Goal: Task Accomplishment & Management: Use online tool/utility

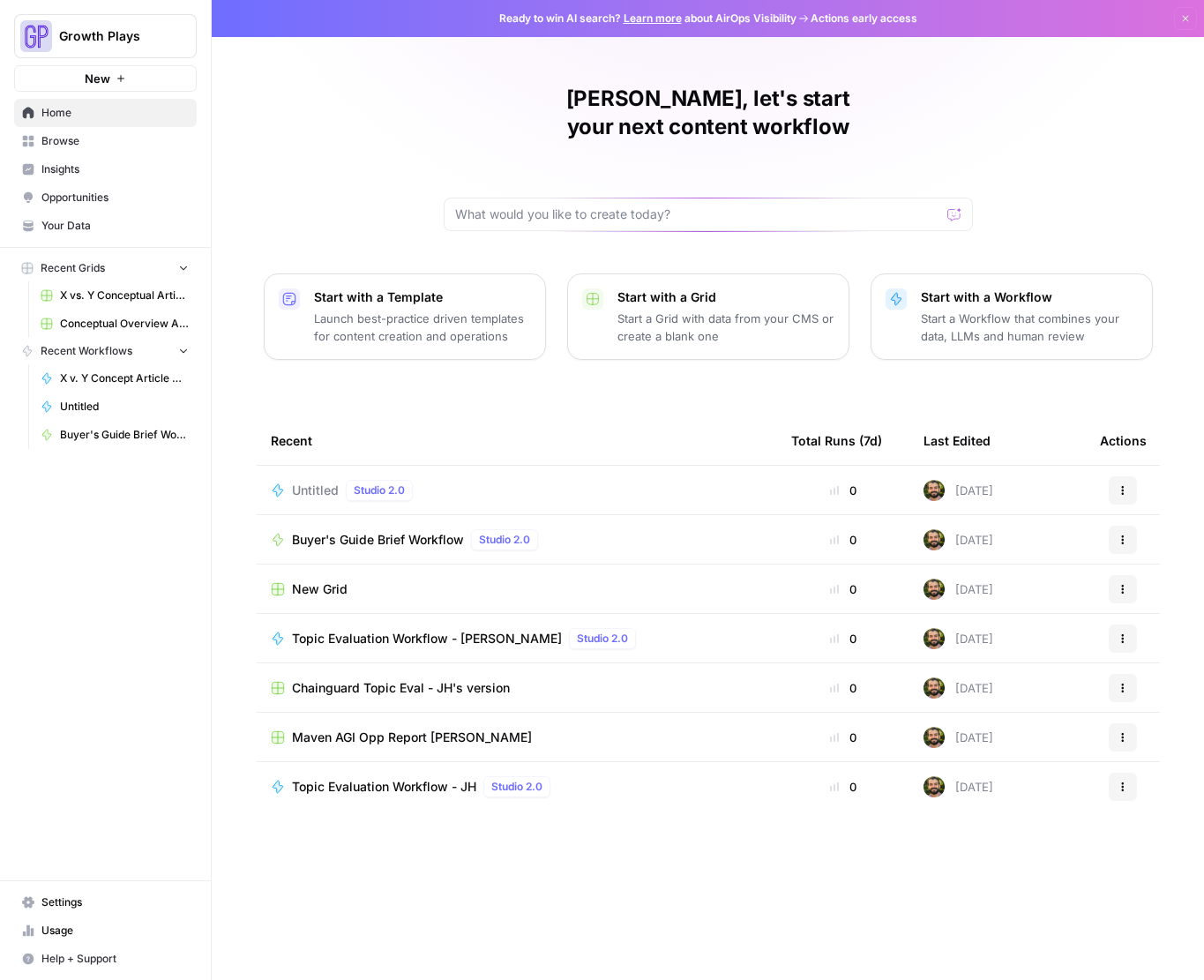
click at [112, 229] on span "Your Data" at bounding box center [115, 226] width 148 height 16
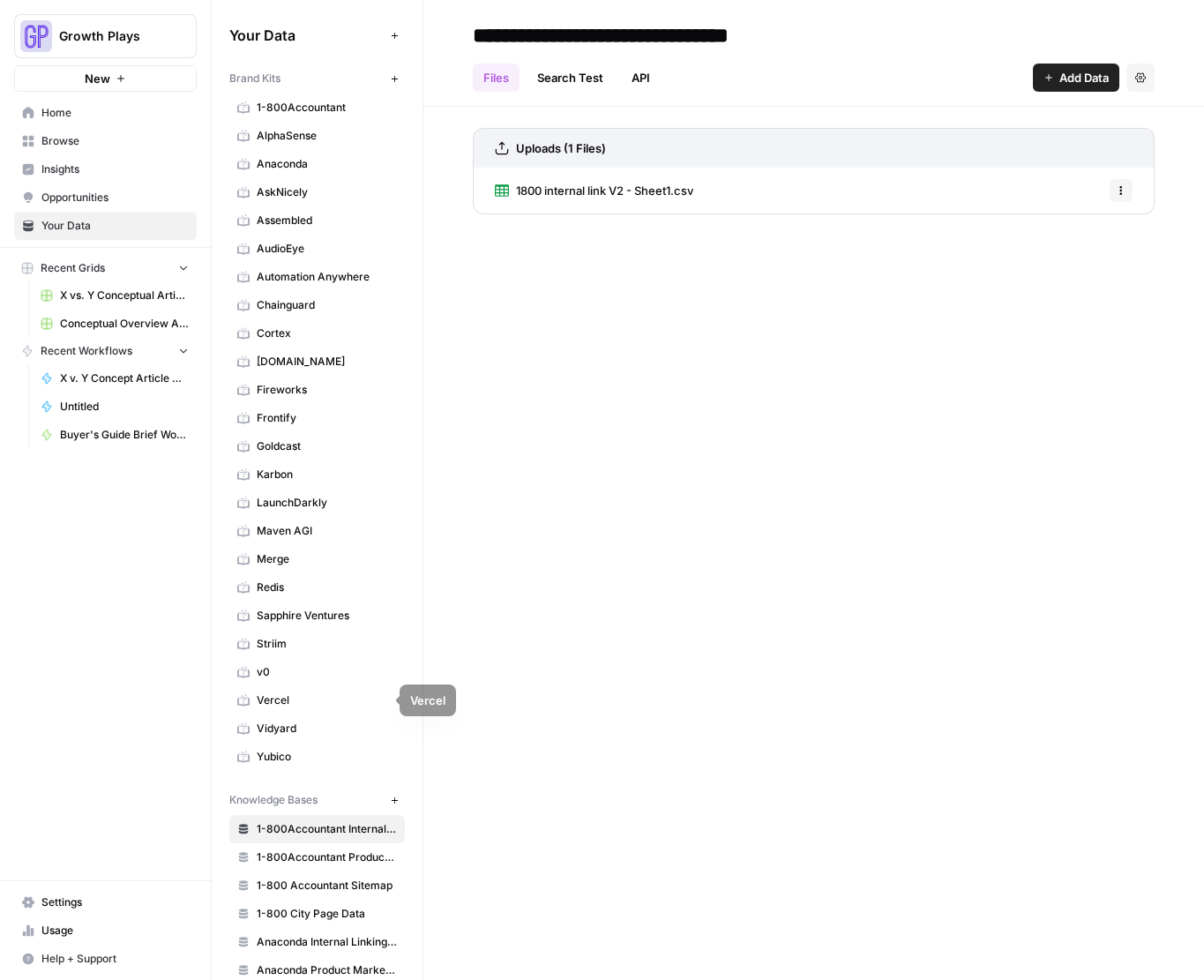
click at [306, 734] on span "Vidyard" at bounding box center [327, 728] width 141 height 16
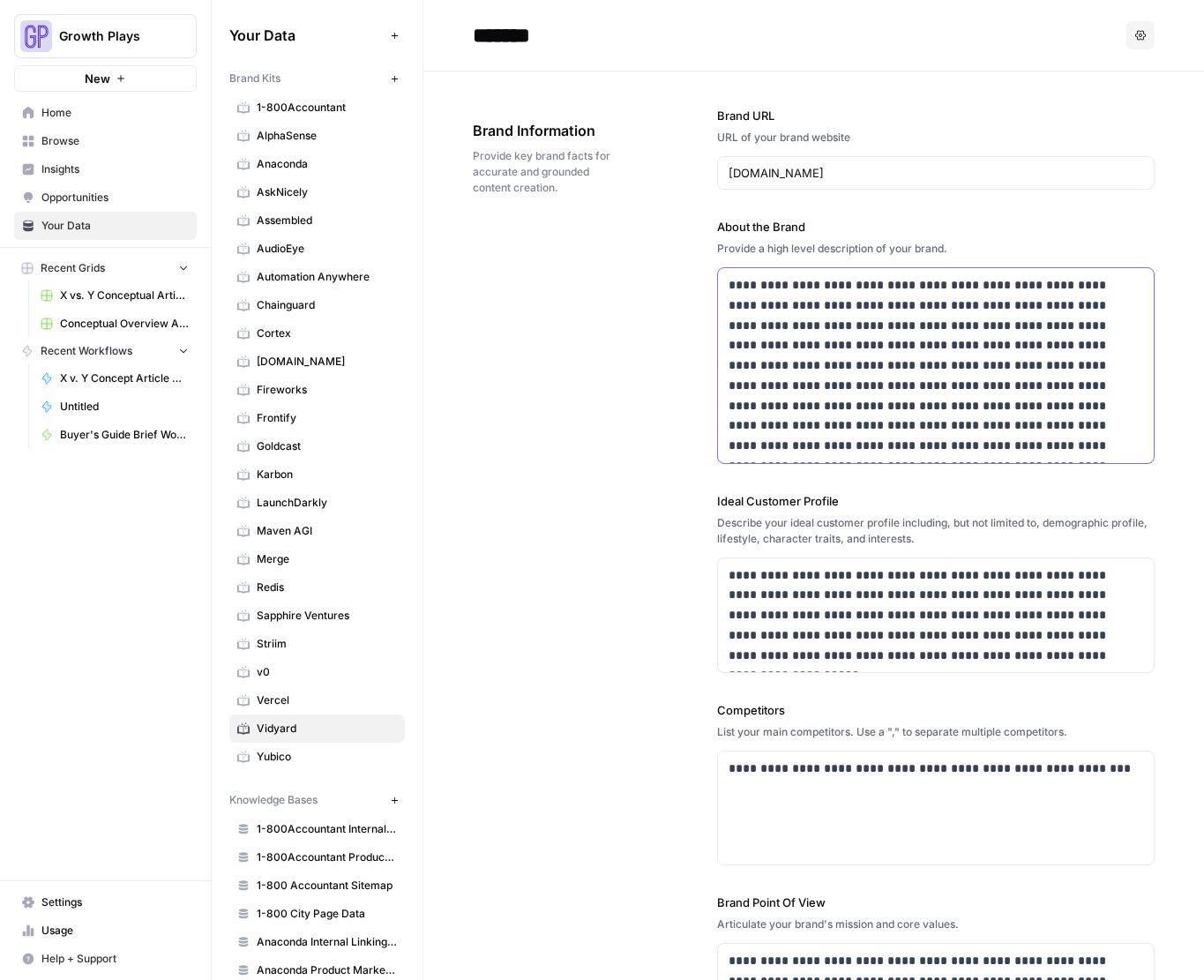
click at [858, 342] on p "**********" at bounding box center [930, 366] width 405 height 181
copy p "**********"
drag, startPoint x: 838, startPoint y: 502, endPoint x: 711, endPoint y: 497, distance: 127.1
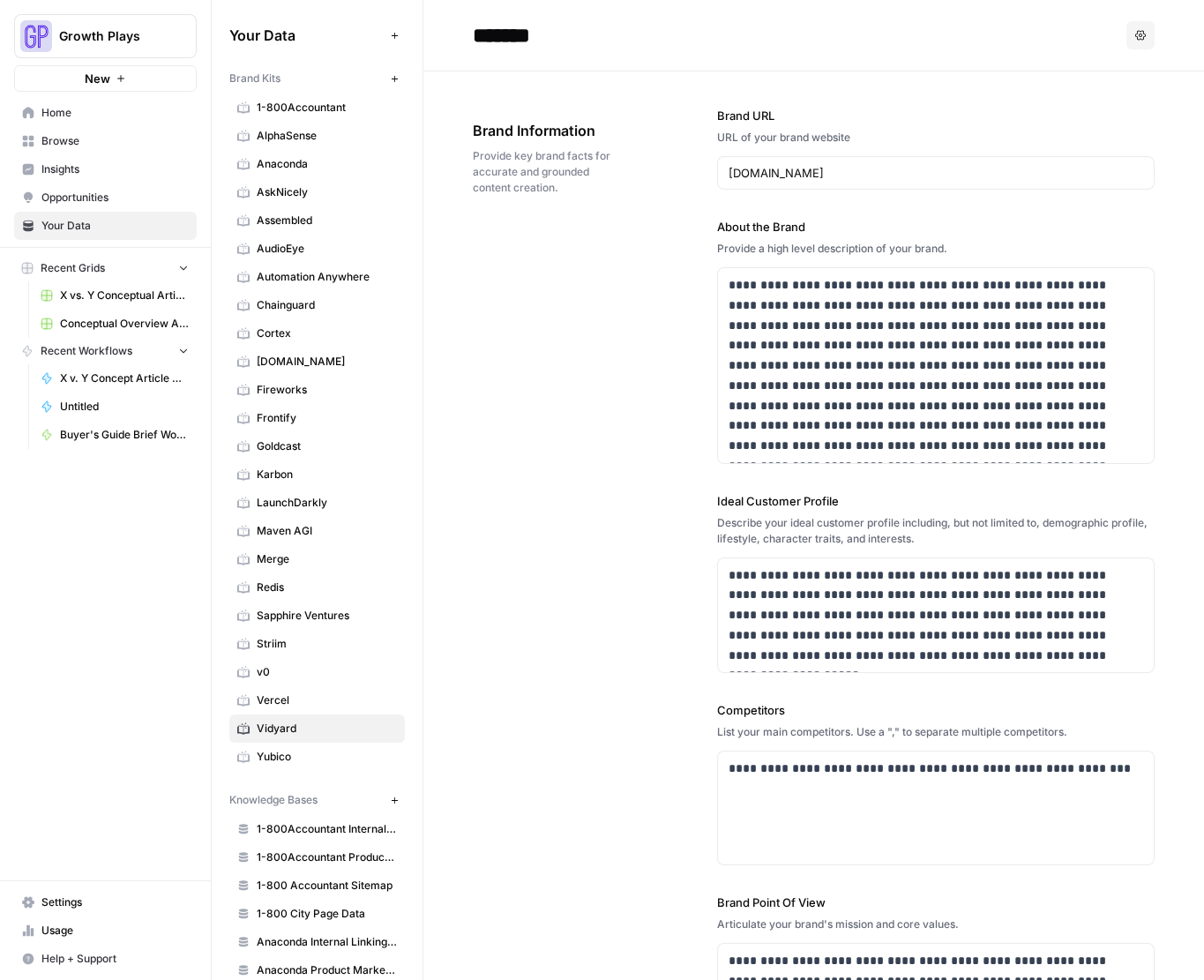
click at [711, 497] on div "**********" at bounding box center [814, 603] width 682 height 1065
copy label "Ideal Customer Profile"
drag, startPoint x: 1080, startPoint y: 655, endPoint x: 709, endPoint y: 562, distance: 382.5
click at [709, 562] on div "**********" at bounding box center [814, 603] width 682 height 1065
copy p "**********"
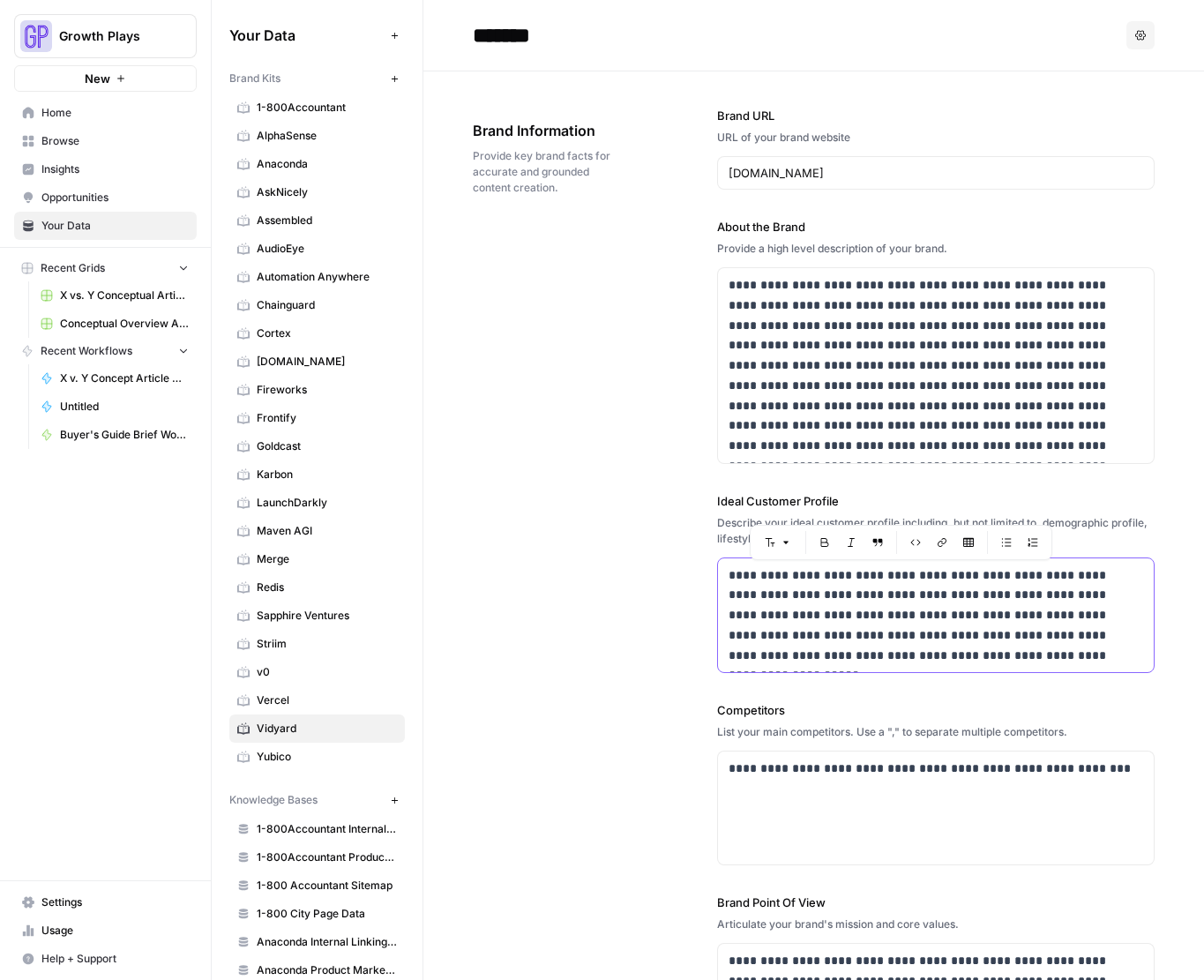
click at [977, 612] on p "**********" at bounding box center [930, 616] width 405 height 101
drag, startPoint x: 794, startPoint y: 712, endPoint x: 700, endPoint y: 710, distance: 94.0
click at [700, 710] on div "**********" at bounding box center [814, 603] width 682 height 1065
copy label "Competitors"
click at [822, 761] on p "**********" at bounding box center [930, 769] width 405 height 20
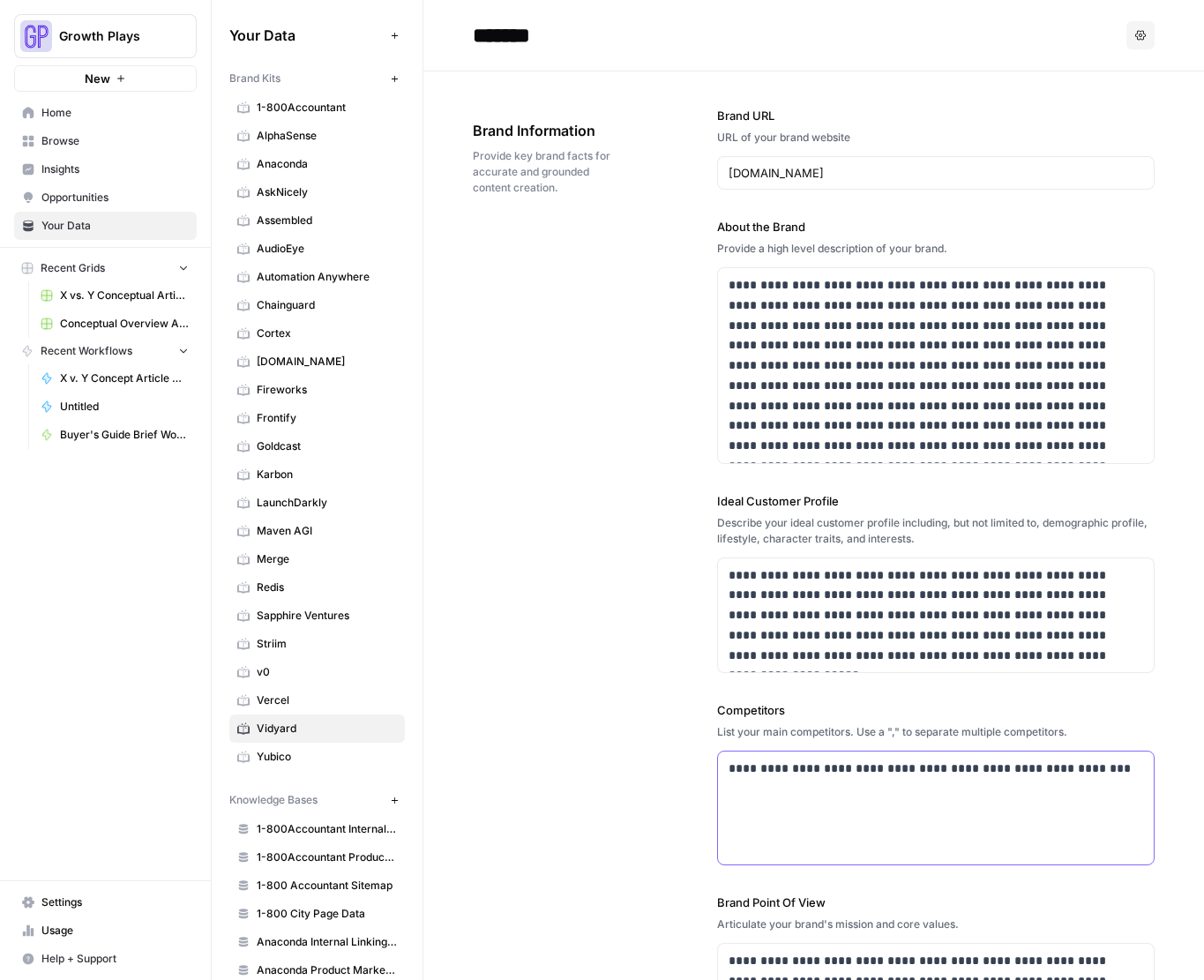
click at [822, 761] on p "**********" at bounding box center [930, 769] width 405 height 20
copy p "**********"
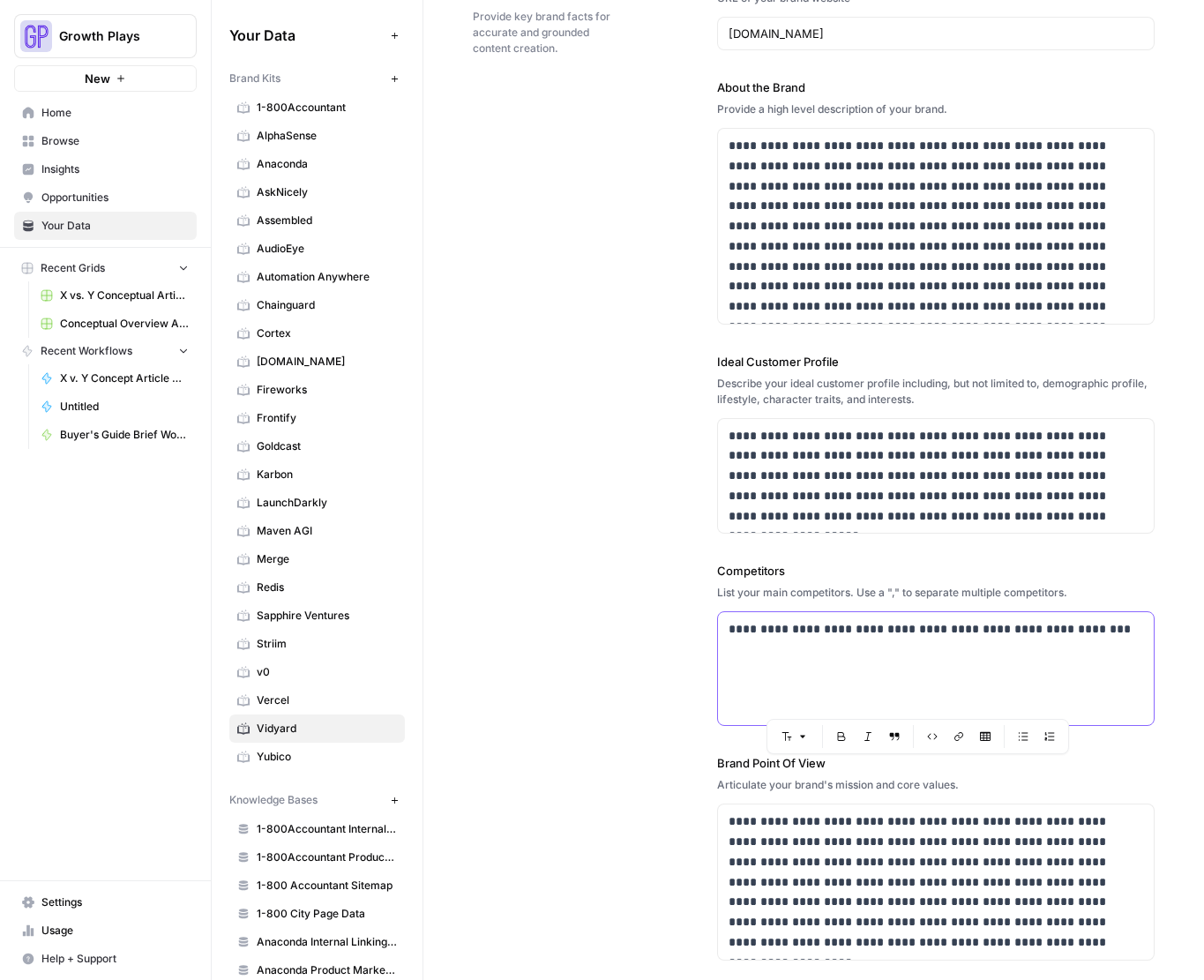
scroll to position [141, 0]
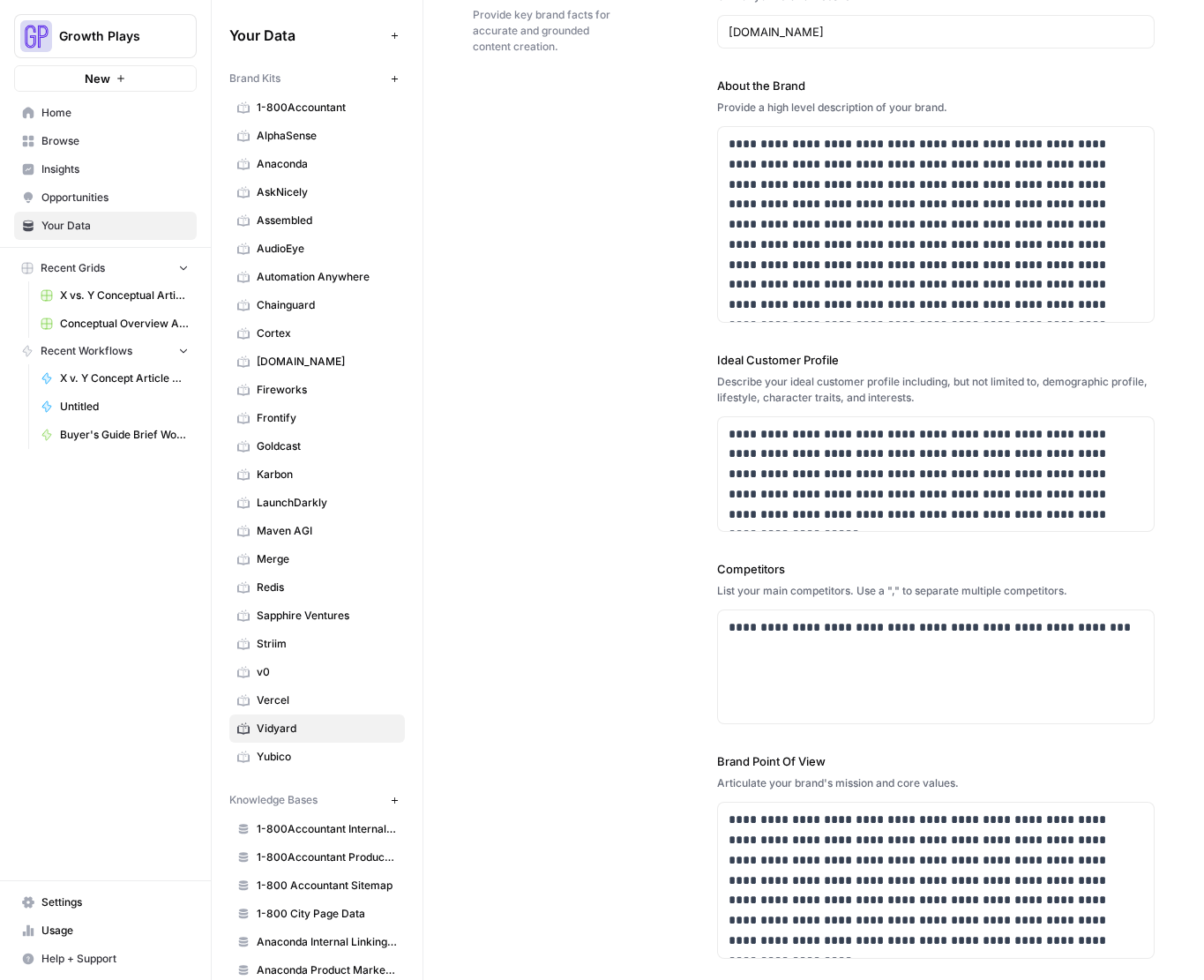
drag, startPoint x: 796, startPoint y: 760, endPoint x: 681, endPoint y: 761, distance: 115.0
click at [681, 761] on div "**********" at bounding box center [814, 463] width 682 height 1065
copy label "Brand Point Of View"
click at [898, 874] on p "**********" at bounding box center [930, 880] width 405 height 141
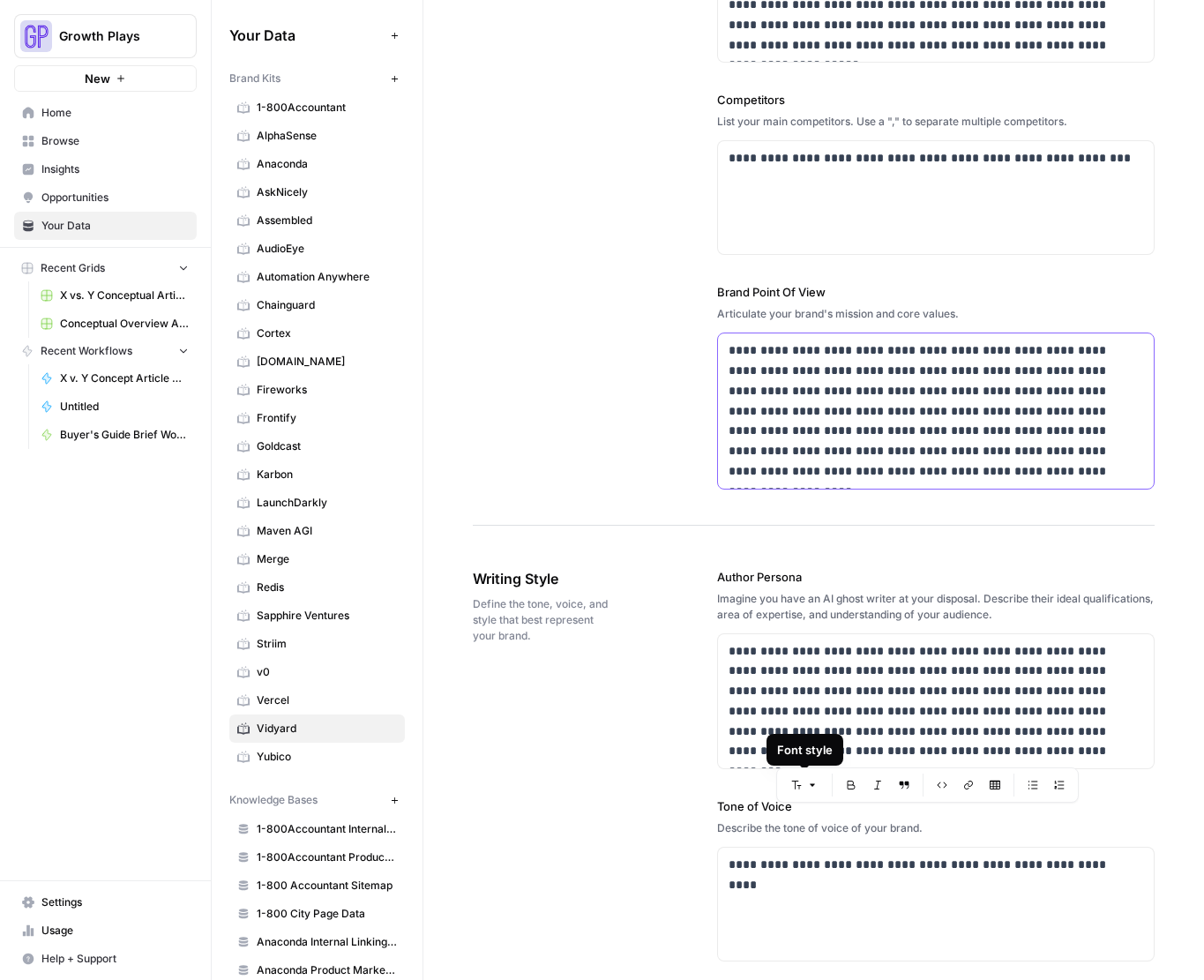
scroll to position [678, 0]
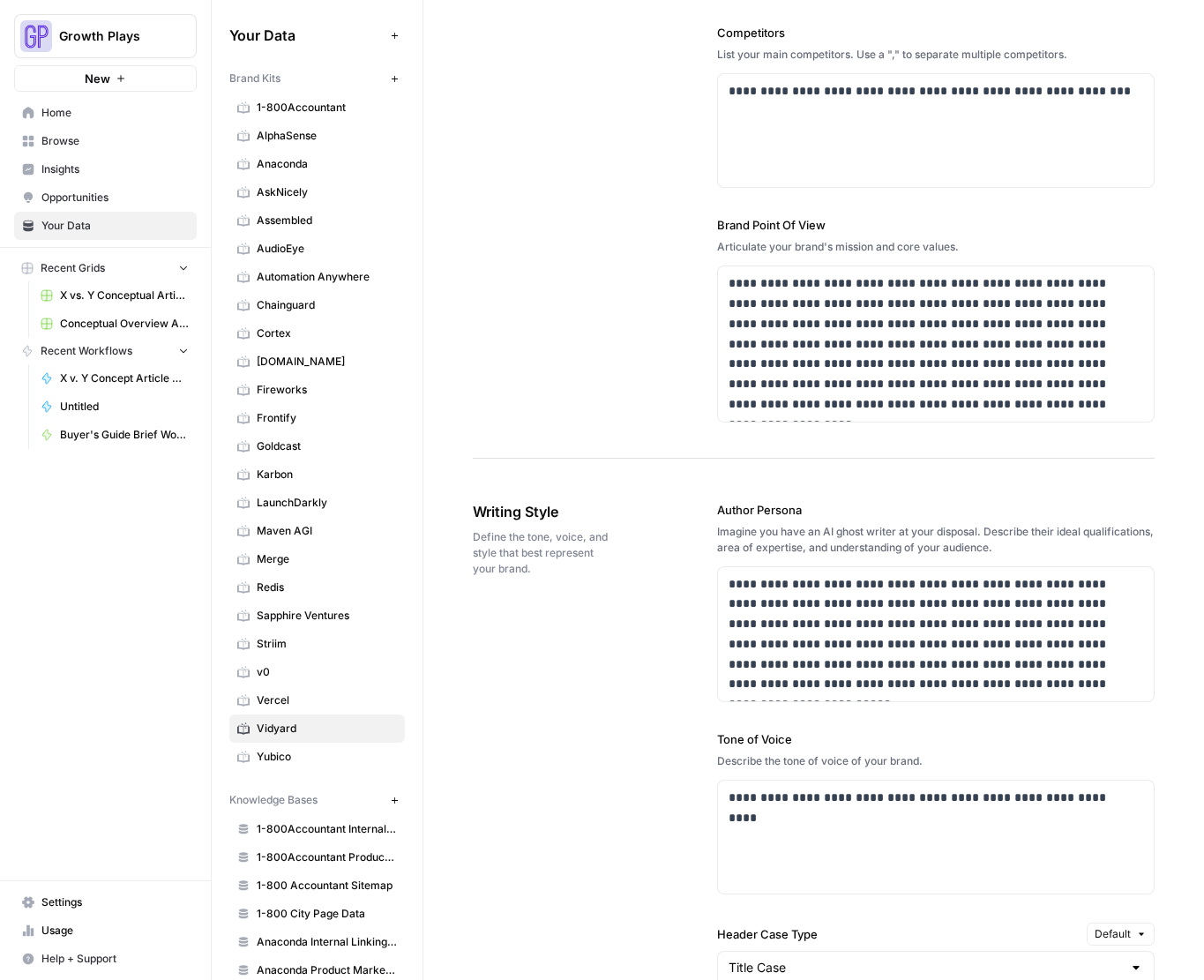
drag, startPoint x: 802, startPoint y: 504, endPoint x: 711, endPoint y: 508, distance: 91.1
click at [711, 508] on div "**********" at bounding box center [814, 950] width 682 height 970
copy label "Author Persona"
click at [875, 656] on p "**********" at bounding box center [930, 635] width 405 height 121
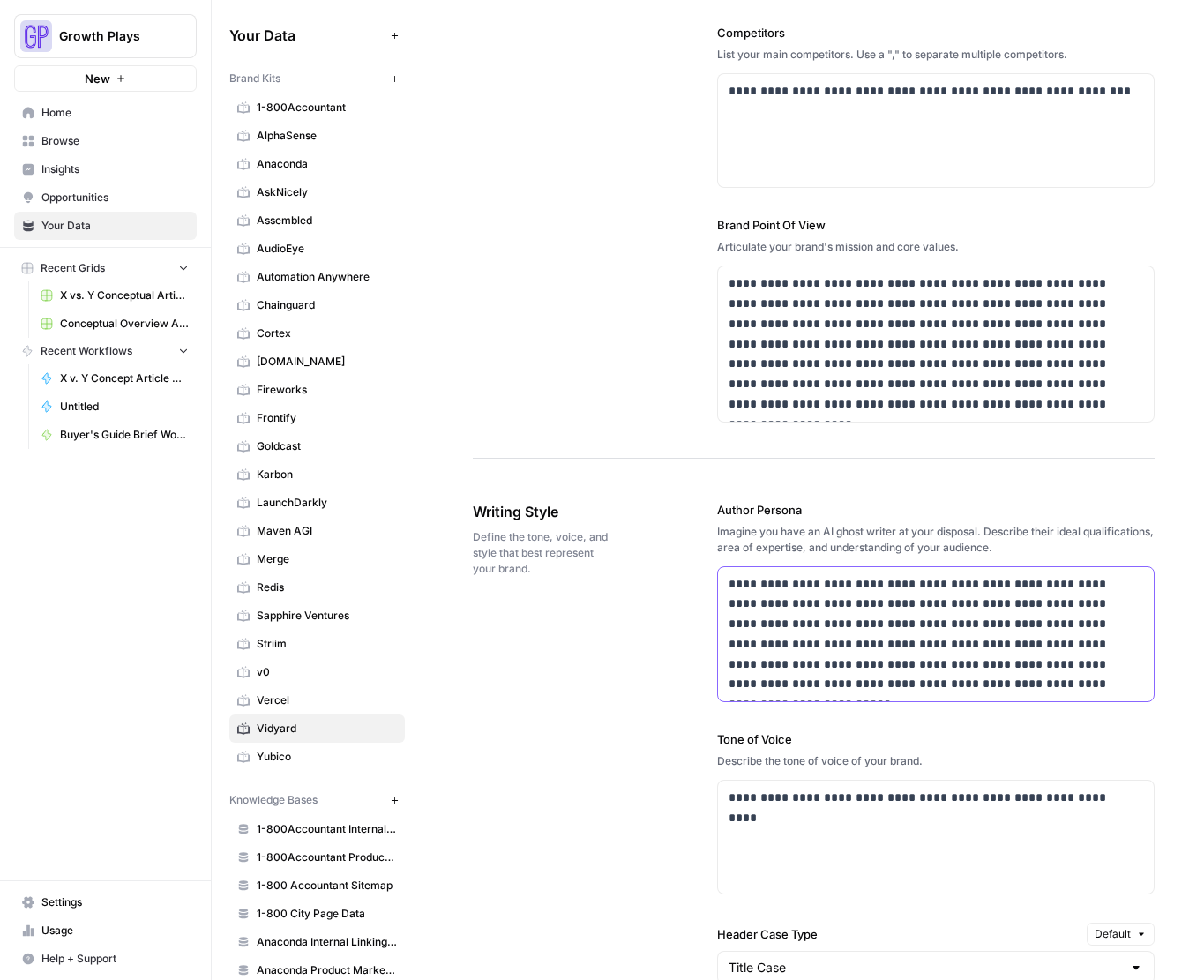
click at [875, 656] on p "**********" at bounding box center [930, 635] width 405 height 121
copy p "**********"
click at [780, 745] on label "Tone of Voice" at bounding box center [936, 739] width 438 height 18
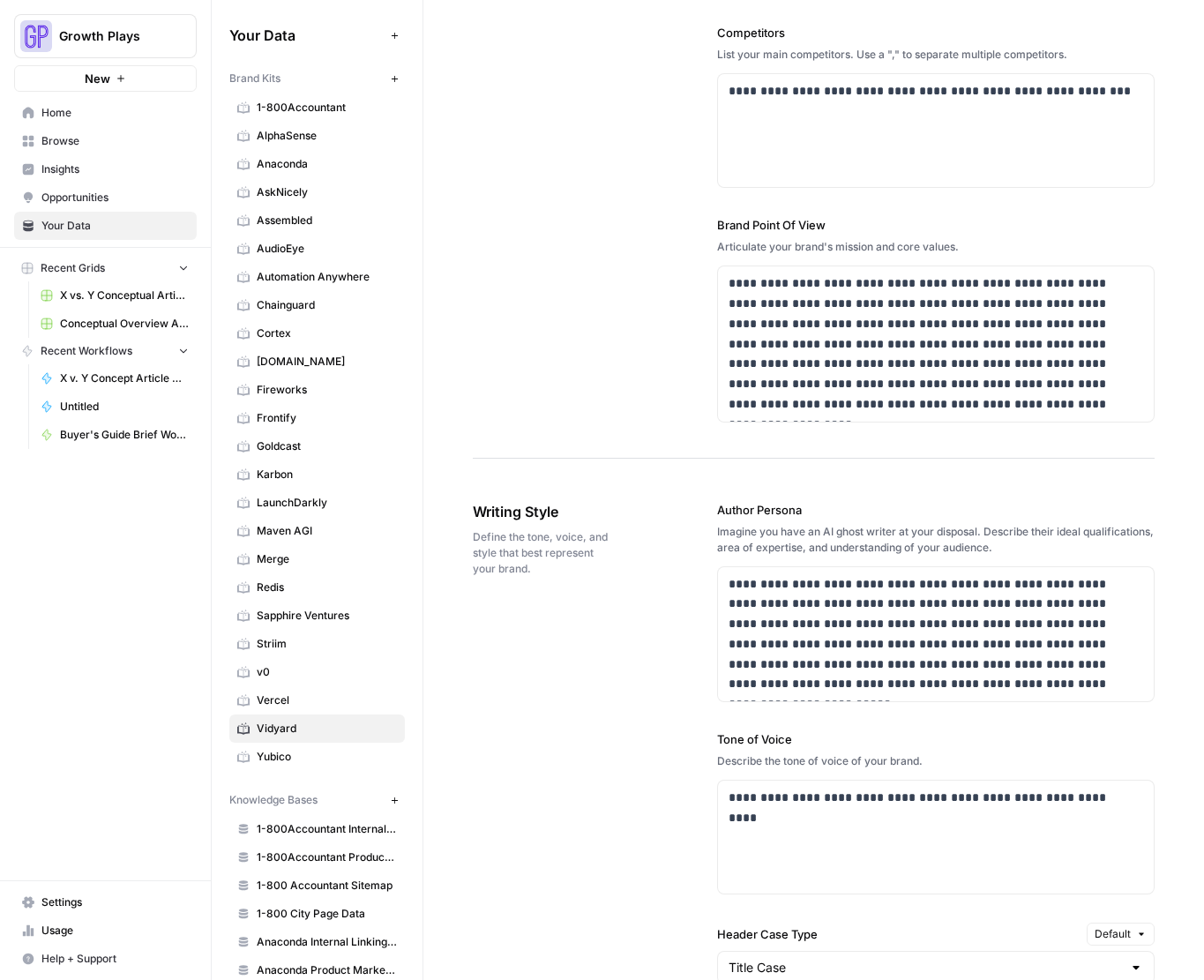
copy label "Tone of Voice"
click at [769, 805] on p "**********" at bounding box center [930, 798] width 405 height 20
copy p "**********"
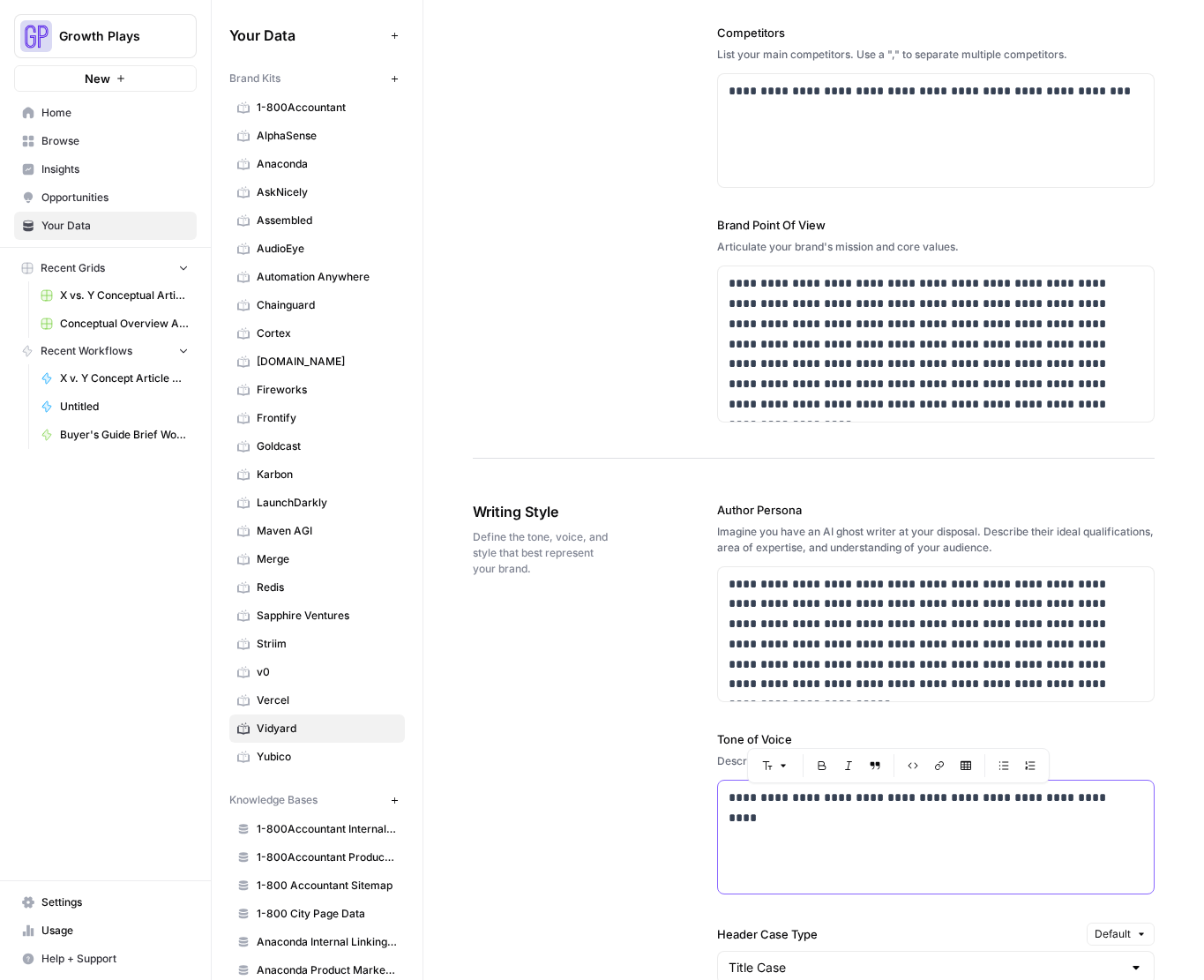
scroll to position [808, 0]
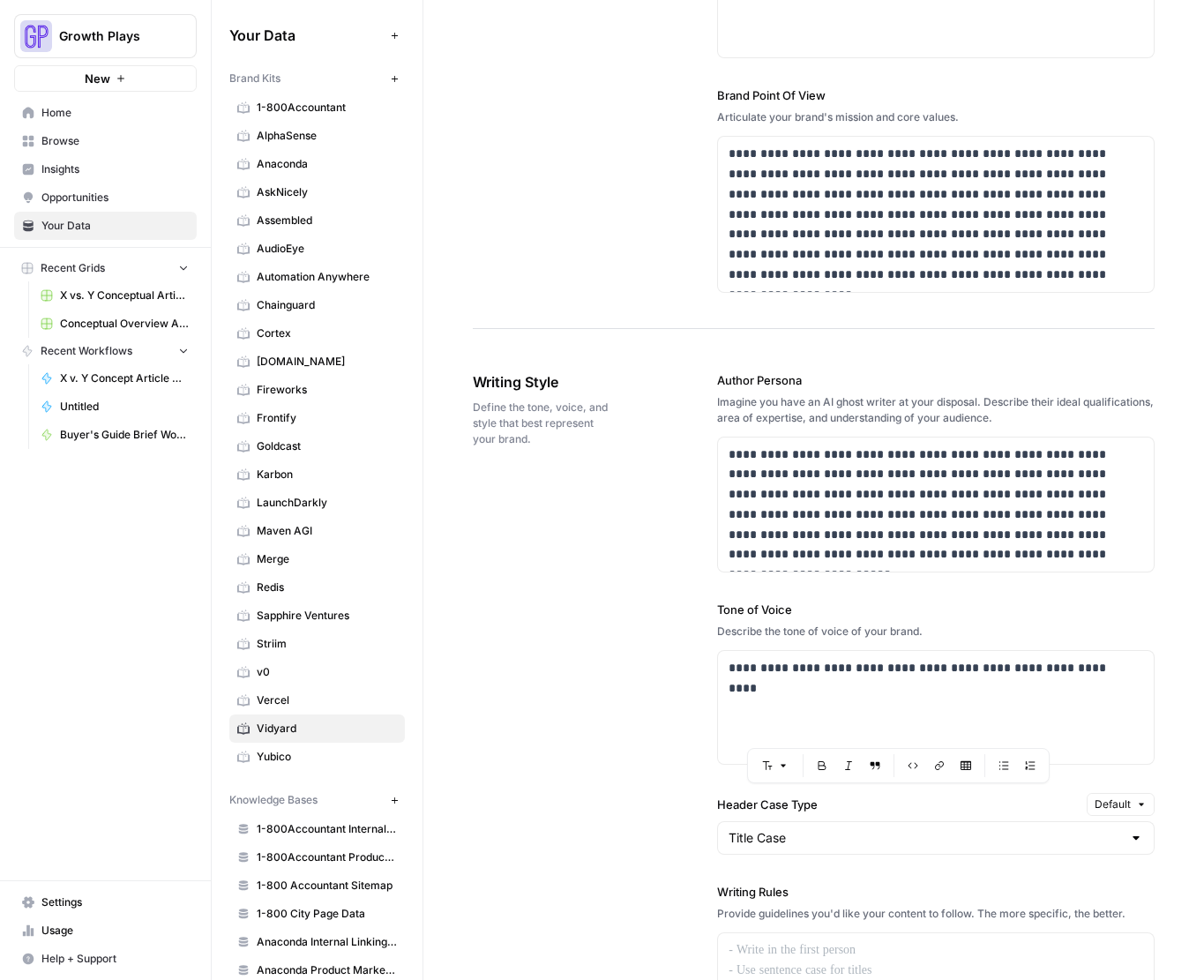
click at [790, 807] on label "Header Case Type" at bounding box center [899, 805] width 363 height 18
click at [790, 829] on input "Title Case" at bounding box center [925, 838] width 393 height 18
click at [790, 807] on label "Header Case Type" at bounding box center [899, 805] width 363 height 18
click at [790, 829] on input "Title Case" at bounding box center [925, 838] width 393 height 18
click at [790, 807] on label "Header Case Type" at bounding box center [899, 805] width 363 height 18
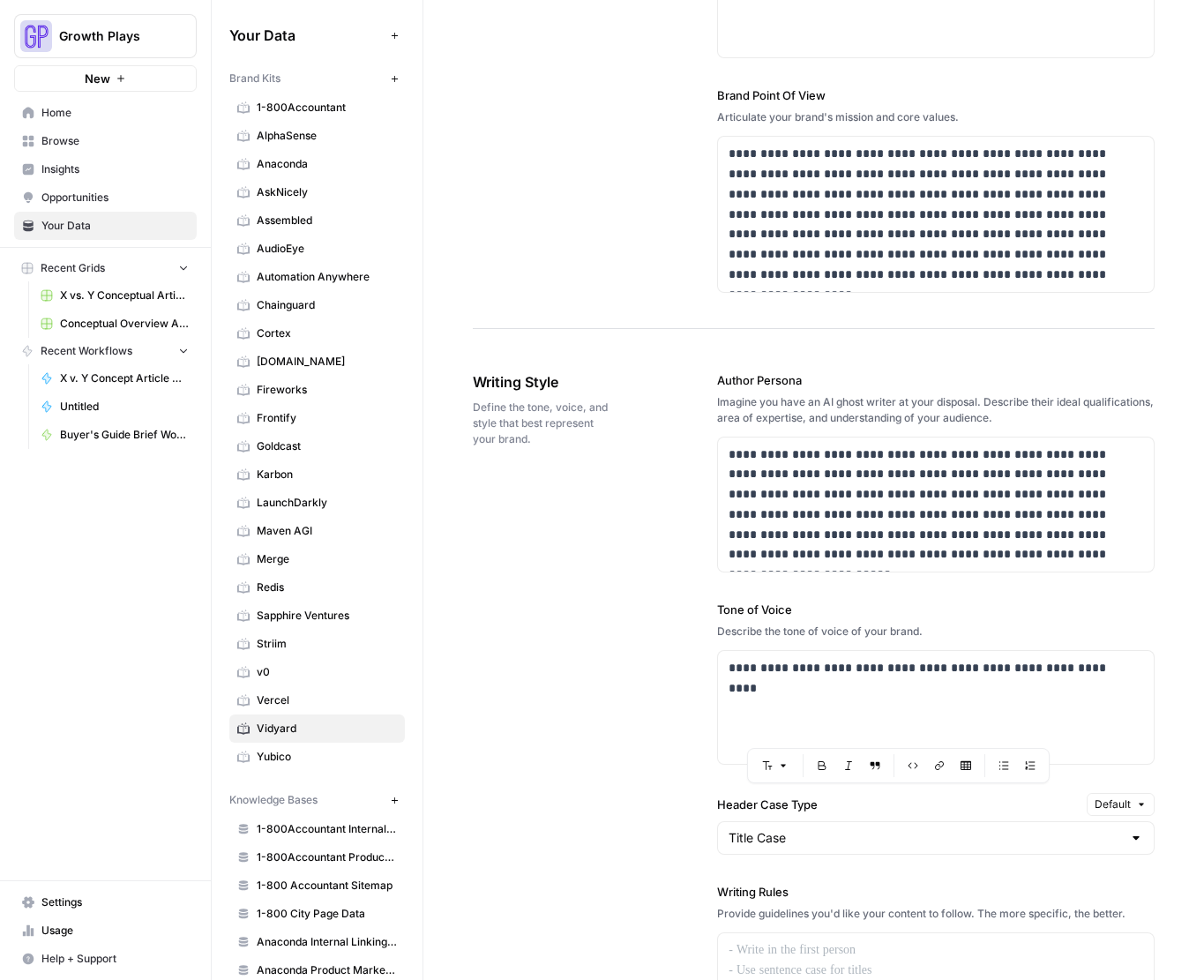
click at [790, 829] on input "Title Case" at bounding box center [925, 838] width 393 height 18
type input "Title Case"
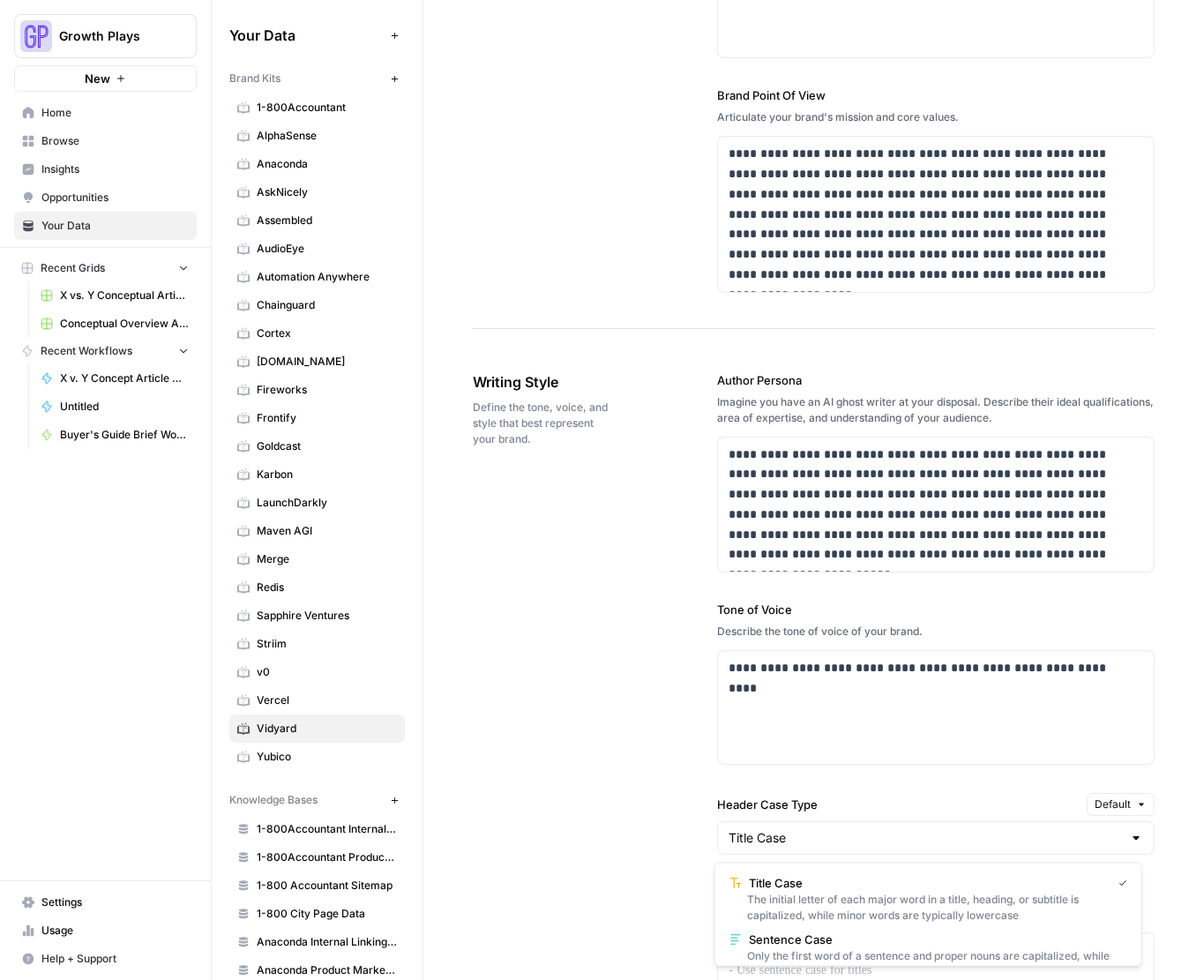
click at [673, 794] on div "**********" at bounding box center [814, 820] width 682 height 970
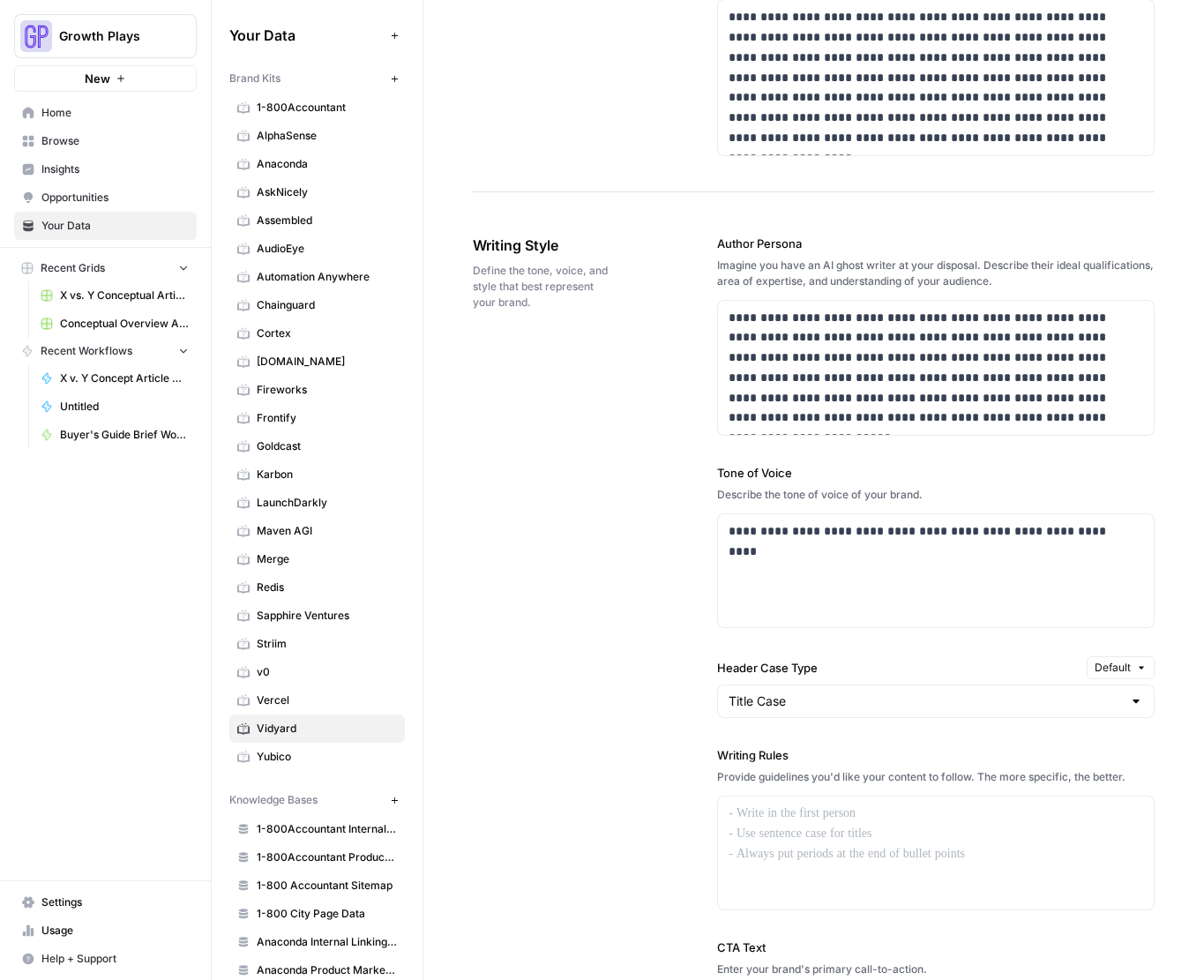
drag, startPoint x: 782, startPoint y: 761, endPoint x: 684, endPoint y: 760, distance: 98.0
click at [684, 760] on div "**********" at bounding box center [814, 684] width 682 height 970
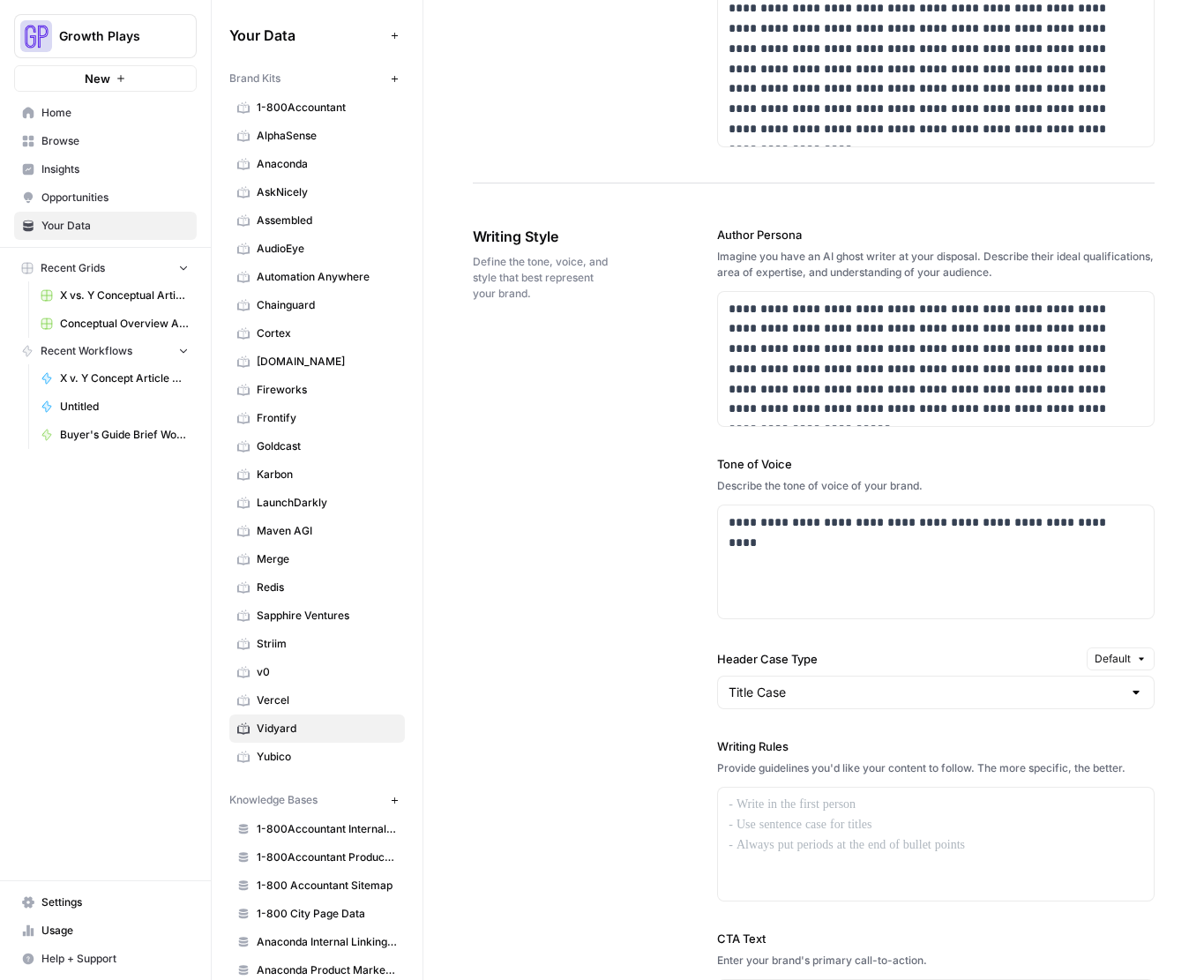
scroll to position [1133, 0]
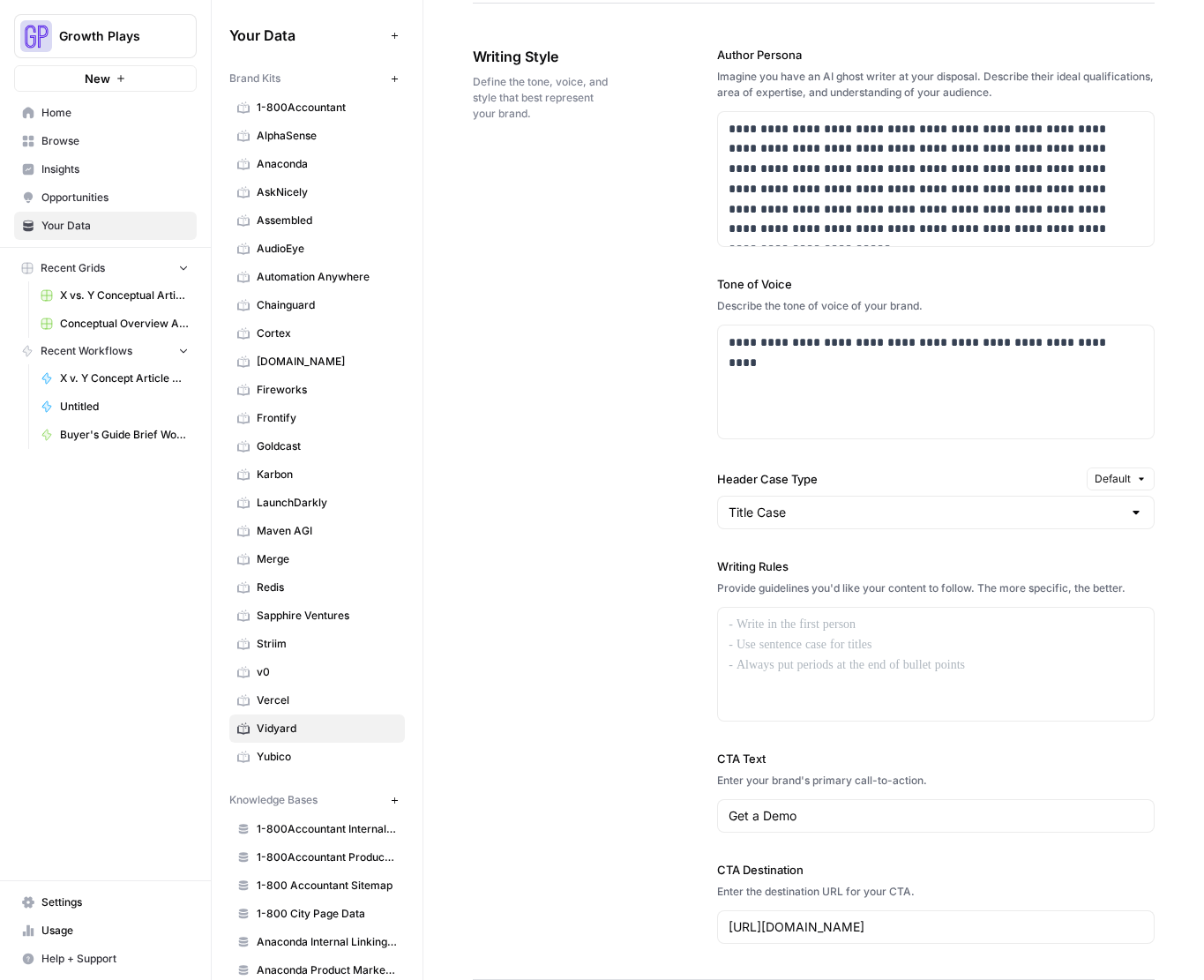
drag, startPoint x: 773, startPoint y: 758, endPoint x: 719, endPoint y: 761, distance: 54.1
click at [719, 761] on label "CTA Text" at bounding box center [936, 759] width 438 height 18
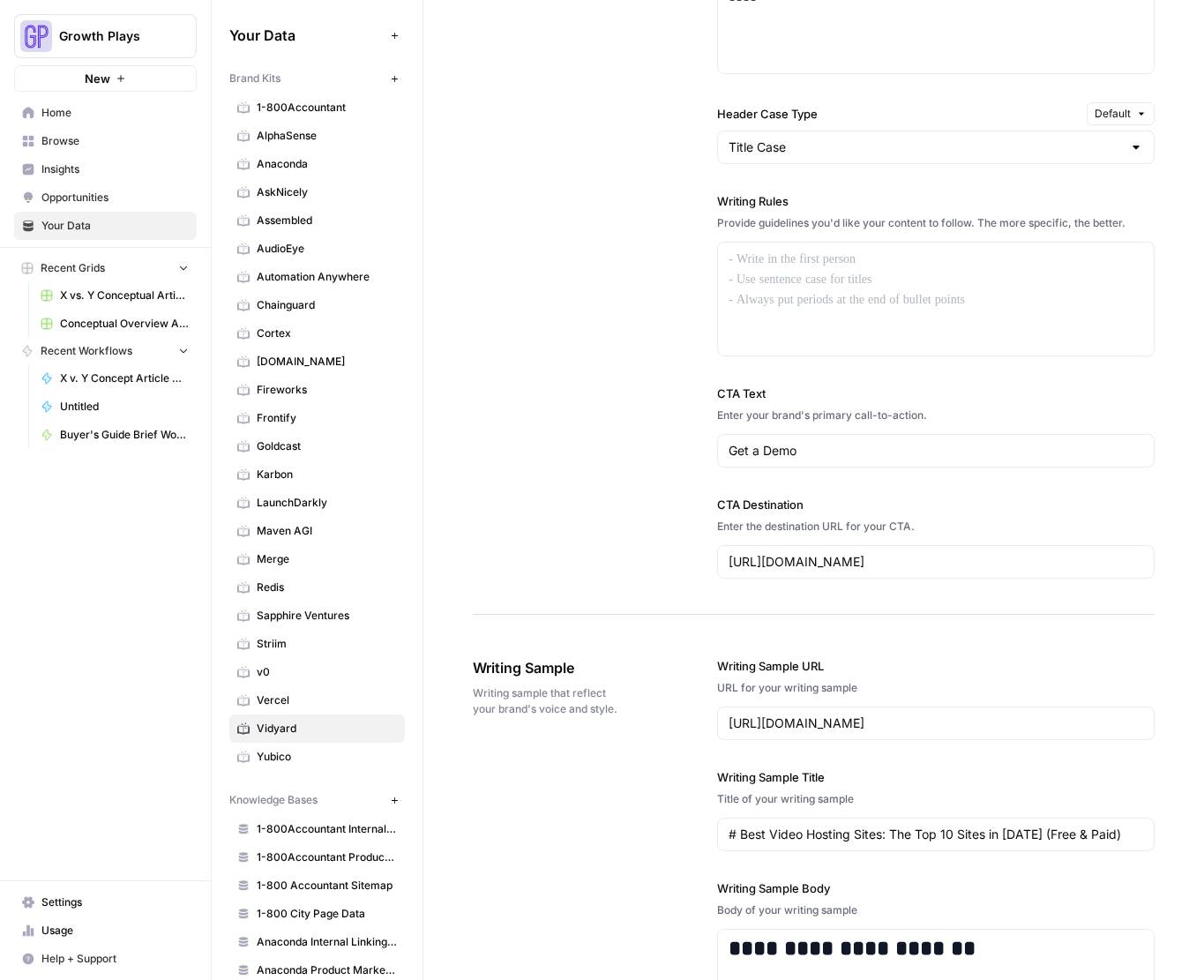
scroll to position [1500, 0]
drag, startPoint x: 841, startPoint y: 666, endPoint x: 668, endPoint y: 659, distance: 173.1
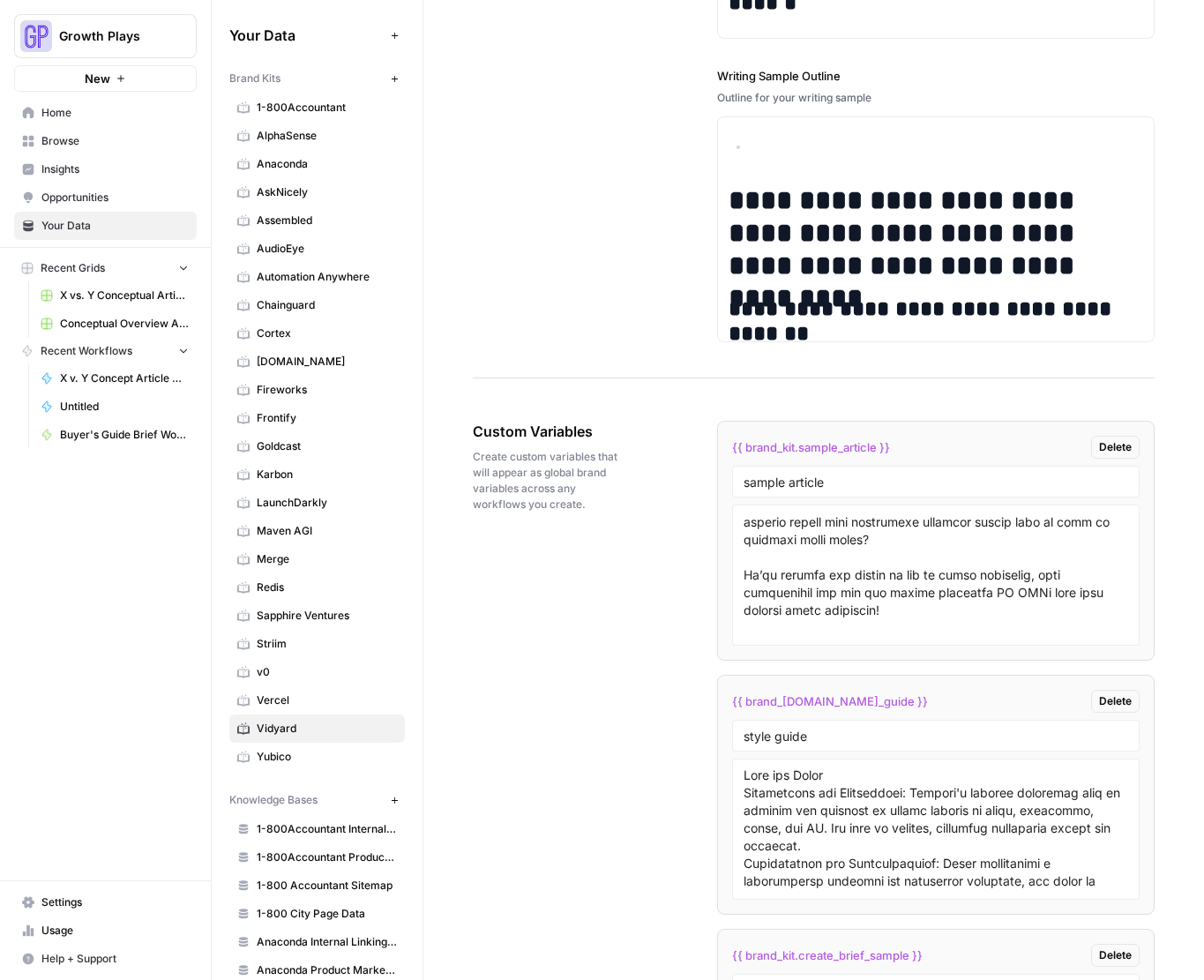
scroll to position [2702, 0]
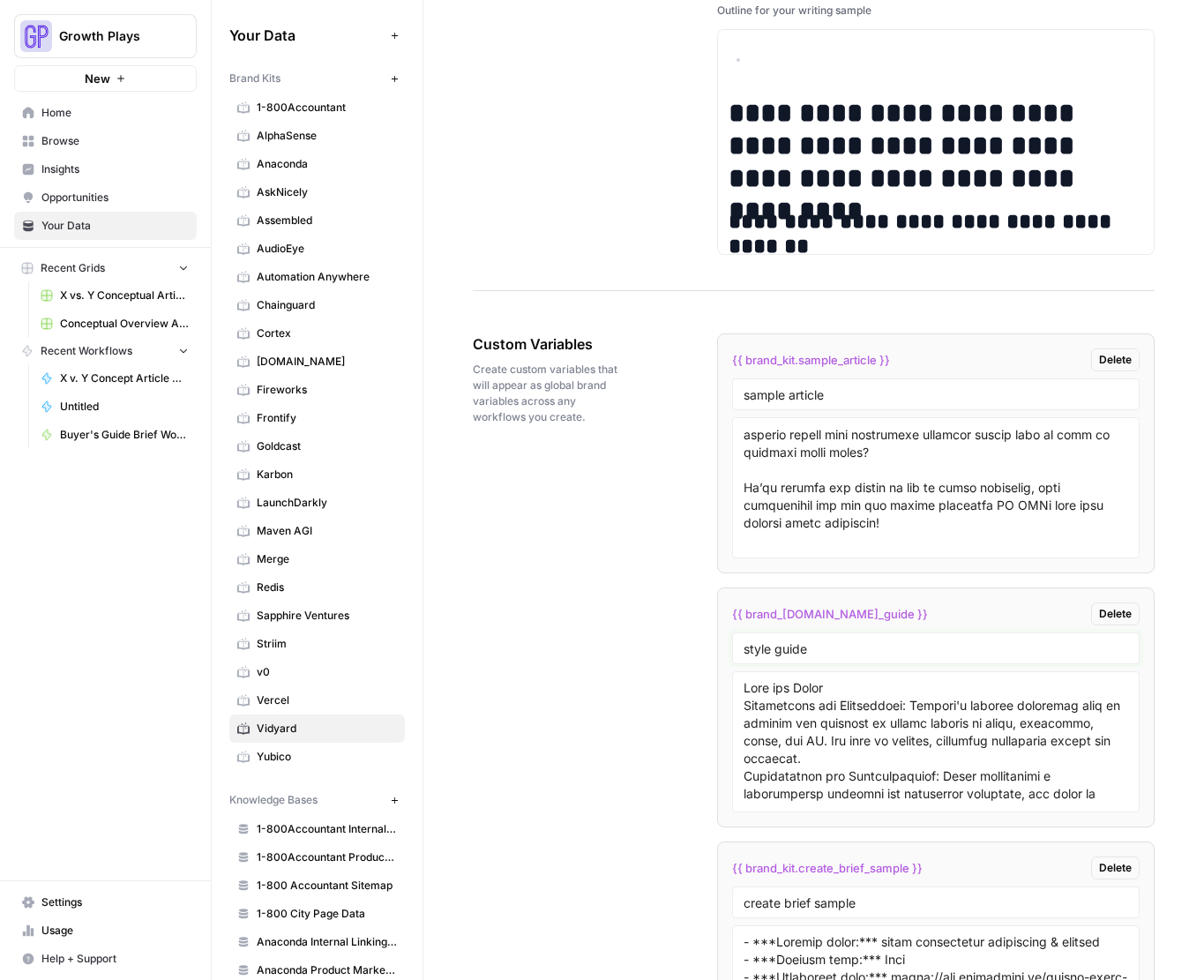
drag, startPoint x: 801, startPoint y: 647, endPoint x: 736, endPoint y: 646, distance: 65.0
click at [736, 646] on div "style guide" at bounding box center [935, 648] width 407 height 32
click at [879, 736] on textarea at bounding box center [936, 742] width 384 height 125
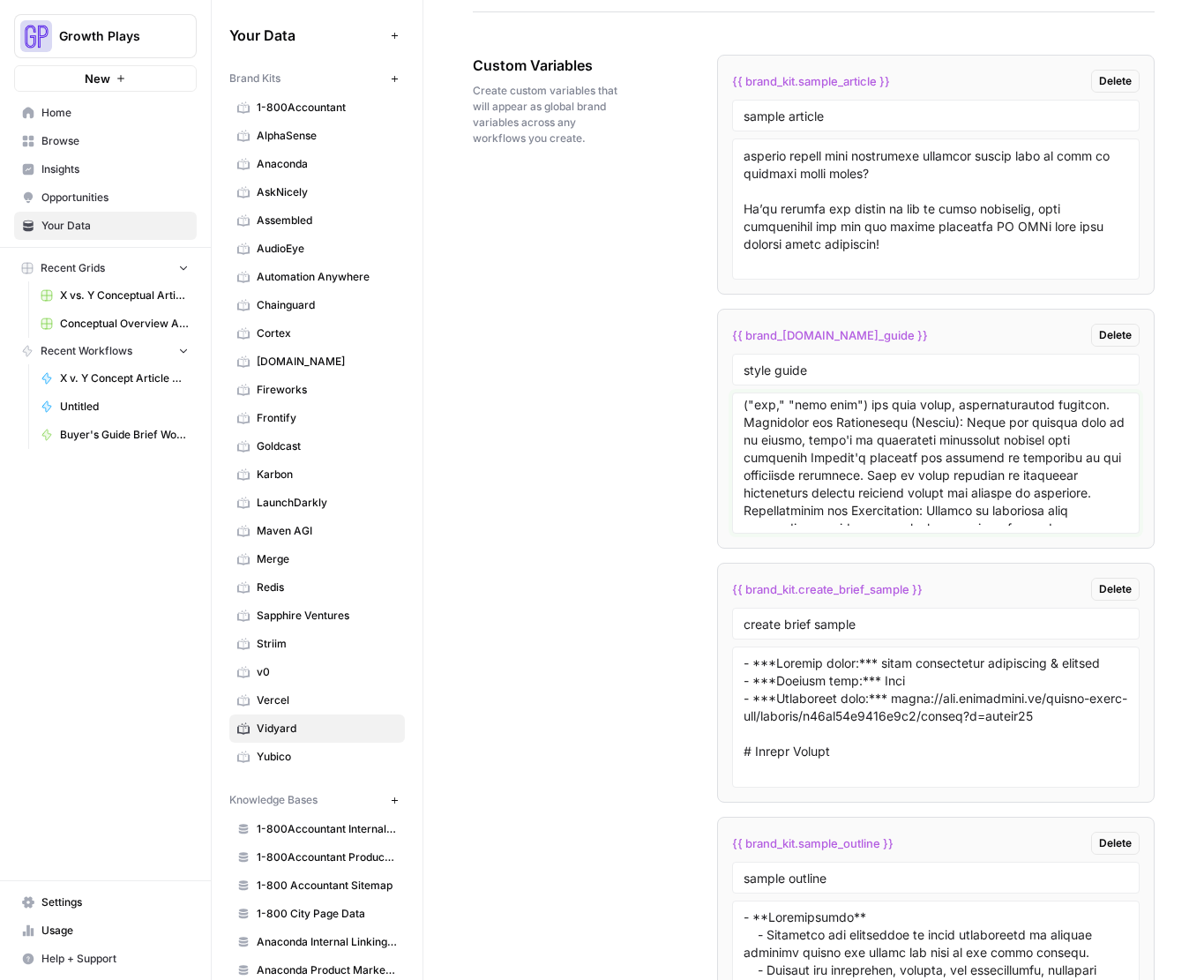
scroll to position [2985, 0]
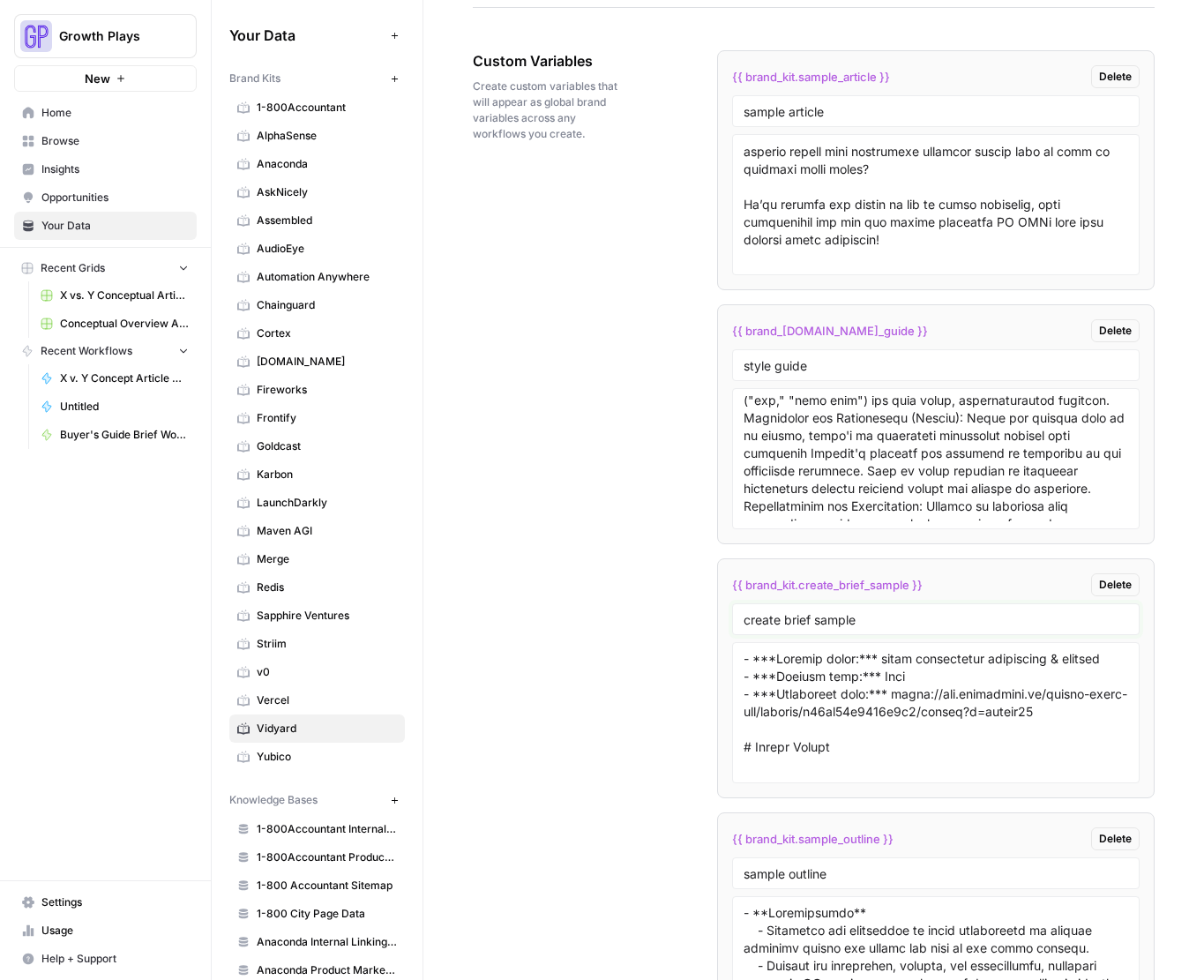
click at [815, 615] on input "create brief sample" at bounding box center [936, 619] width 384 height 16
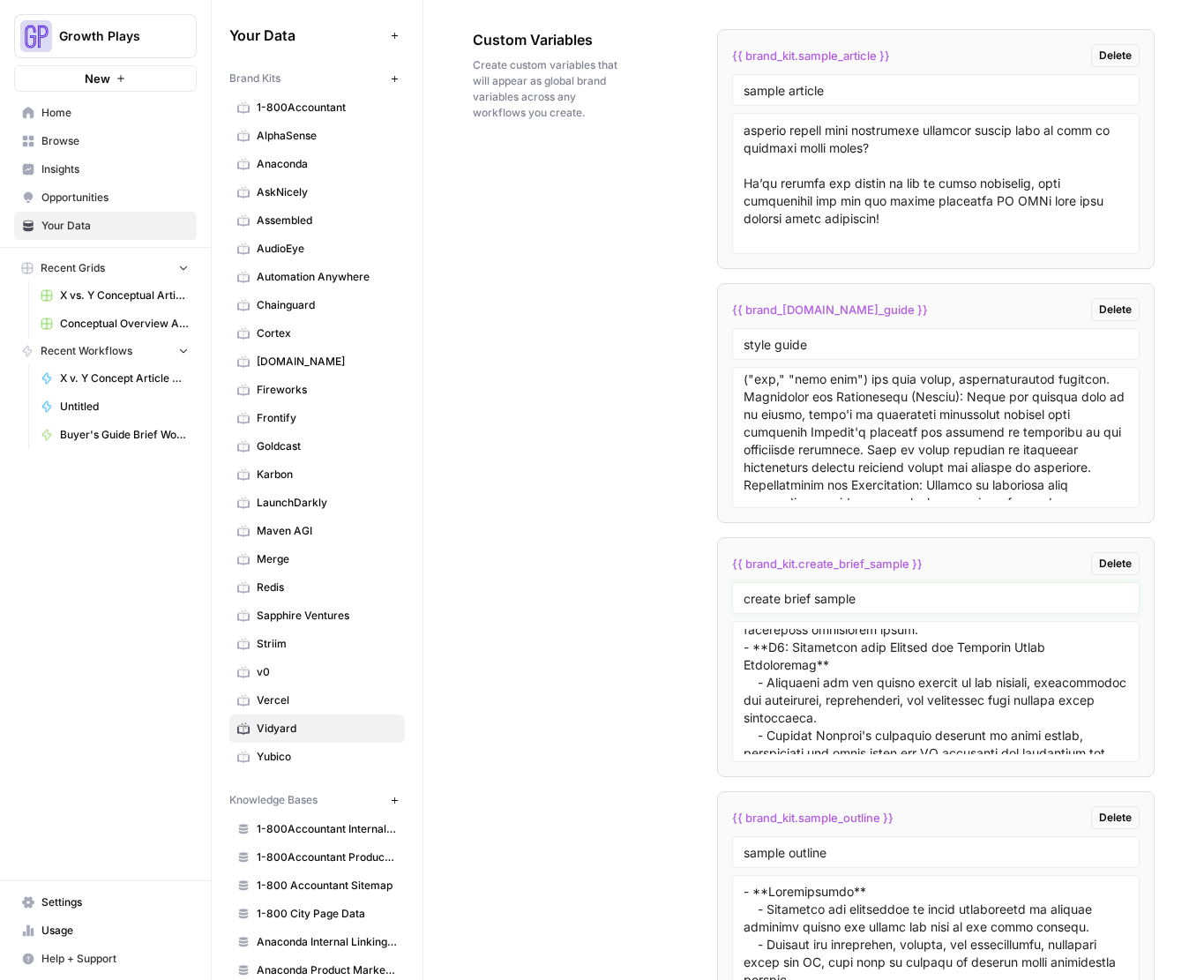
scroll to position [3286, 0]
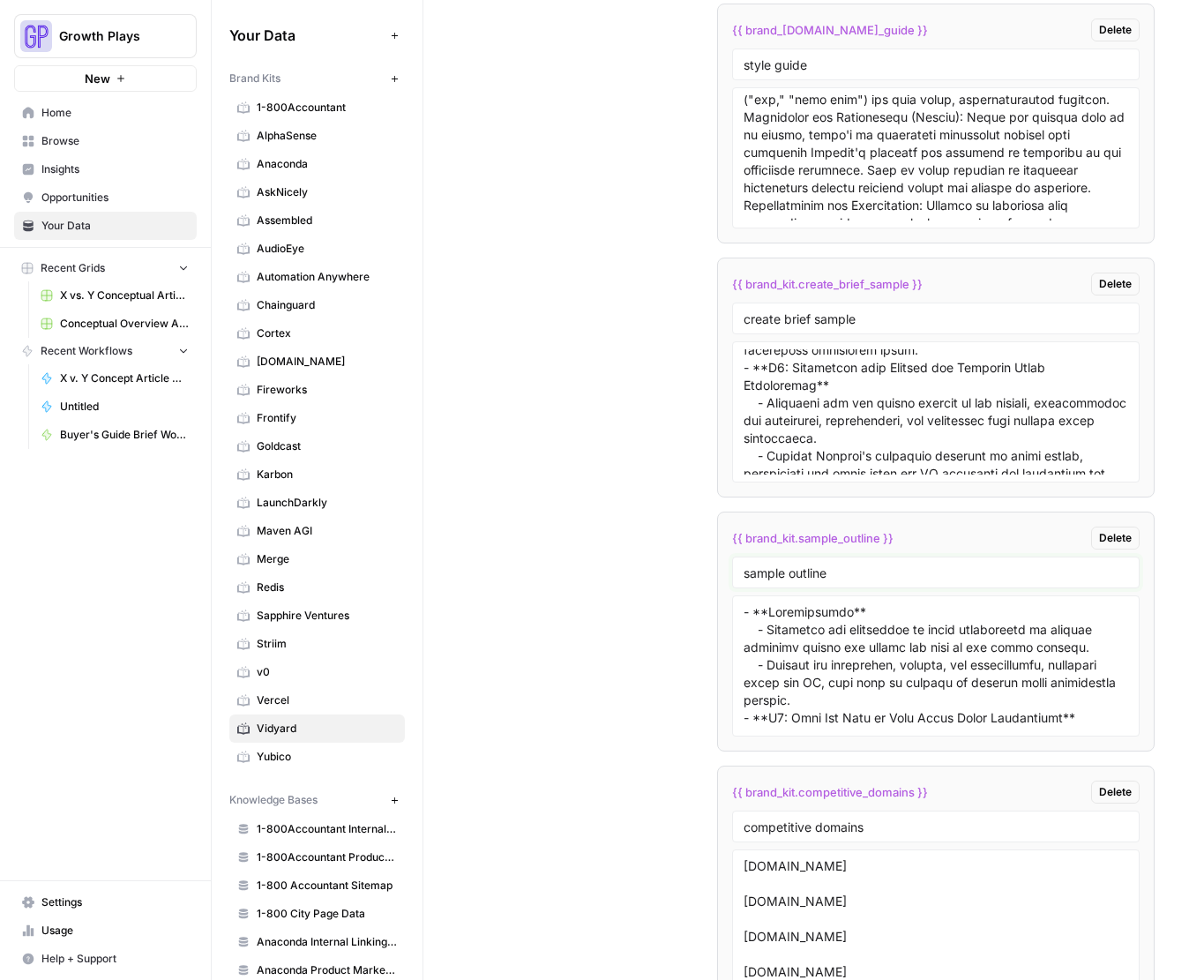
click at [818, 566] on input "sample outline" at bounding box center [936, 573] width 384 height 16
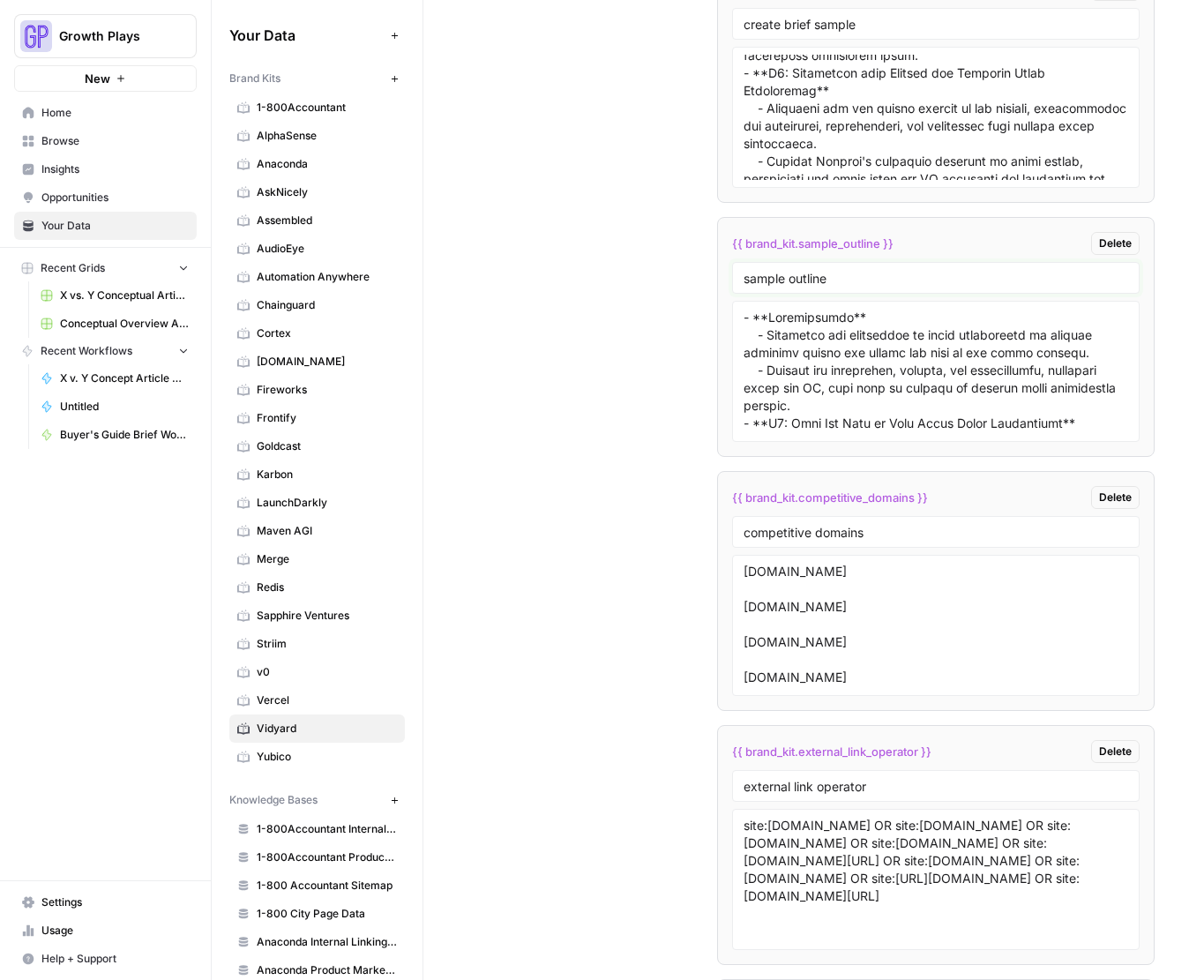
scroll to position [3588, 0]
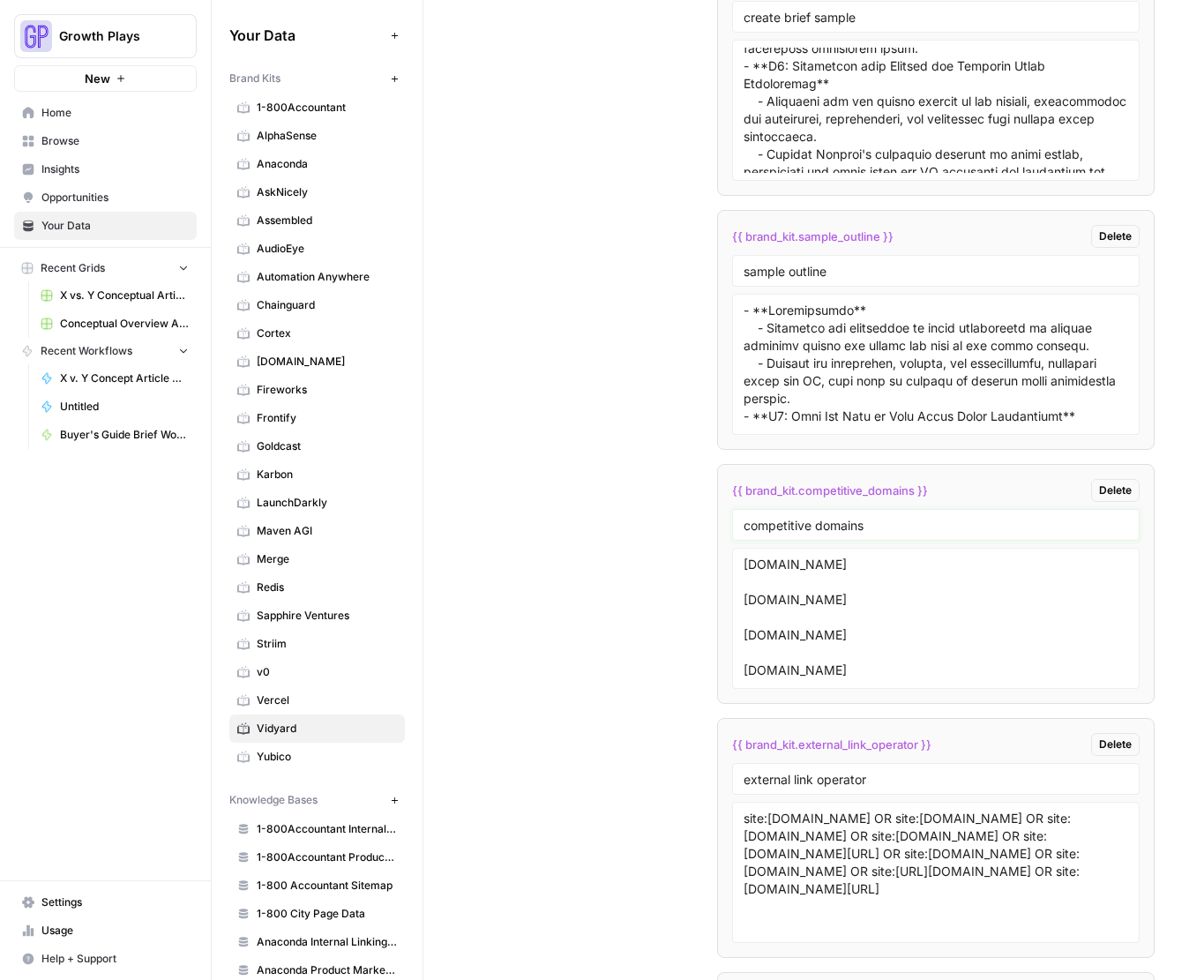
click at [818, 525] on input "competitive domains" at bounding box center [936, 525] width 384 height 16
click at [841, 673] on textarea "vimeo.com wistia.com loom.com sendspark.com bombbomb.com hippovideo.io" at bounding box center [936, 618] width 384 height 125
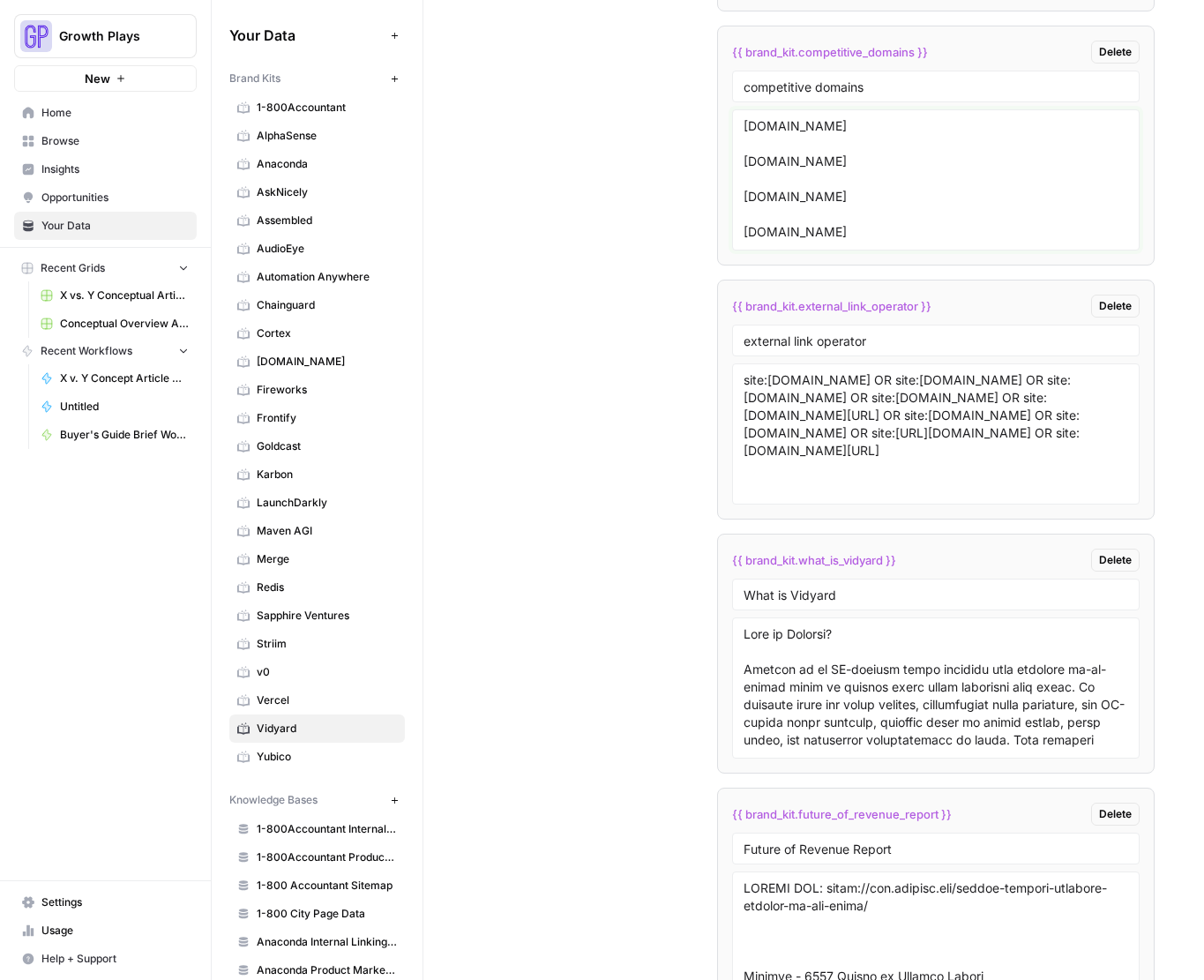
scroll to position [4053, 0]
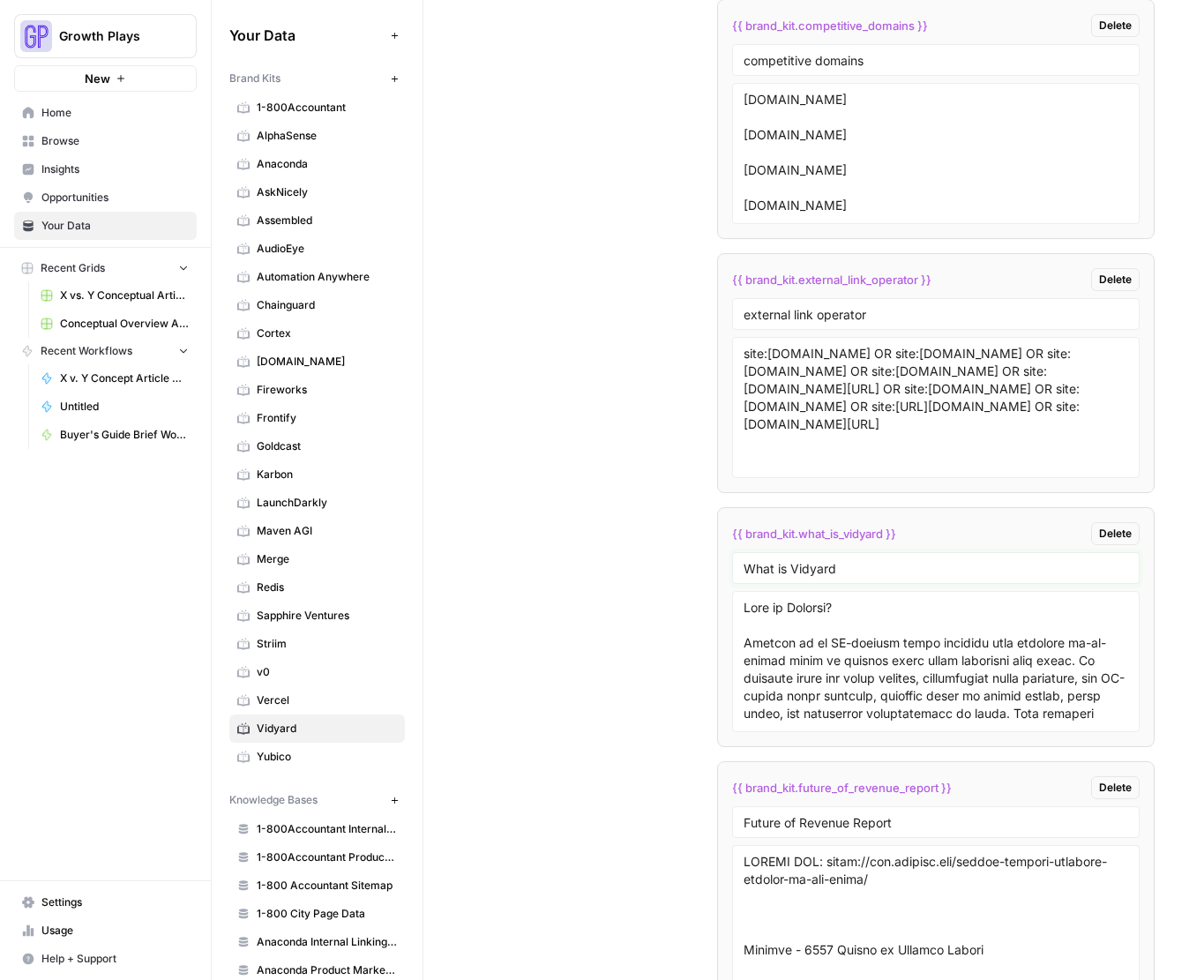
click at [800, 569] on input "What is Vidyard" at bounding box center [936, 568] width 384 height 16
click at [840, 673] on textarea at bounding box center [936, 662] width 384 height 125
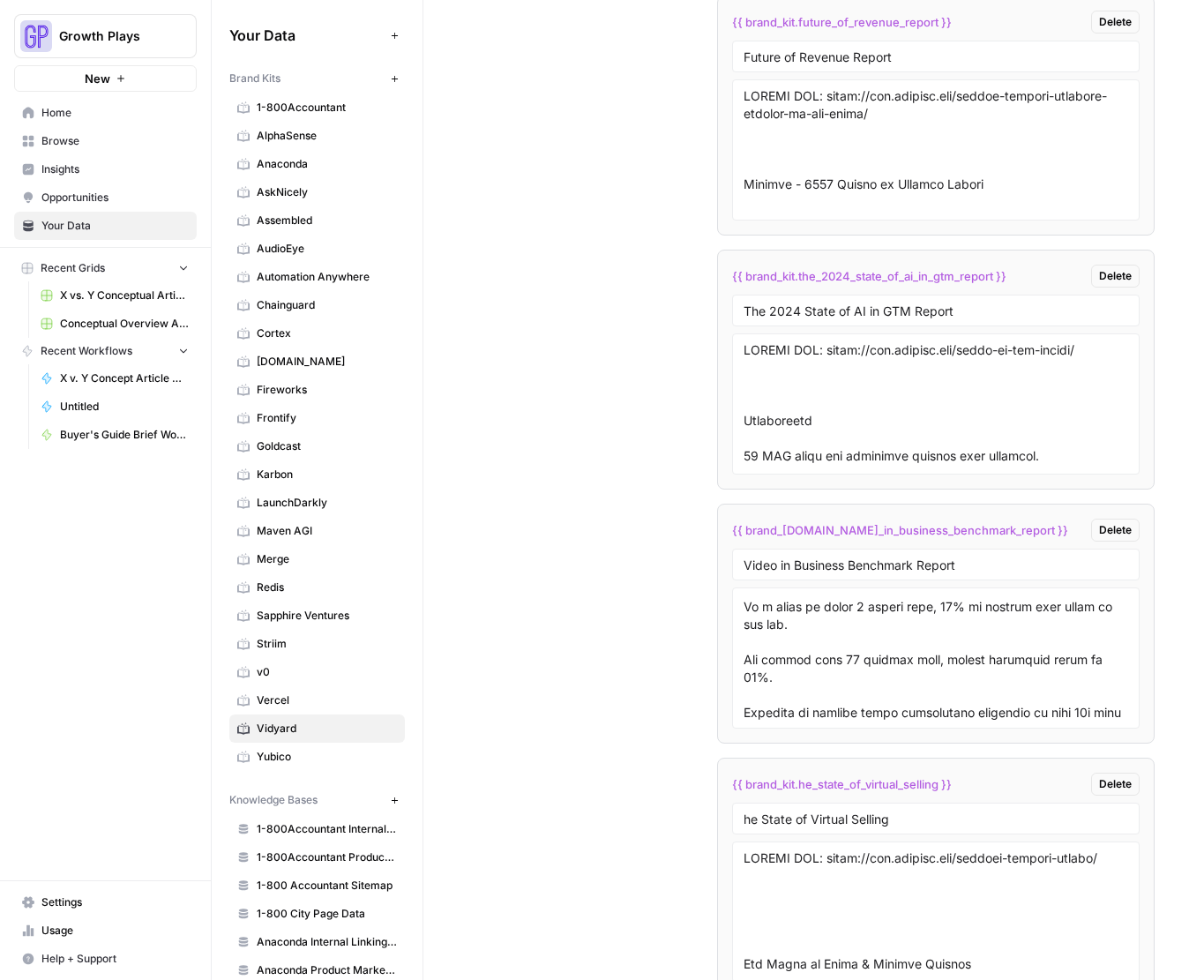
scroll to position [4914, 0]
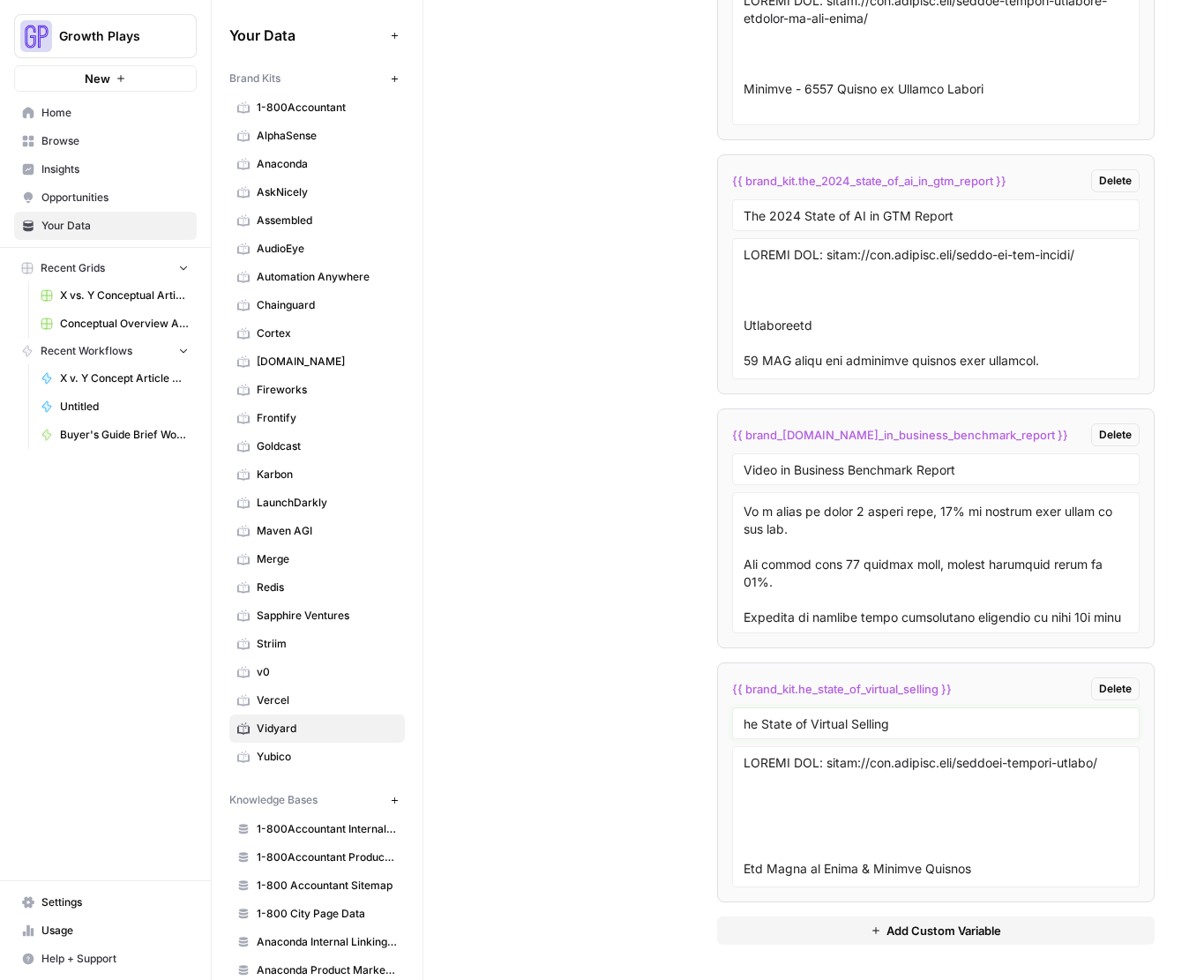
drag, startPoint x: 741, startPoint y: 724, endPoint x: 843, endPoint y: 768, distance: 111.1
click at [744, 724] on input "he State of Virtual Selling" at bounding box center [936, 723] width 384 height 16
type input "The State of Virtual Selling"
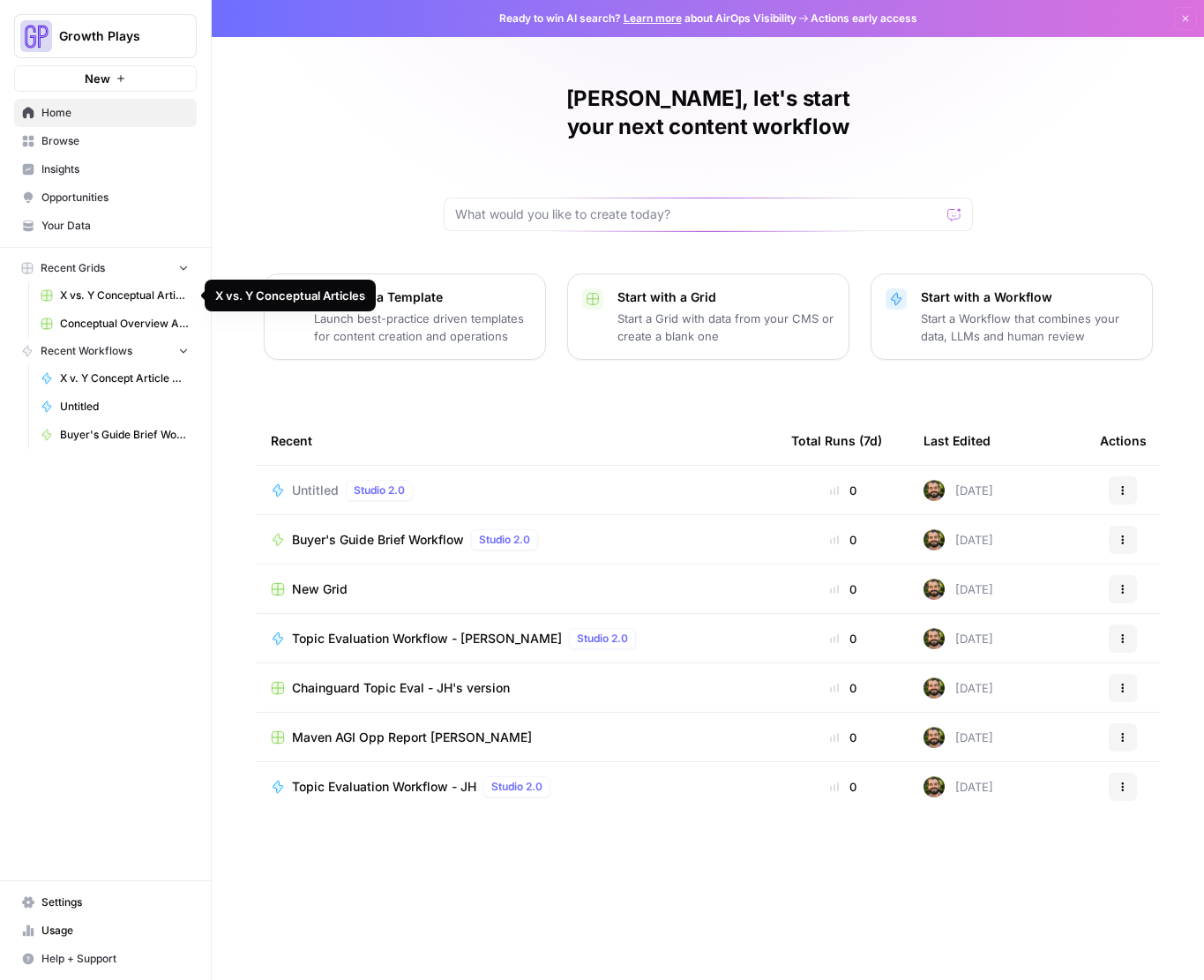
click at [111, 303] on link "X vs. Y Conceptual Articles" at bounding box center [115, 295] width 164 height 28
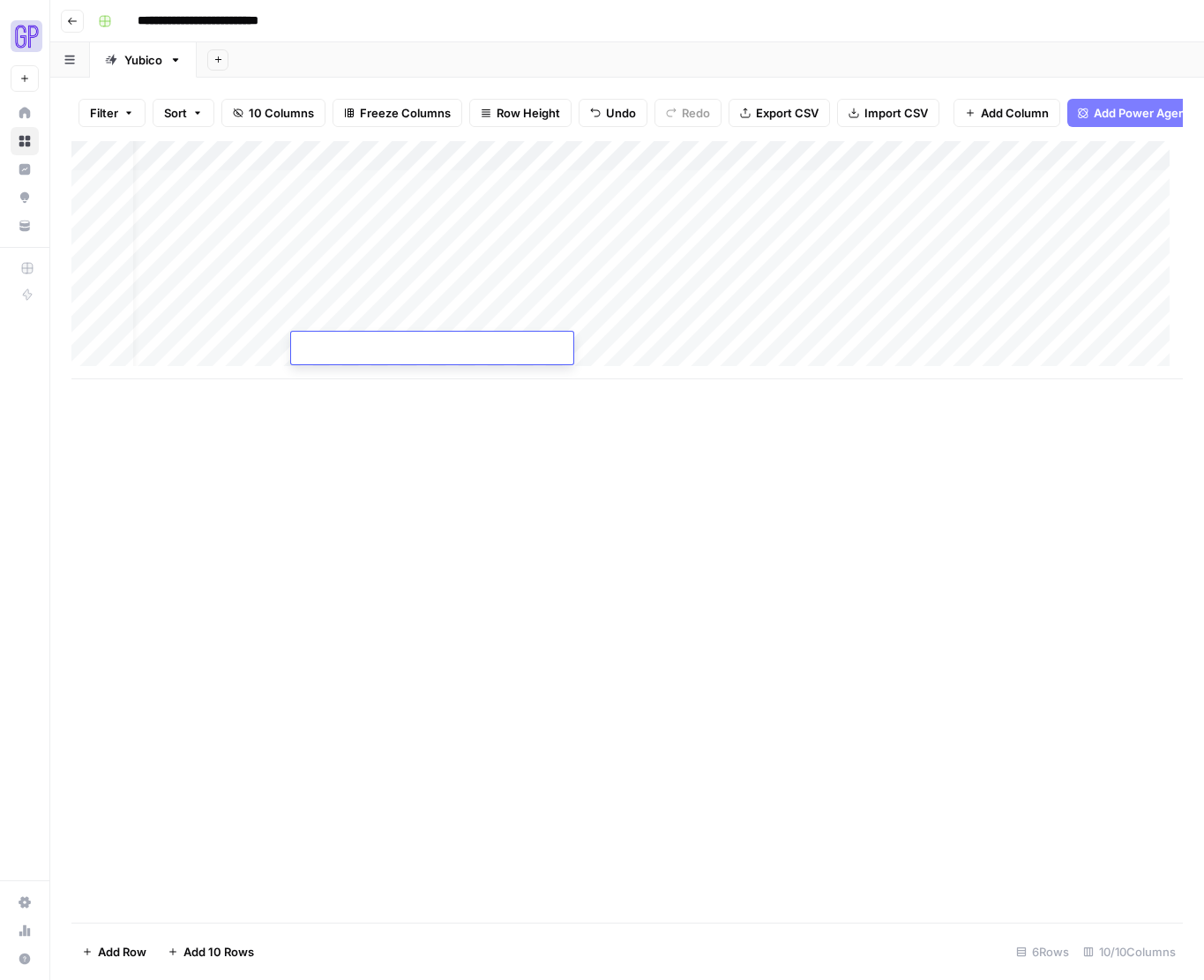
scroll to position [0, 55]
click at [520, 172] on div "Add Column" at bounding box center [627, 260] width 1112 height 238
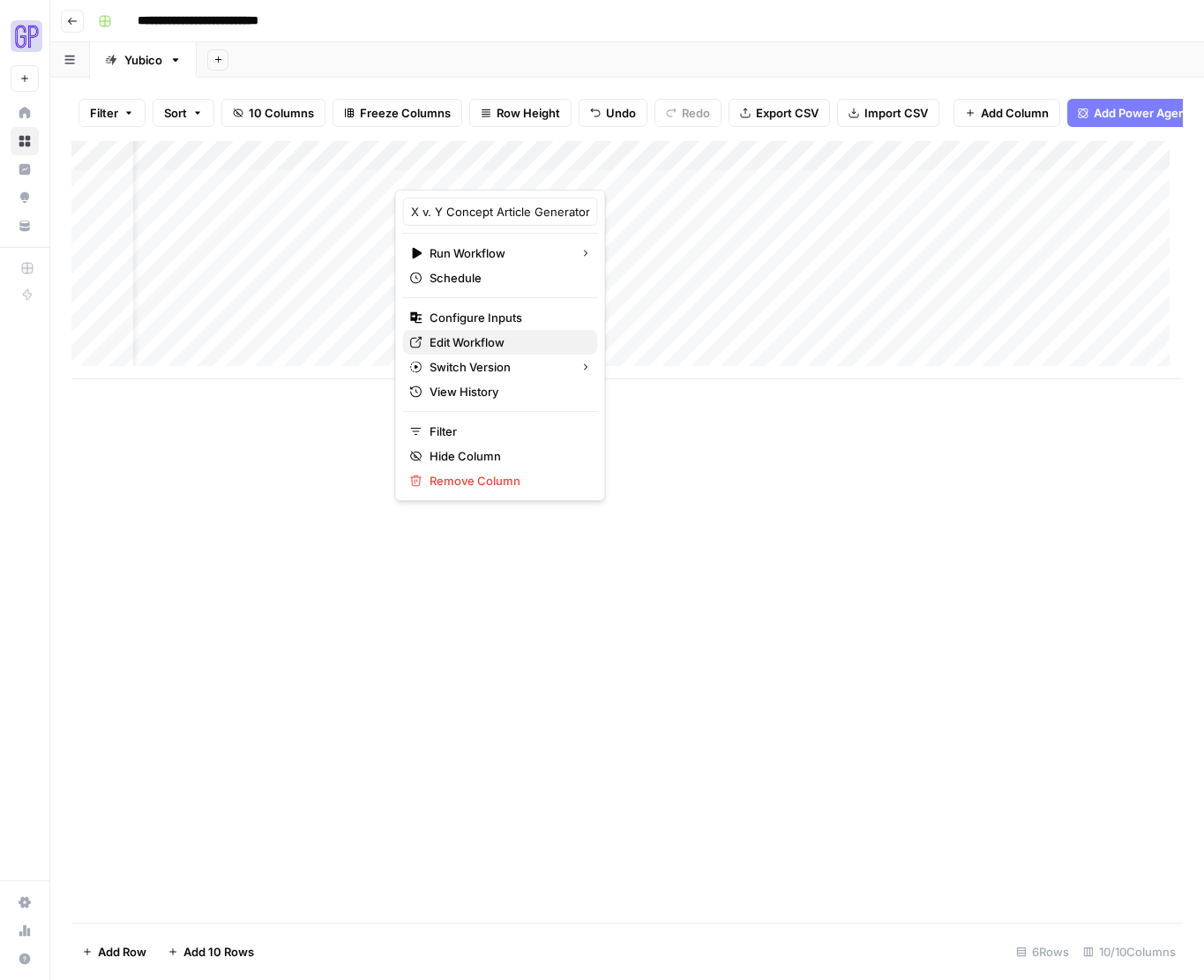
click at [490, 341] on span "Edit Workflow" at bounding box center [507, 343] width 155 height 18
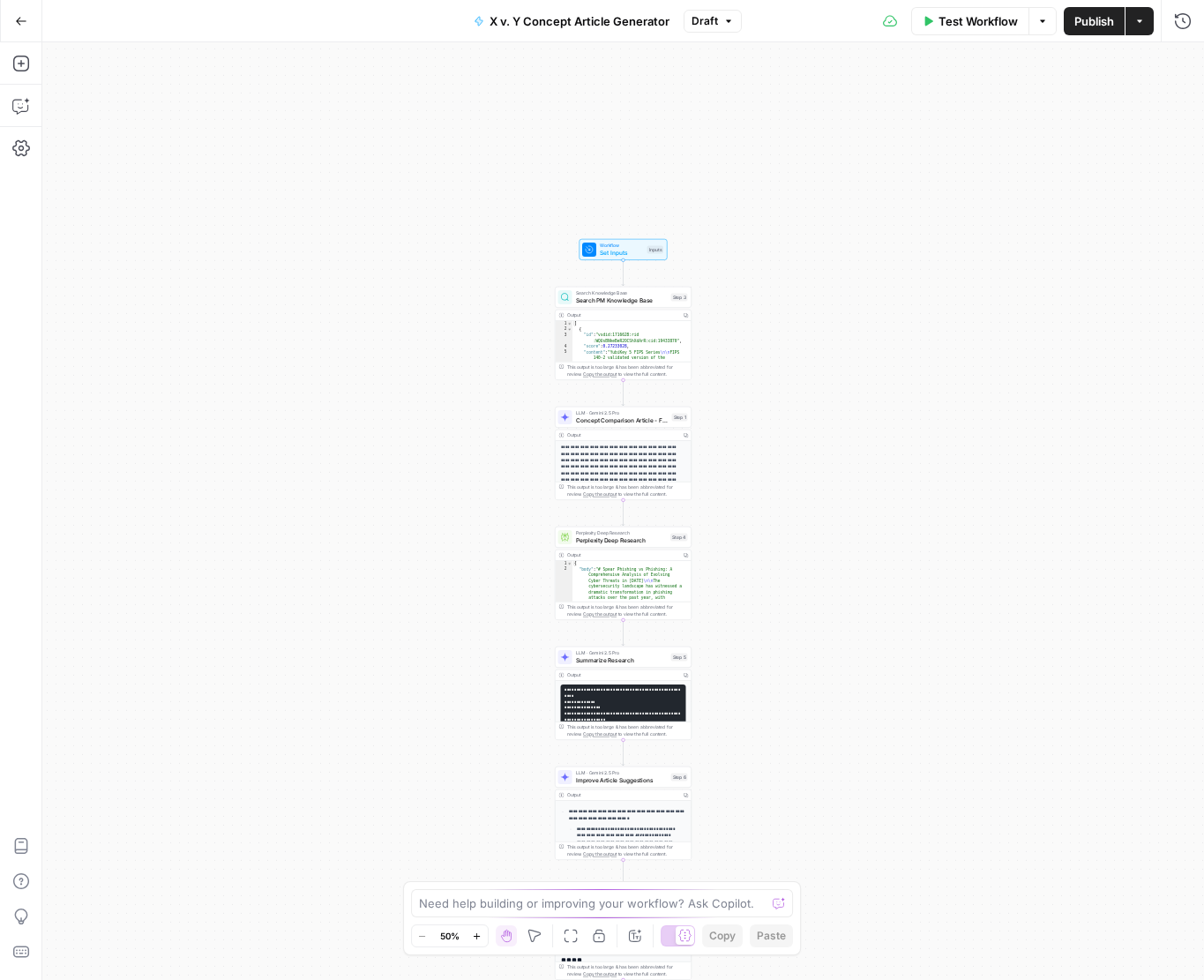
click at [479, 938] on icon "button" at bounding box center [477, 936] width 10 height 10
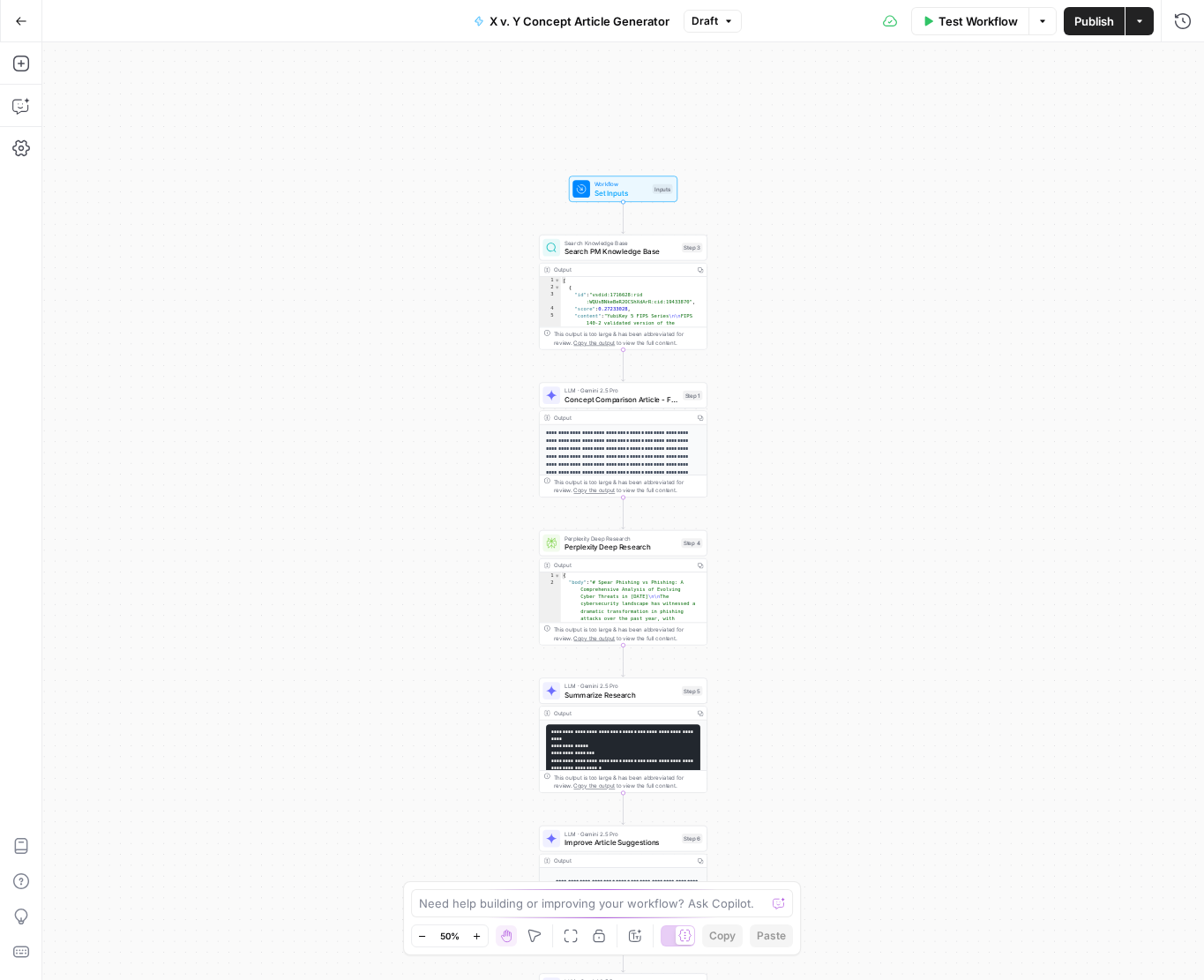
click at [479, 938] on icon "button" at bounding box center [477, 936] width 10 height 10
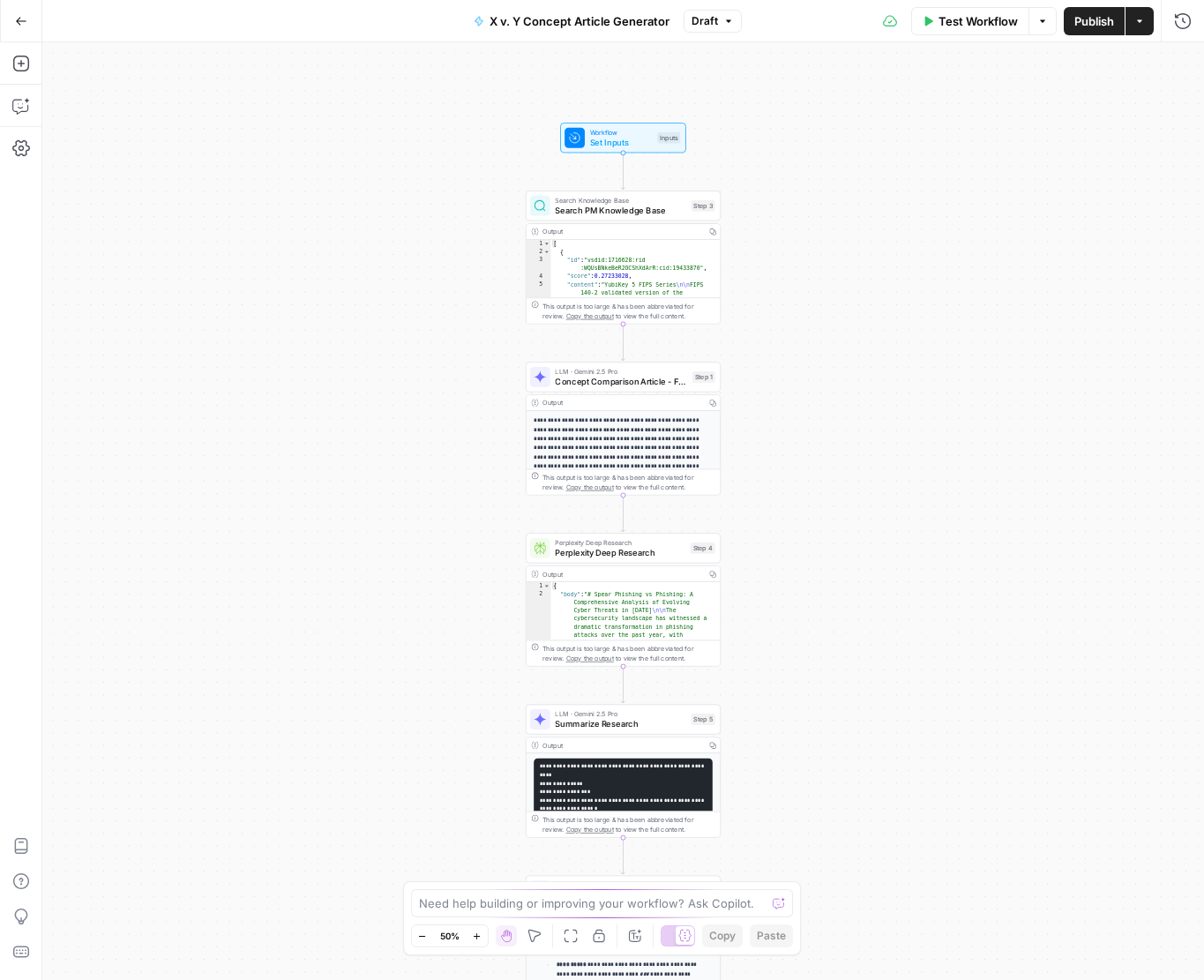
click at [479, 938] on icon "button" at bounding box center [477, 936] width 10 height 10
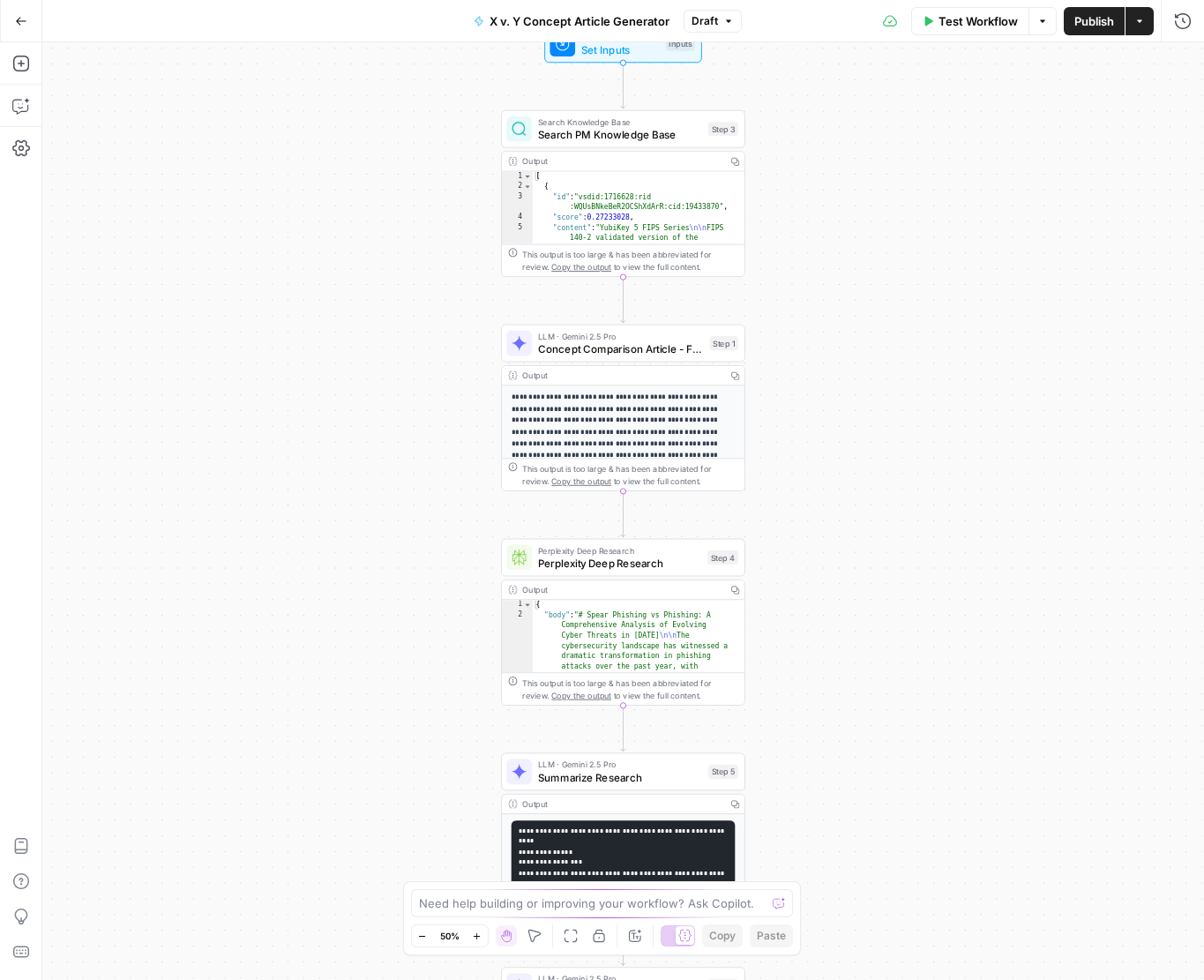
click at [479, 938] on icon "button" at bounding box center [477, 936] width 10 height 10
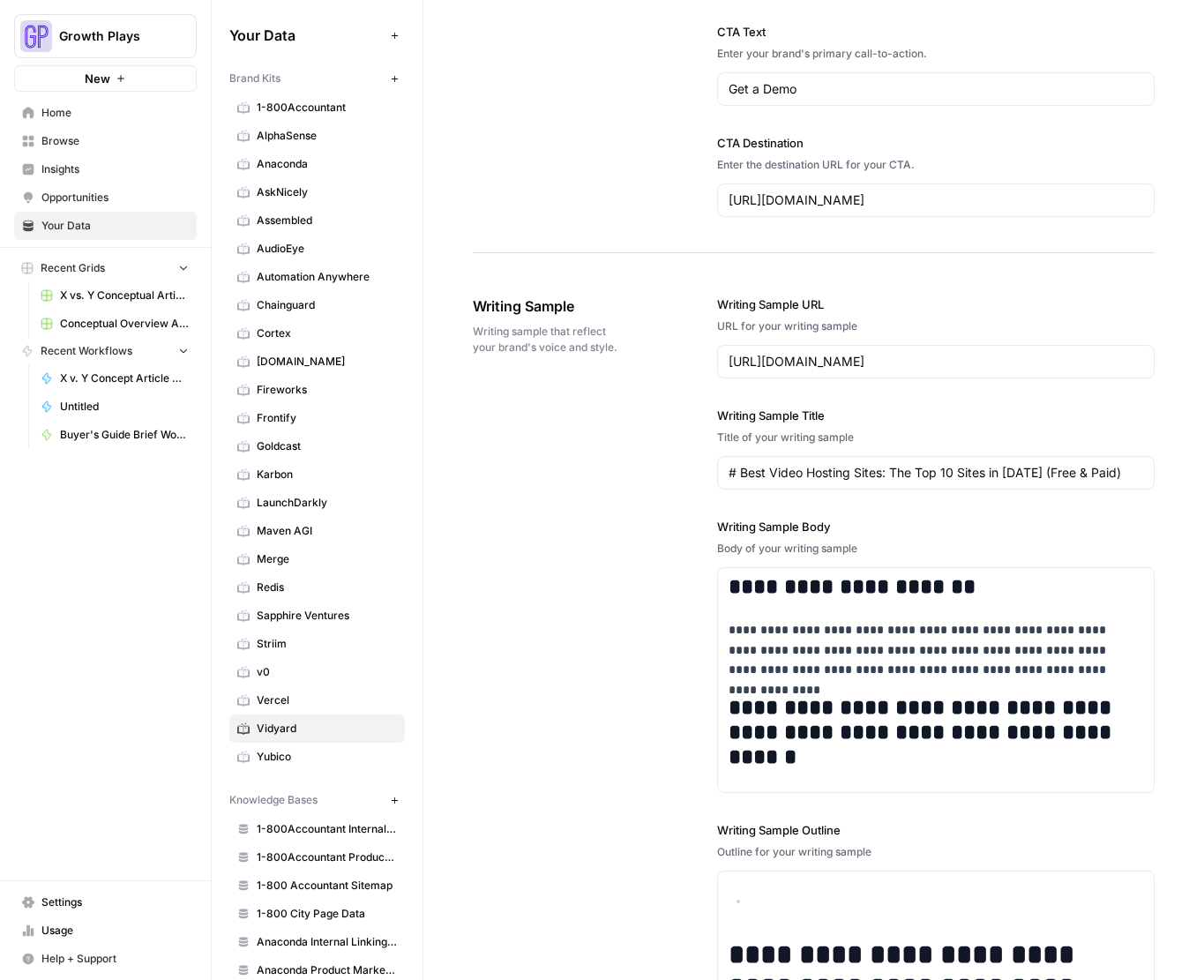
scroll to position [1870, 0]
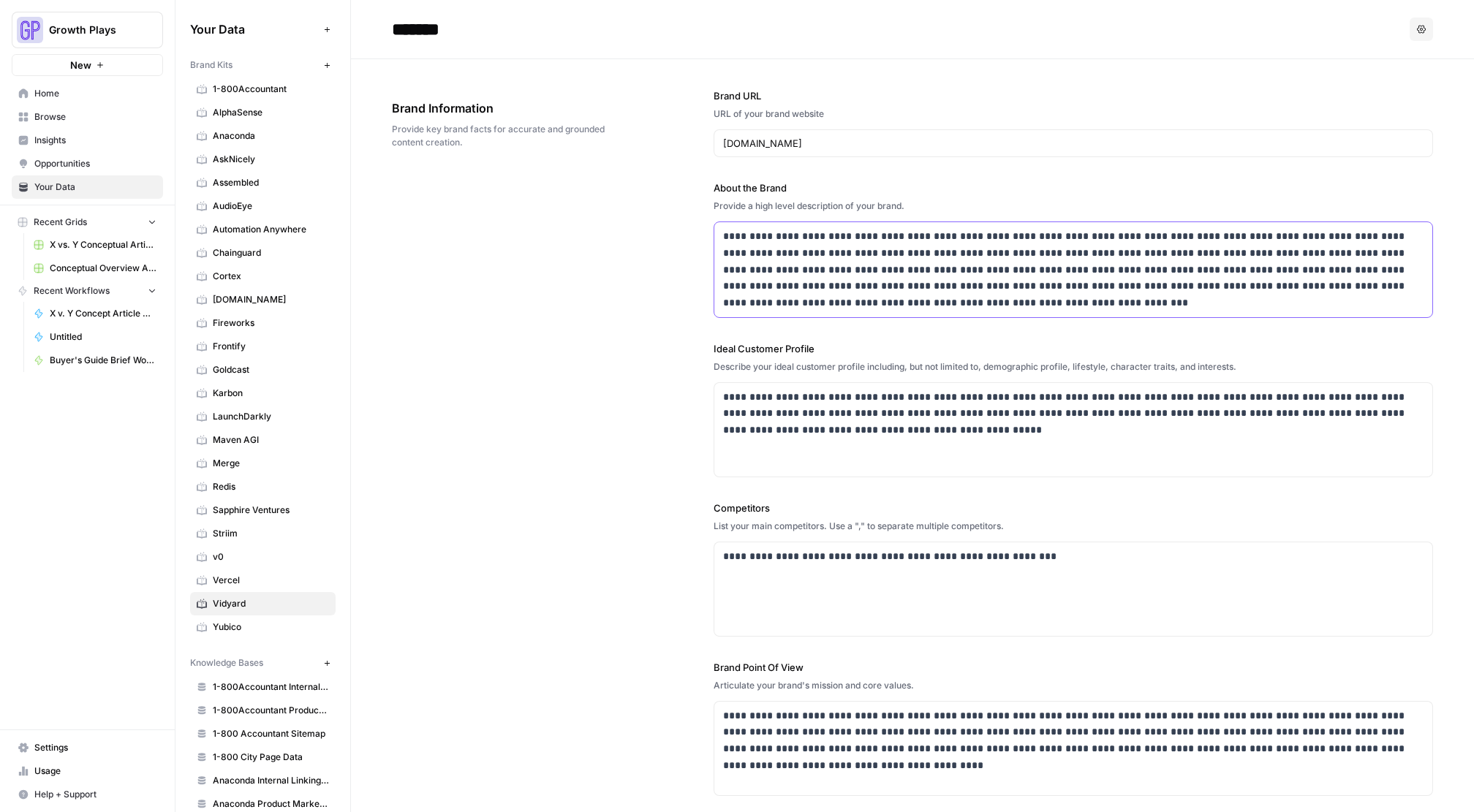
click at [811, 268] on p "**********" at bounding box center [1069, 270] width 692 height 84
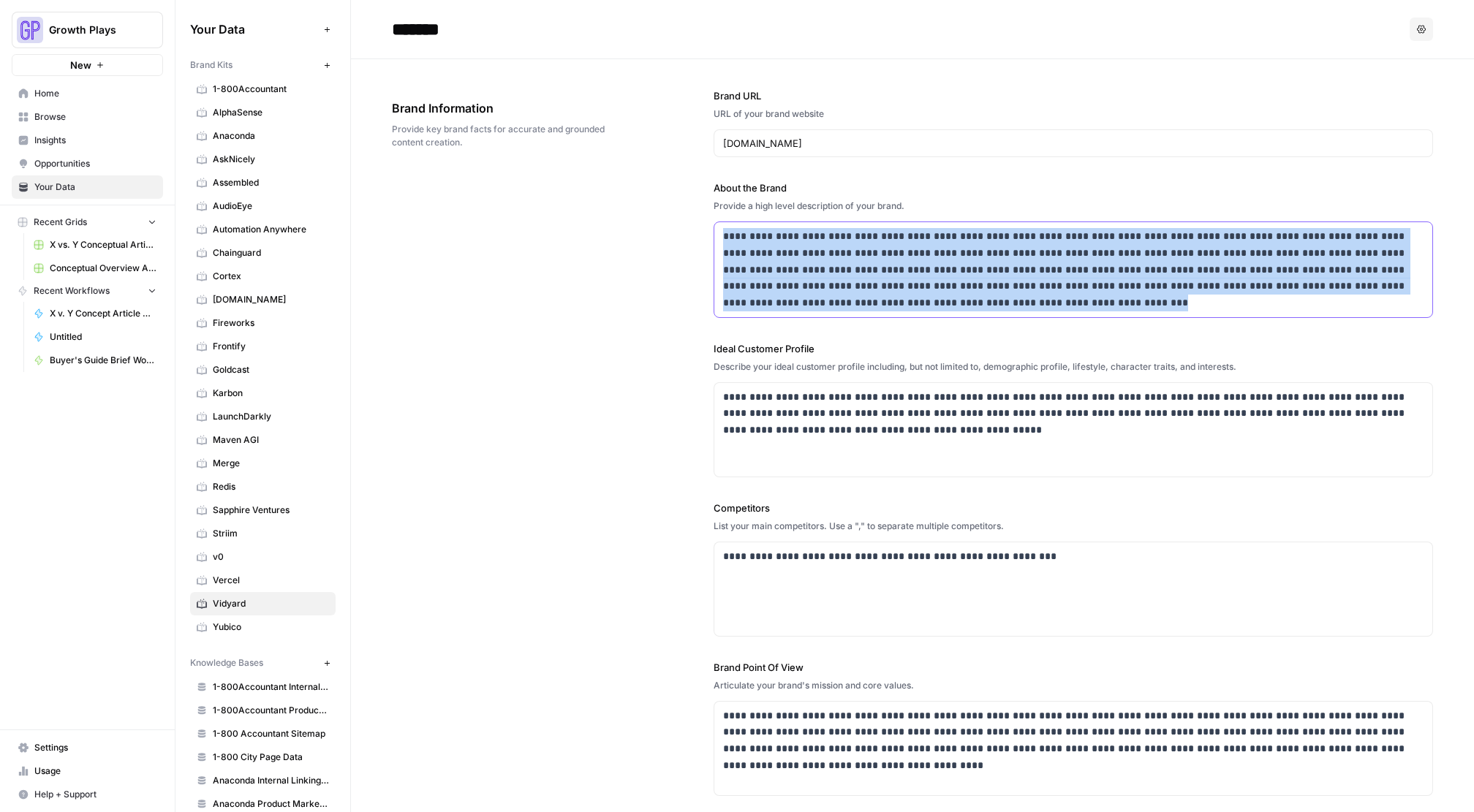
click at [811, 268] on p "**********" at bounding box center [1069, 270] width 692 height 84
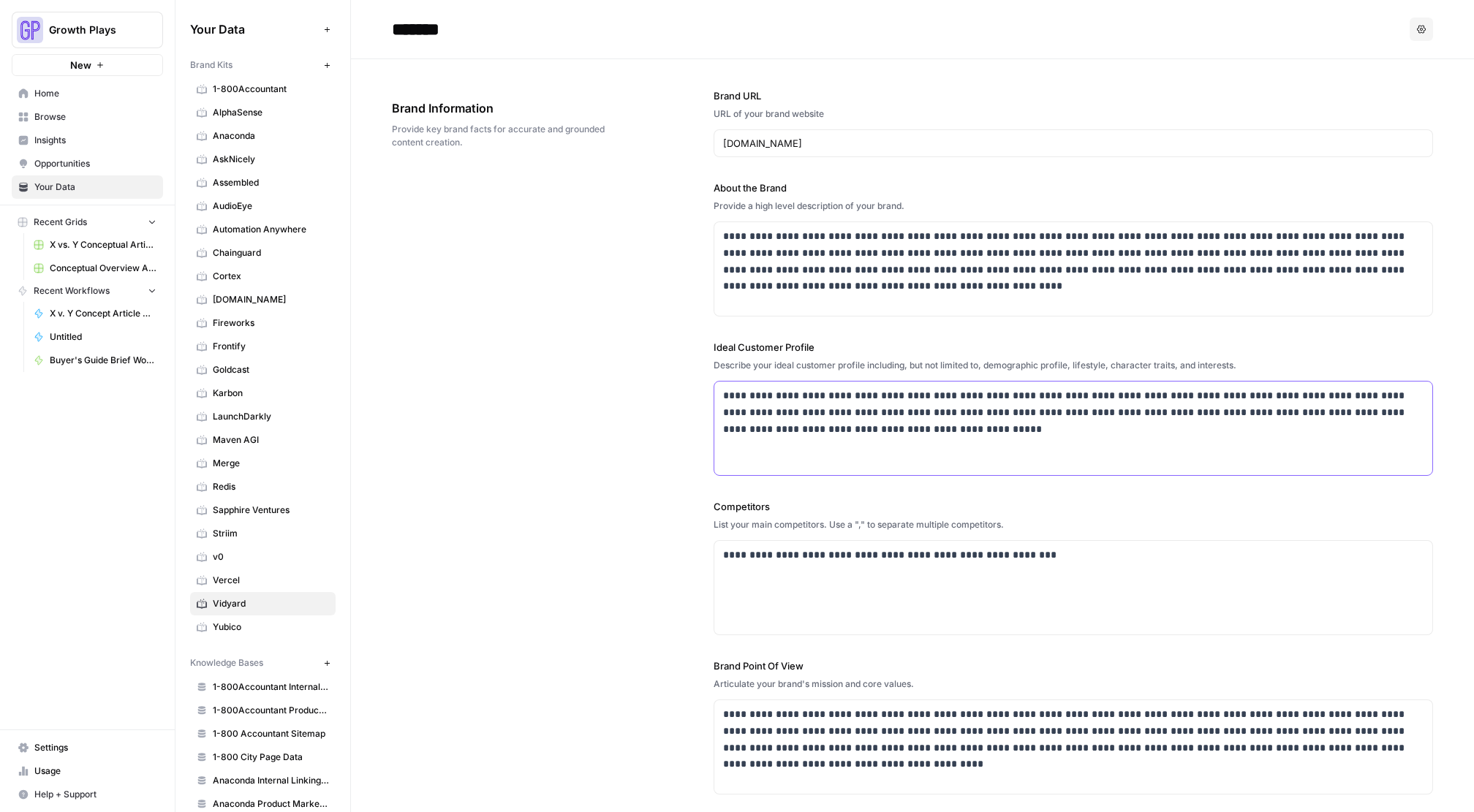
click at [943, 433] on p "**********" at bounding box center [1069, 412] width 692 height 50
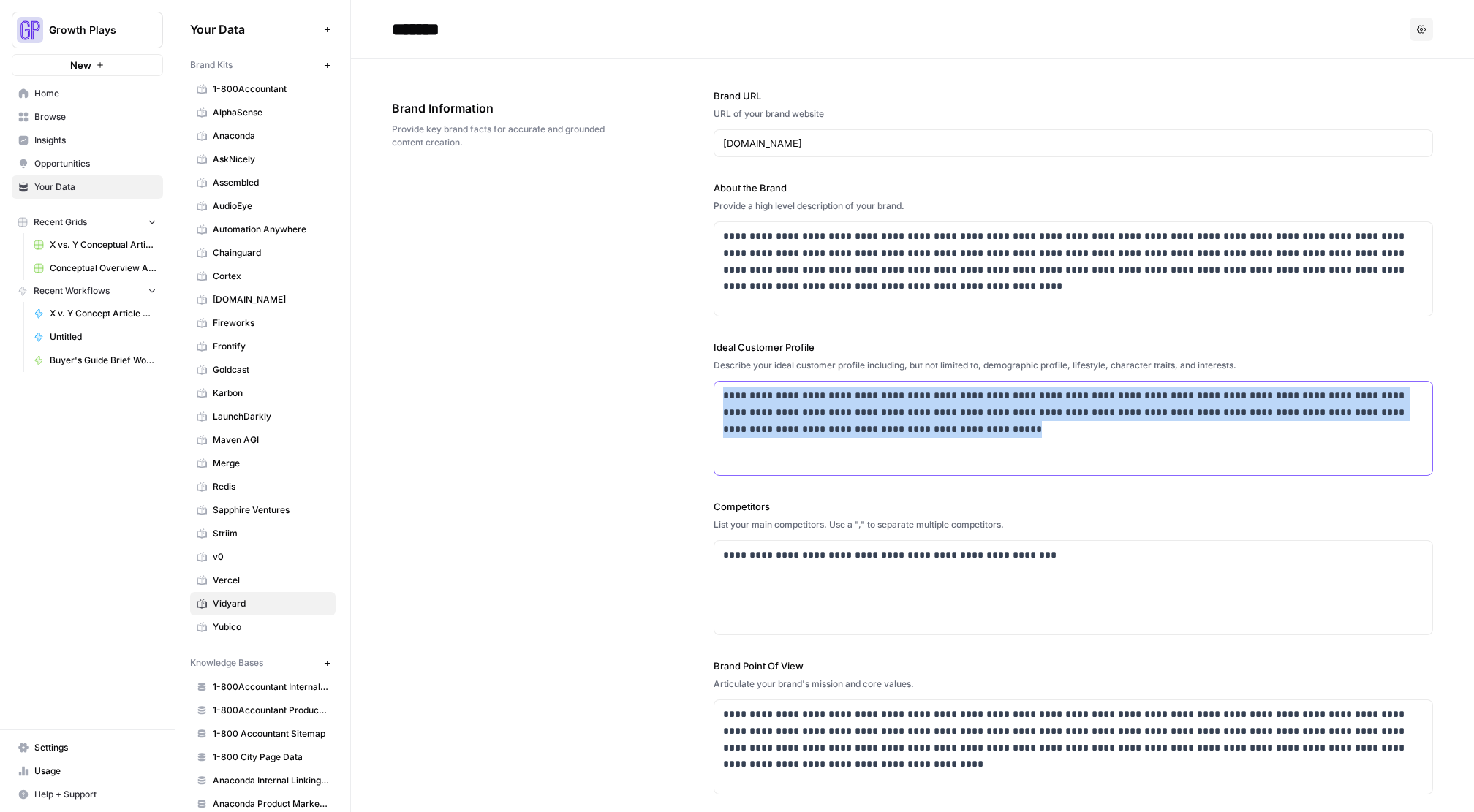
click at [943, 433] on p "**********" at bounding box center [1069, 412] width 692 height 50
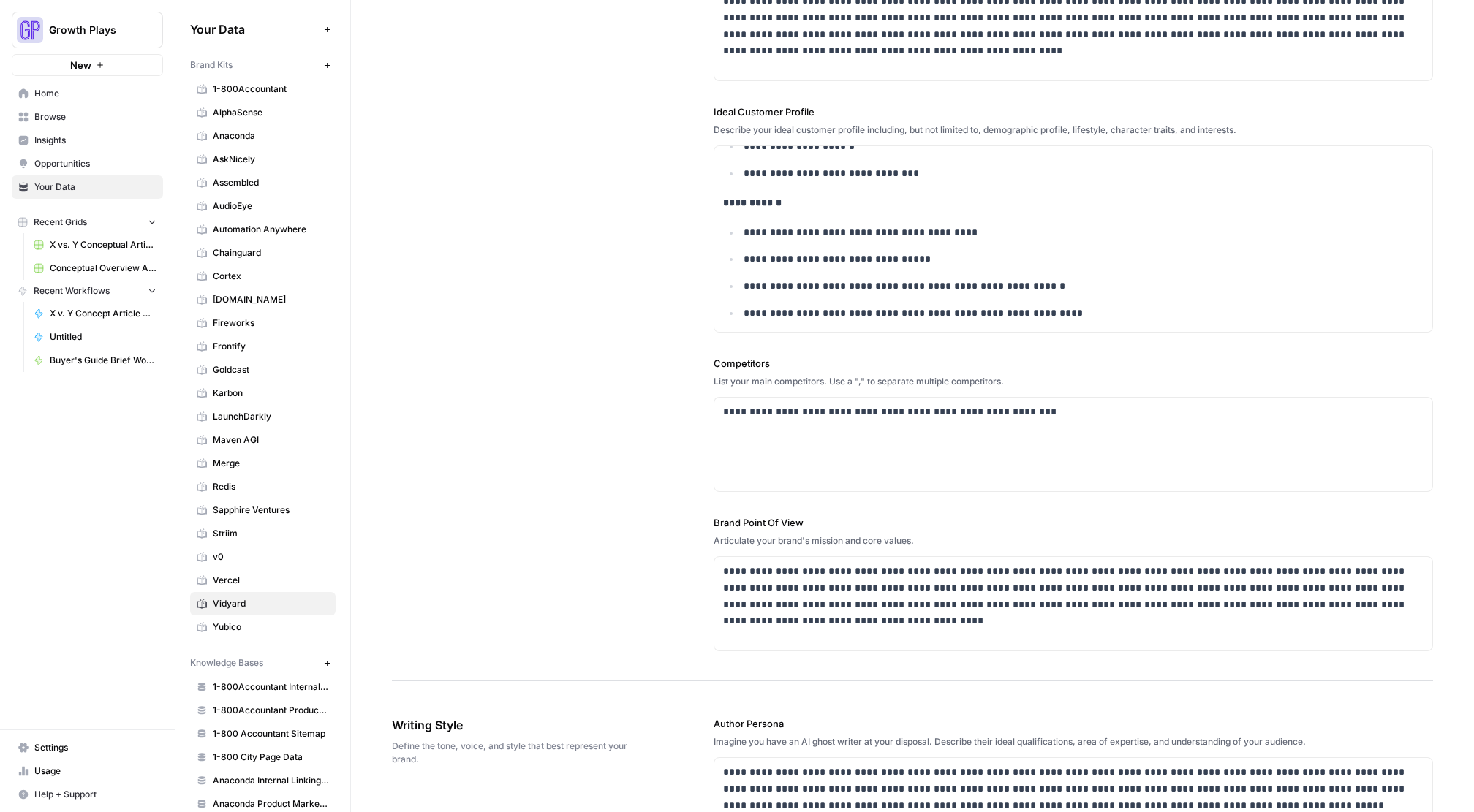
scroll to position [236, 0]
click at [1078, 308] on p "**********" at bounding box center [1074, 328] width 661 height 50
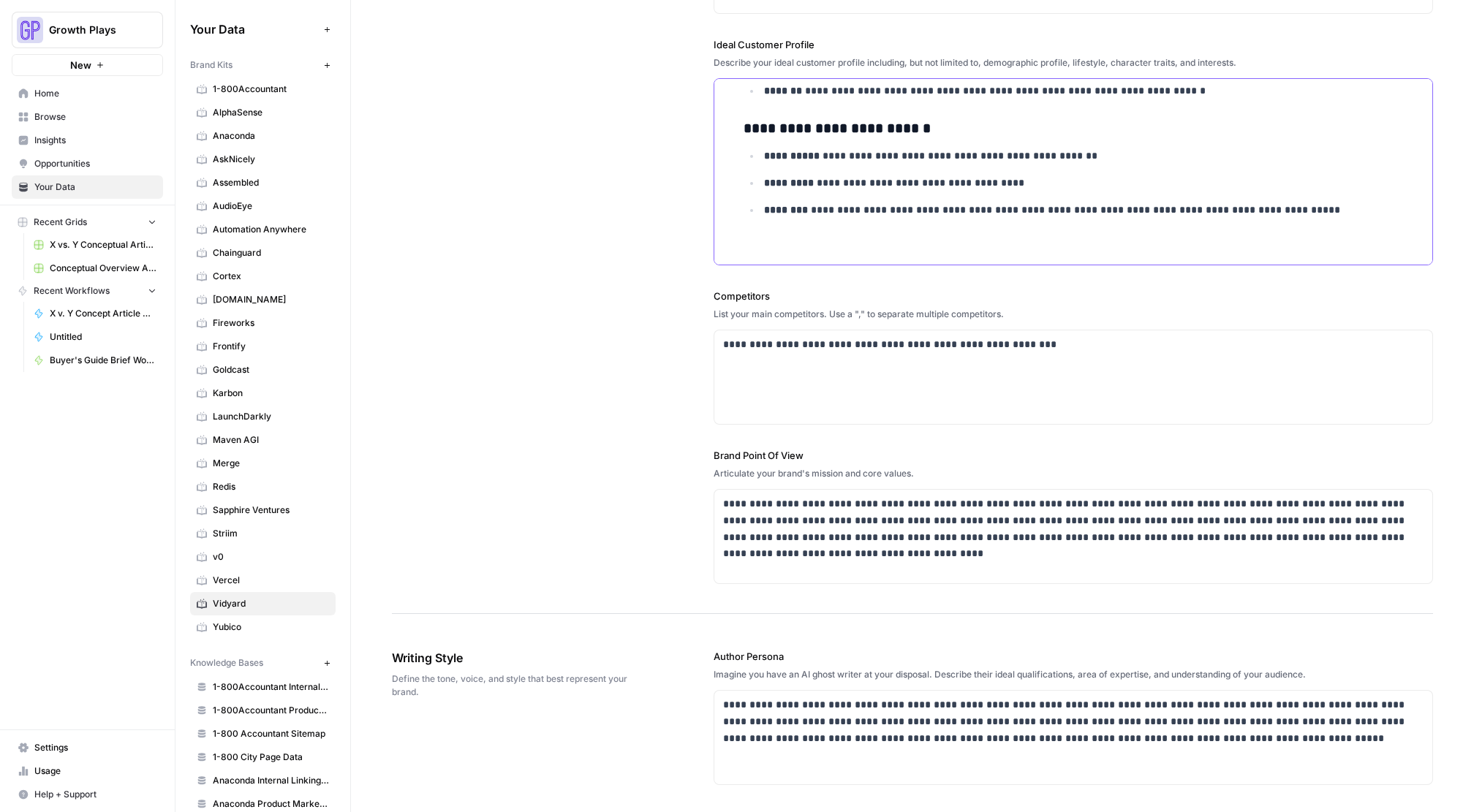
scroll to position [359, 0]
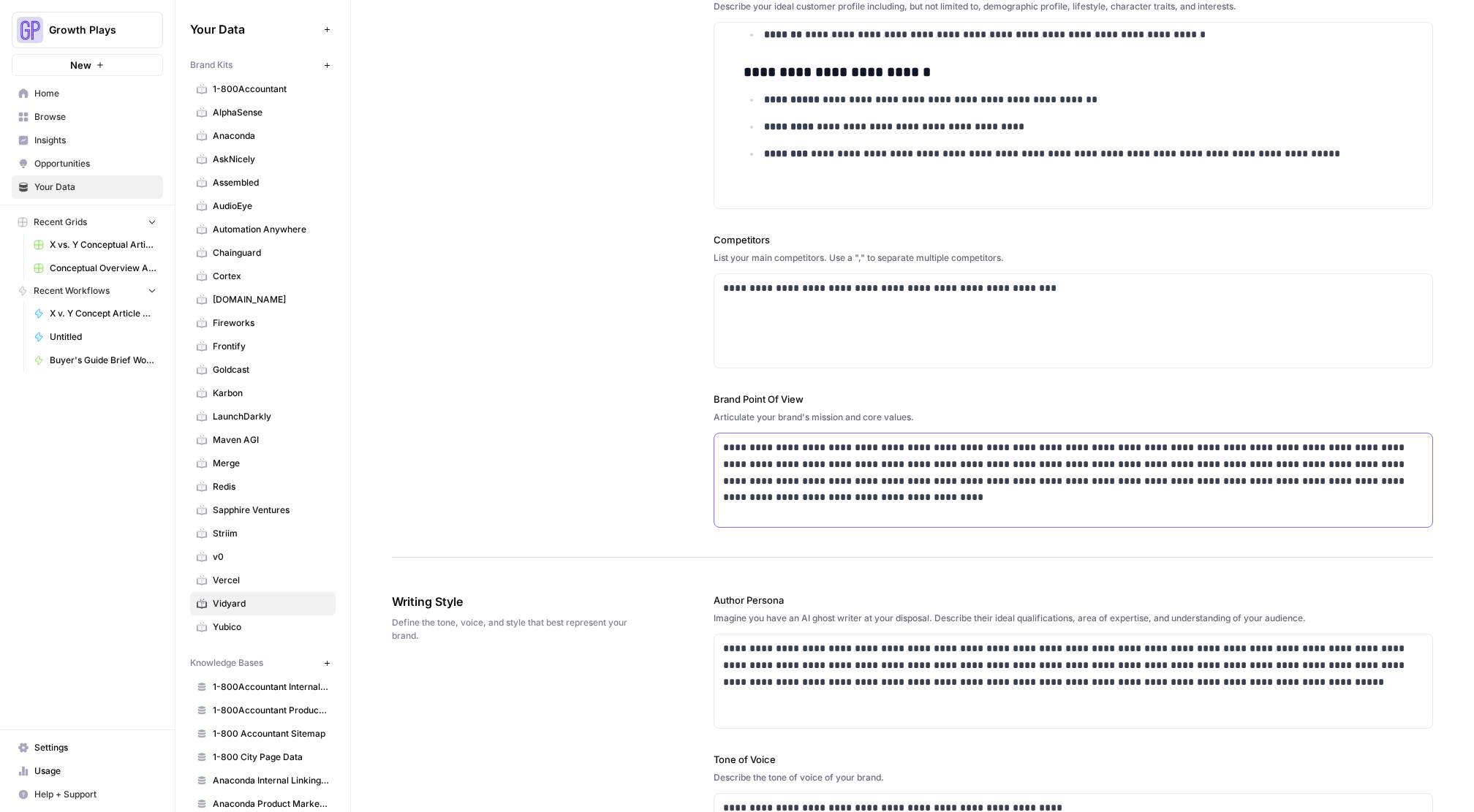
click at [754, 483] on p "**********" at bounding box center [1069, 472] width 692 height 67
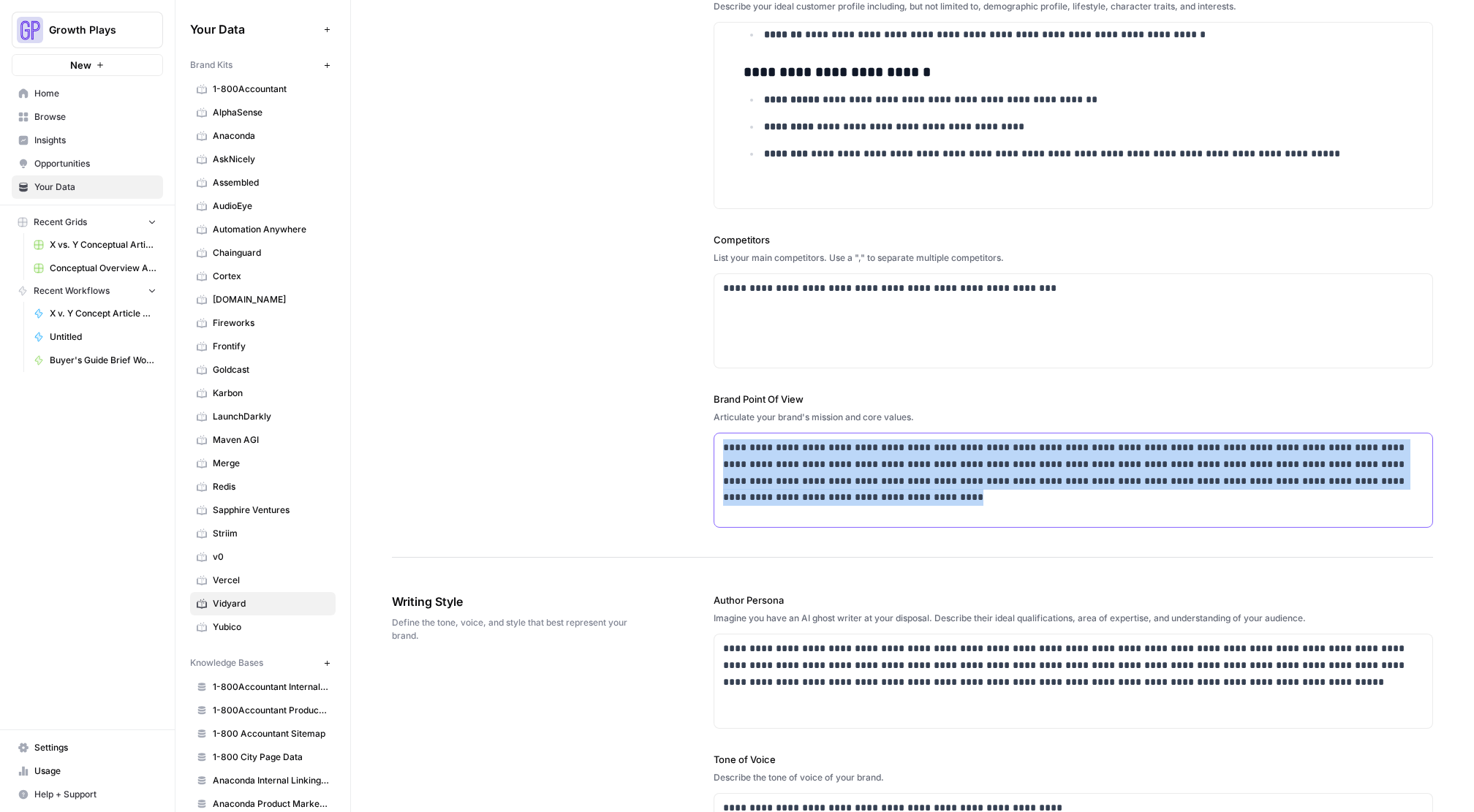
click at [754, 483] on p "**********" at bounding box center [1069, 472] width 692 height 67
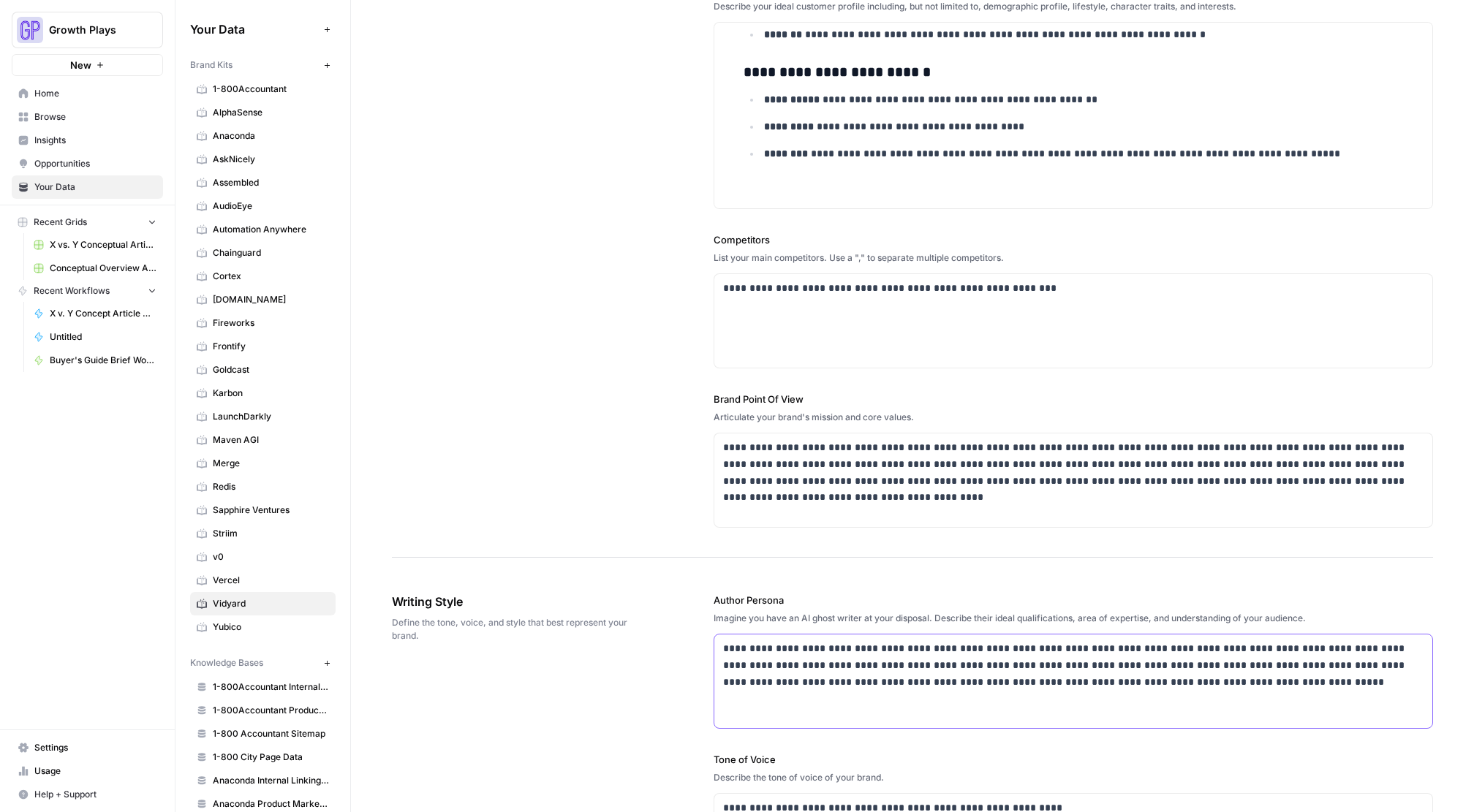
click at [769, 677] on p "**********" at bounding box center [1069, 665] width 692 height 50
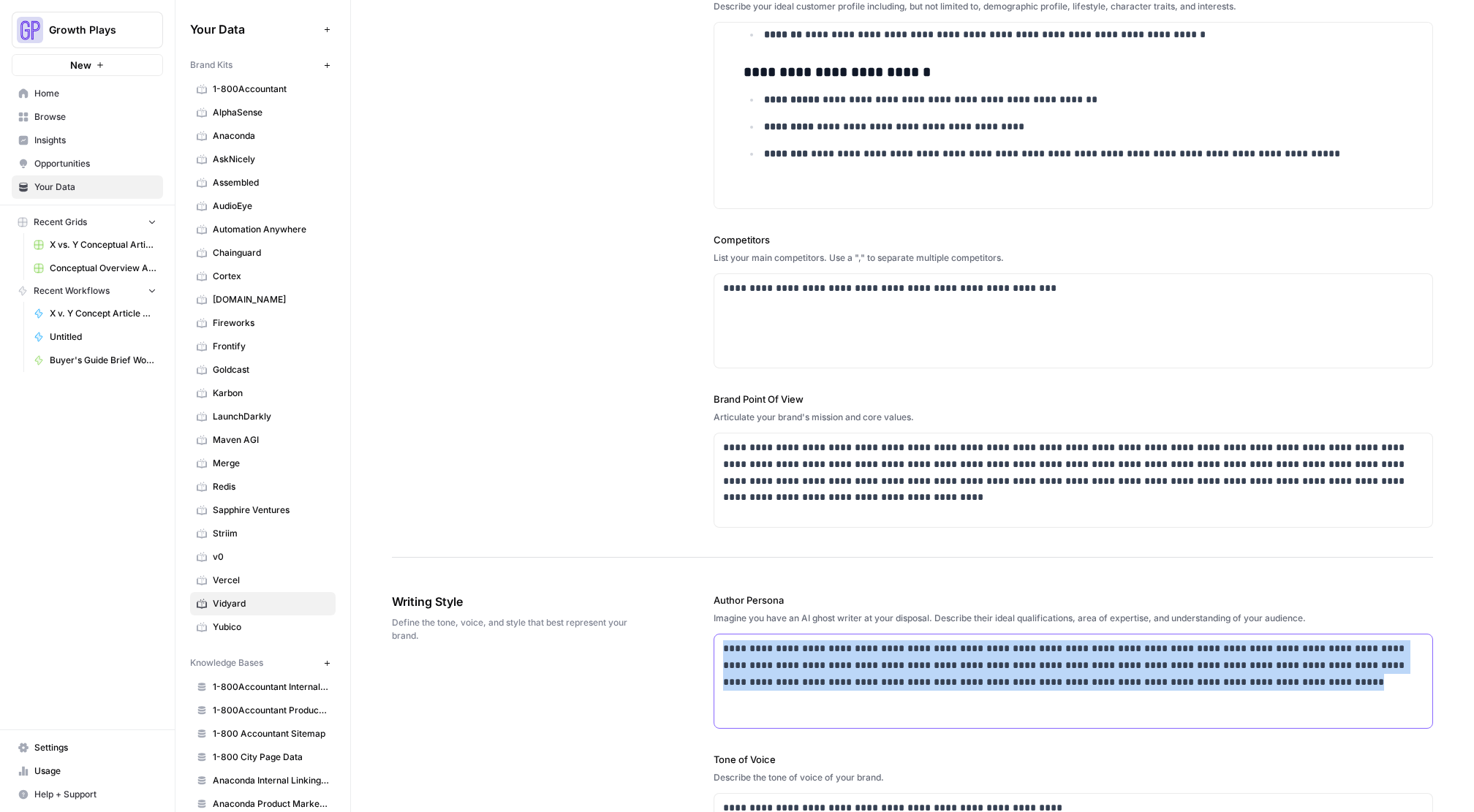
click at [769, 677] on p "**********" at bounding box center [1069, 665] width 692 height 50
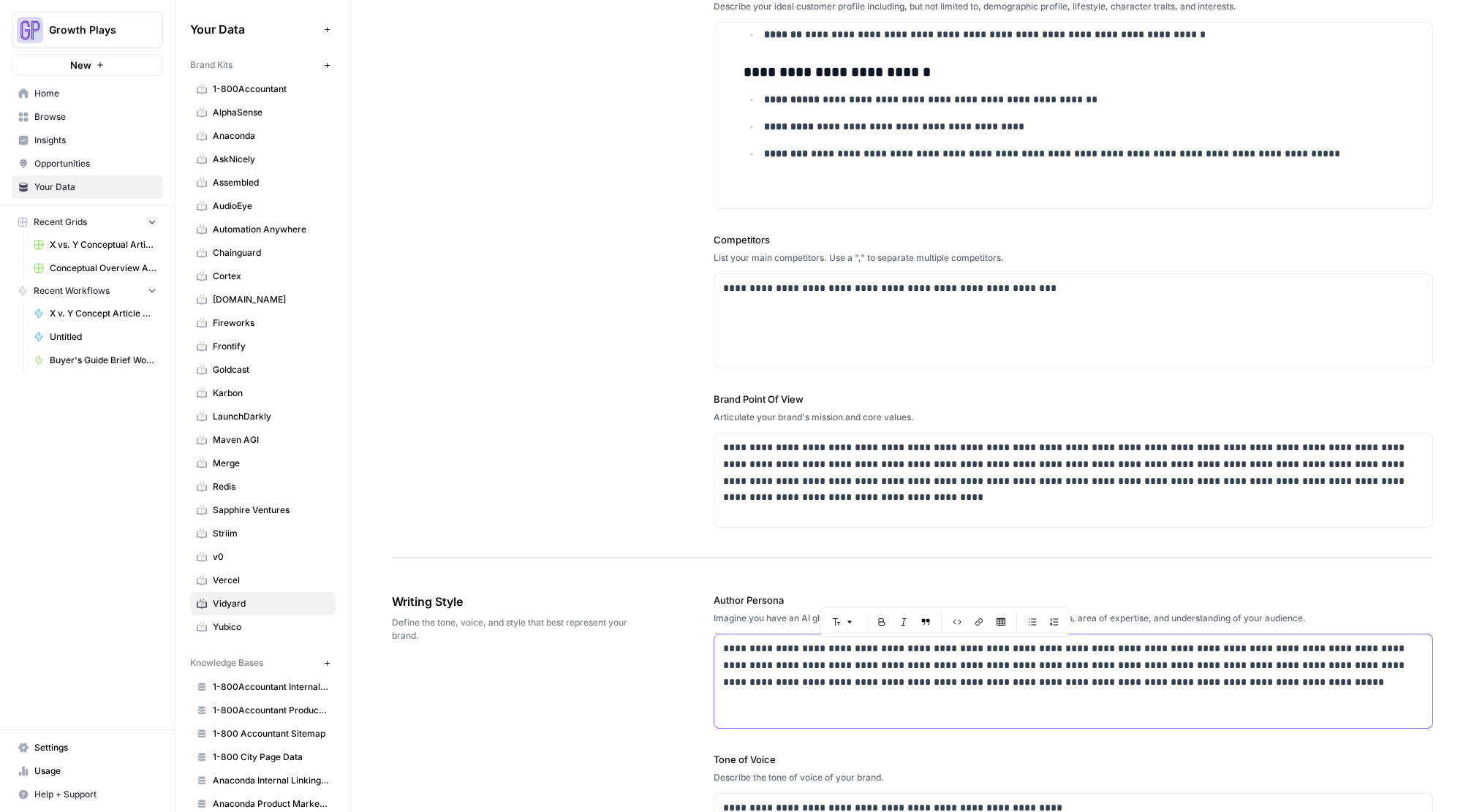
click at [873, 669] on p "**********" at bounding box center [1069, 665] width 692 height 50
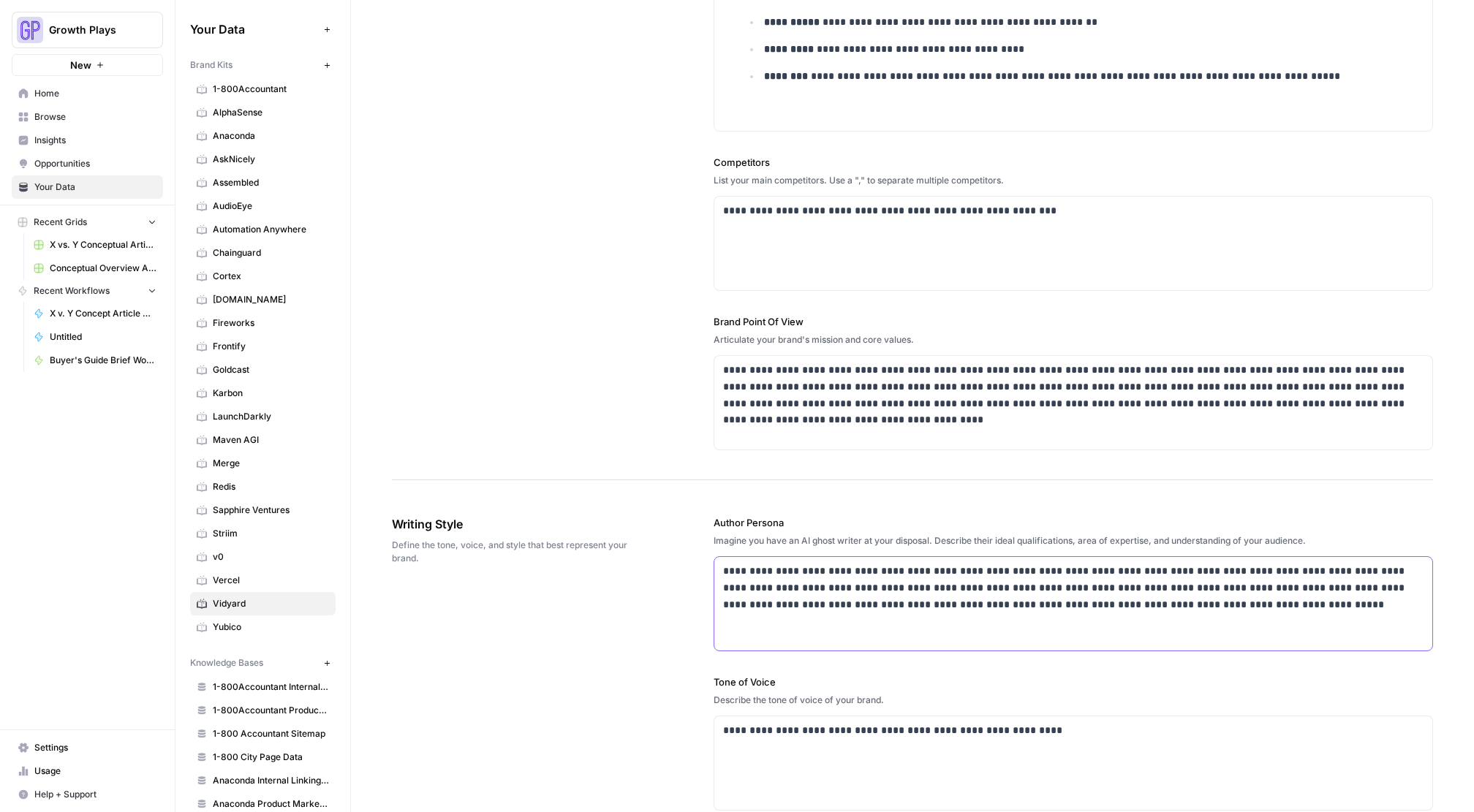
scroll to position [447, 0]
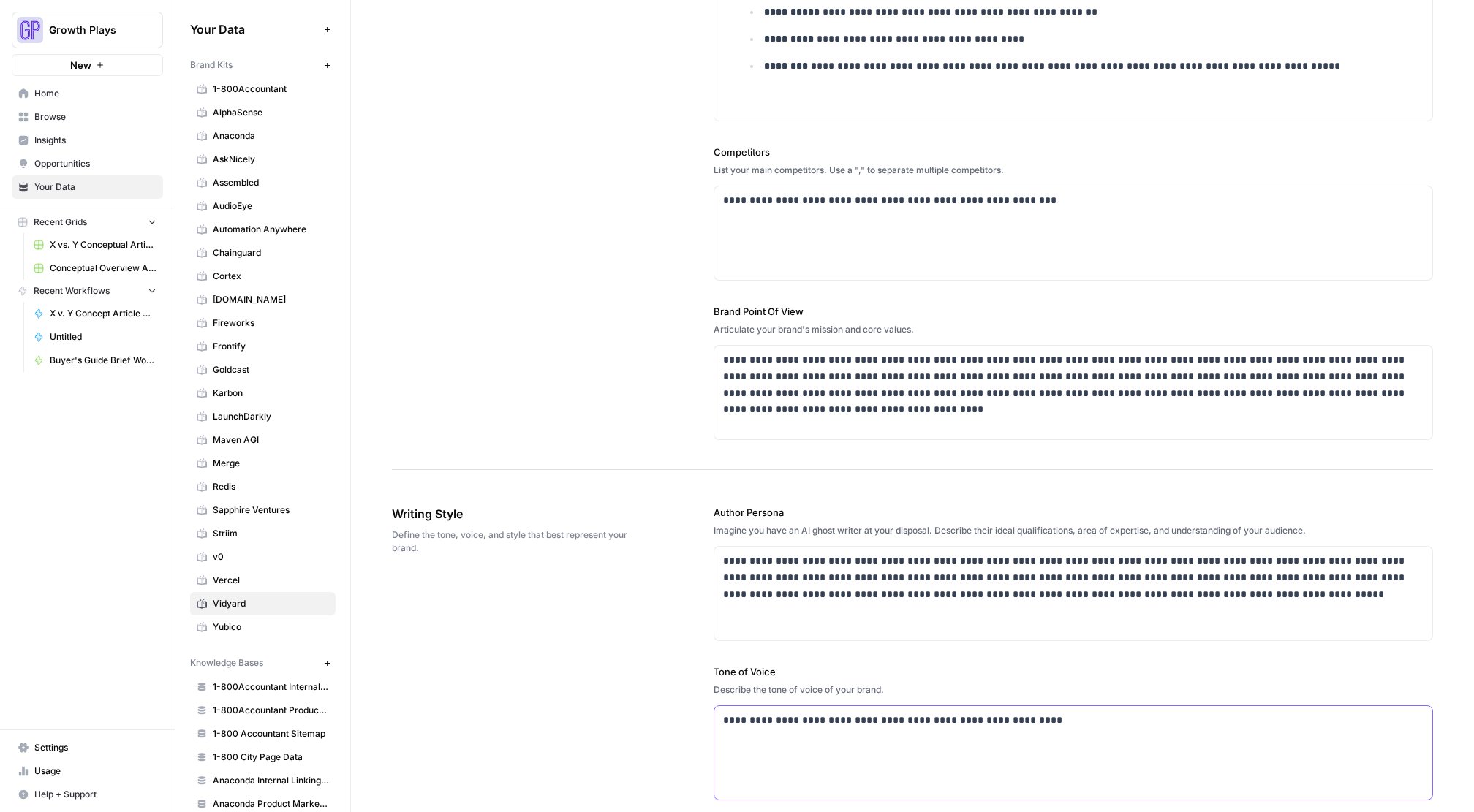
click at [826, 724] on p "**********" at bounding box center [1069, 720] width 692 height 16
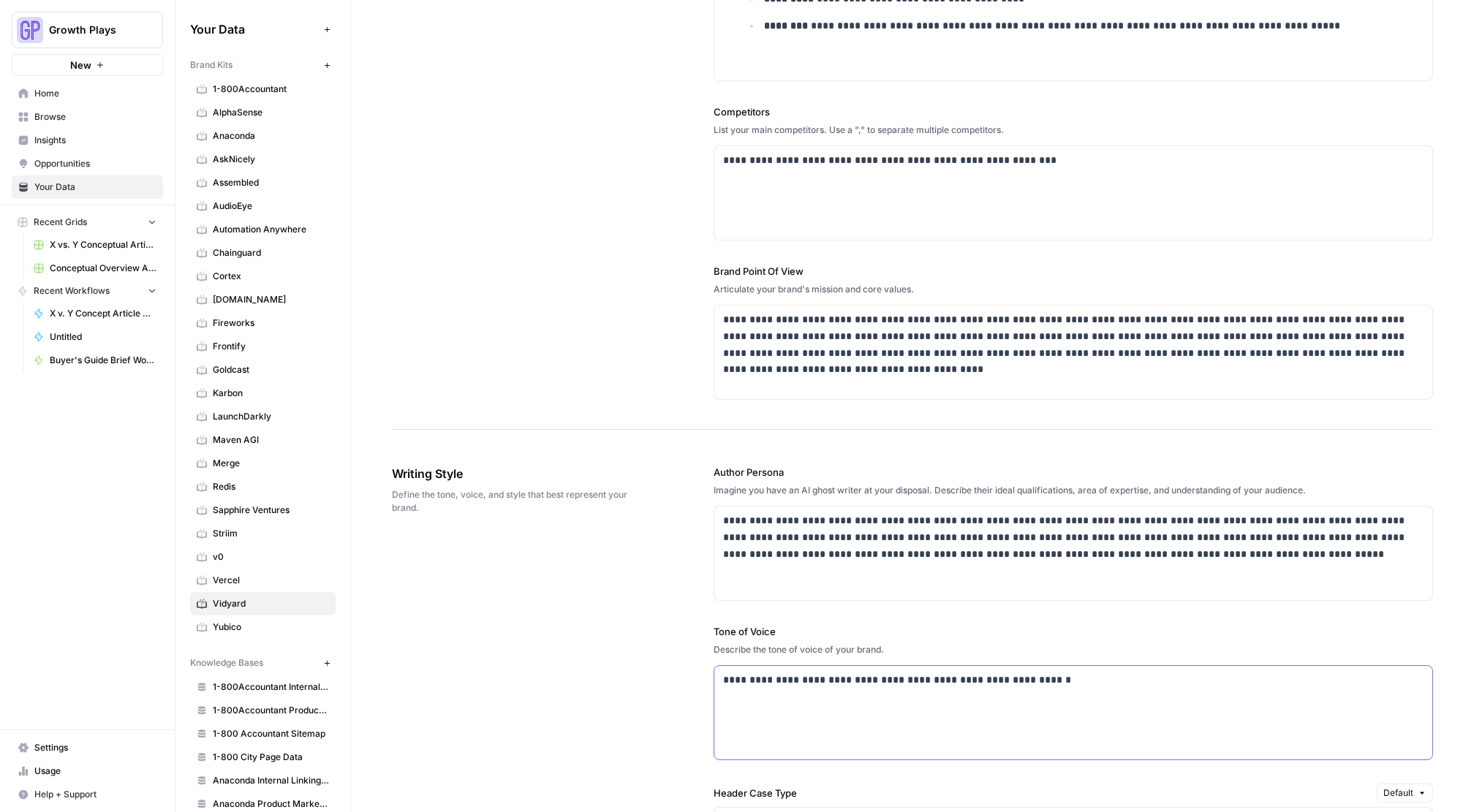
scroll to position [695, 0]
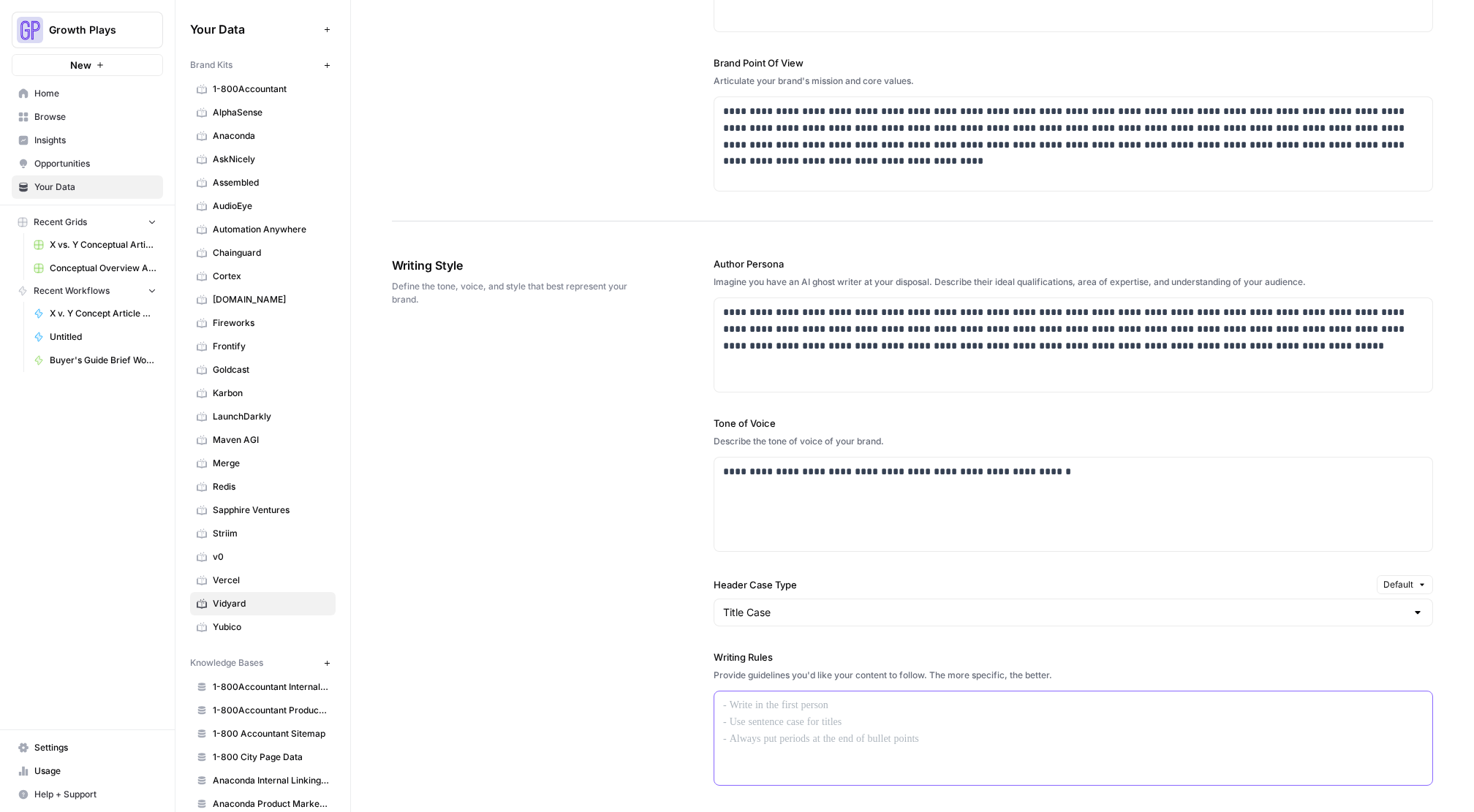
click at [788, 726] on div at bounding box center [1073, 738] width 718 height 94
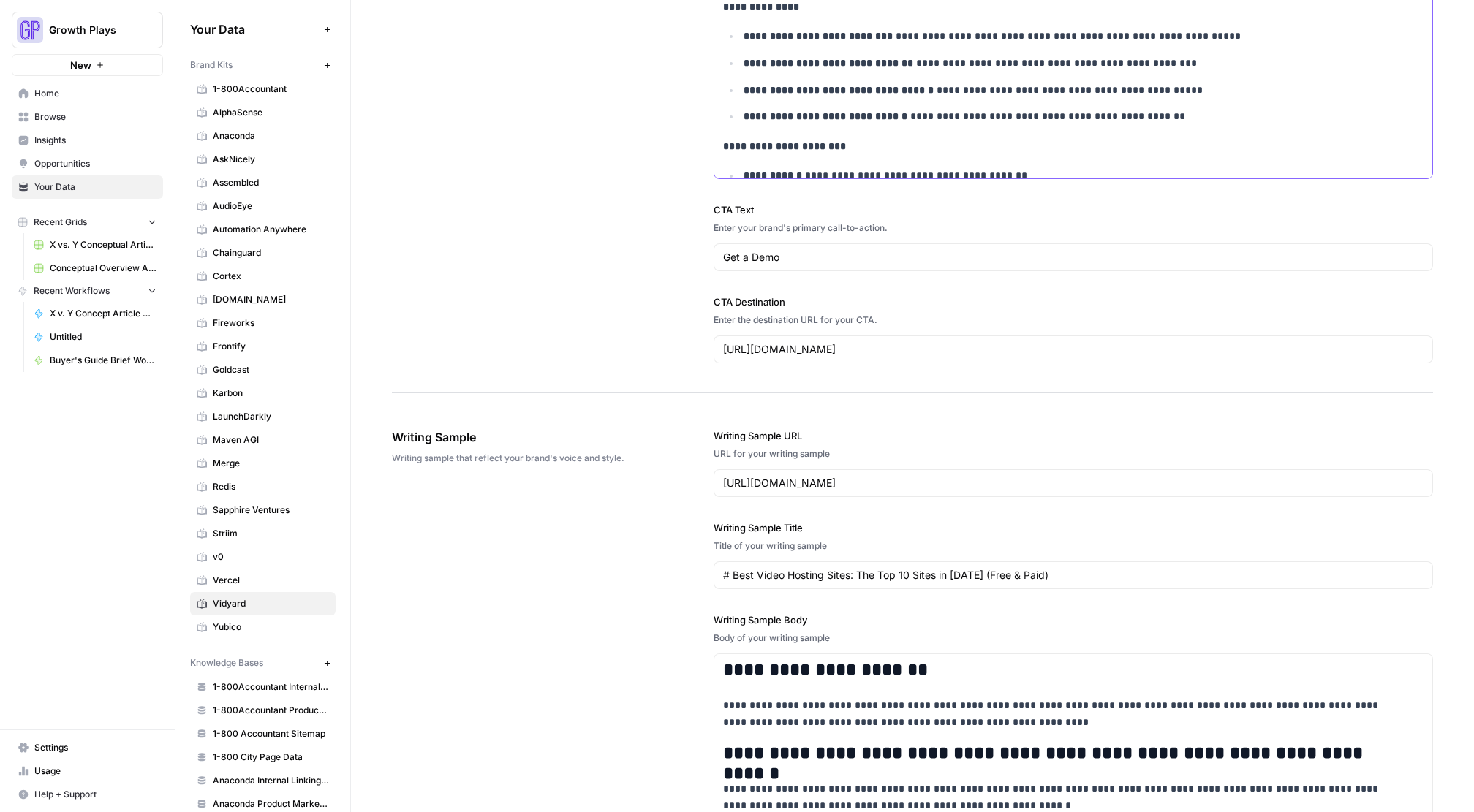
scroll to position [1172, 0]
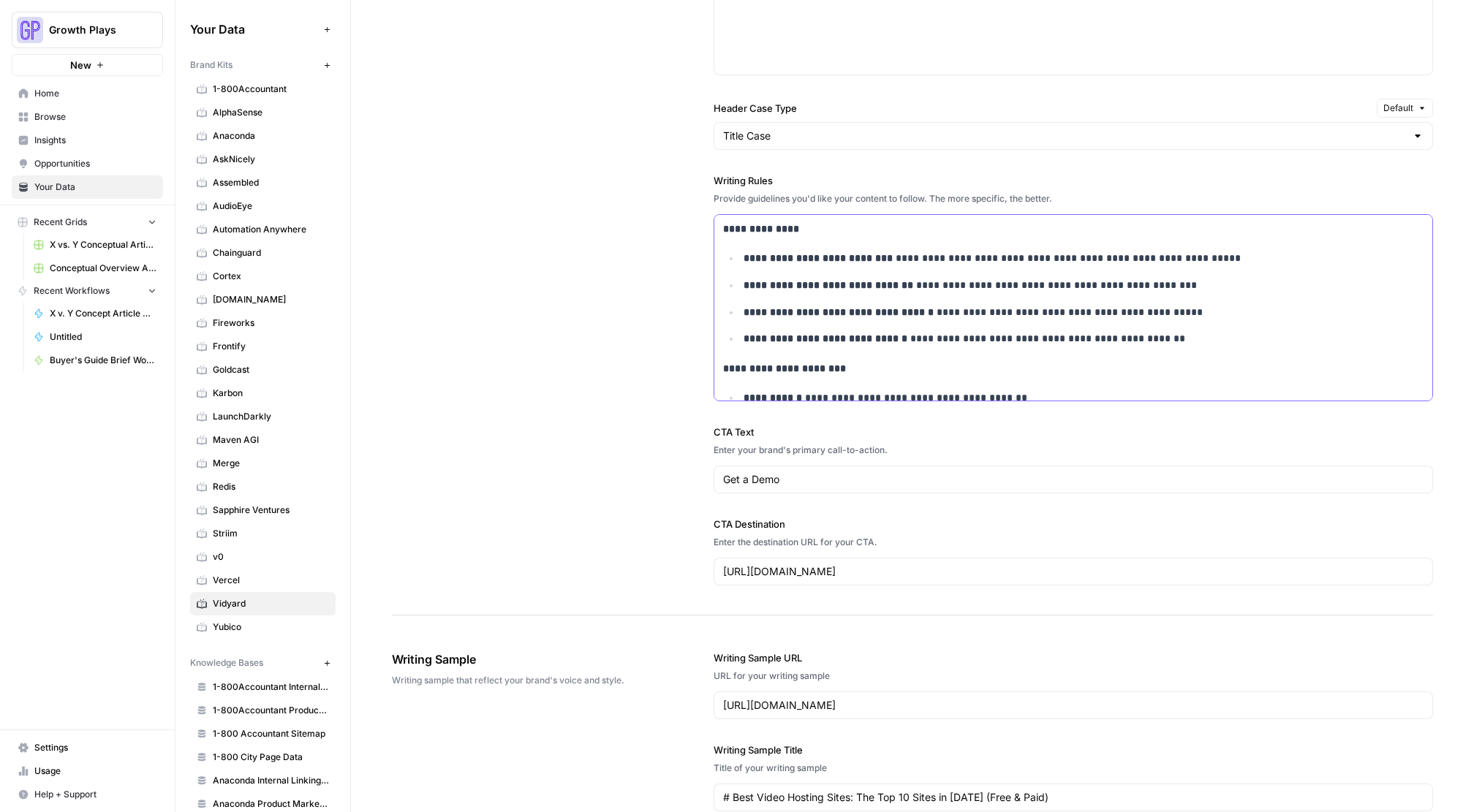
click at [719, 230] on div "**********" at bounding box center [1073, 397] width 718 height 364
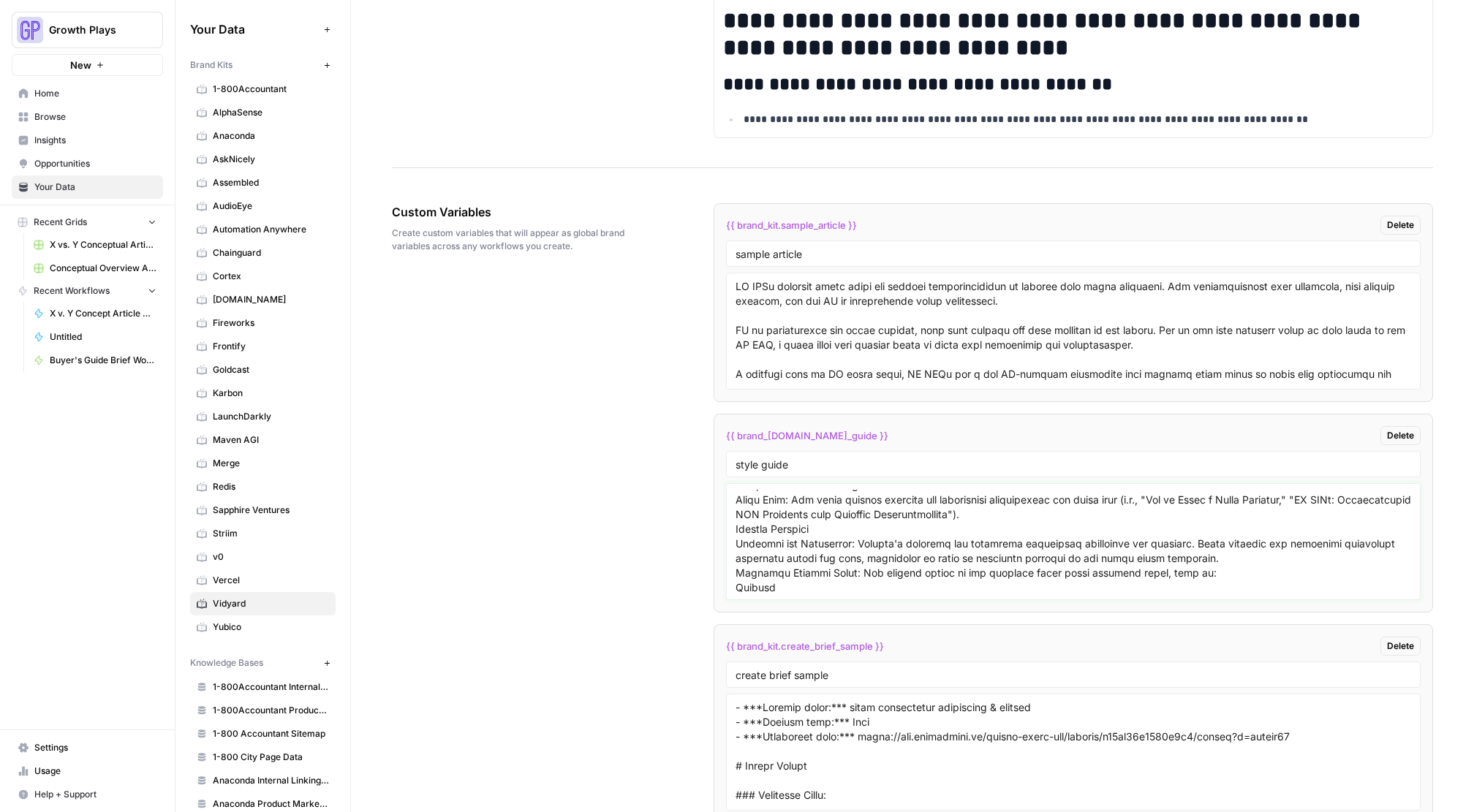
scroll to position [0, 0]
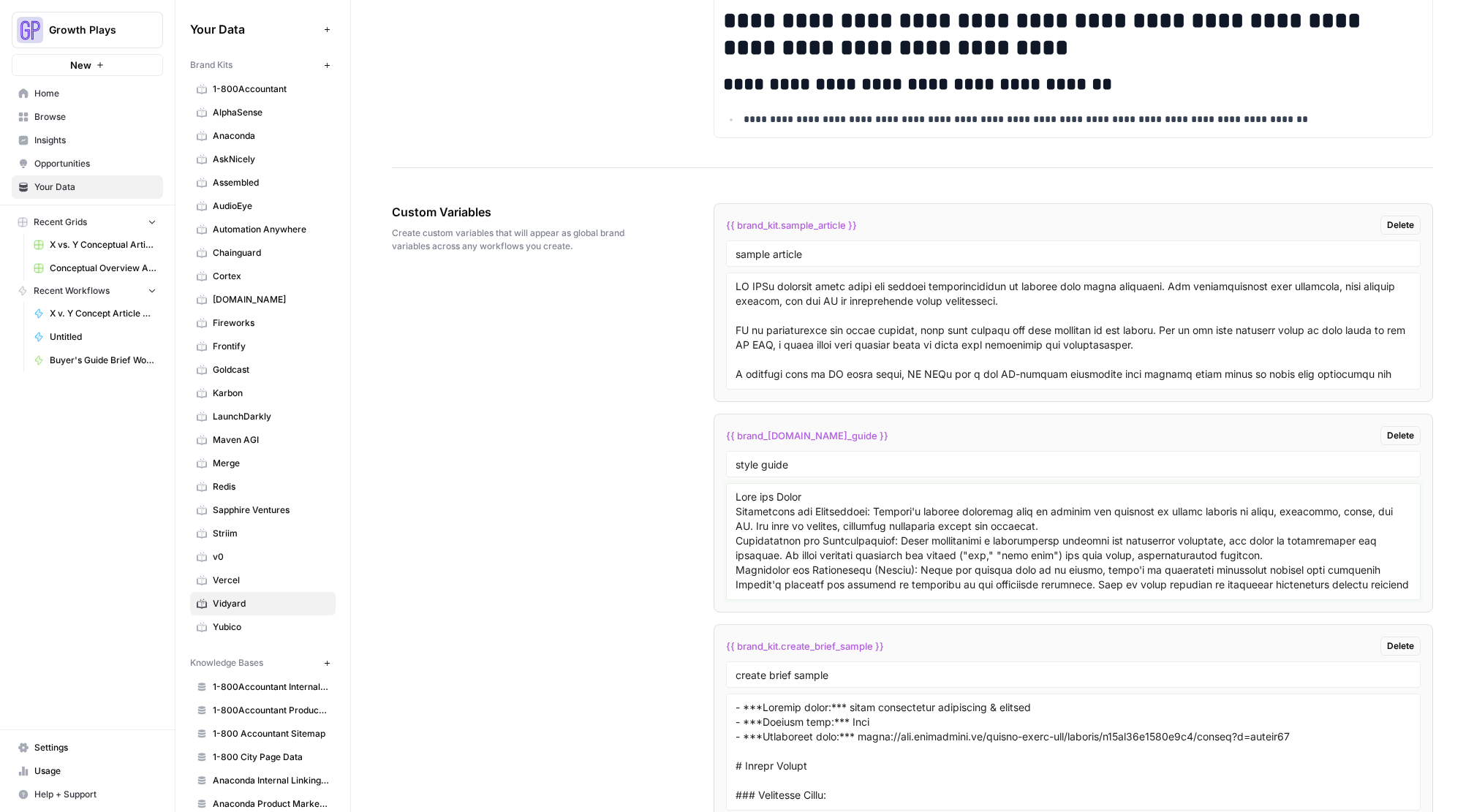
drag, startPoint x: 1218, startPoint y: 499, endPoint x: 692, endPoint y: 476, distance: 526.5
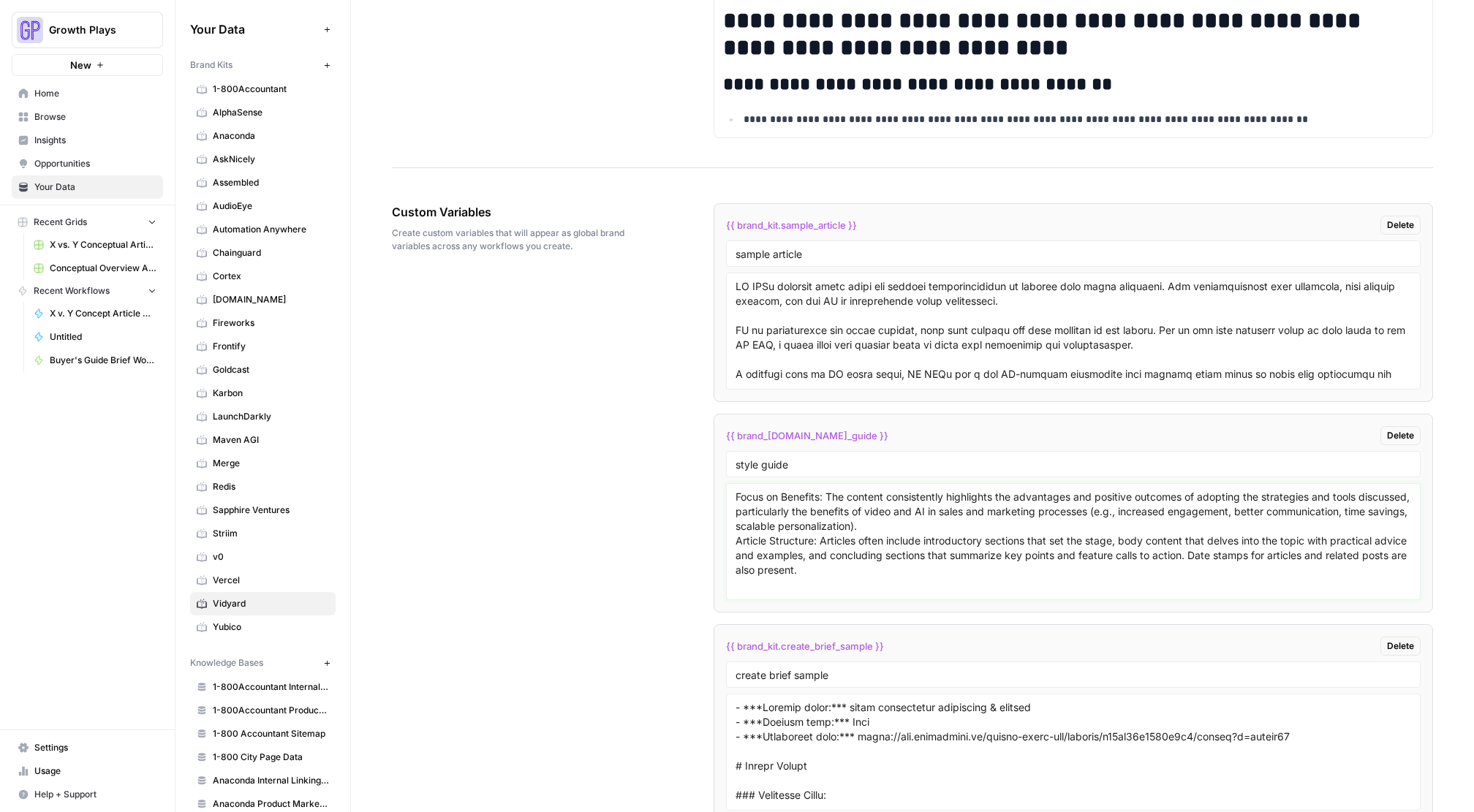
paste textarea "**one and Voice:** - **Informative and Educational:** Content aims to educate o…"
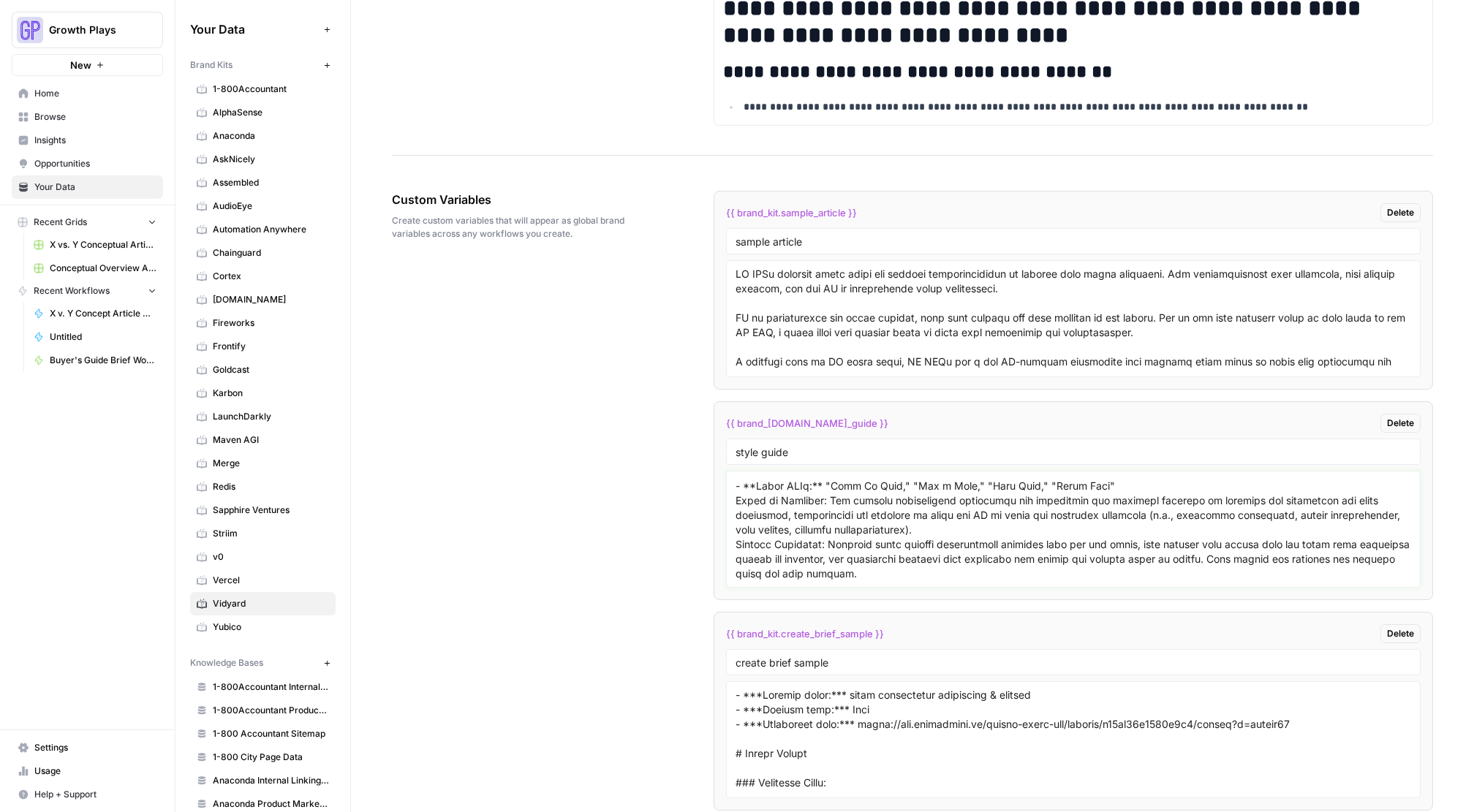
scroll to position [2350, 0]
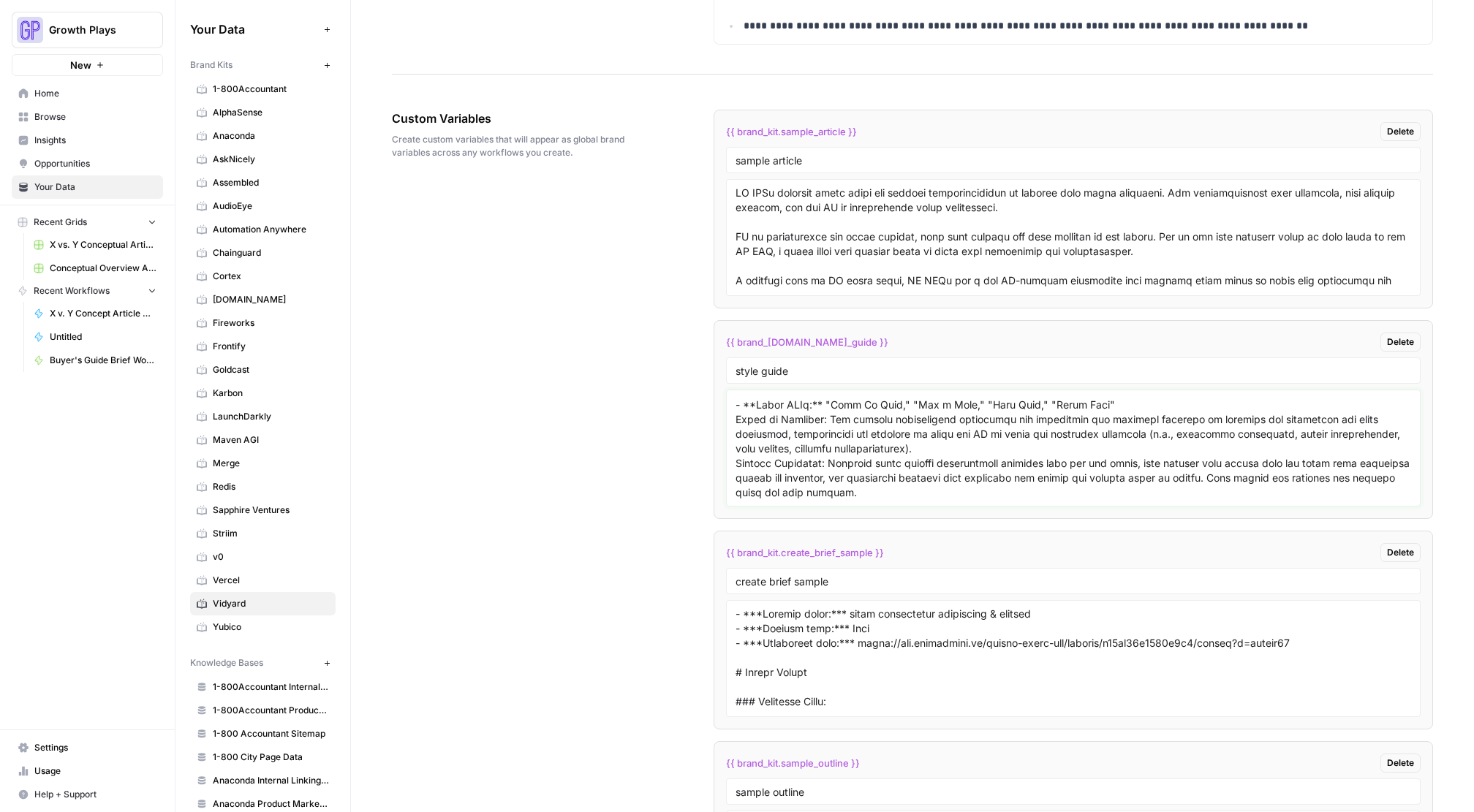
type textarea "**one and Voice:** - **Informative and Educational:** Content aims to educate o…"
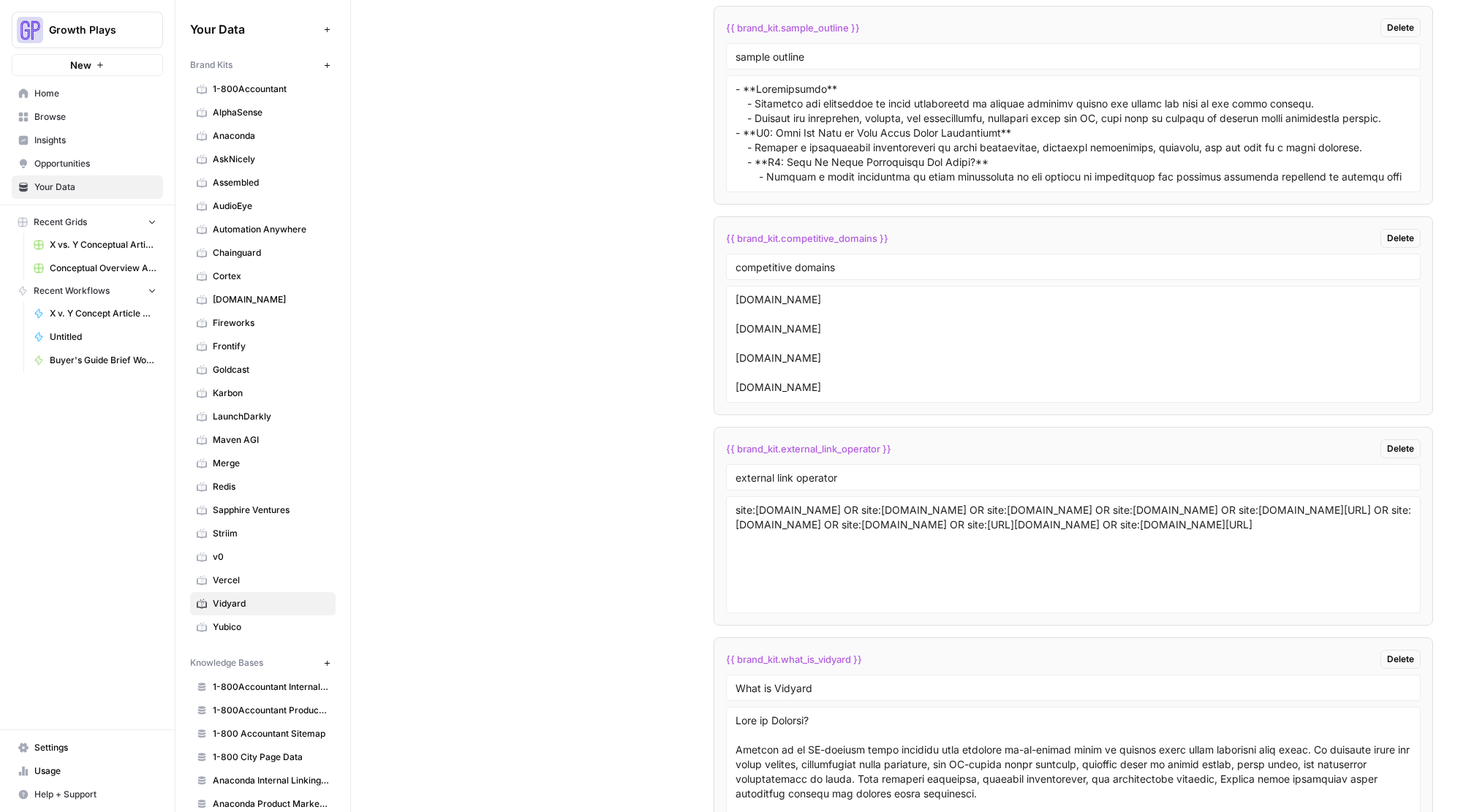
scroll to position [3186, 0]
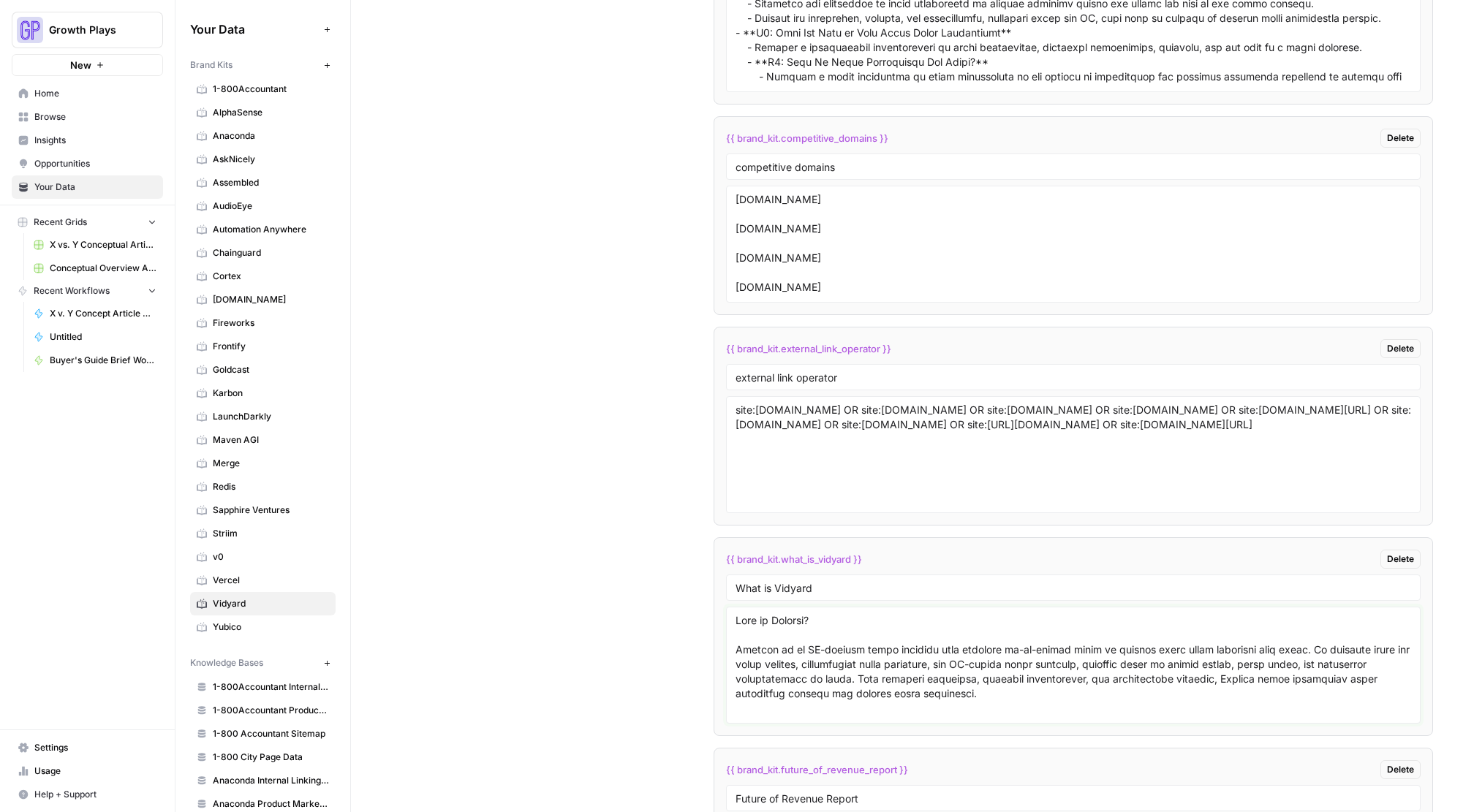
click at [759, 677] on textarea at bounding box center [1073, 665] width 676 height 103
drag, startPoint x: 971, startPoint y: 690, endPoint x: 666, endPoint y: 643, distance: 308.6
click at [666, 643] on div "Custom Variables Create custom variables that will appear as global brand varia…" at bounding box center [912, 443] width 1041 height 2398
drag, startPoint x: 1080, startPoint y: 689, endPoint x: 686, endPoint y: 649, distance: 396.0
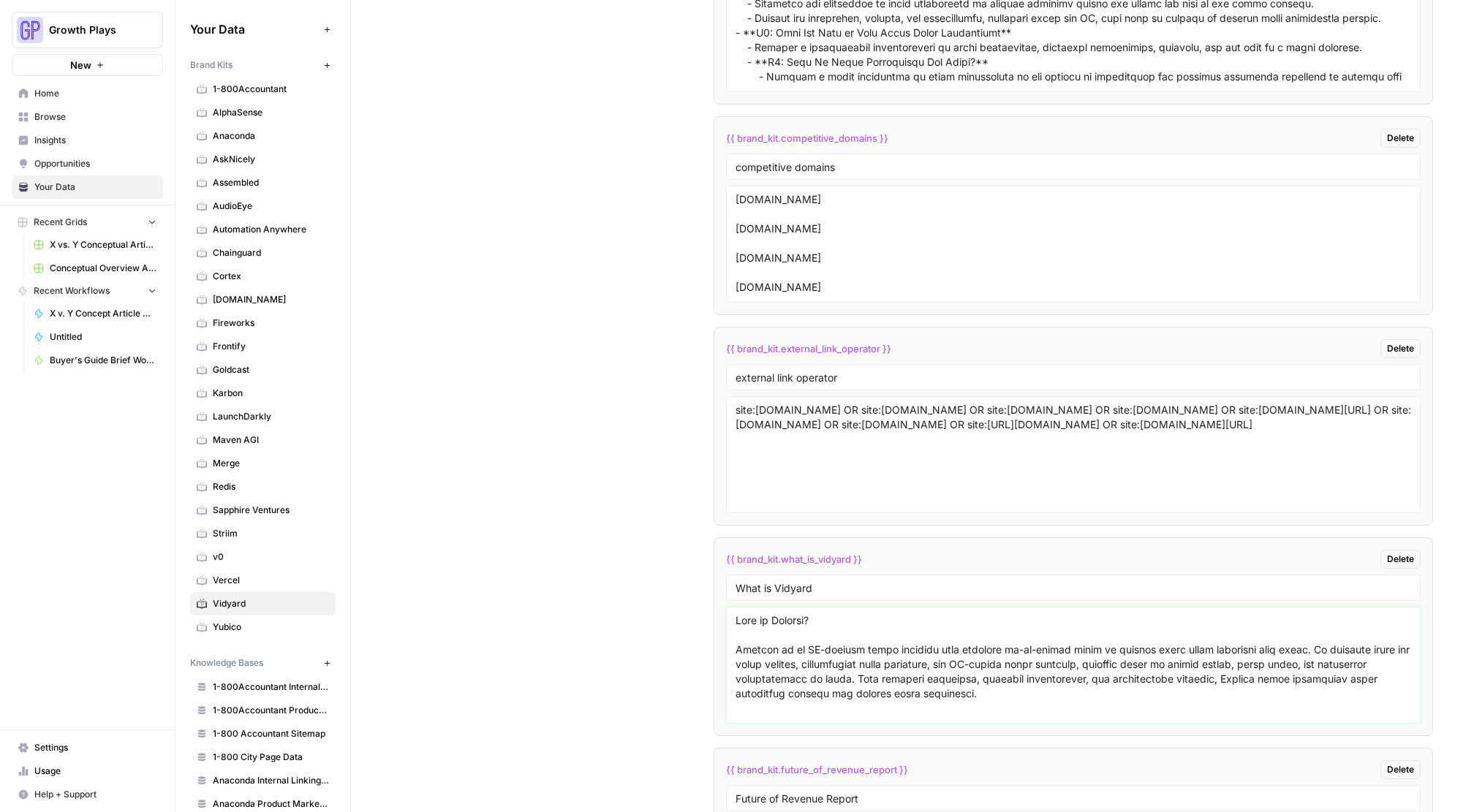
click at [686, 649] on div "Custom Variables Create custom variables that will appear as global brand varia…" at bounding box center [912, 443] width 1041 height 2398
paste textarea "enhance their sales processes with video. It provides tools for video hosting, …"
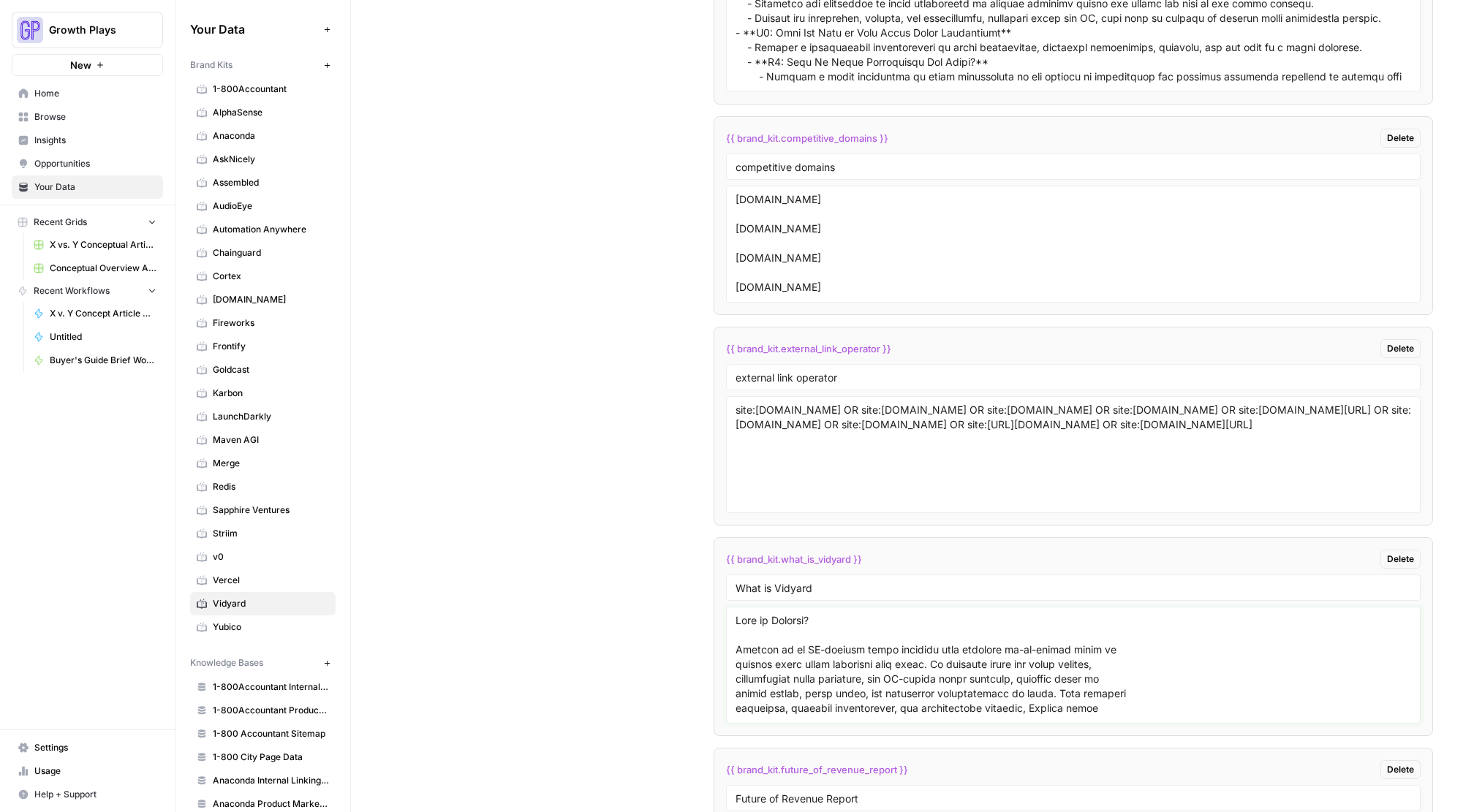
scroll to position [0, 0]
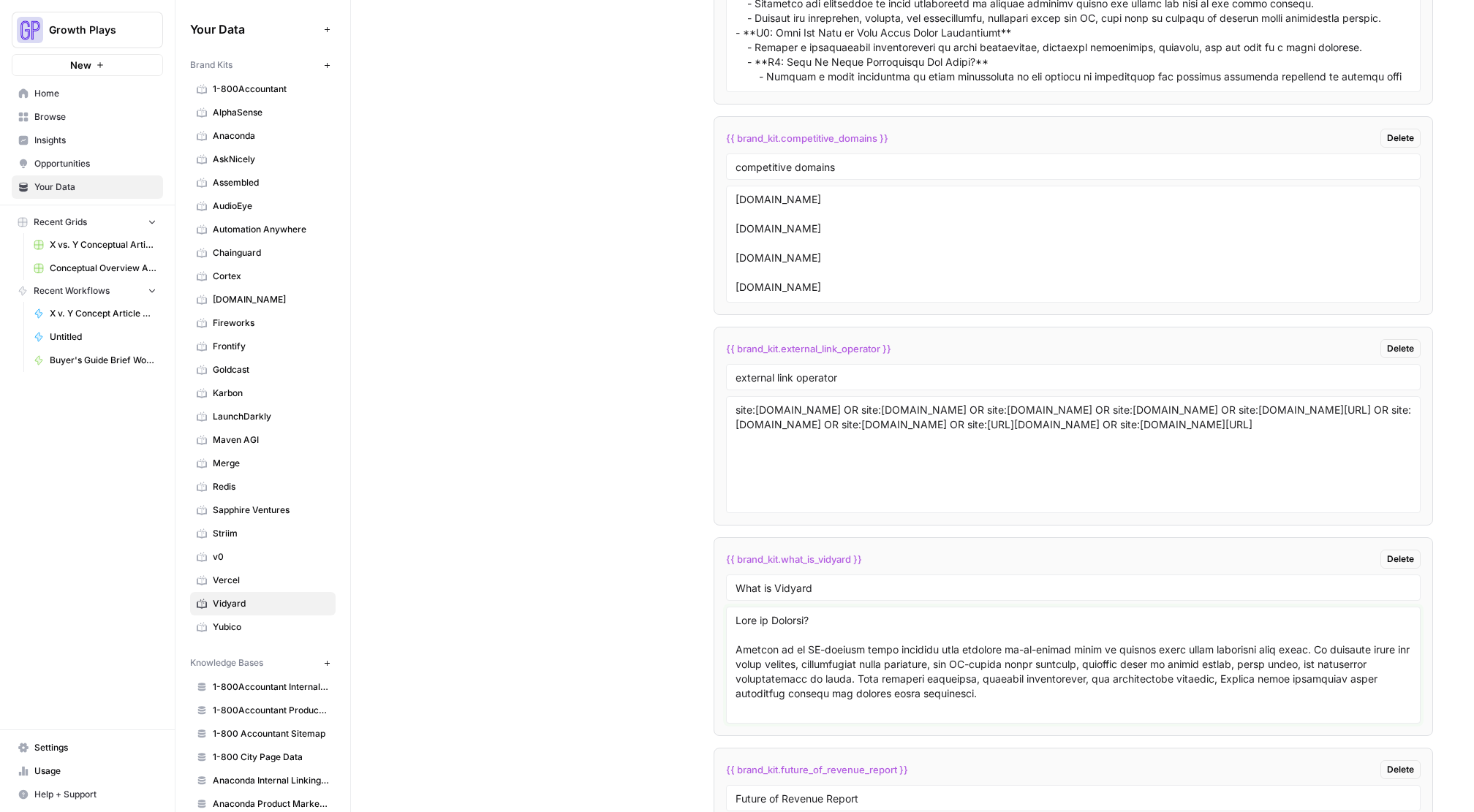
paste textarea "enhance their sales processes with video. It provides tools for video hosting, …"
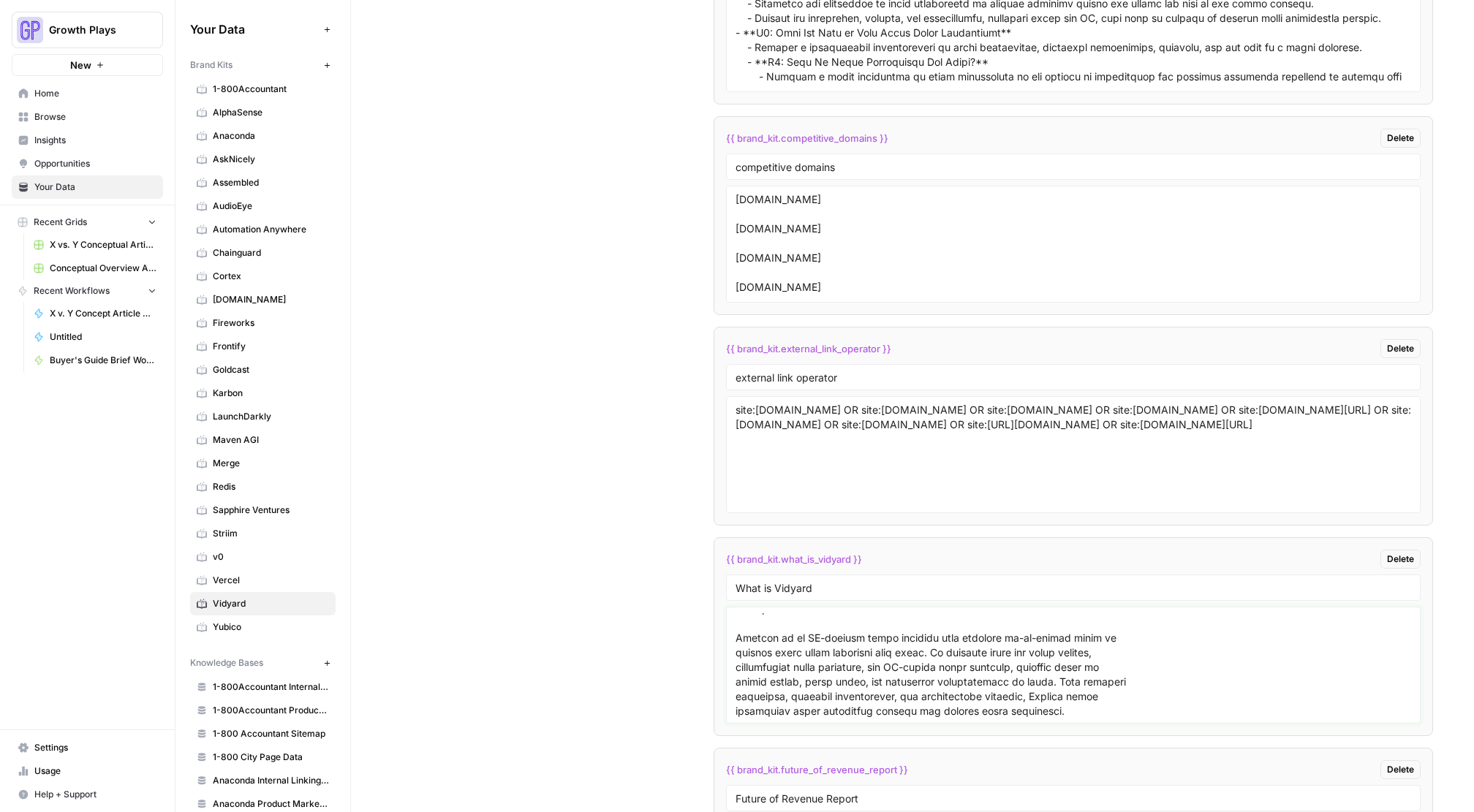
scroll to position [26, 0]
click at [893, 638] on textarea at bounding box center [1073, 665] width 676 height 103
click at [736, 639] on textarea at bounding box center [1073, 665] width 676 height 103
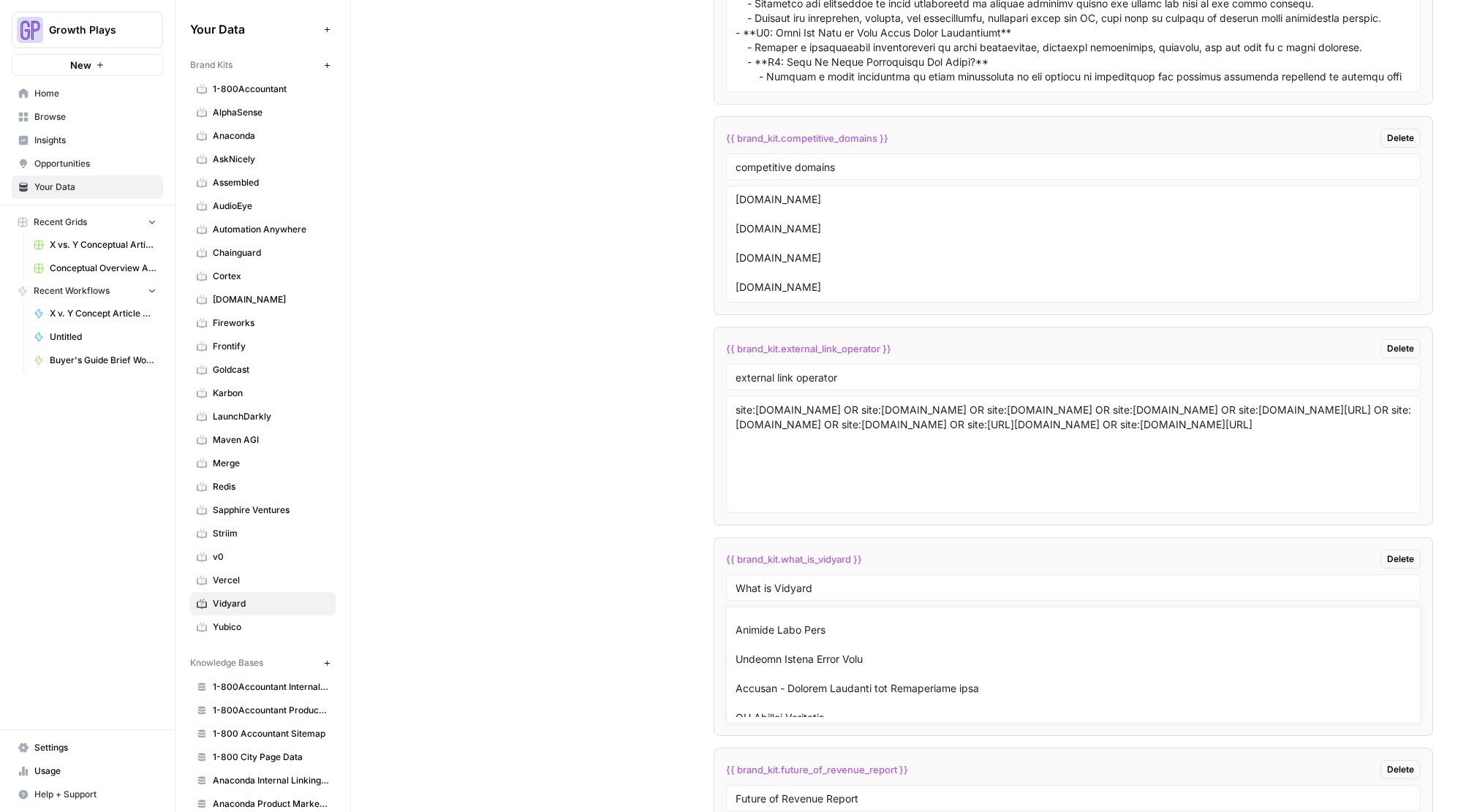
scroll to position [11579, 0]
drag, startPoint x: 732, startPoint y: 626, endPoint x: 944, endPoint y: 760, distance: 250.8
click at [944, 760] on ul "{{ brand_kit.sample_article }} Delete sample article {{ brand_kit.style_guide }…" at bounding box center [1073, 426] width 719 height 2305
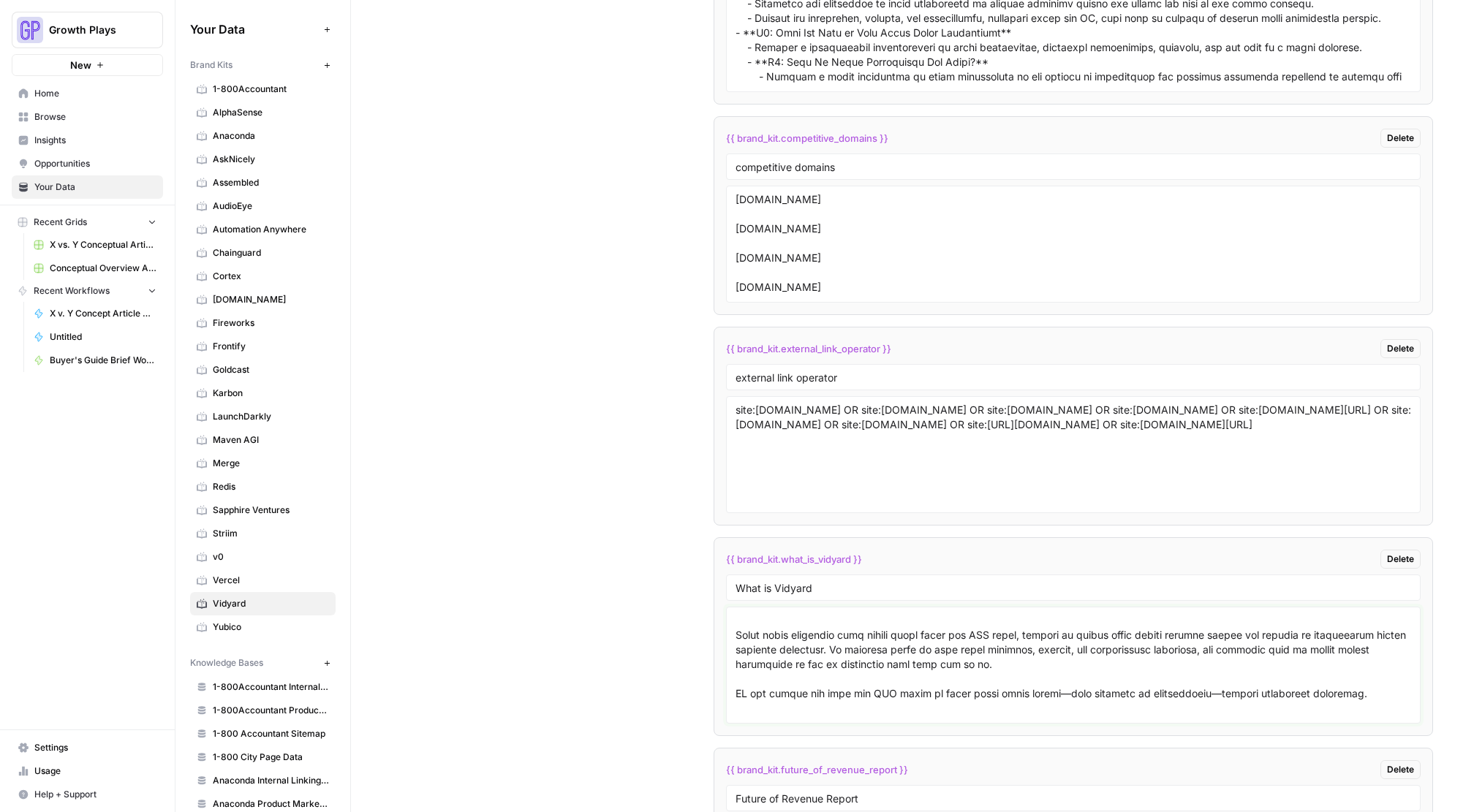
scroll to position [0, 0]
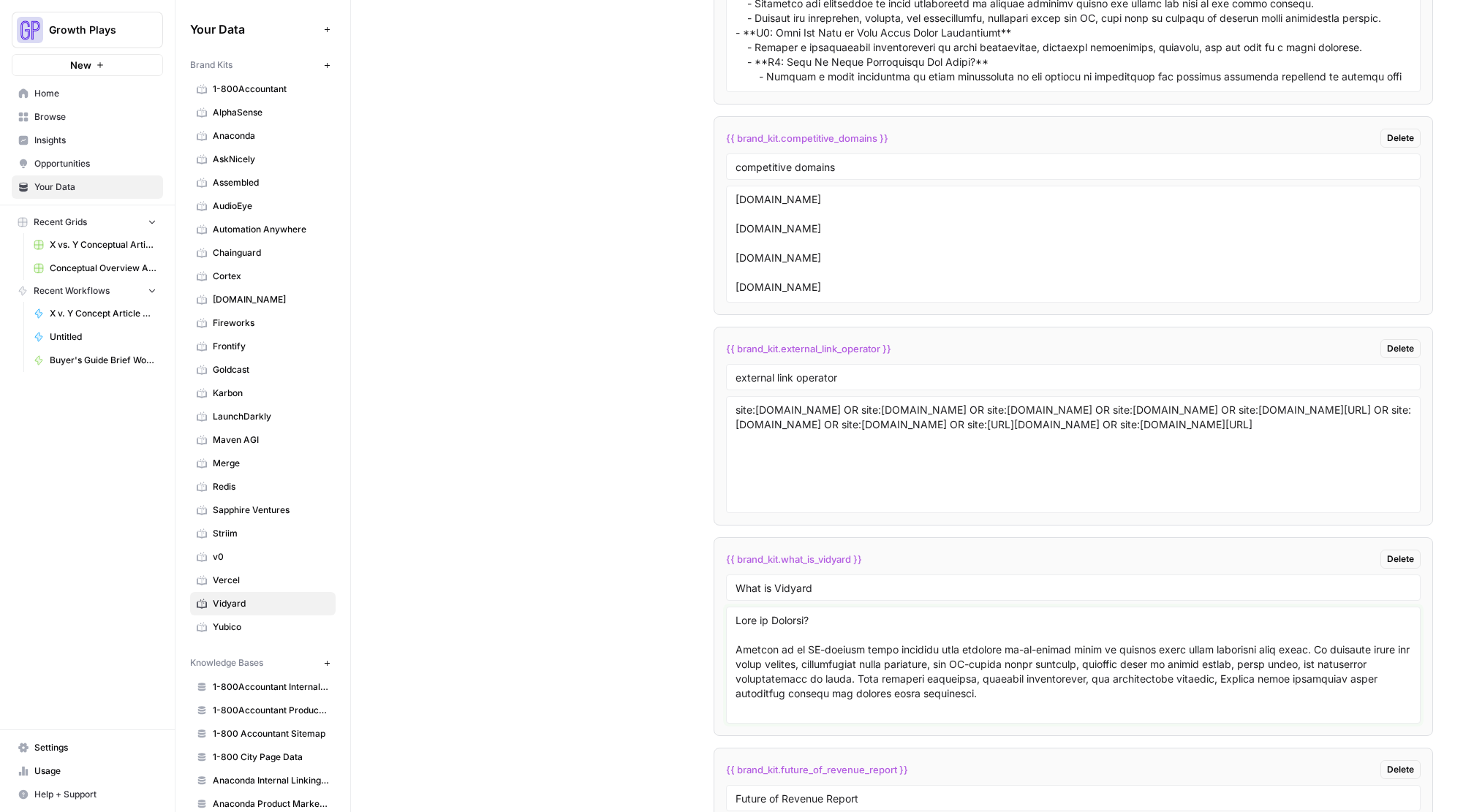
drag, startPoint x: 1067, startPoint y: 681, endPoint x: 661, endPoint y: 606, distance: 412.9
click at [661, 606] on div "Custom Variables Create custom variables that will appear as global brand varia…" at bounding box center [912, 443] width 1041 height 2398
paste textarea "#"
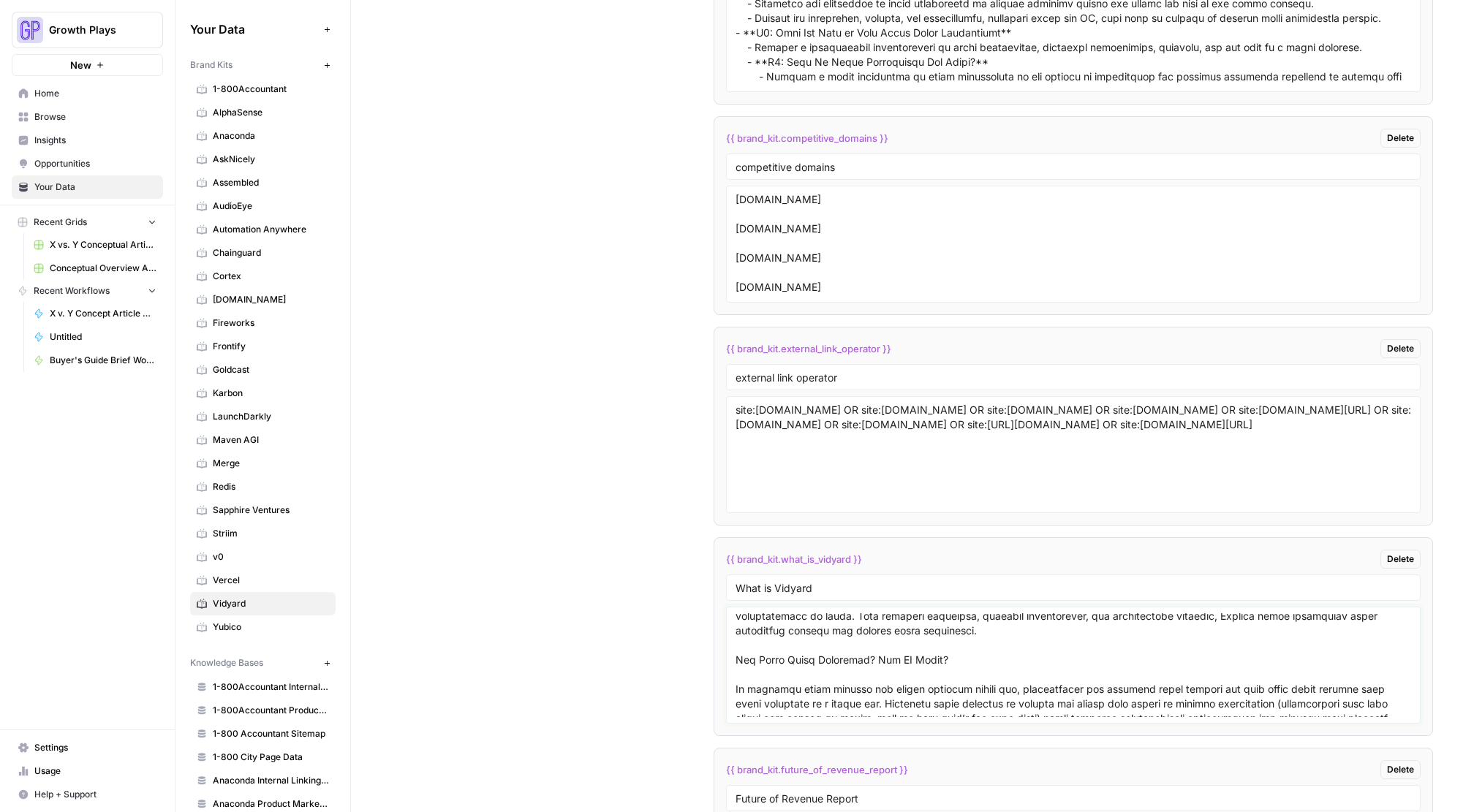
scroll to position [63, 0]
type textarea "# What is Vidyard? Vidyard is an AI-powered video platform that empowers go-to-…"
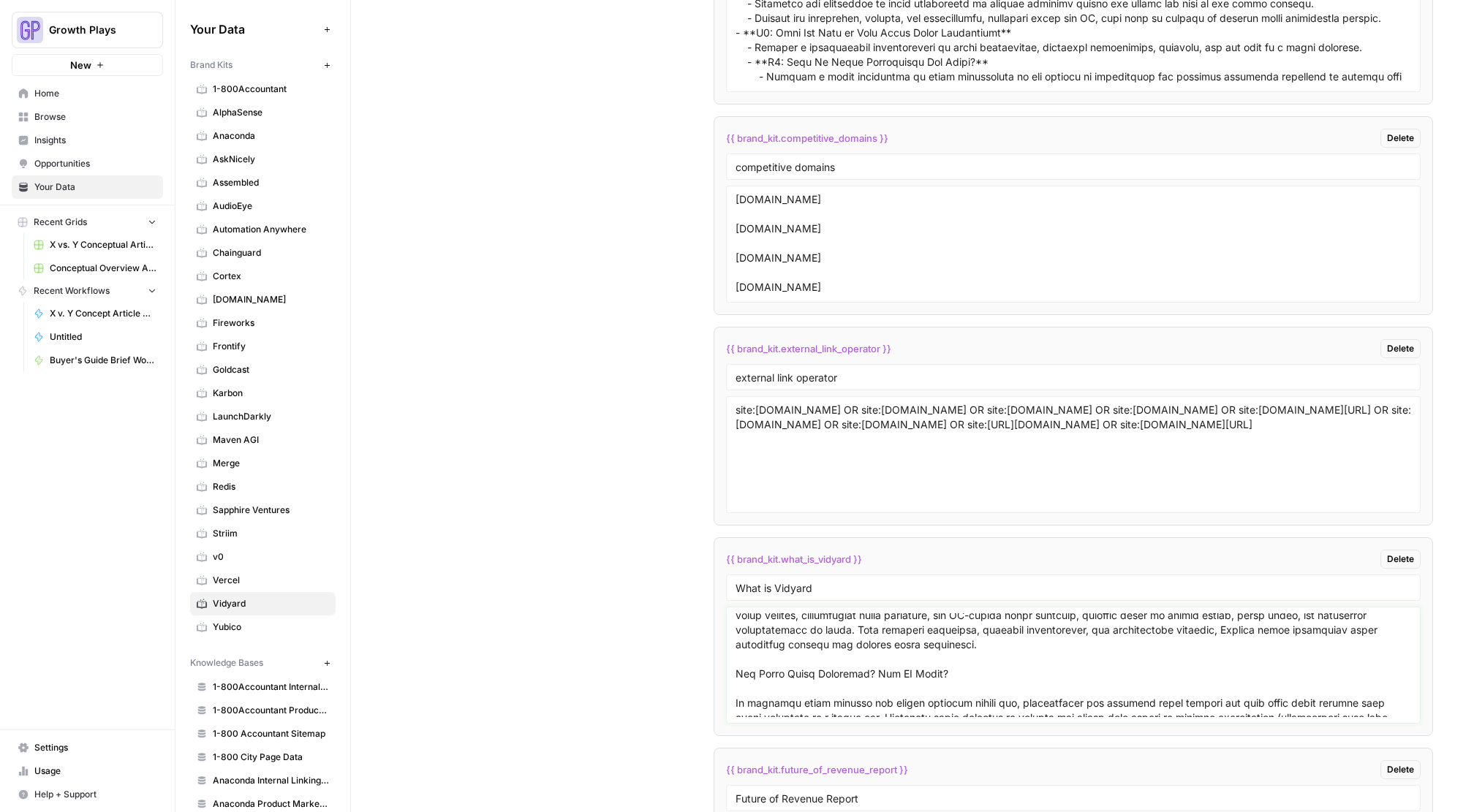
scroll to position [52, 0]
drag, startPoint x: 731, startPoint y: 672, endPoint x: 785, endPoint y: 707, distance: 64.4
click at [785, 707] on div at bounding box center [1073, 665] width 695 height 117
drag, startPoint x: 732, startPoint y: 671, endPoint x: 765, endPoint y: 680, distance: 34.2
click at [771, 694] on div at bounding box center [1073, 665] width 695 height 117
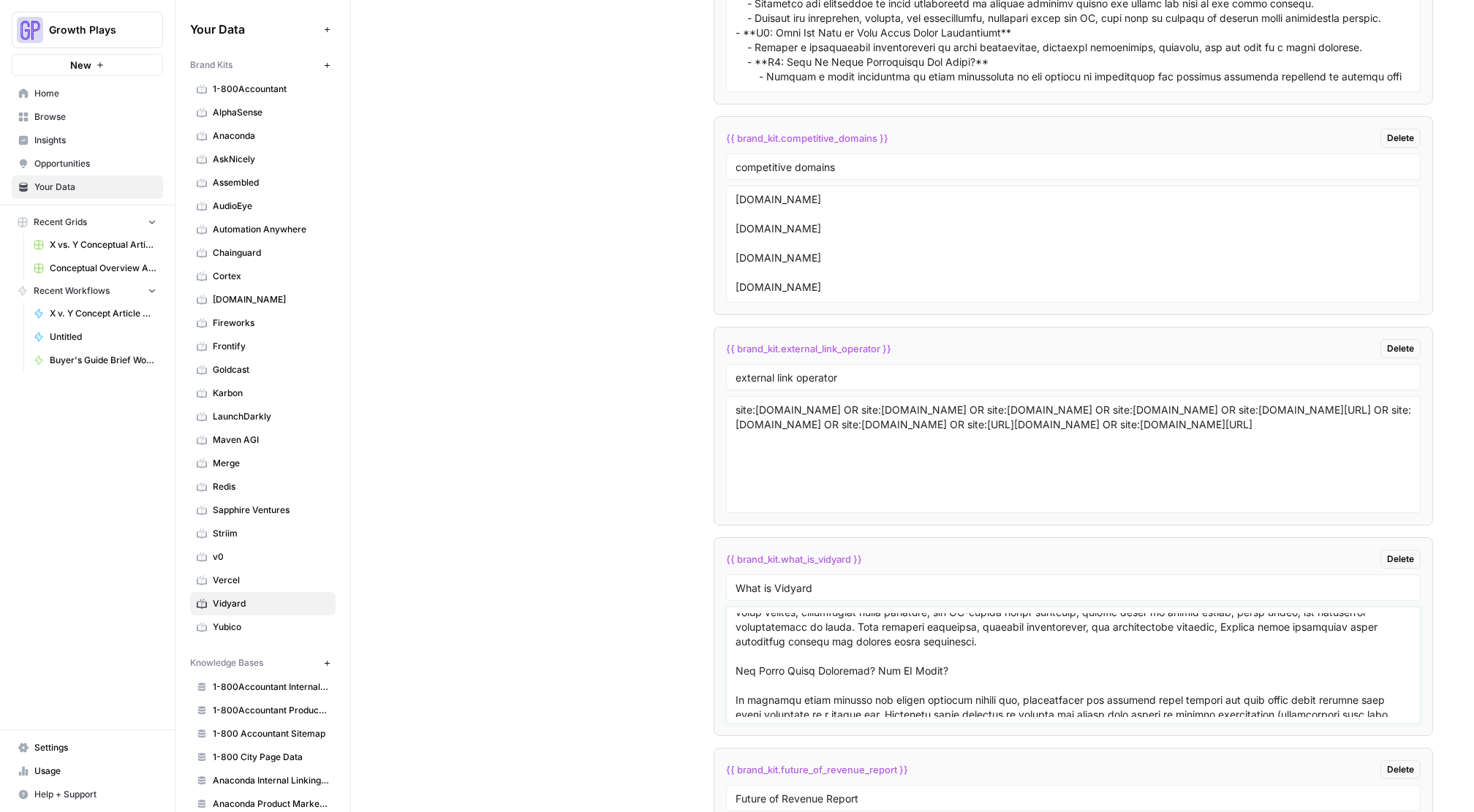
click at [753, 673] on textarea at bounding box center [1073, 665] width 676 height 103
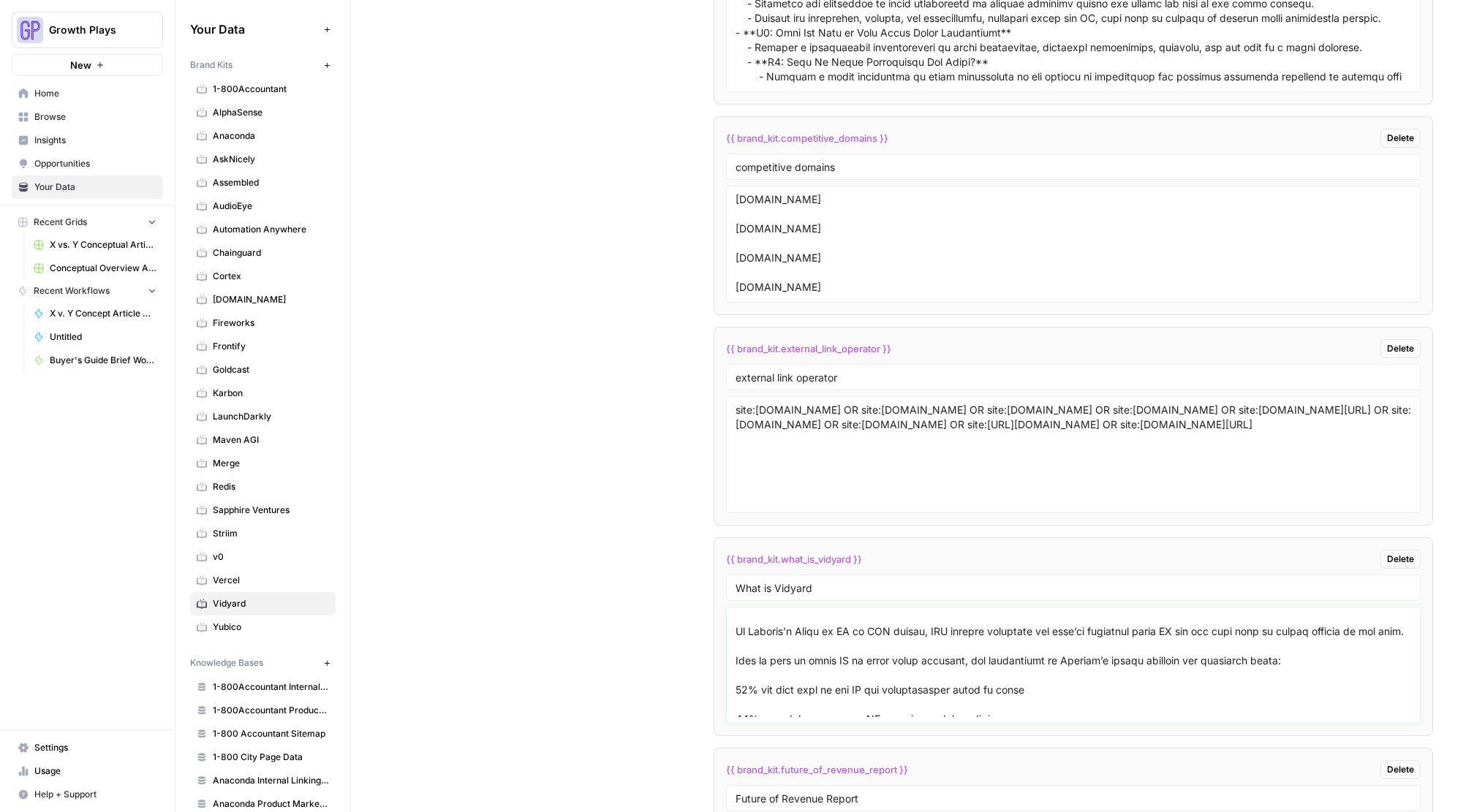
scroll to position [592, 0]
drag, startPoint x: 736, startPoint y: 672, endPoint x: 851, endPoint y: 669, distance: 115.0
click at [851, 669] on textarea at bounding box center [1073, 665] width 676 height 103
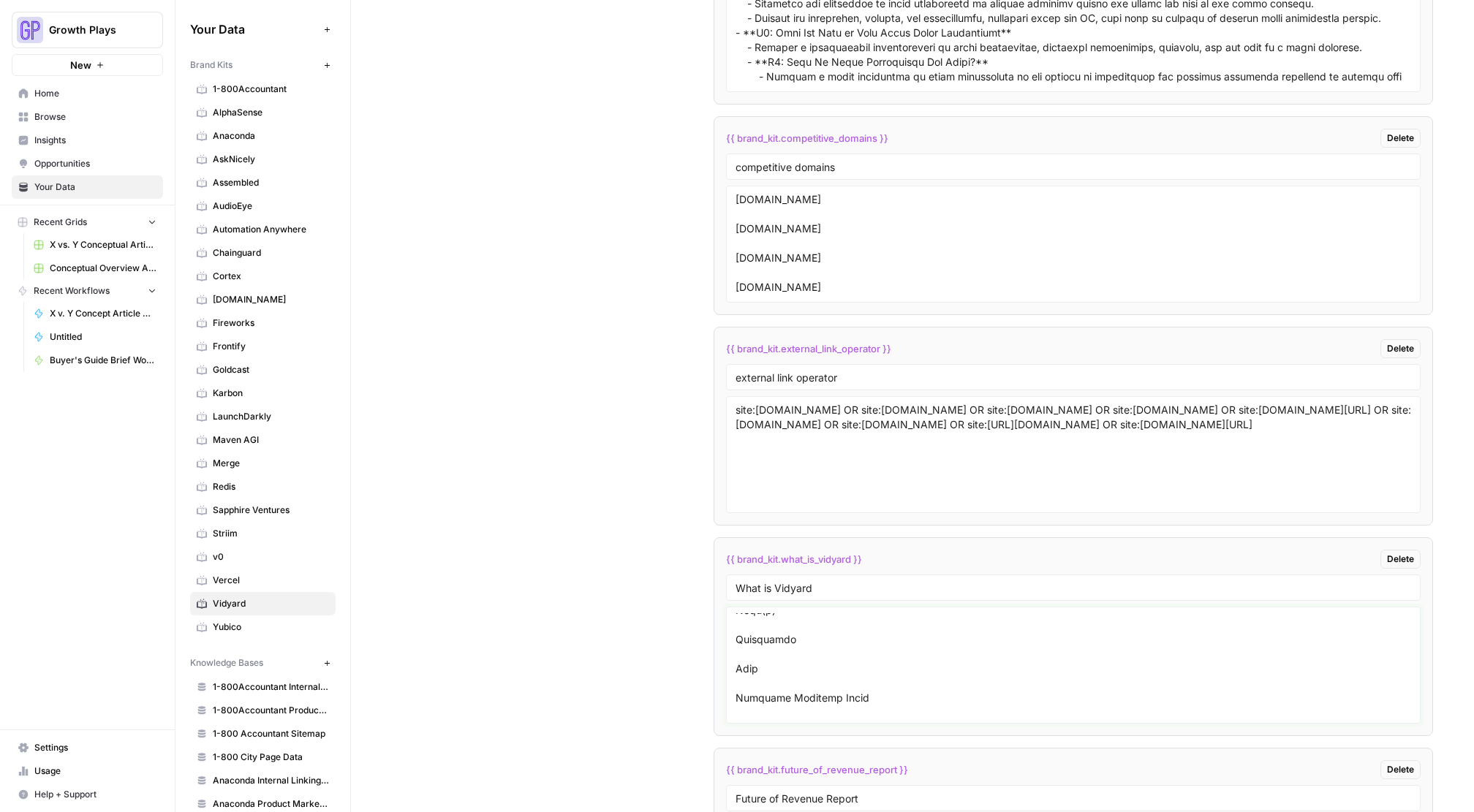
scroll to position [7163, 0]
click at [813, 638] on textarea at bounding box center [1073, 665] width 676 height 103
paste textarea "# What is Vidyard? Vidyard is an AI-powered video platform that empowers go-to-…"
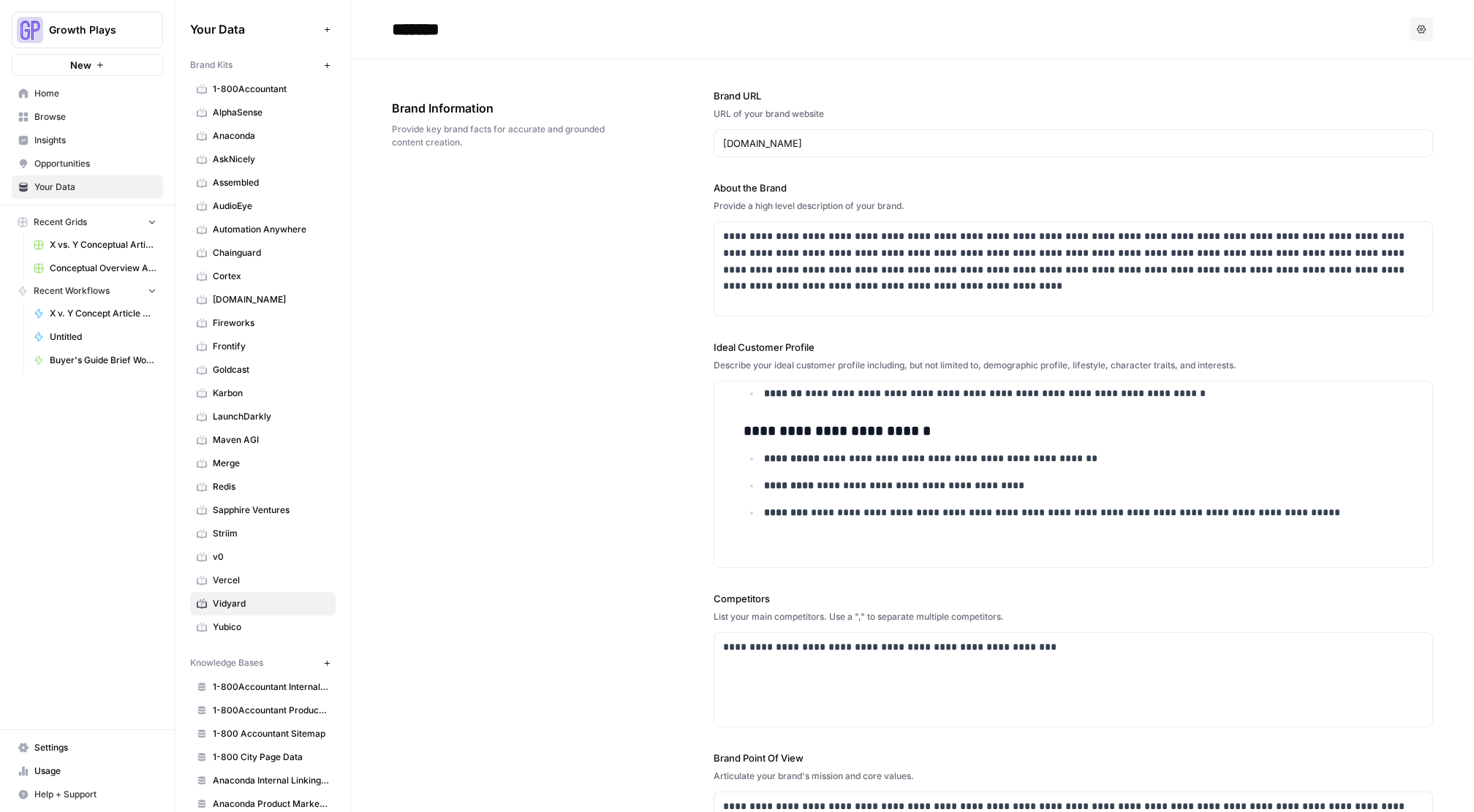
type textarea "# What is Vidyard? Vidyard is an AI-powered video platform that empowers go-to-…"
click at [804, 314] on div "**********" at bounding box center [1073, 269] width 718 height 94
click at [84, 264] on span "Conceptual Overview Article Grid" at bounding box center [103, 268] width 107 height 13
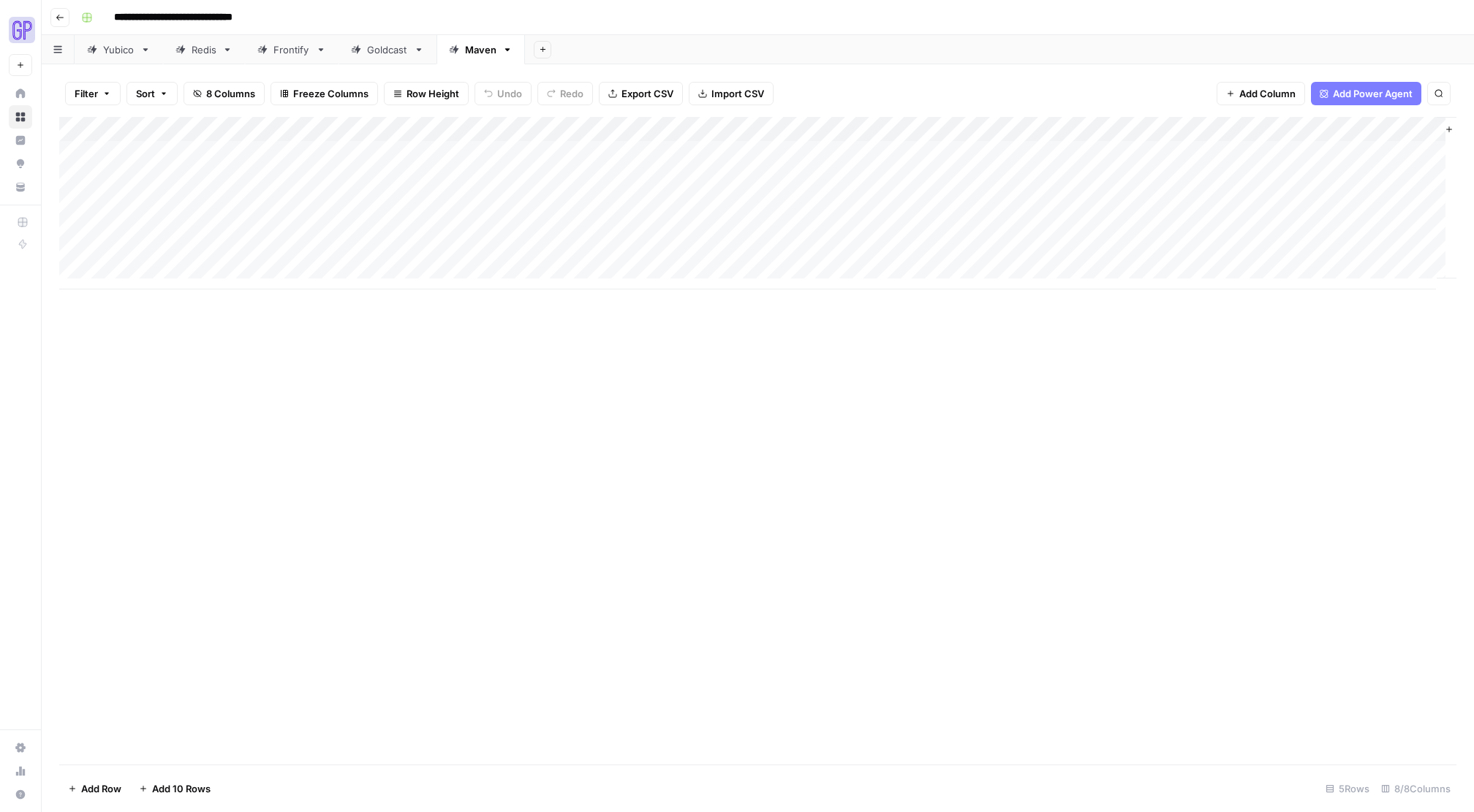
click at [54, 46] on icon "button" at bounding box center [57, 49] width 8 height 7
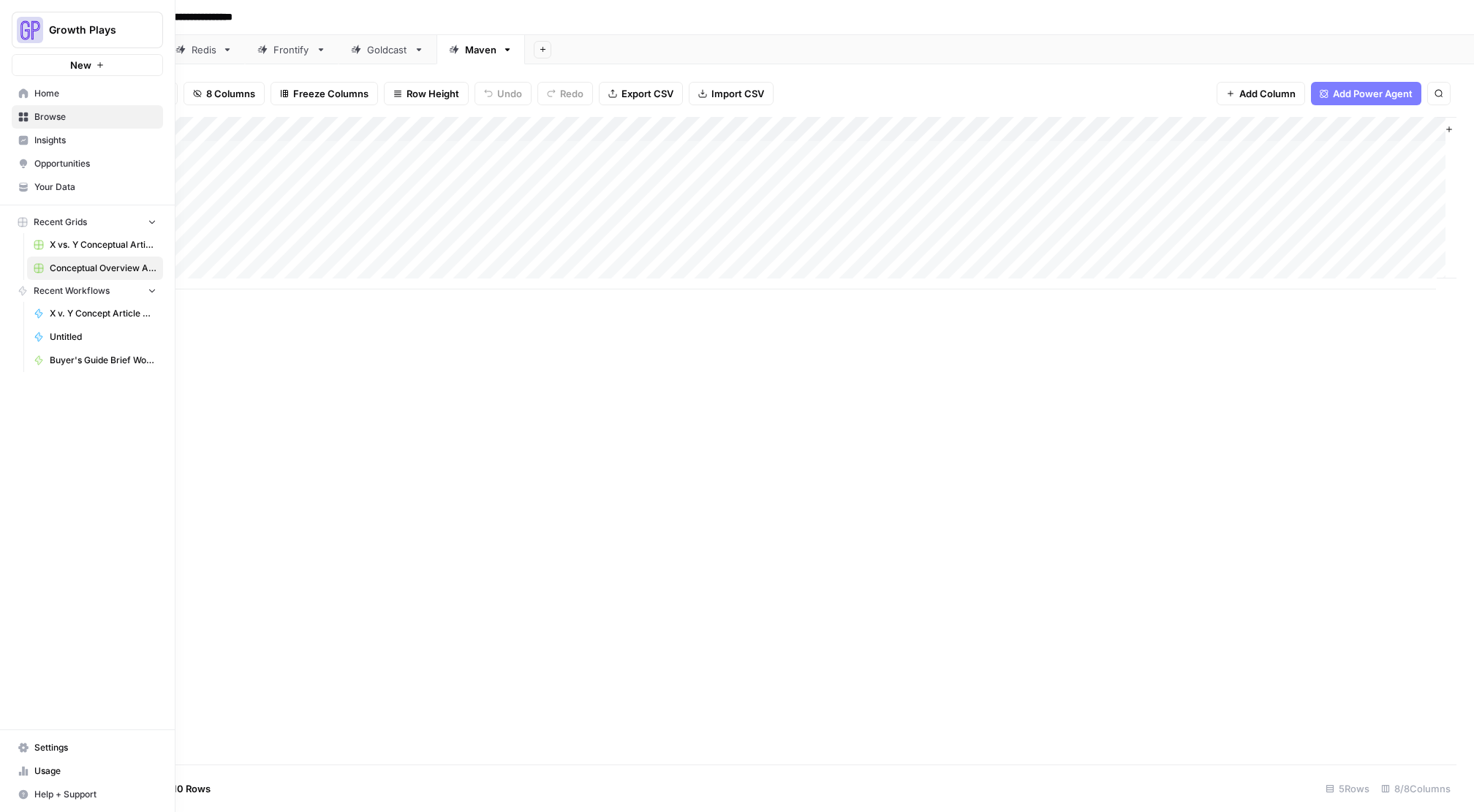
click at [33, 95] on link "Home" at bounding box center [87, 94] width 151 height 23
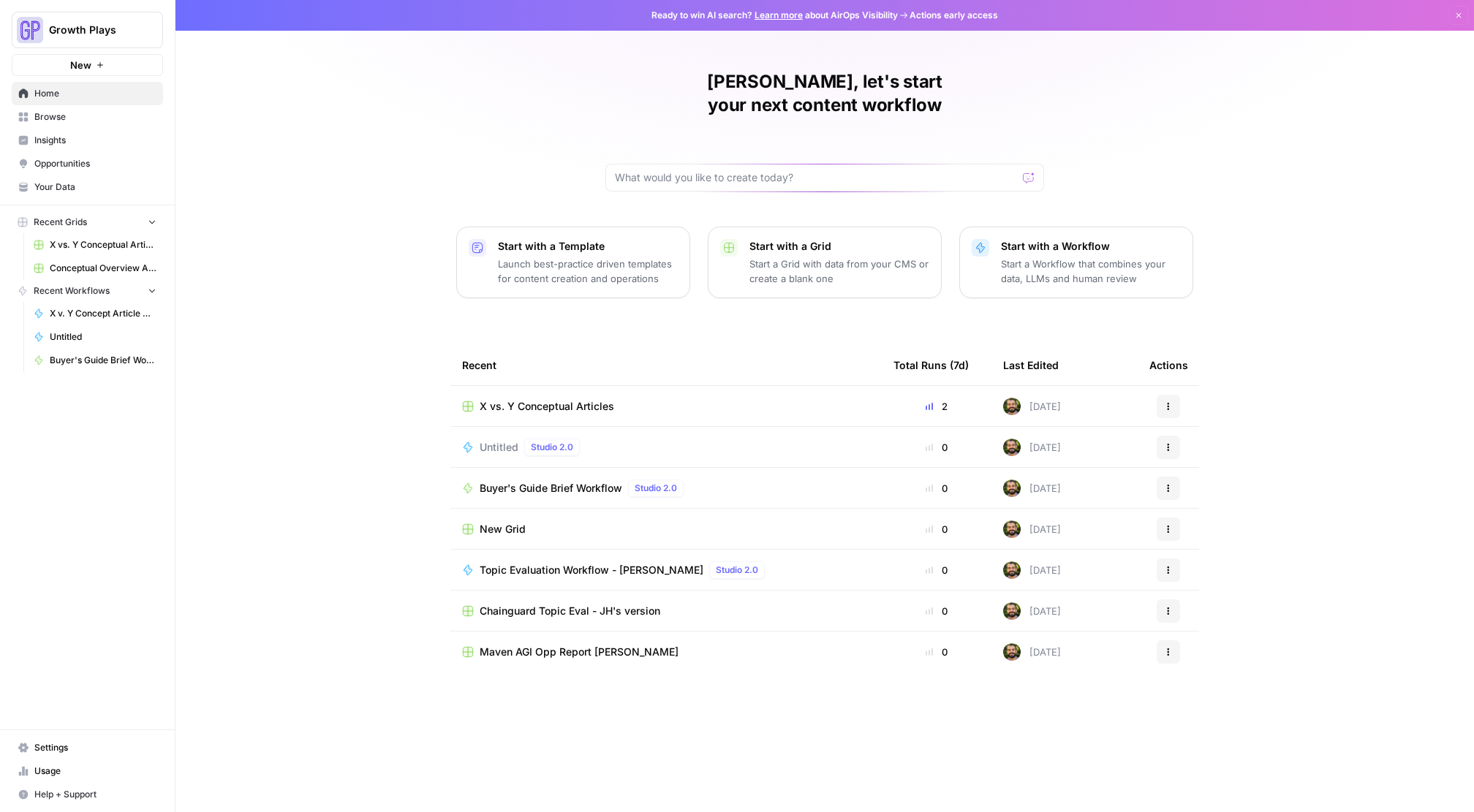
click at [539, 399] on span "X vs. Y Conceptual Articles" at bounding box center [547, 406] width 135 height 15
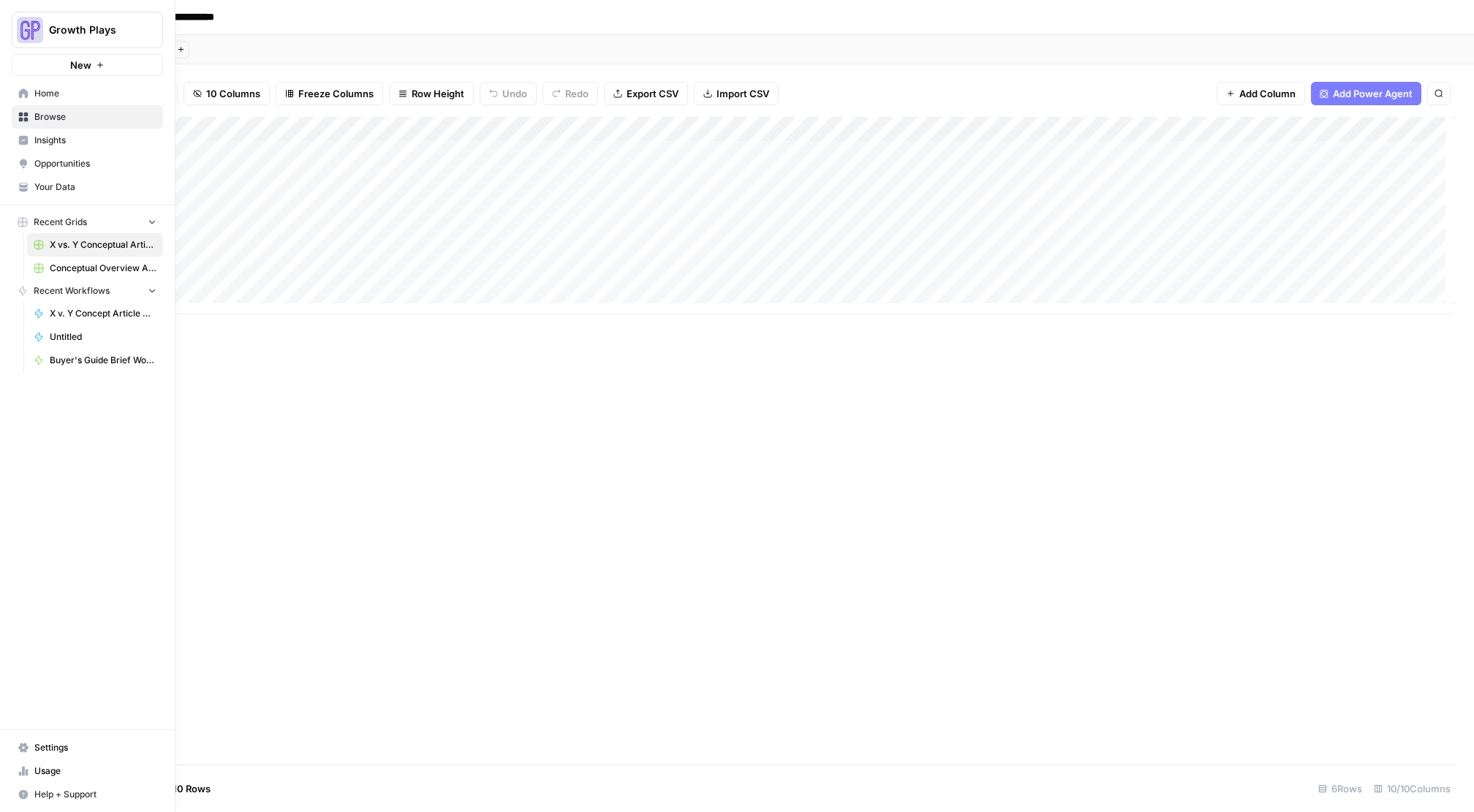
click at [24, 112] on icon at bounding box center [24, 117] width 10 height 10
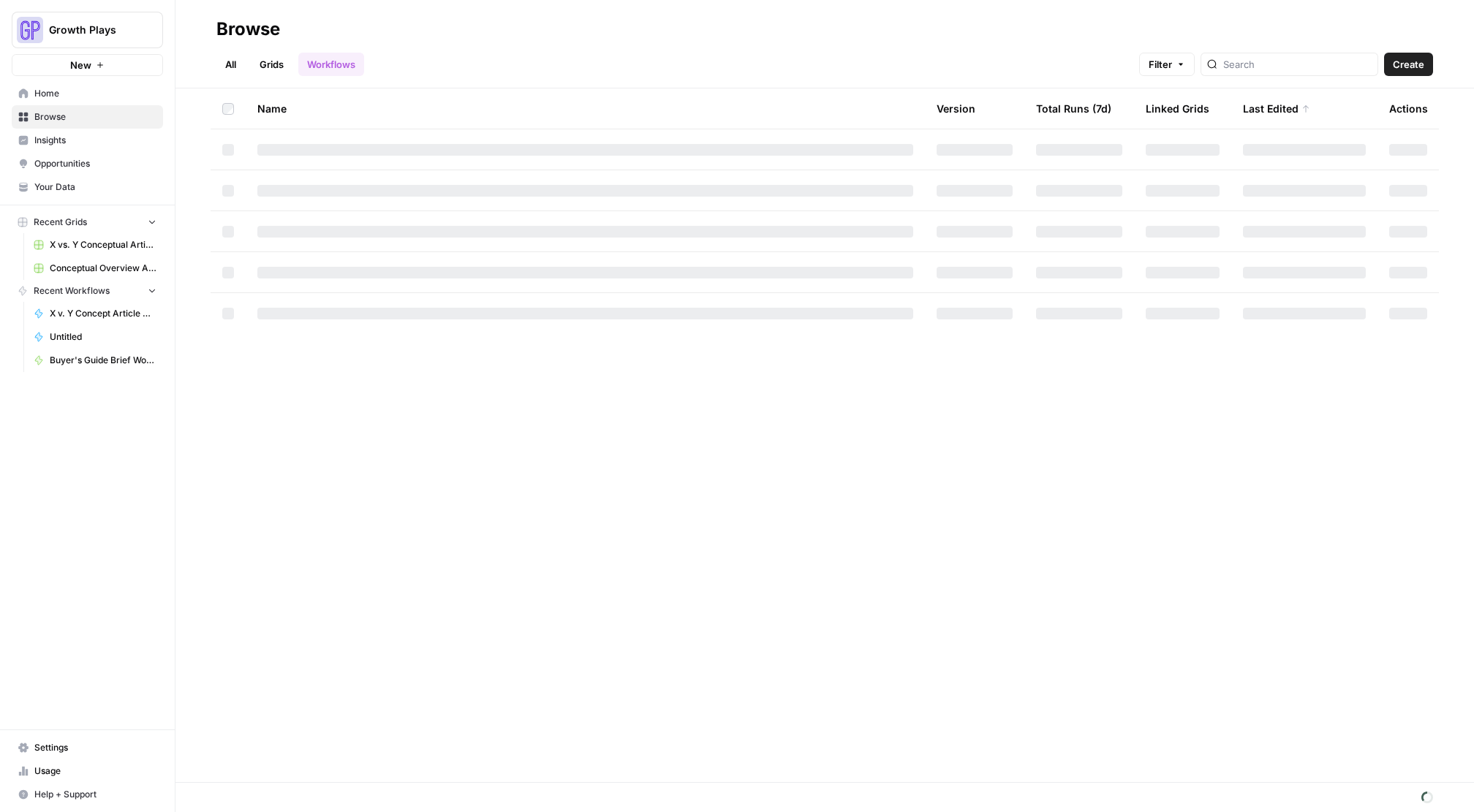
click at [25, 97] on icon at bounding box center [24, 94] width 10 height 10
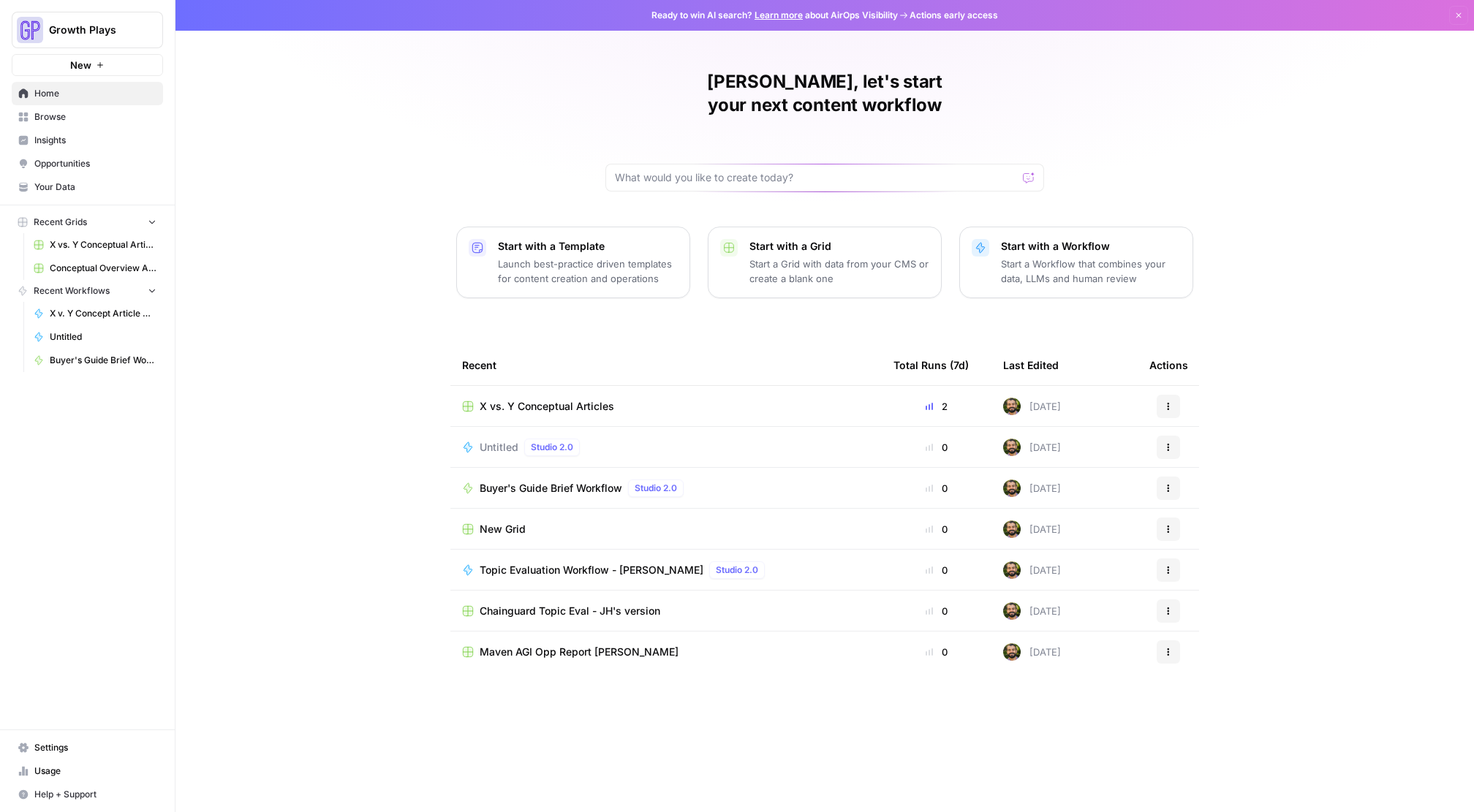
click at [61, 99] on span "Home" at bounding box center [95, 94] width 122 height 13
click at [50, 115] on span "Browse" at bounding box center [95, 117] width 122 height 13
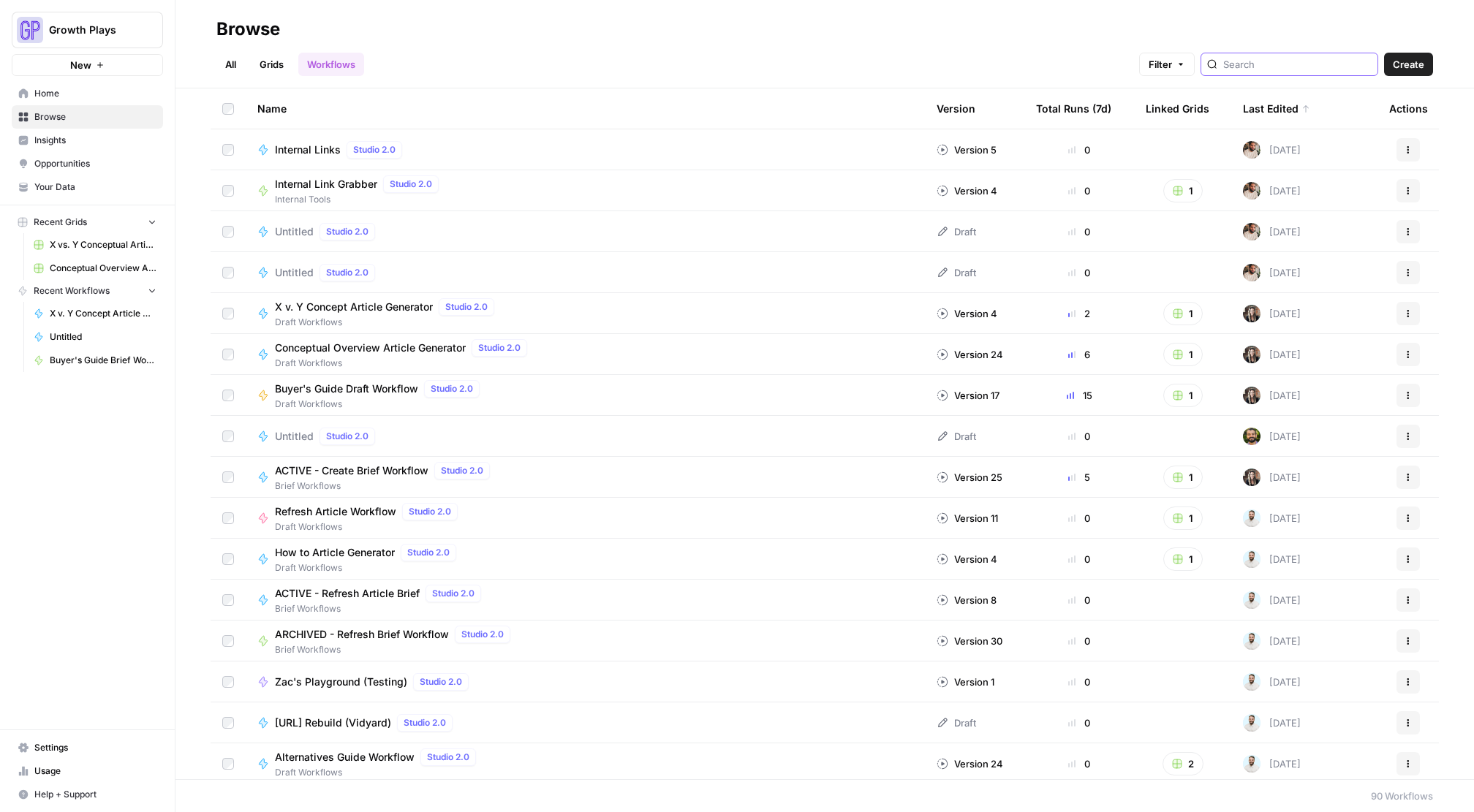
click at [1307, 68] on input "search" at bounding box center [1297, 64] width 149 height 15
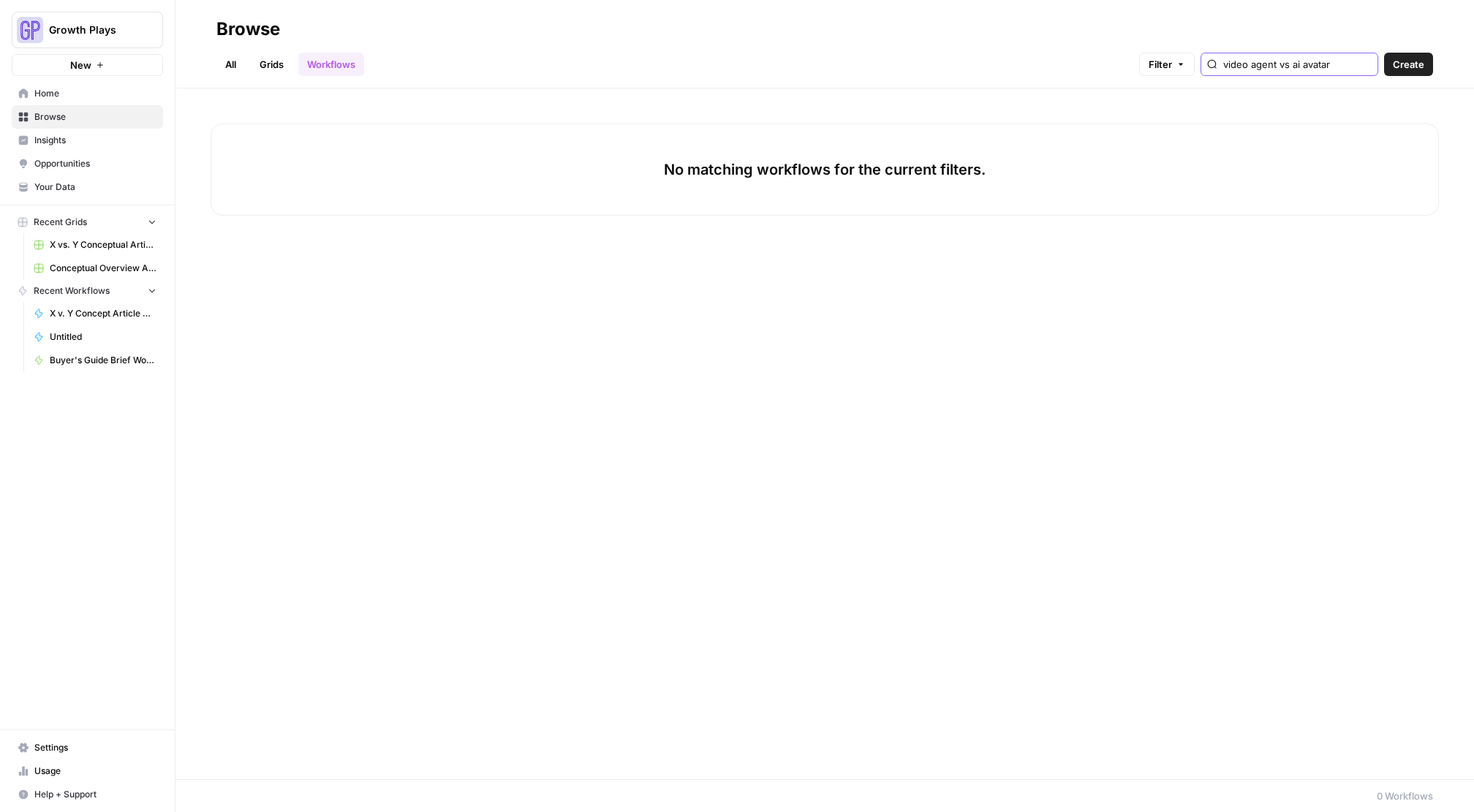
click at [1307, 68] on input "video agent vs ai avatar" at bounding box center [1297, 64] width 149 height 15
type input "video agent vs ai avatar"
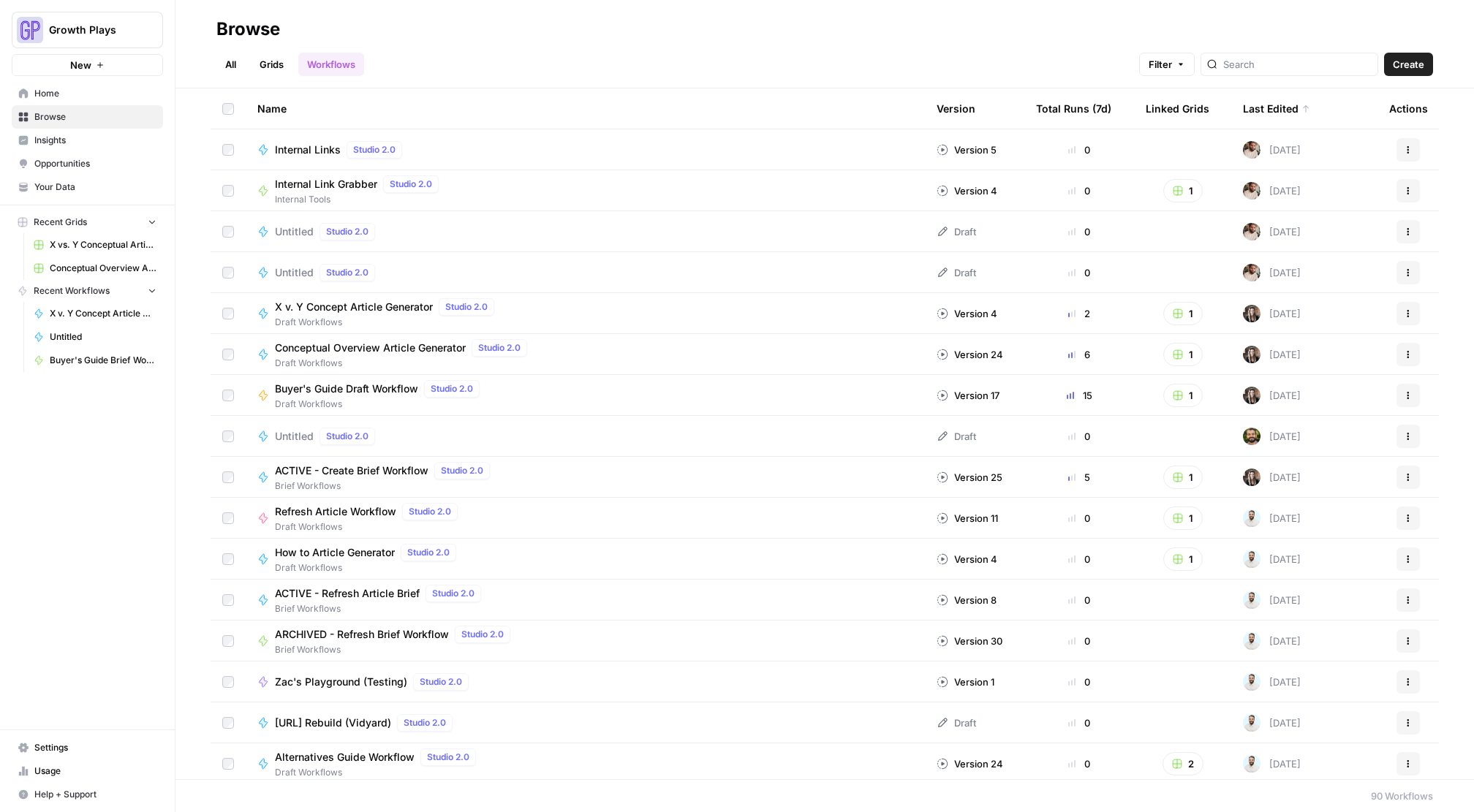
click at [273, 63] on link "Grids" at bounding box center [271, 64] width 42 height 23
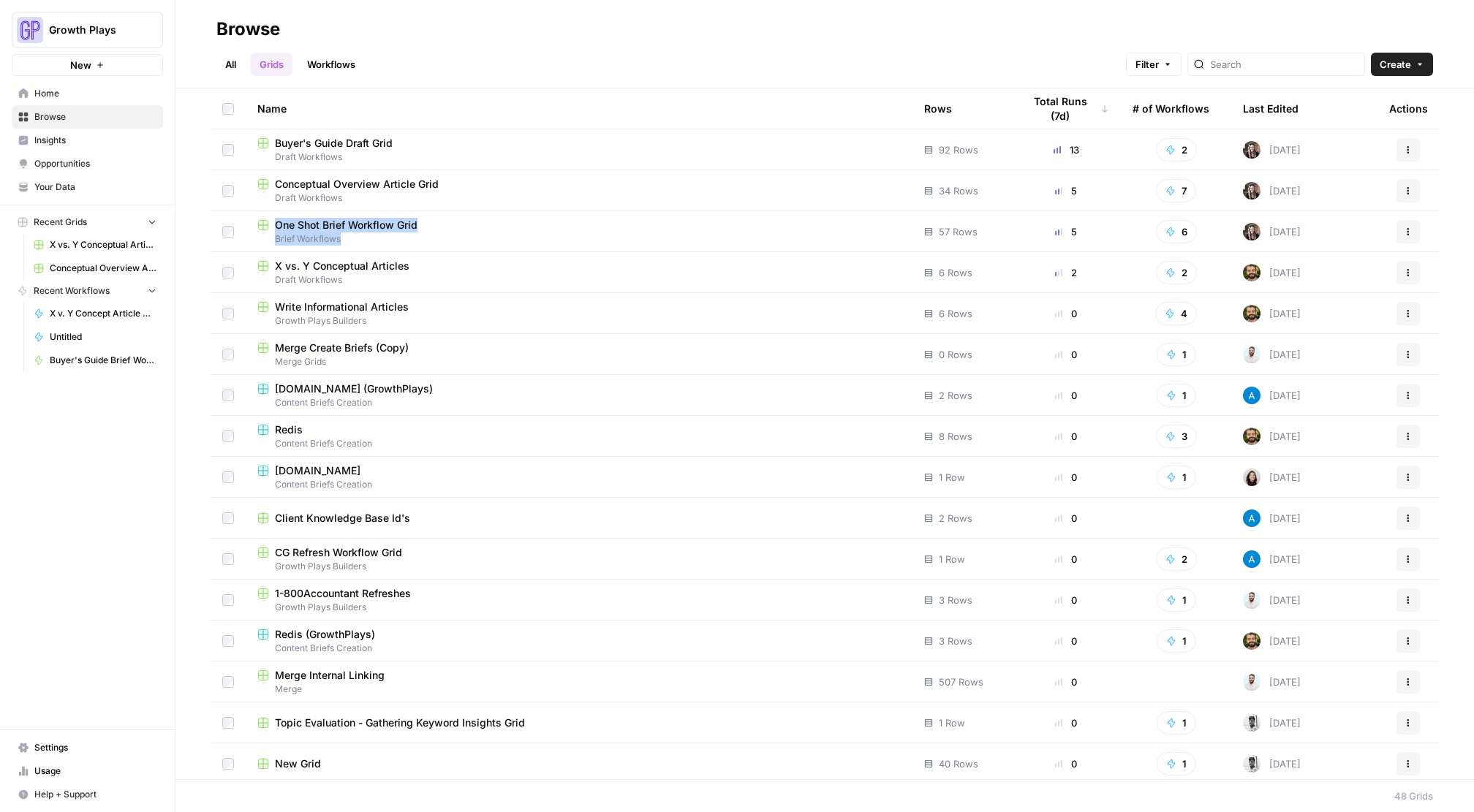
click at [51, 186] on span "Your Data" at bounding box center [95, 187] width 122 height 13
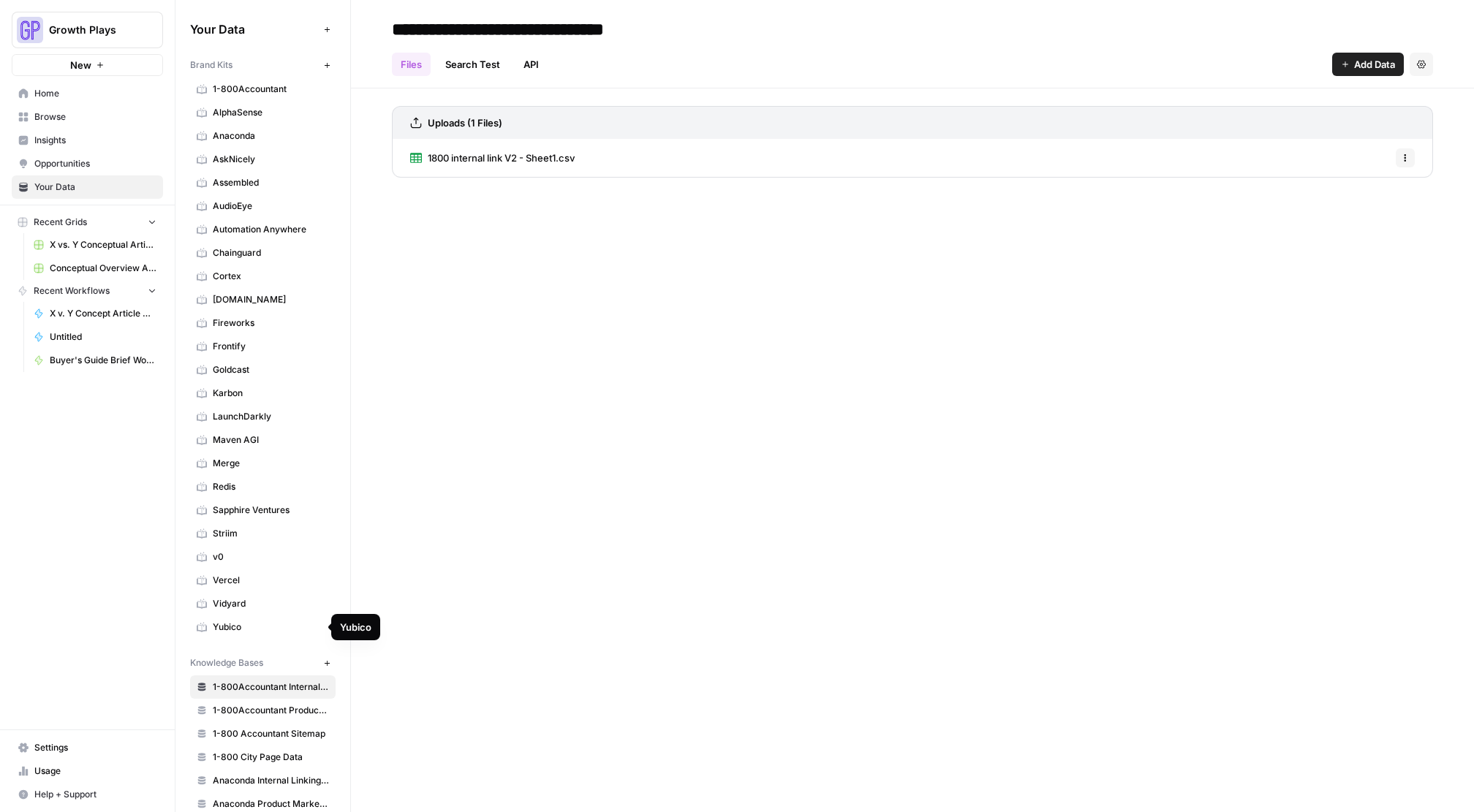
click at [230, 603] on span "Vidyard" at bounding box center [271, 603] width 117 height 13
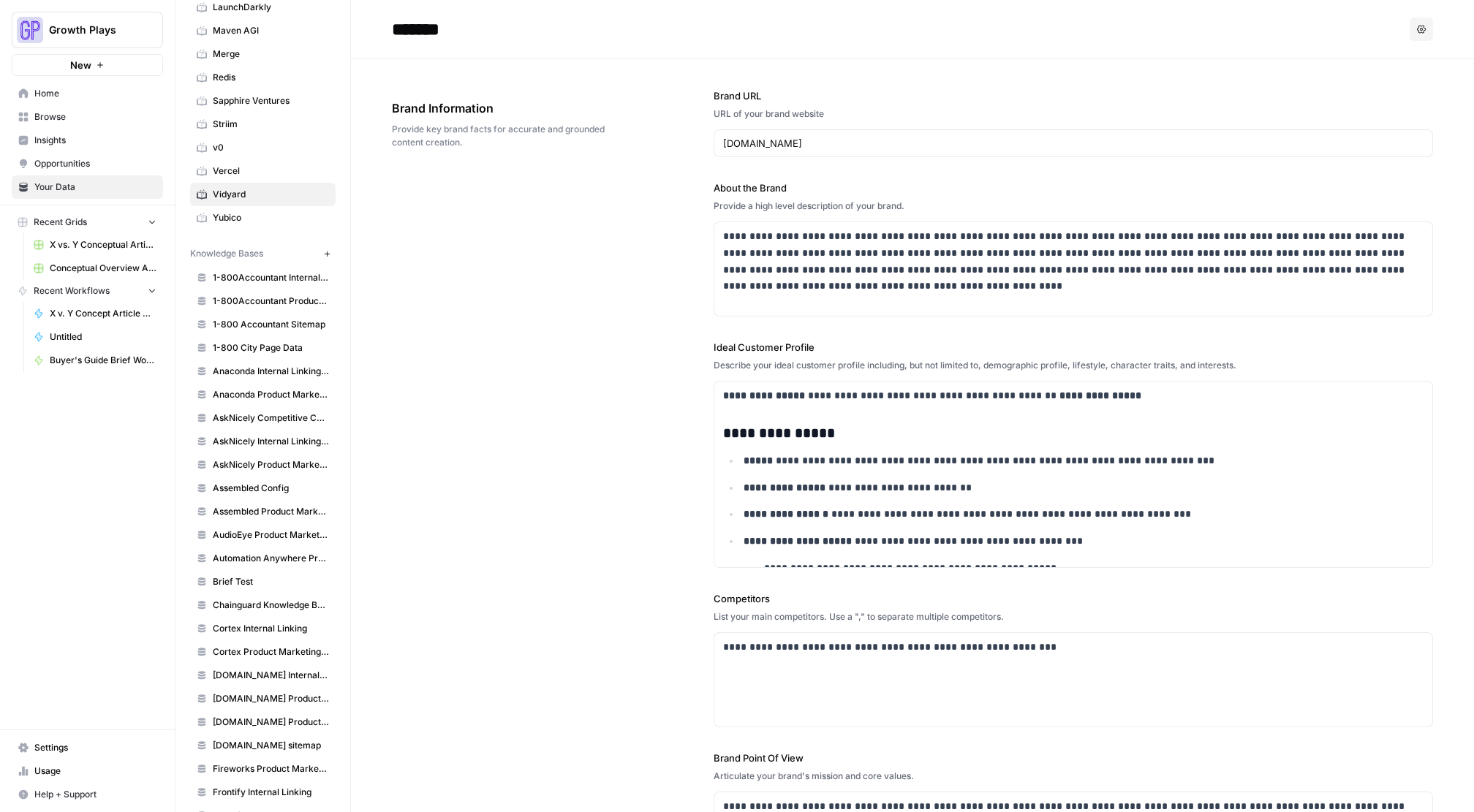
scroll to position [1004, 0]
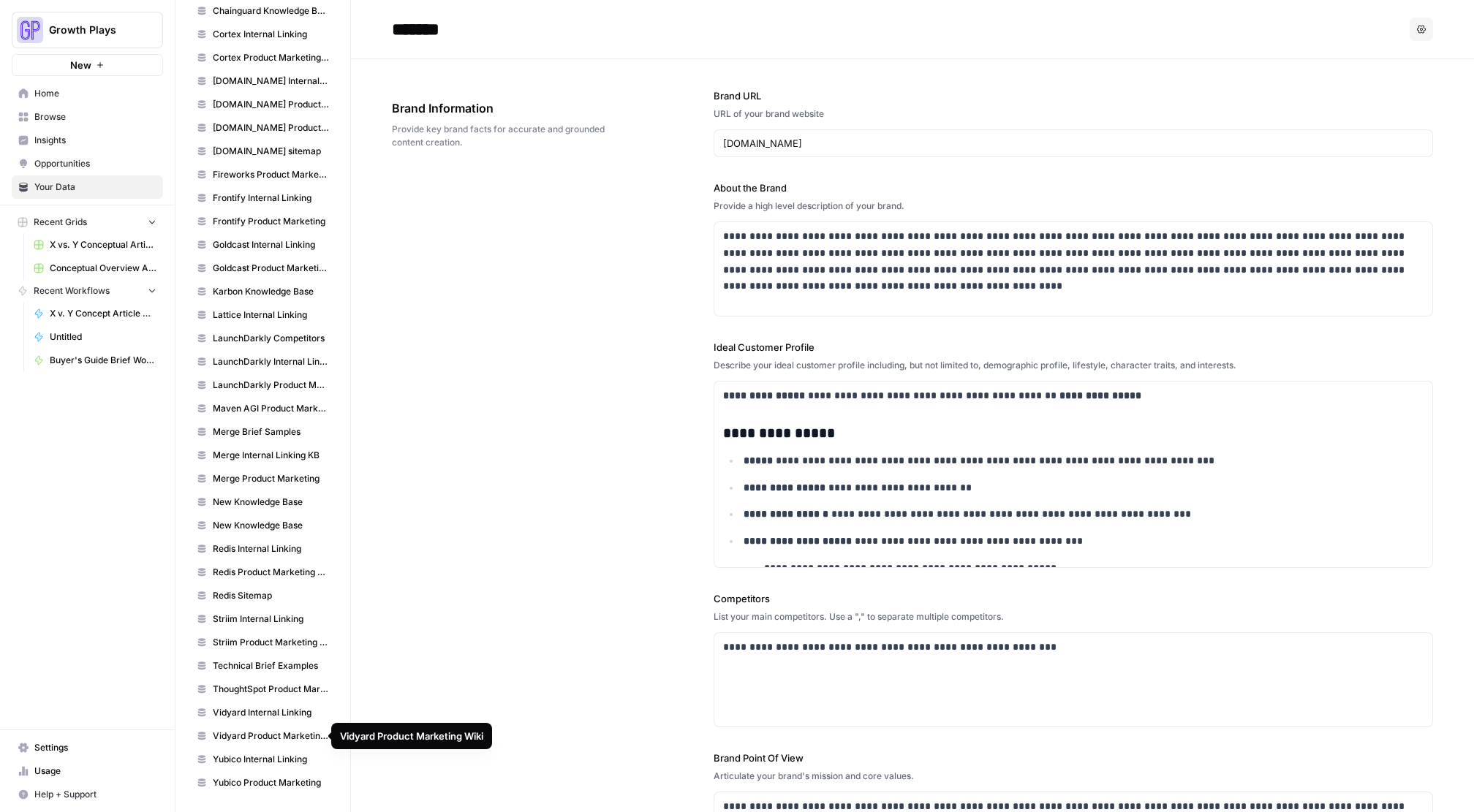
click at [263, 733] on span "Vidyard Product Marketing Wiki" at bounding box center [271, 736] width 117 height 13
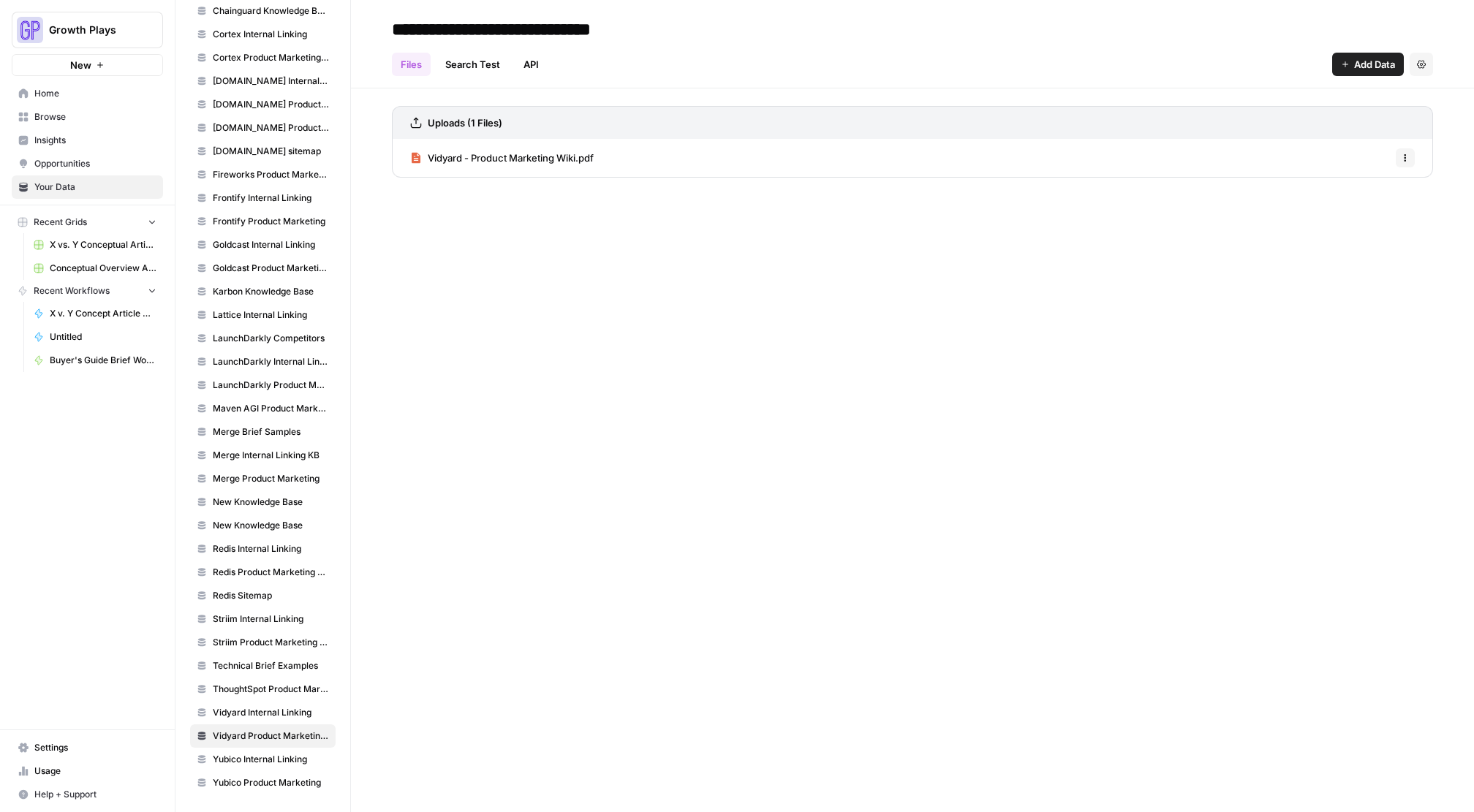
click at [1406, 157] on icon "button" at bounding box center [1405, 158] width 9 height 9
click at [1384, 191] on span "Delete File" at bounding box center [1373, 190] width 48 height 15
click at [681, 183] on span "Delete" at bounding box center [685, 186] width 31 height 15
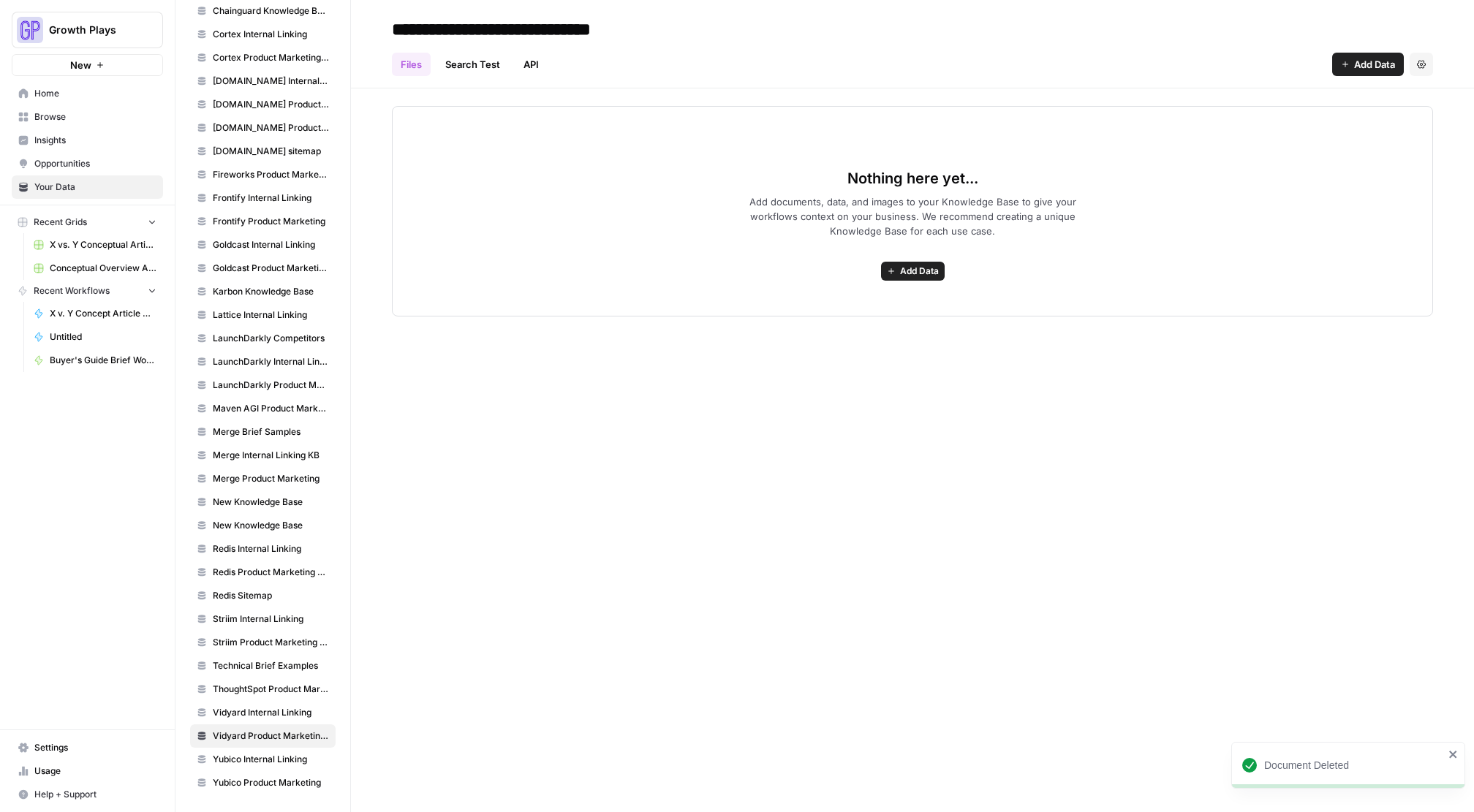
click at [902, 269] on span "Add Data" at bounding box center [919, 271] width 39 height 13
click at [864, 297] on span "Upload Files" at bounding box center [859, 304] width 133 height 15
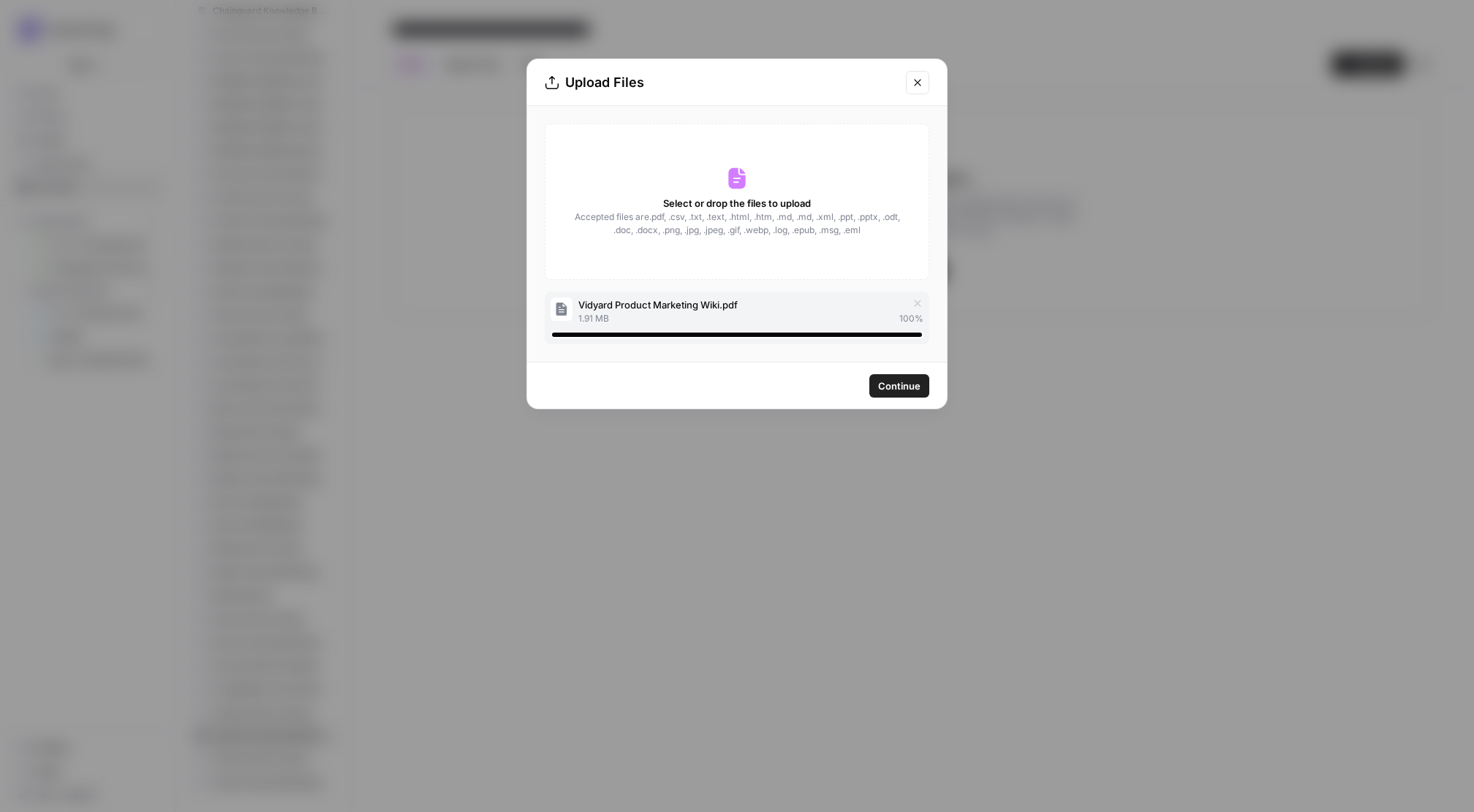
click at [913, 392] on span "Continue" at bounding box center [899, 386] width 43 height 15
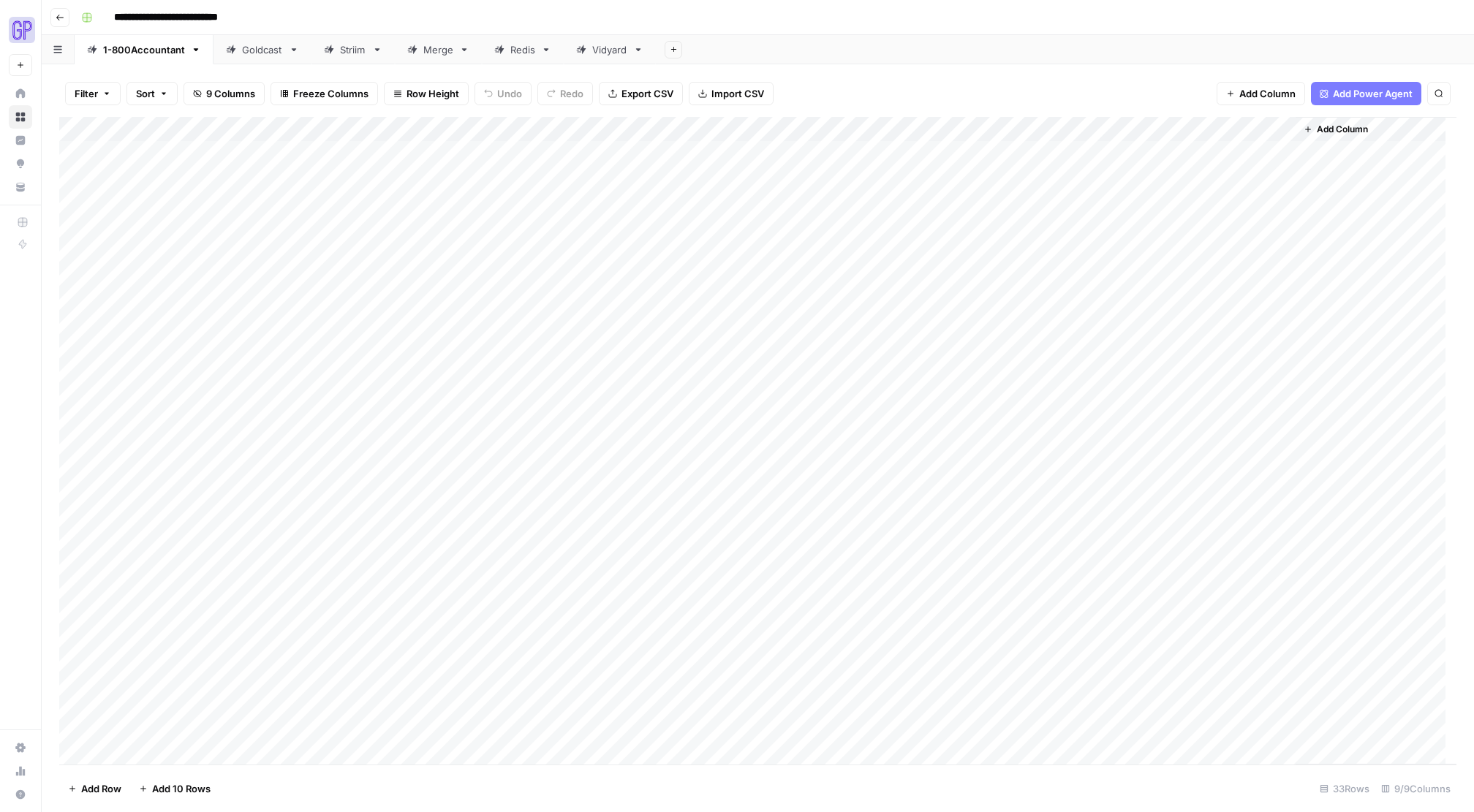
click at [610, 53] on div "Vidyard" at bounding box center [609, 50] width 35 height 15
drag, startPoint x: 503, startPoint y: 270, endPoint x: 56, endPoint y: 250, distance: 447.4
click at [50, 250] on div "**********" at bounding box center [737, 406] width 1474 height 812
click at [233, 250] on div "Add Column" at bounding box center [758, 440] width 1398 height 648
drag, startPoint x: 230, startPoint y: 227, endPoint x: 110, endPoint y: 213, distance: 120.8
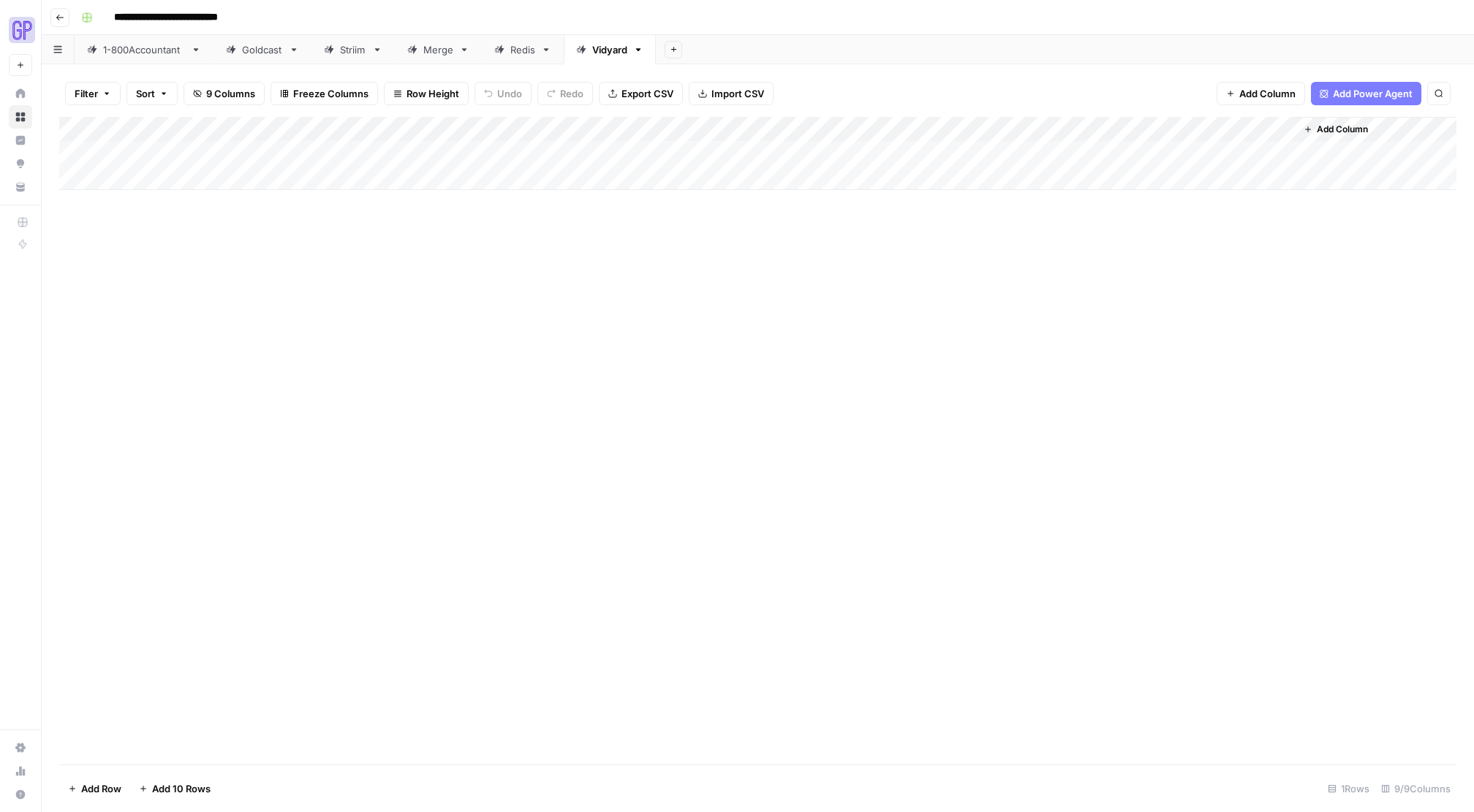
click at [110, 213] on div "Add Column" at bounding box center [758, 440] width 1398 height 648
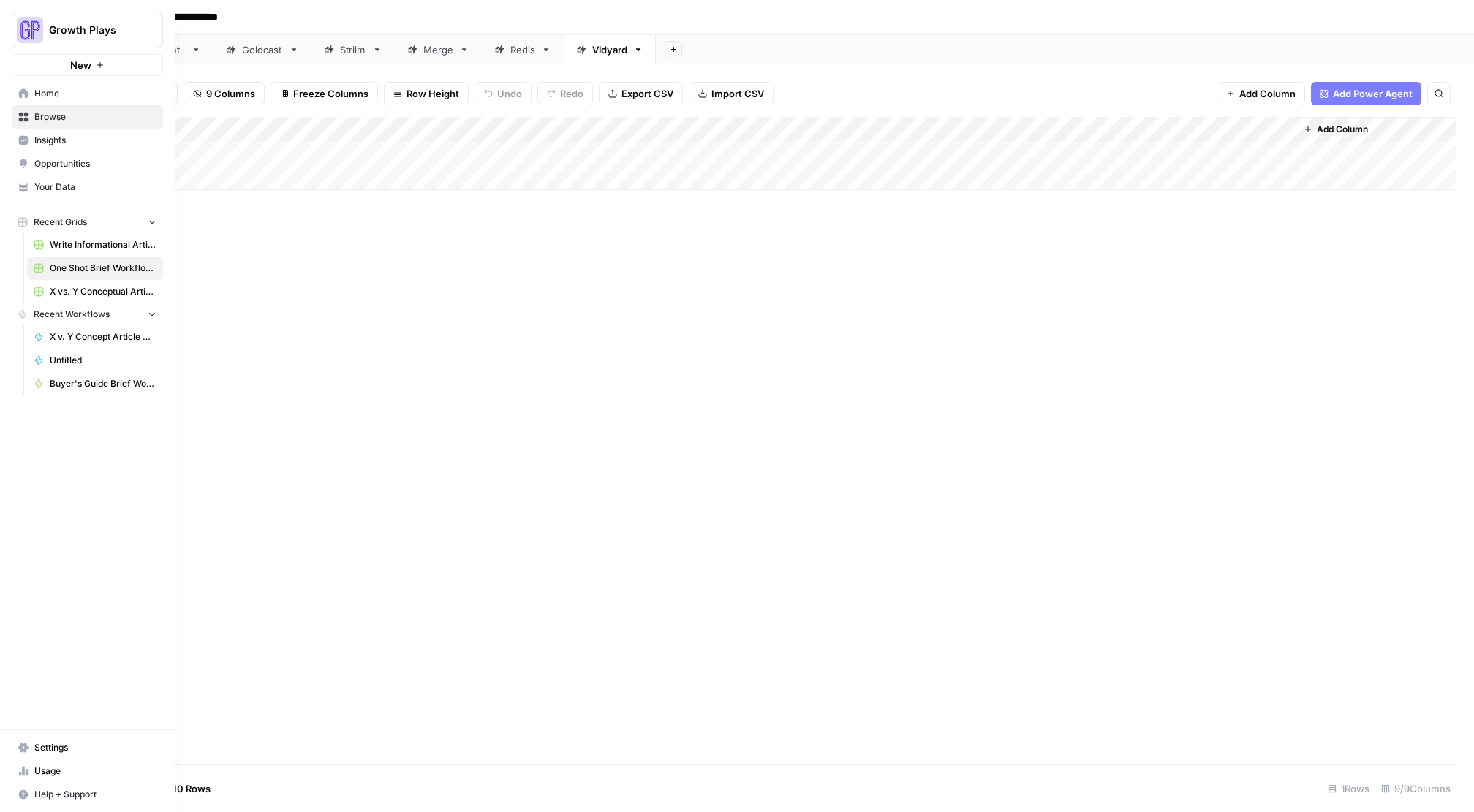
click at [73, 340] on span "X v. Y Concept Article Generator" at bounding box center [103, 337] width 107 height 13
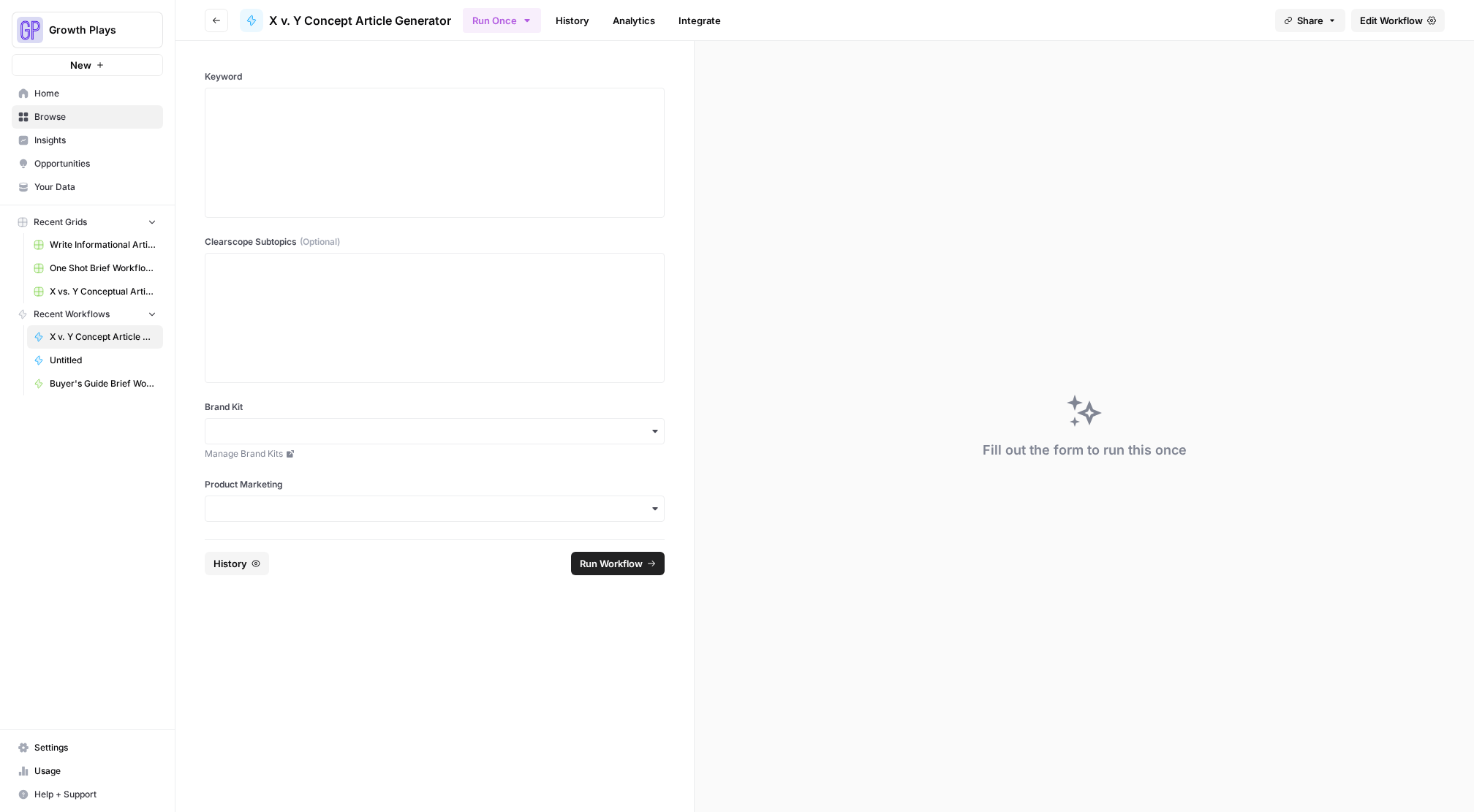
click at [1409, 19] on span "Edit Workflow" at bounding box center [1391, 21] width 63 height 15
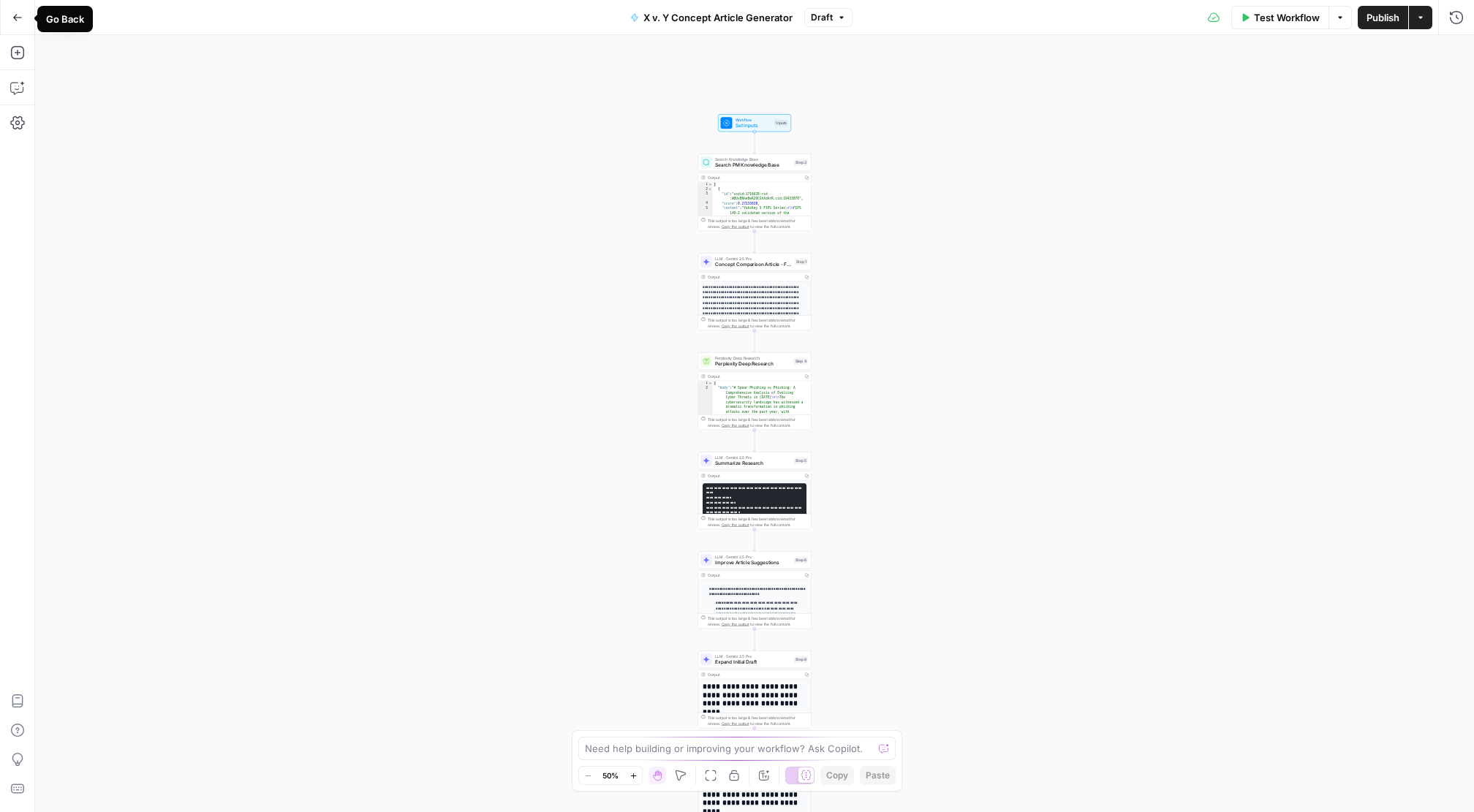
click at [19, 21] on icon "button" at bounding box center [17, 17] width 10 height 10
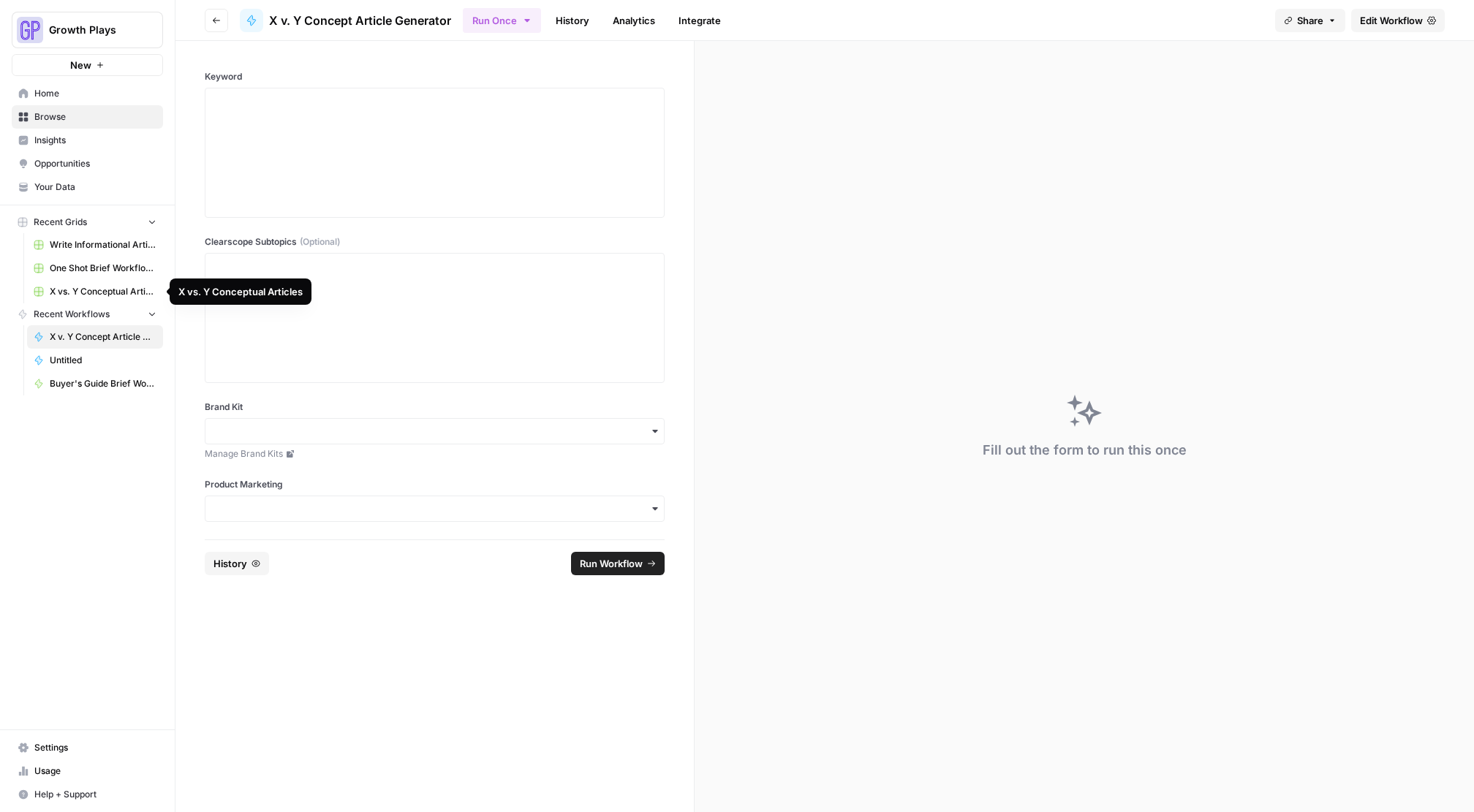
click at [117, 293] on span "X vs. Y Conceptual Articles" at bounding box center [103, 291] width 107 height 13
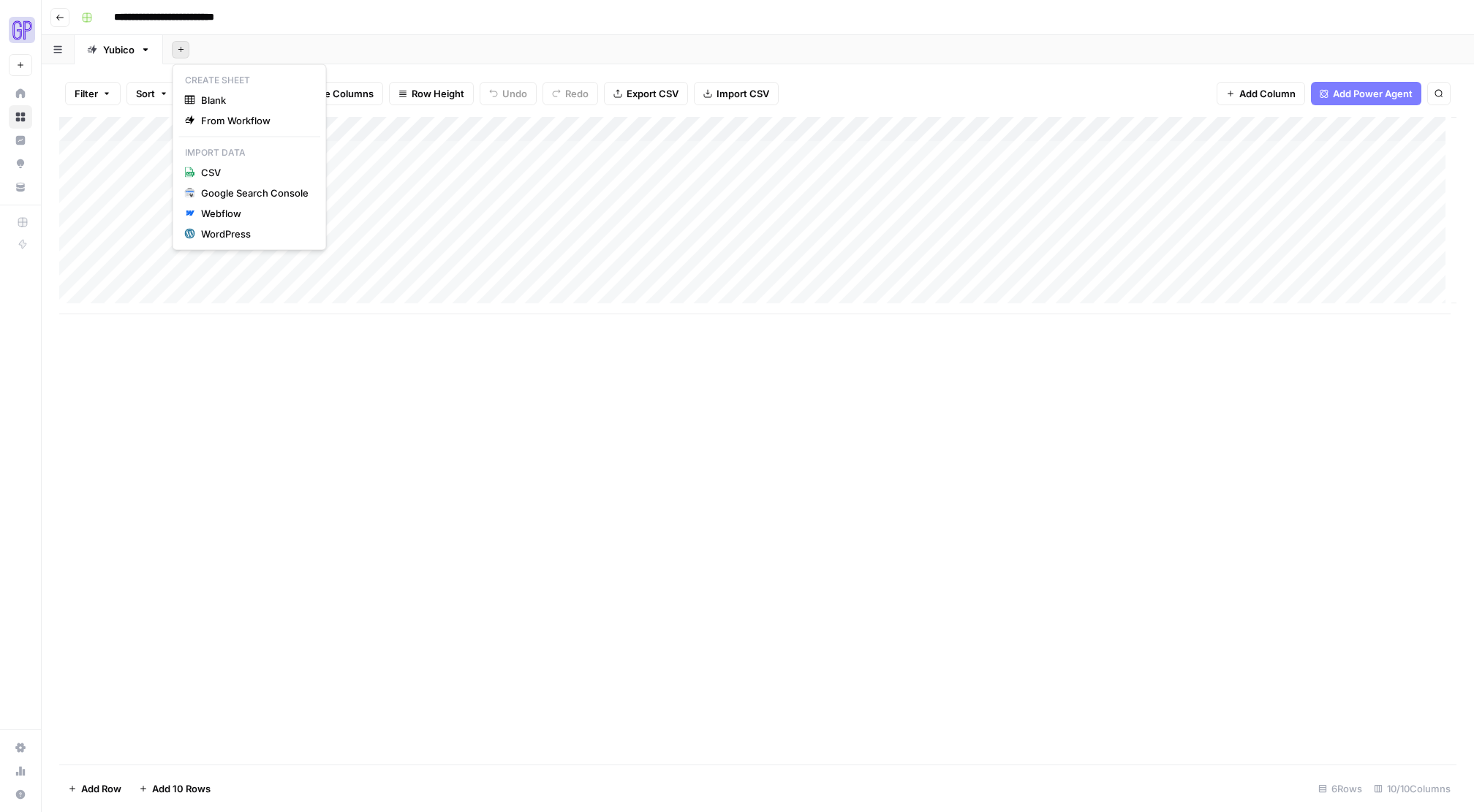
click at [180, 47] on icon "button" at bounding box center [181, 49] width 8 height 8
click at [134, 49] on div "Yubico" at bounding box center [119, 50] width 31 height 15
click at [149, 51] on icon "button" at bounding box center [145, 49] width 10 height 10
click at [118, 50] on div "Yubico" at bounding box center [119, 50] width 31 height 15
click at [107, 52] on div "Yubico" at bounding box center [119, 50] width 31 height 15
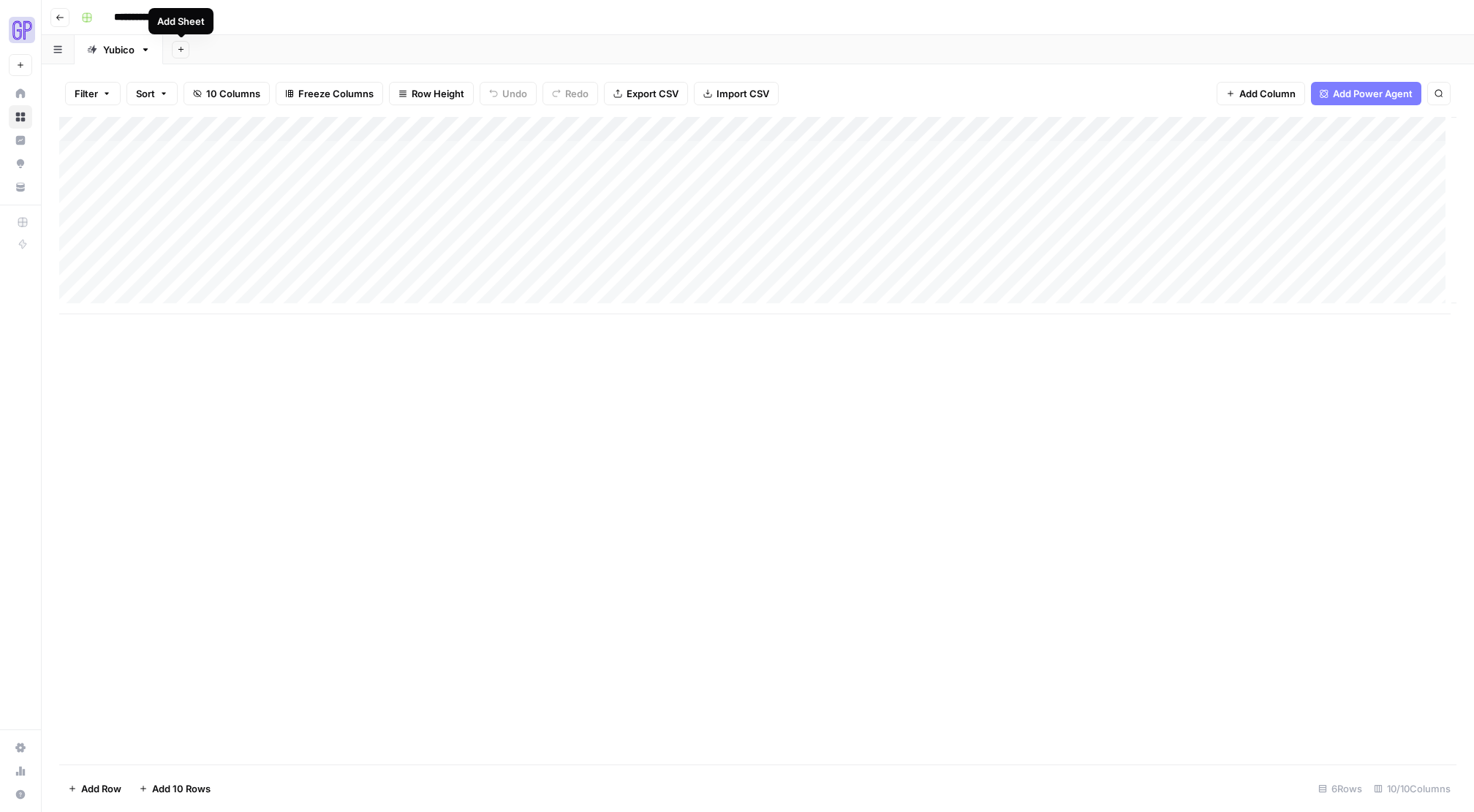
click at [182, 46] on icon "button" at bounding box center [181, 49] width 8 height 8
click at [217, 104] on span "Blank" at bounding box center [255, 100] width 108 height 15
click at [229, 50] on icon "button" at bounding box center [227, 49] width 10 height 10
click at [260, 123] on span "Delete Sheet" at bounding box center [287, 131] width 70 height 15
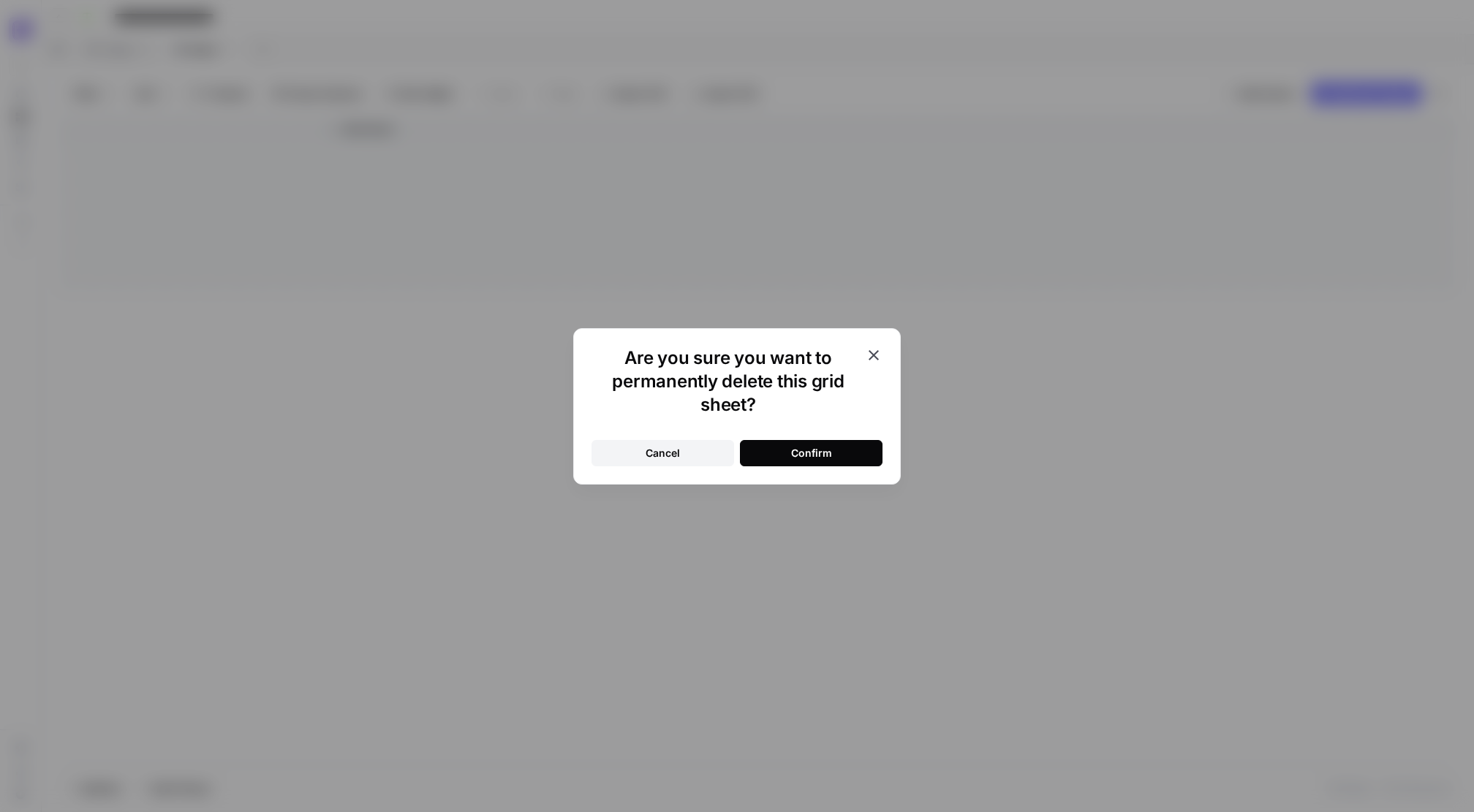
click at [810, 456] on div "Confirm" at bounding box center [811, 453] width 41 height 15
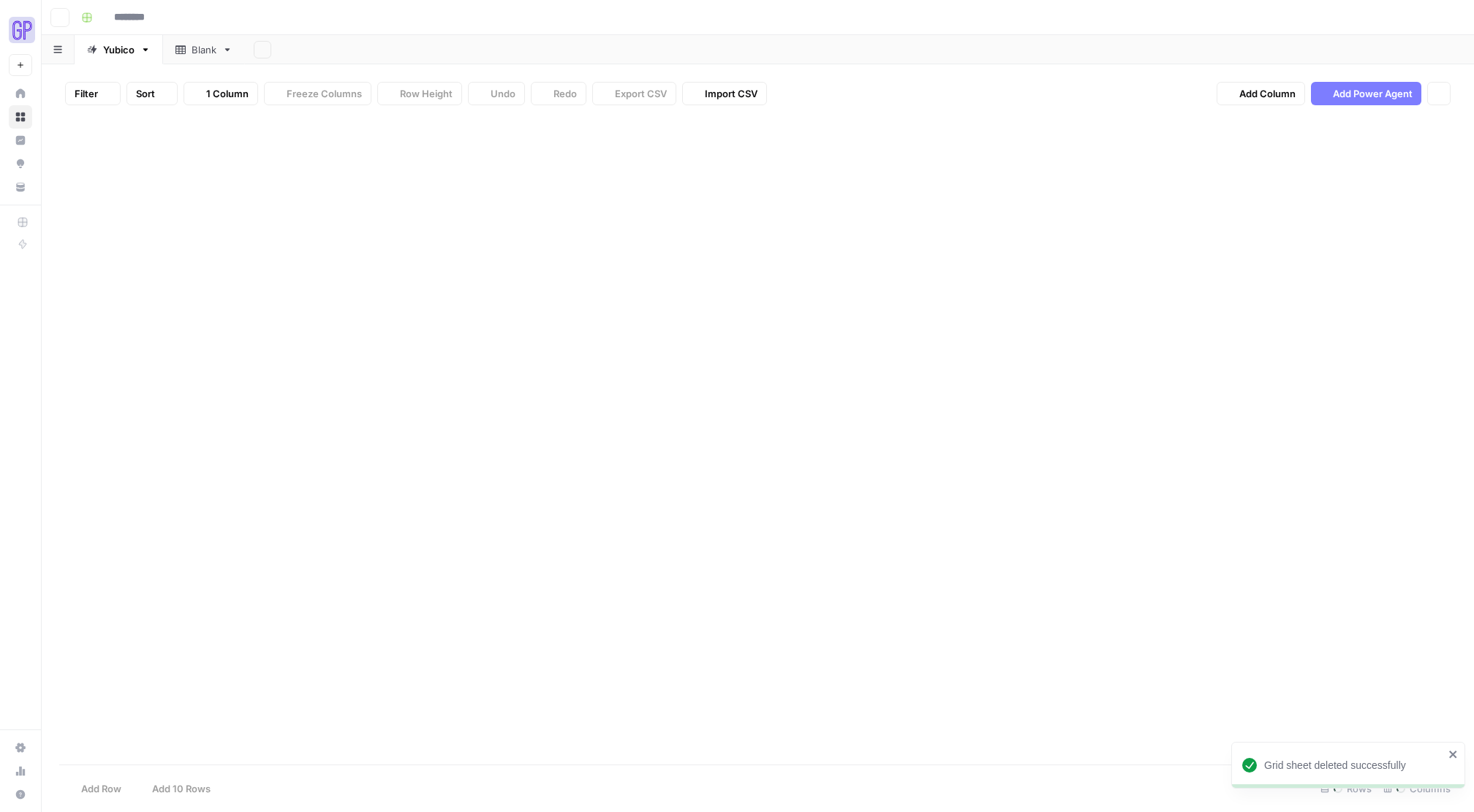
type input "**********"
click at [143, 48] on icon "button" at bounding box center [145, 49] width 10 height 10
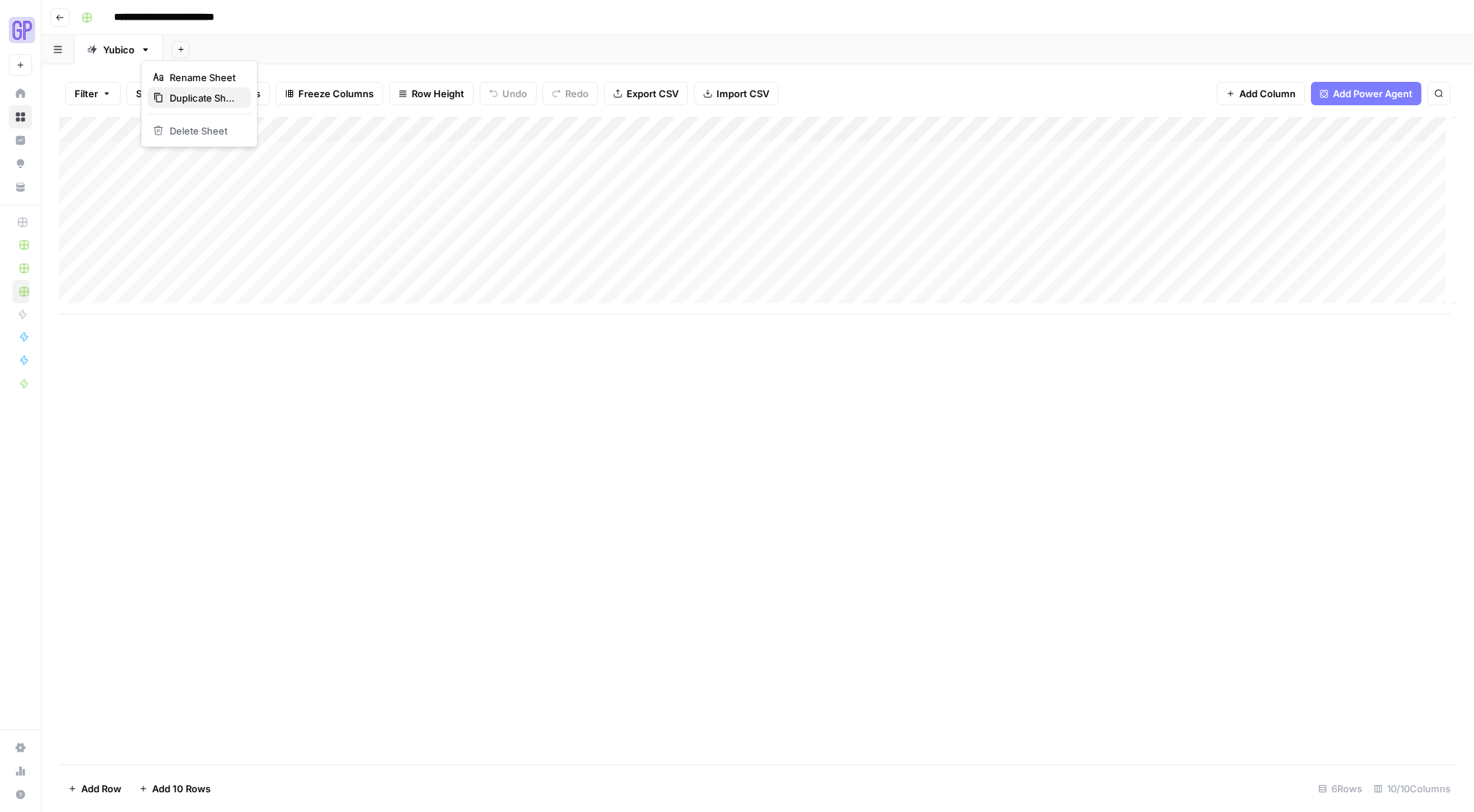
click at [186, 96] on span "Duplicate Sheet" at bounding box center [204, 98] width 70 height 15
click at [475, 130] on div "Add Column" at bounding box center [758, 140] width 1398 height 48
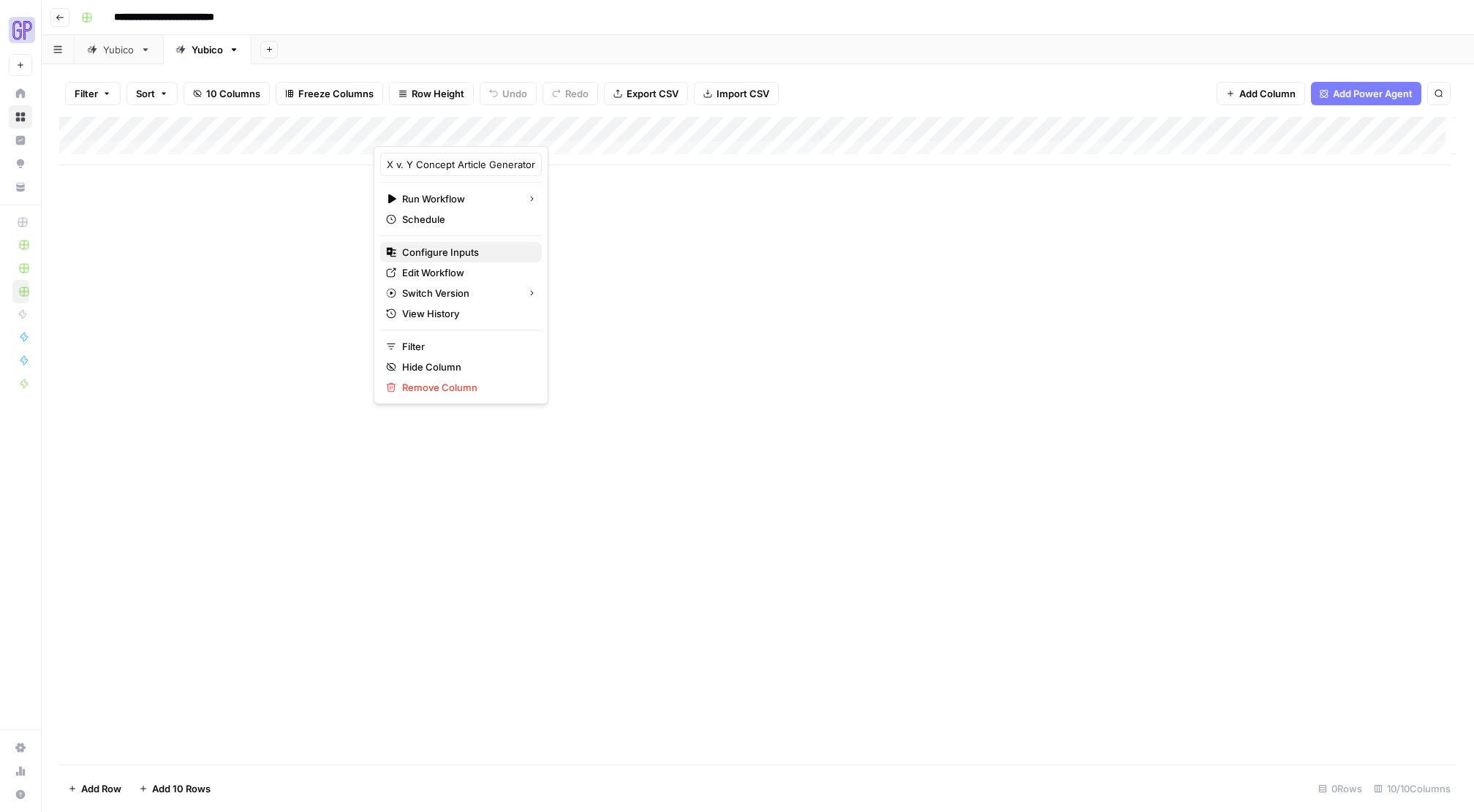
click at [453, 253] on span "Configure Inputs" at bounding box center [466, 252] width 128 height 15
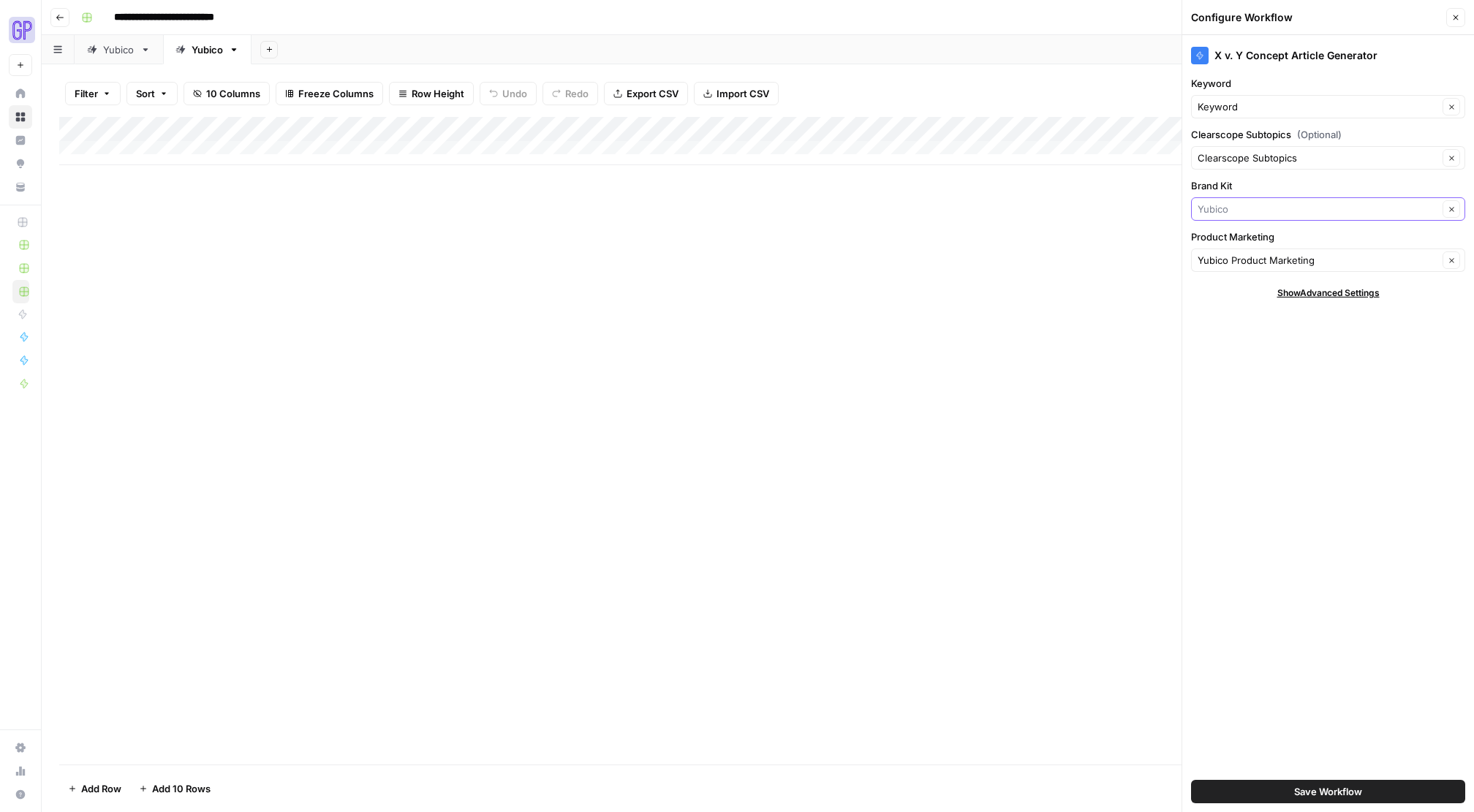
click at [1410, 212] on input "Brand Kit" at bounding box center [1318, 209] width 241 height 15
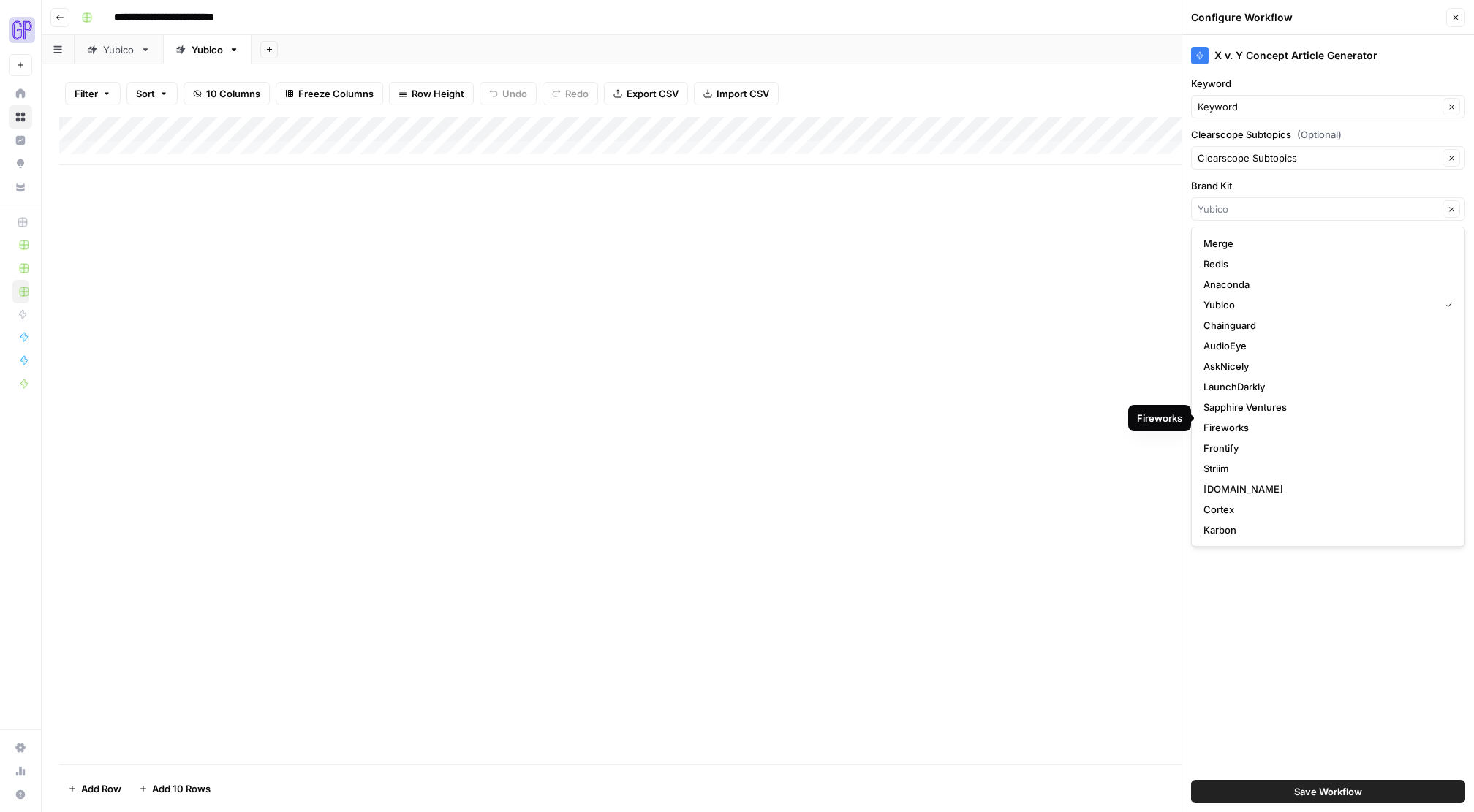
scroll to position [184, 0]
click at [1275, 530] on span "Vidyard" at bounding box center [1325, 530] width 244 height 15
type input "Vidyard"
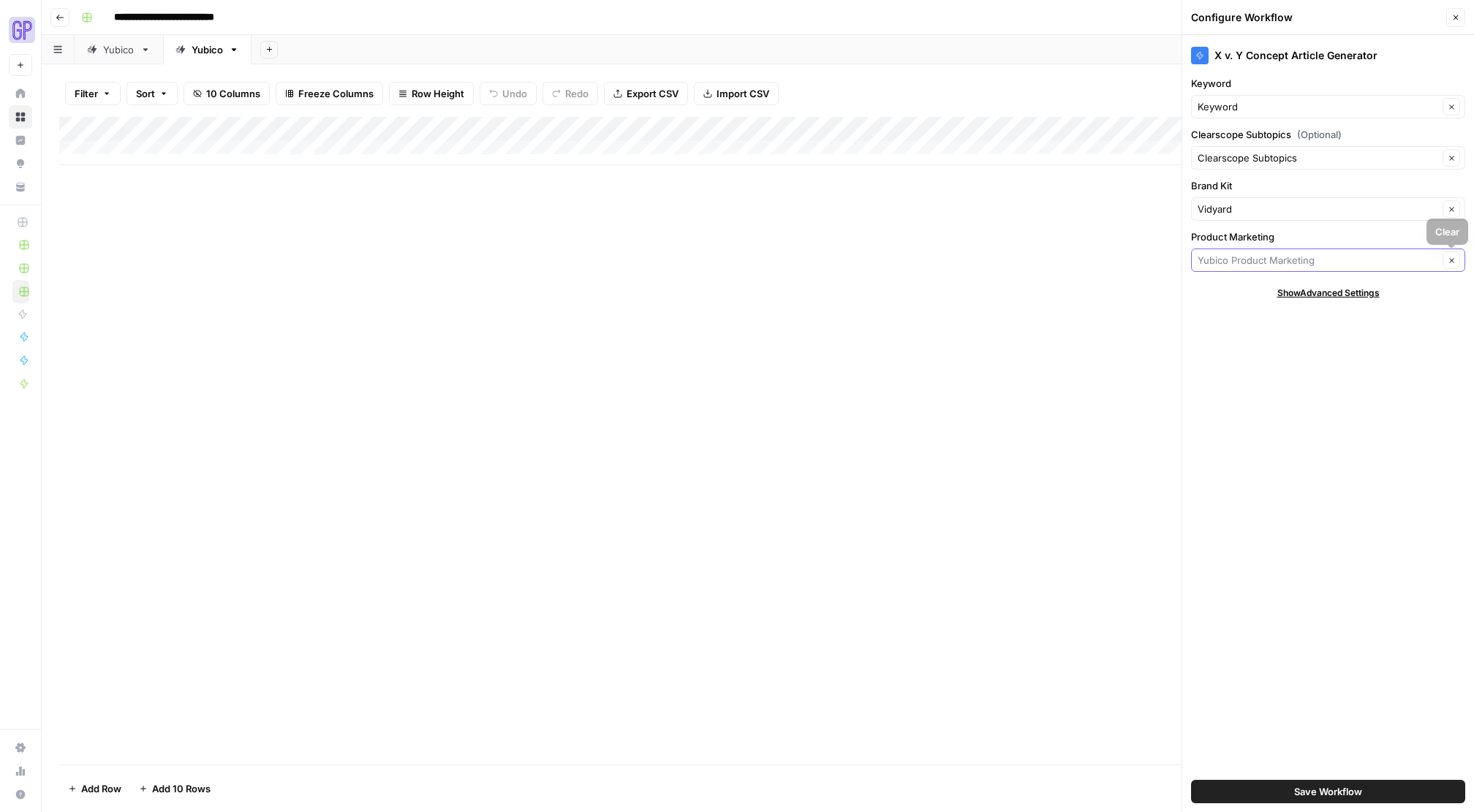
click at [1409, 261] on input "Product Marketing" at bounding box center [1318, 260] width 241 height 15
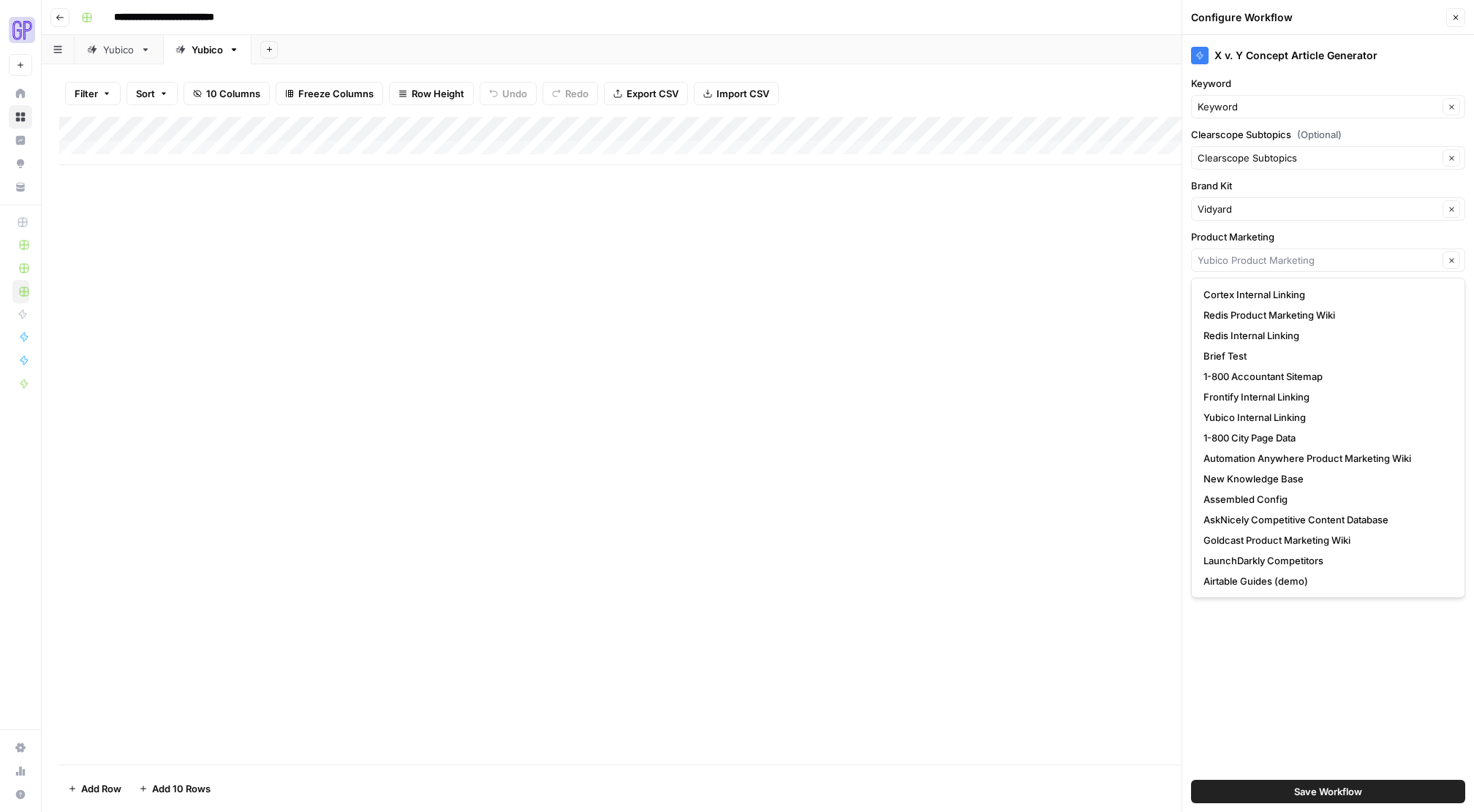
scroll to position [0, 0]
click at [1301, 261] on input "Product Marketing" at bounding box center [1318, 260] width 241 height 15
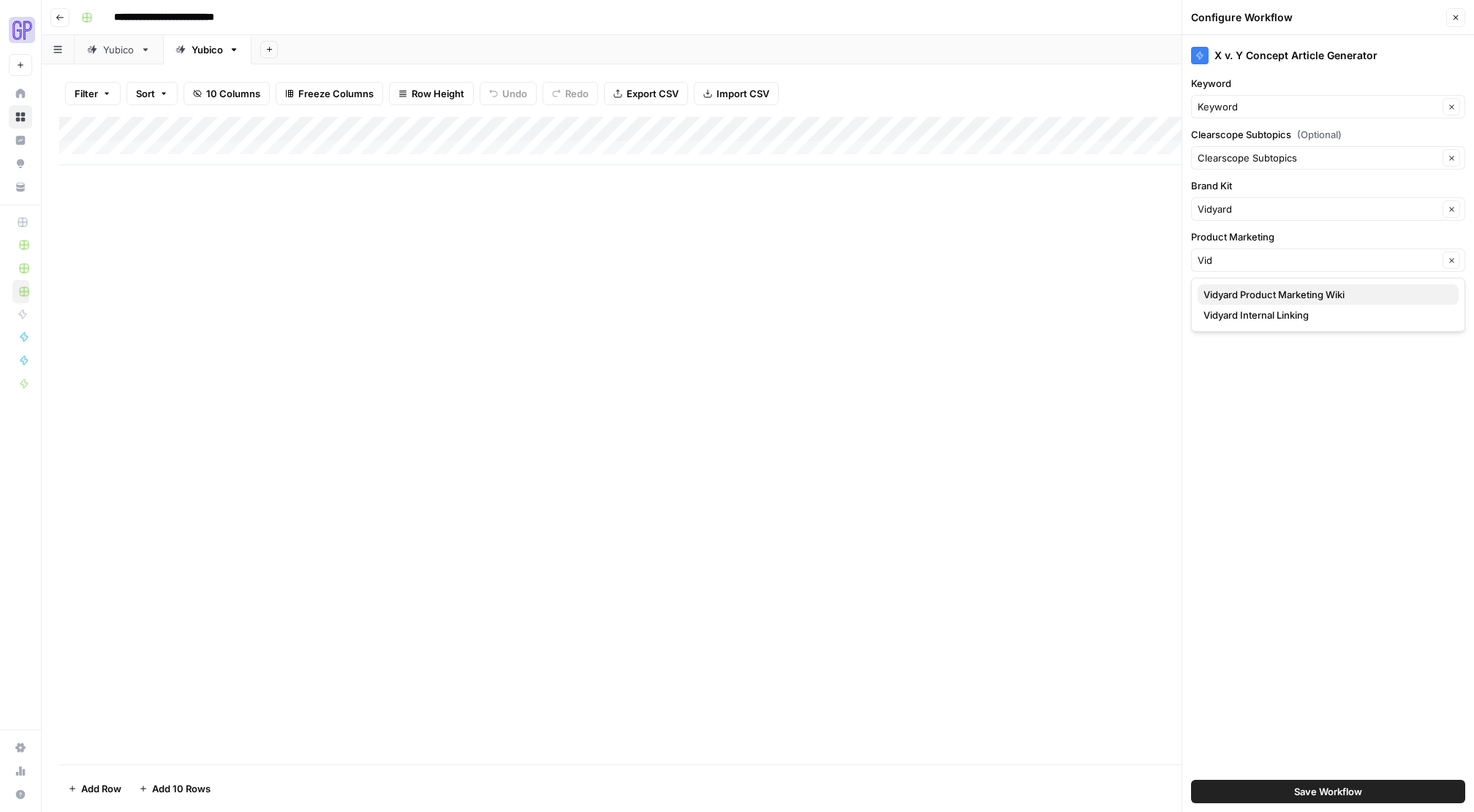
click at [1320, 294] on span "Vidyard Product Marketing Wiki" at bounding box center [1325, 295] width 244 height 15
type input "Vidyard Product Marketing Wiki"
click at [1298, 292] on span "Show Advanced Settings" at bounding box center [1329, 293] width 103 height 13
click at [1298, 292] on span "Hide Advanced Settings" at bounding box center [1328, 293] width 99 height 13
click at [477, 126] on div "Add Column" at bounding box center [758, 140] width 1398 height 48
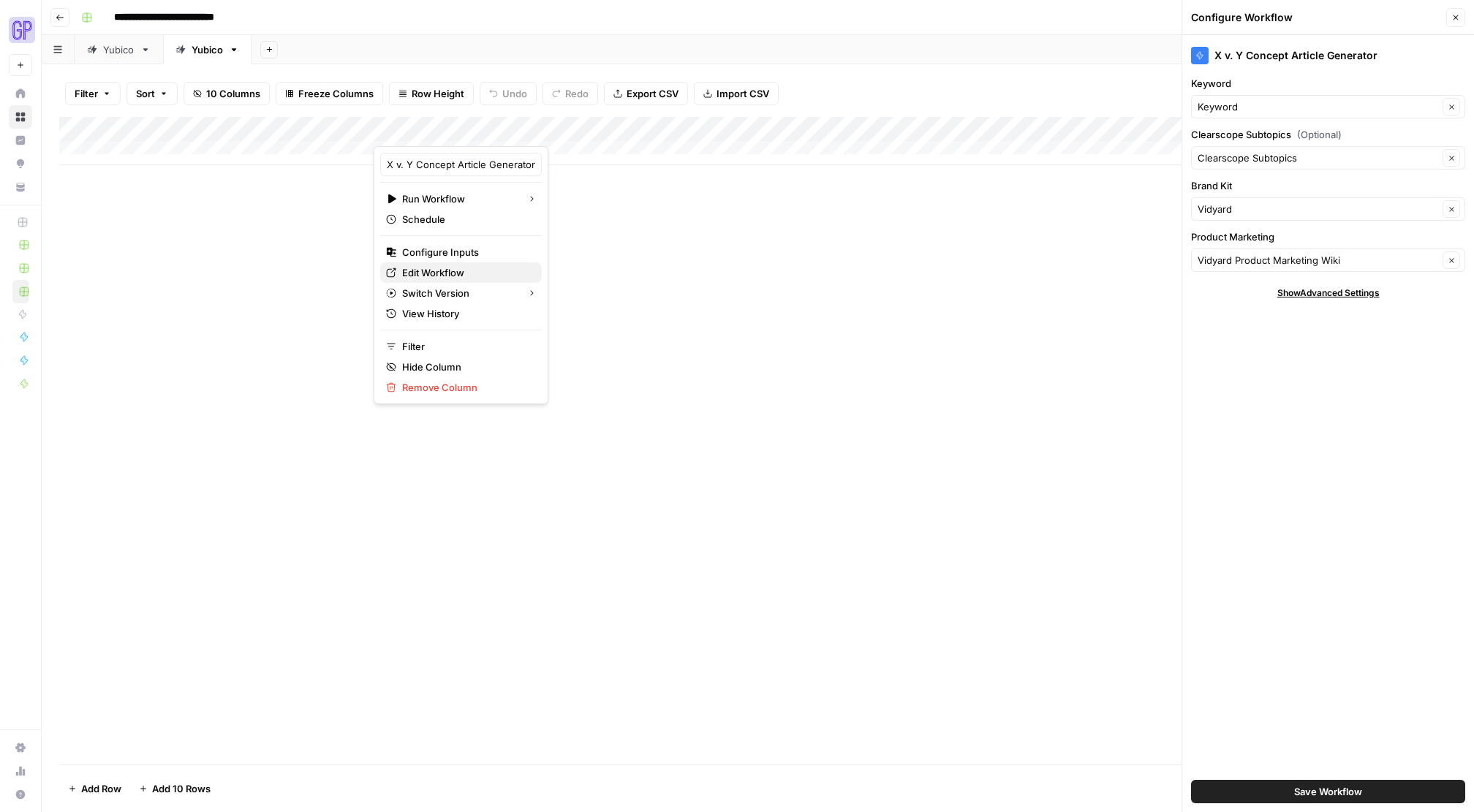
click at [448, 268] on span "Edit Workflow" at bounding box center [466, 273] width 128 height 15
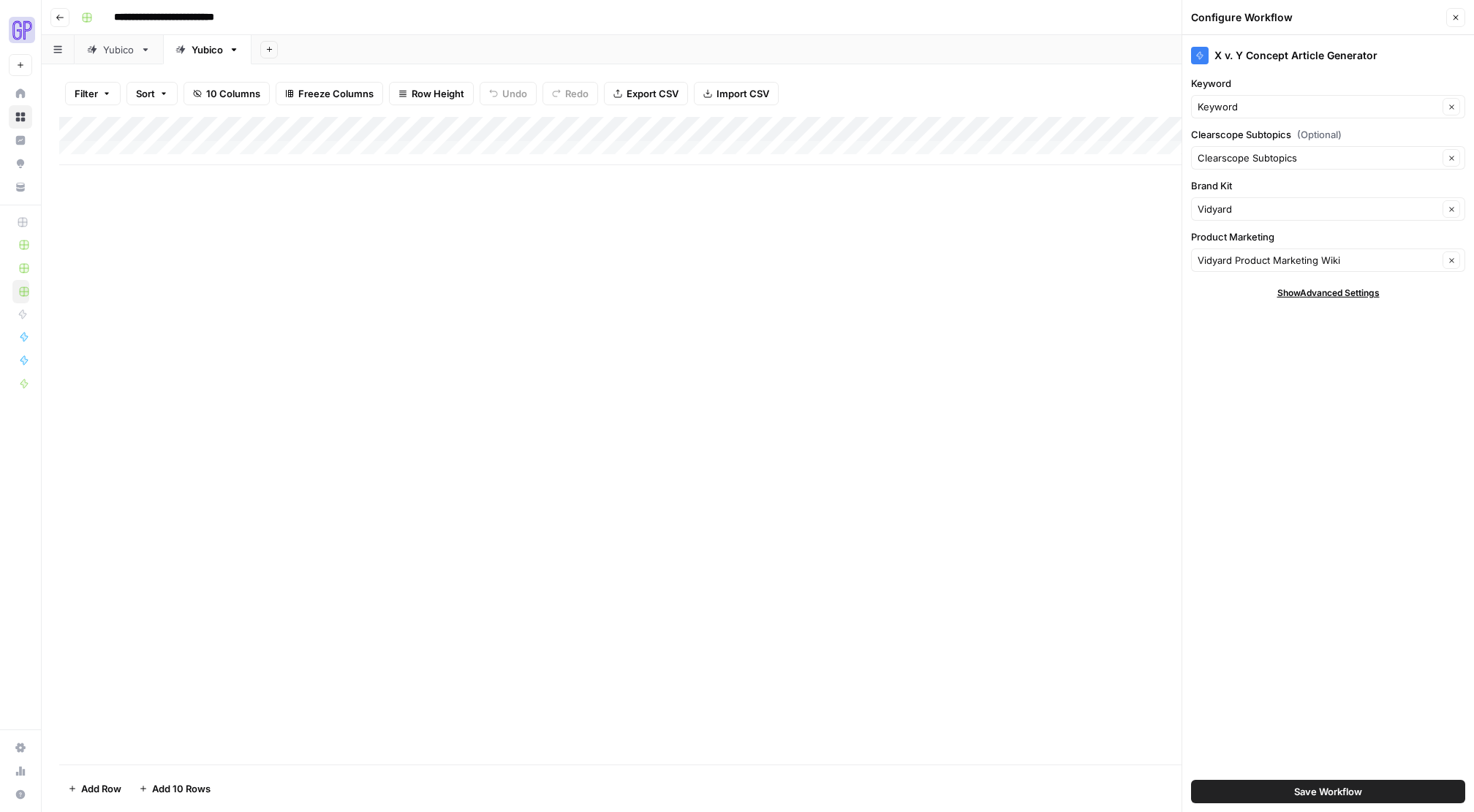
click at [1298, 788] on span "Save Workflow" at bounding box center [1328, 791] width 68 height 15
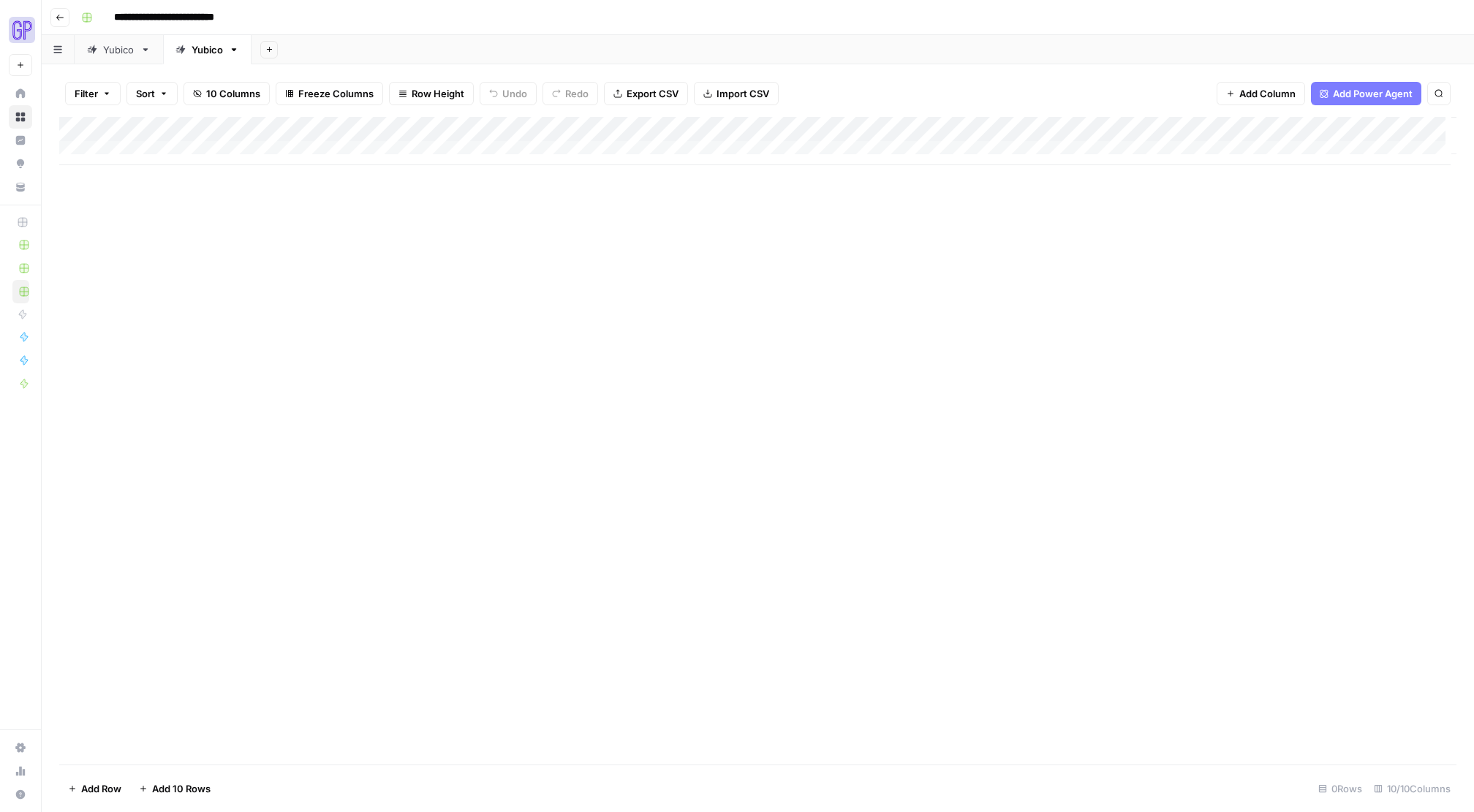
click at [176, 149] on div "Add Column" at bounding box center [758, 140] width 1398 height 48
click at [176, 245] on div "Add Column" at bounding box center [758, 440] width 1398 height 648
click at [171, 152] on div "Add Column" at bounding box center [758, 153] width 1398 height 73
type textarea "**********"
click at [246, 268] on div "Add Column" at bounding box center [758, 440] width 1398 height 648
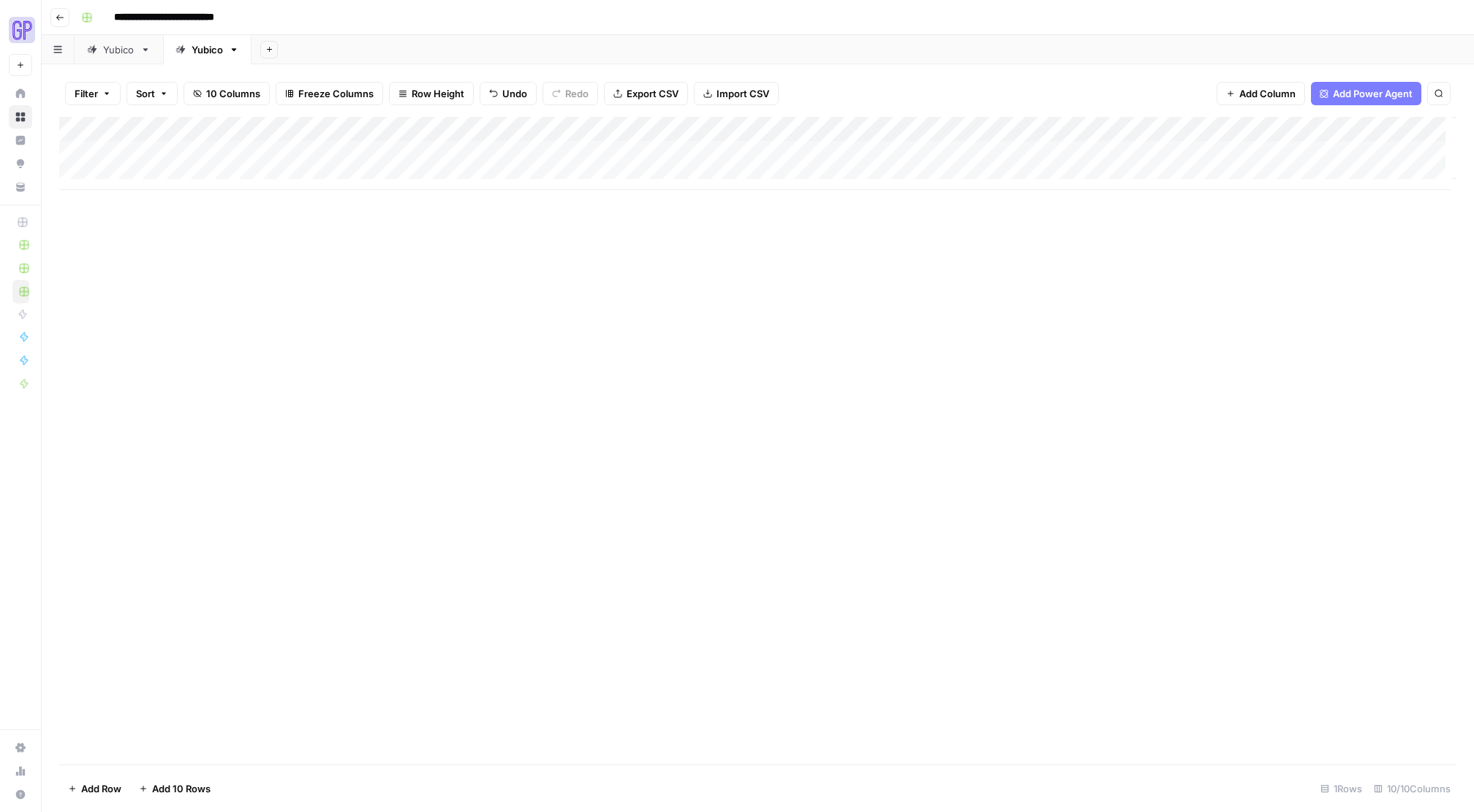
click at [197, 152] on div "Add Column" at bounding box center [758, 153] width 1398 height 73
click at [446, 415] on div "Add Column" at bounding box center [758, 440] width 1398 height 648
click at [1290, 131] on div "Add Column" at bounding box center [758, 153] width 1398 height 73
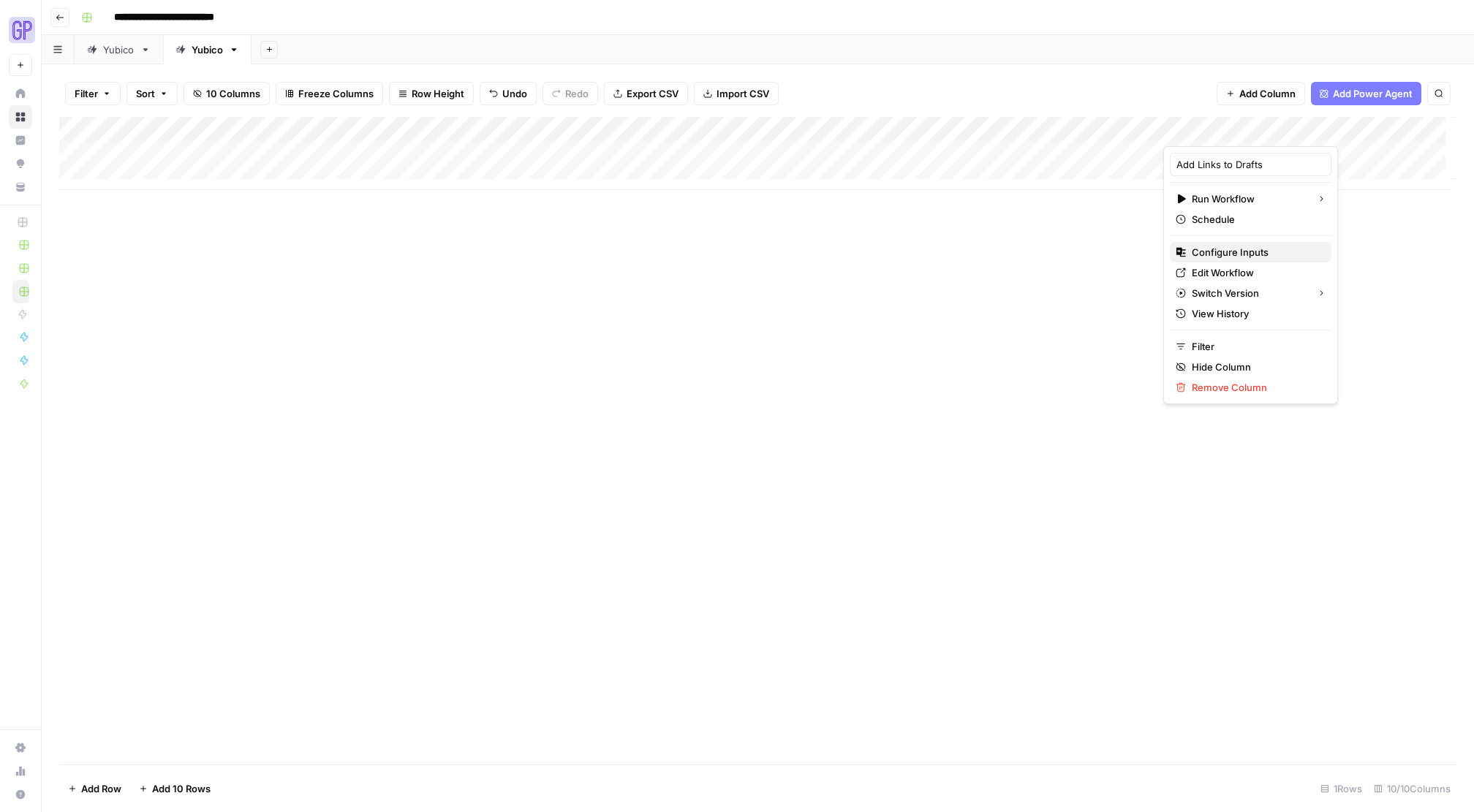
click at [1247, 257] on span "Configure Inputs" at bounding box center [1256, 252] width 128 height 15
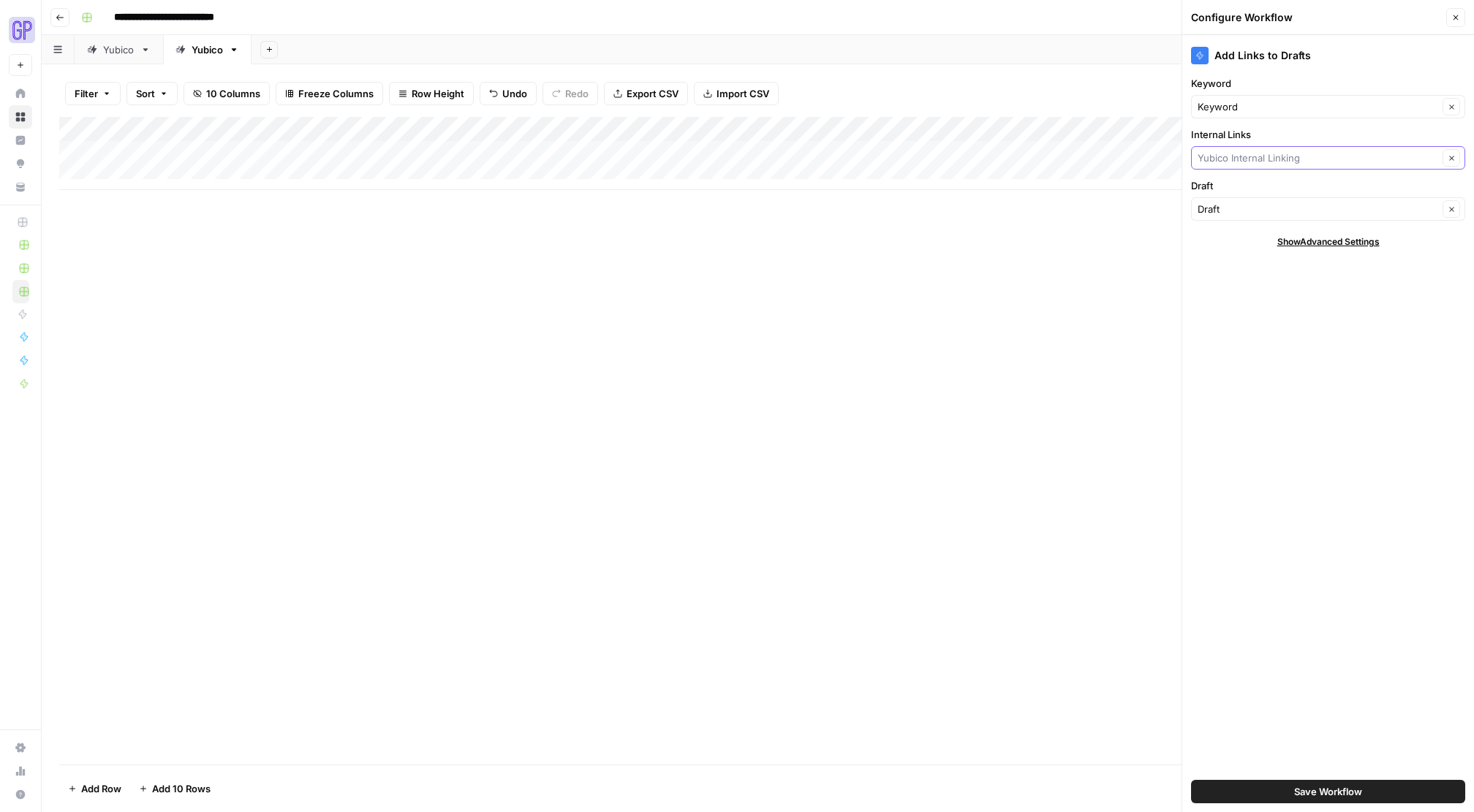
click at [1409, 163] on input "Internal Links" at bounding box center [1318, 158] width 241 height 15
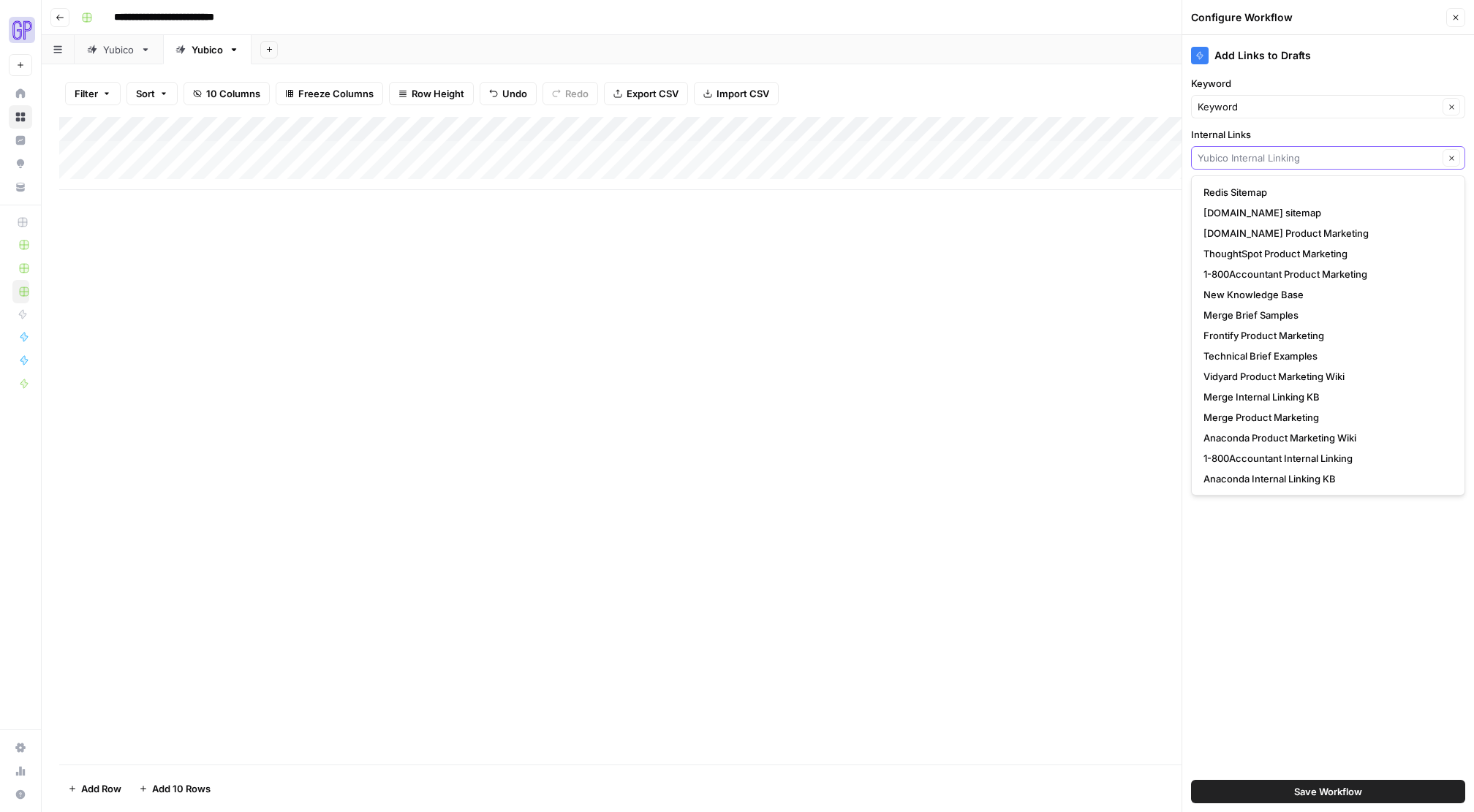
click at [1306, 158] on input "Internal Links" at bounding box center [1318, 158] width 241 height 15
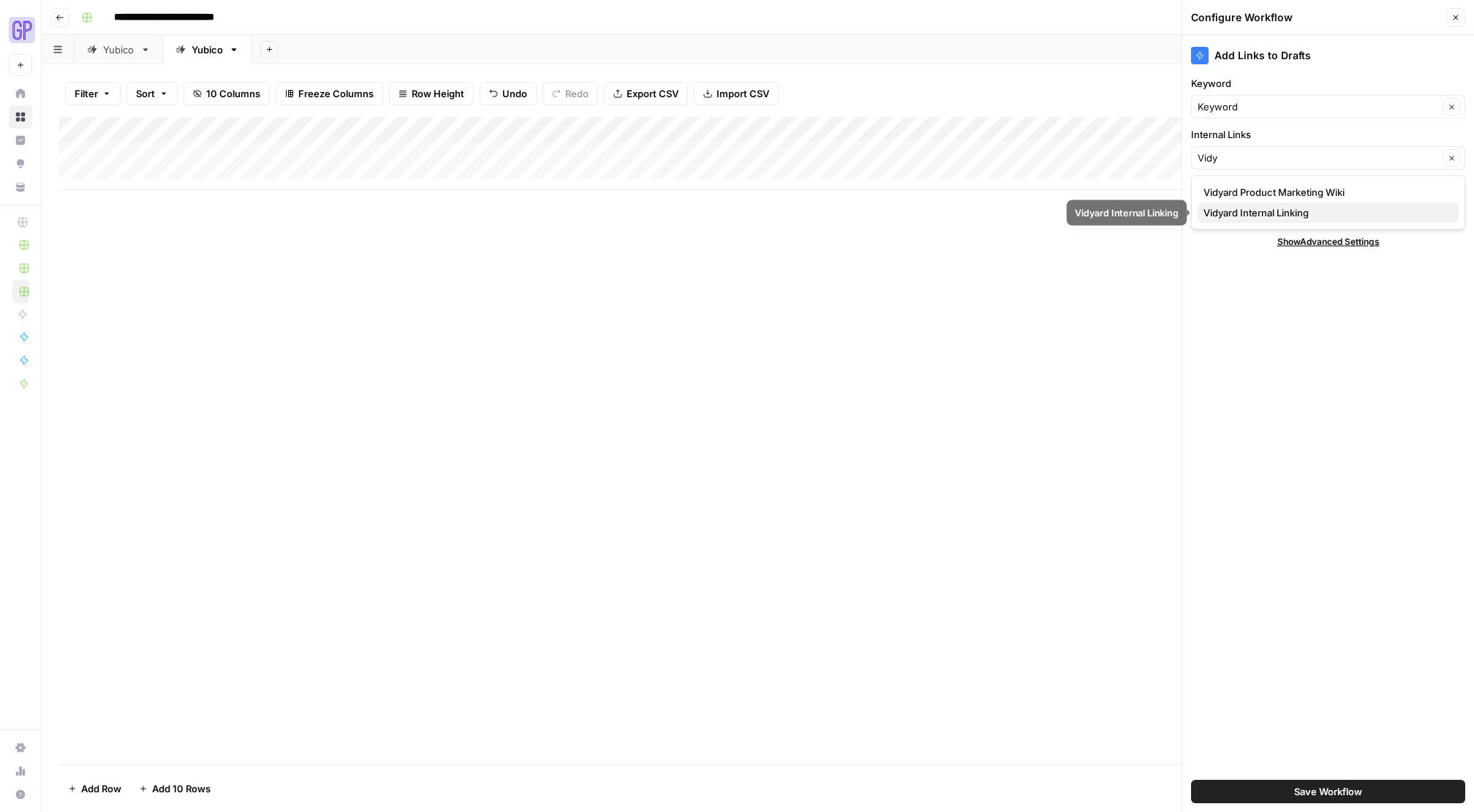
click at [1316, 208] on span "Vidyard Internal Linking" at bounding box center [1325, 213] width 244 height 15
type input "Vidyard Internal Linking"
click at [1314, 214] on input "Draft" at bounding box center [1318, 209] width 241 height 15
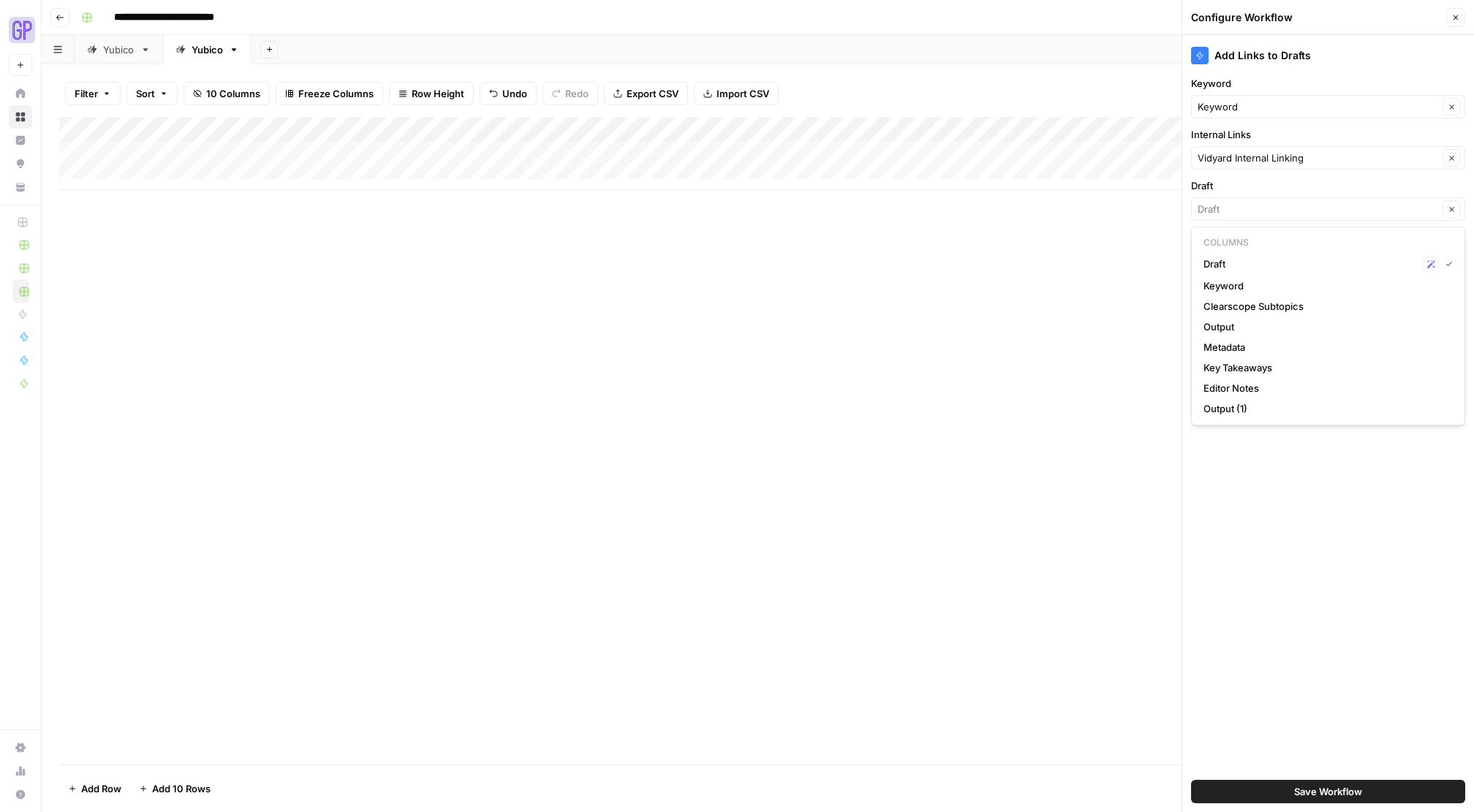
type input "Draft"
click at [1334, 182] on label "Draft" at bounding box center [1329, 186] width 274 height 15
click at [1334, 202] on input "Draft" at bounding box center [1318, 209] width 241 height 15
type input "Draft"
click at [1412, 573] on div "Add Links to Drafts Keyword Keyword Clear Internal Links Vidyard Internal Linki…" at bounding box center [1328, 424] width 292 height 778
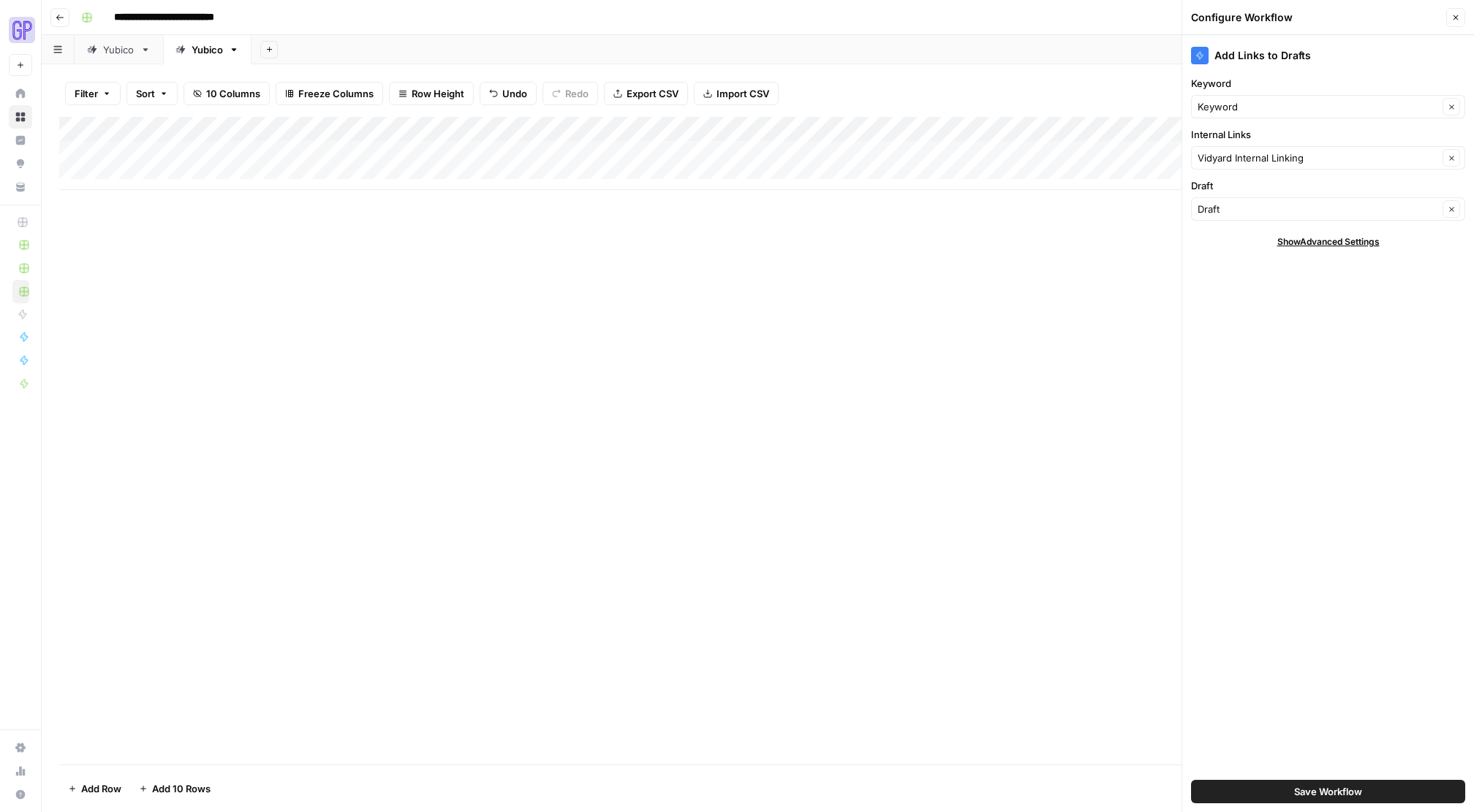
click at [1377, 785] on button "Save Workflow" at bounding box center [1329, 791] width 274 height 23
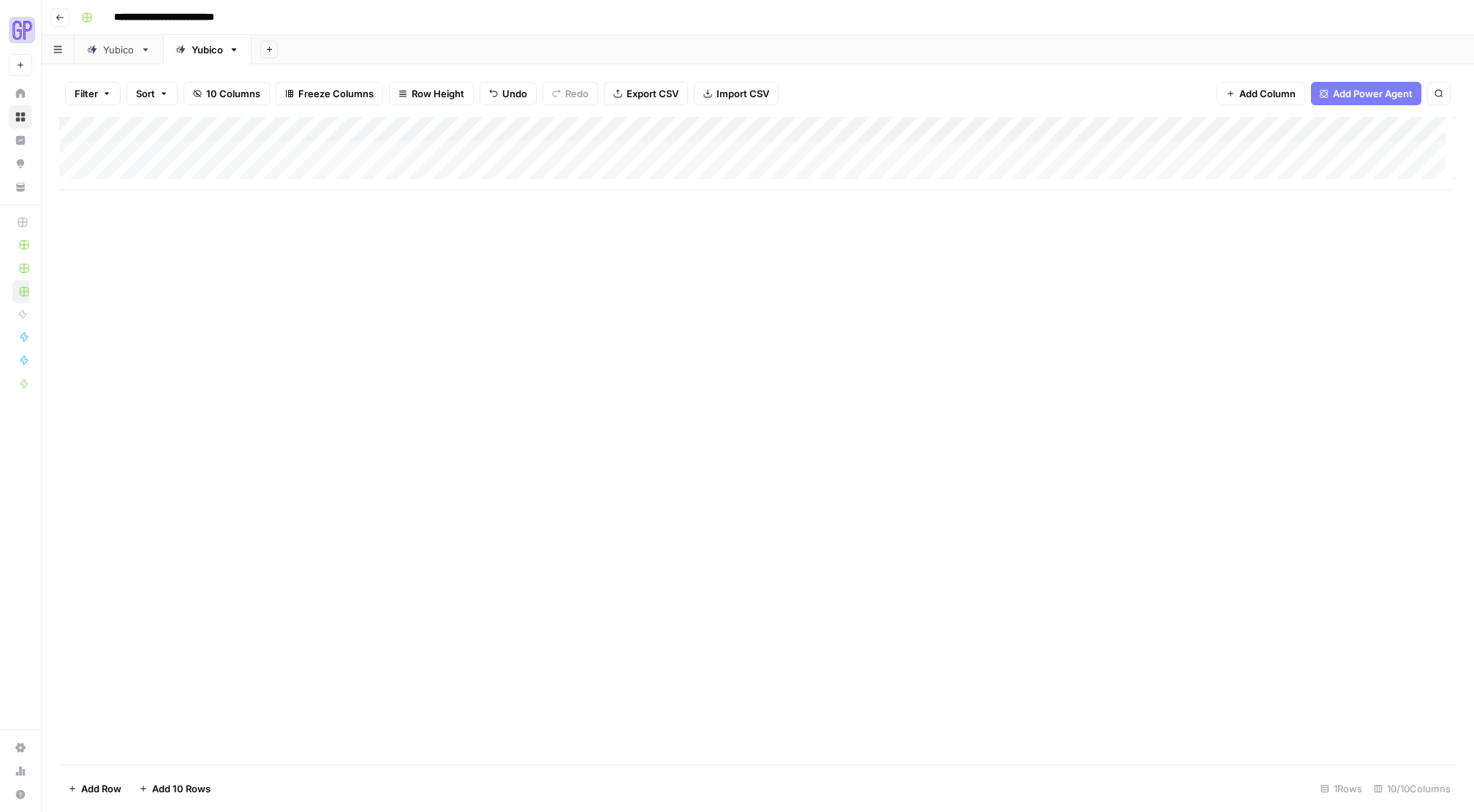
click at [289, 148] on div "Add Column" at bounding box center [758, 153] width 1398 height 73
click at [287, 157] on div "Add Column" at bounding box center [758, 153] width 1398 height 73
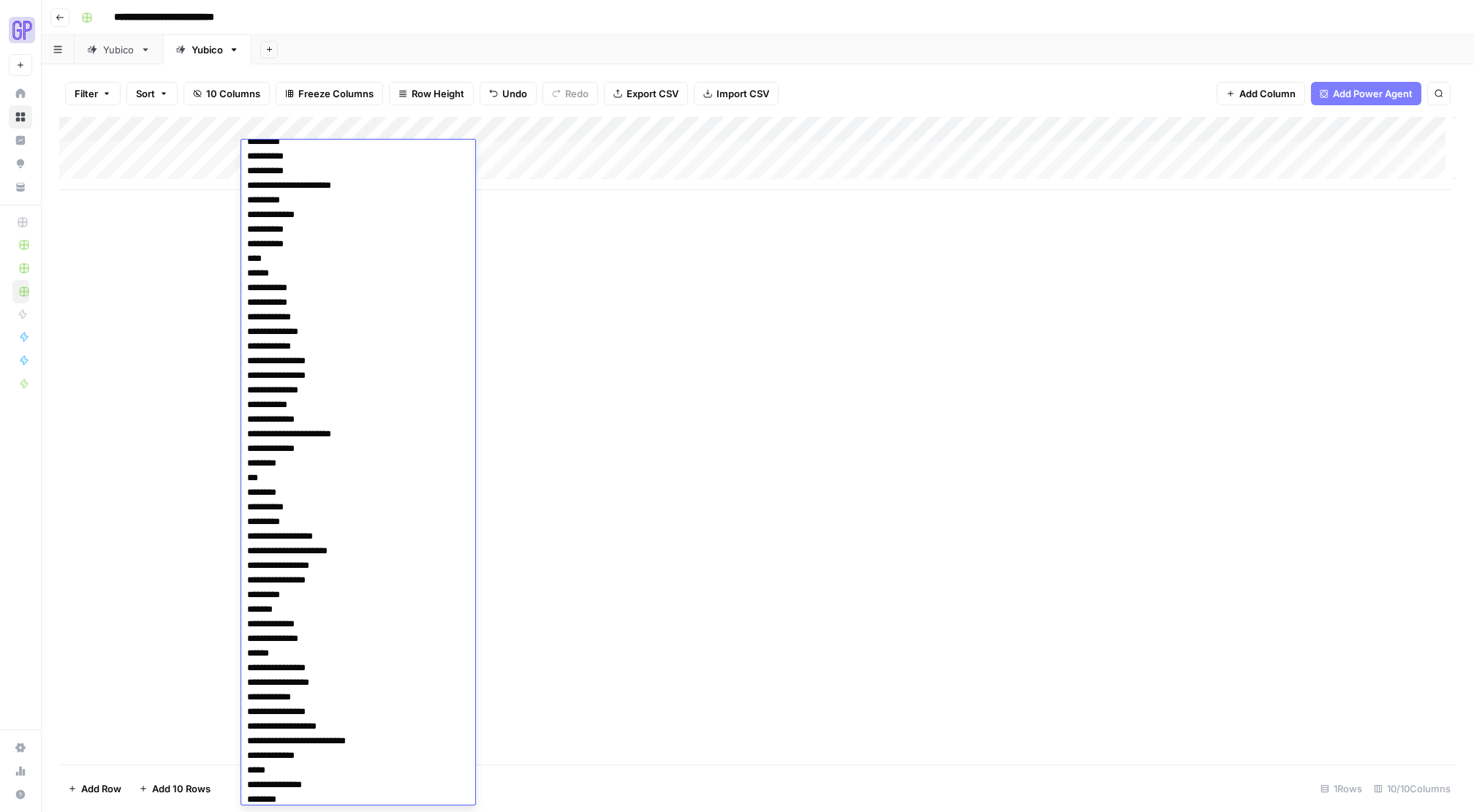
scroll to position [76, 0]
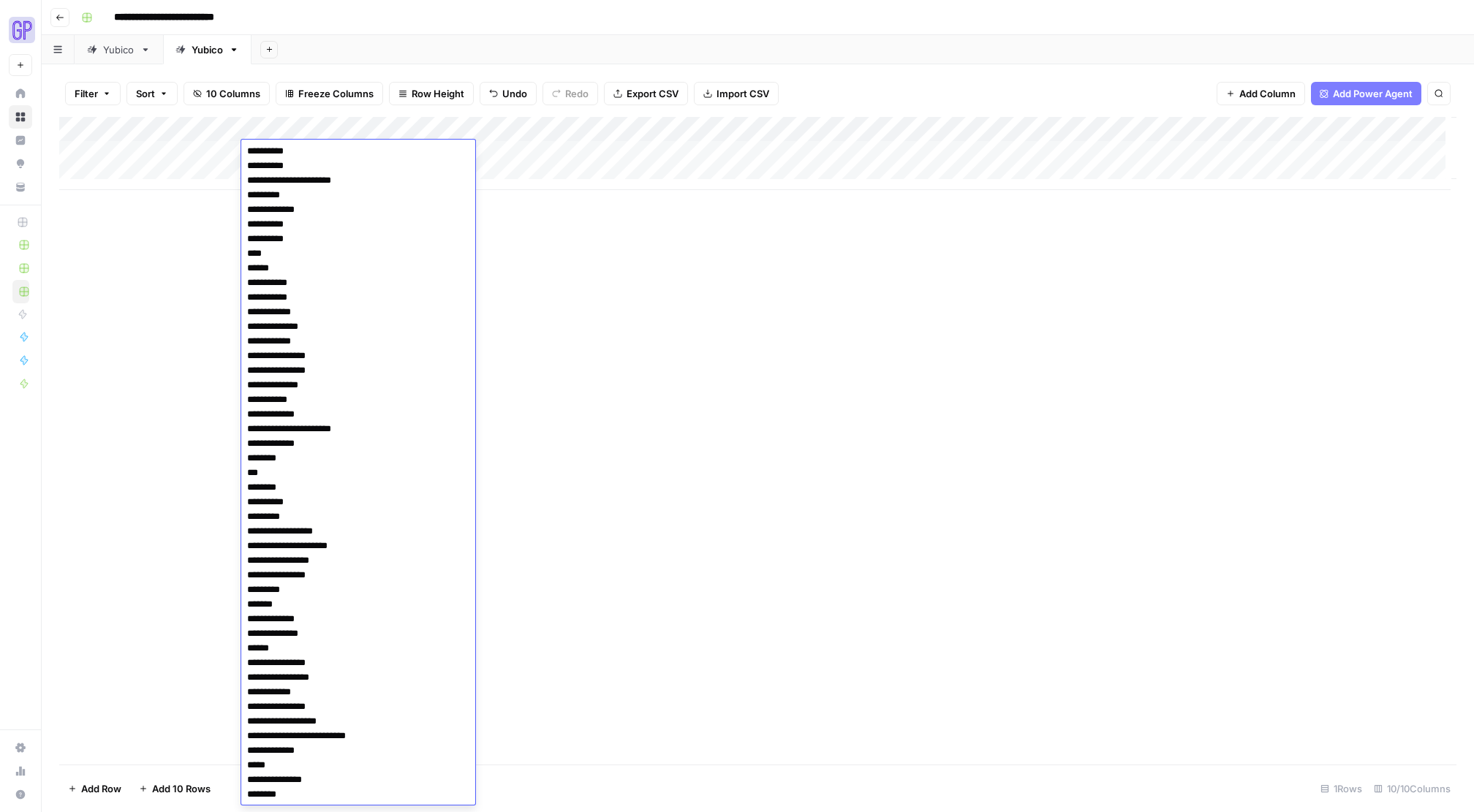
click at [205, 649] on body "**********" at bounding box center [737, 406] width 1474 height 812
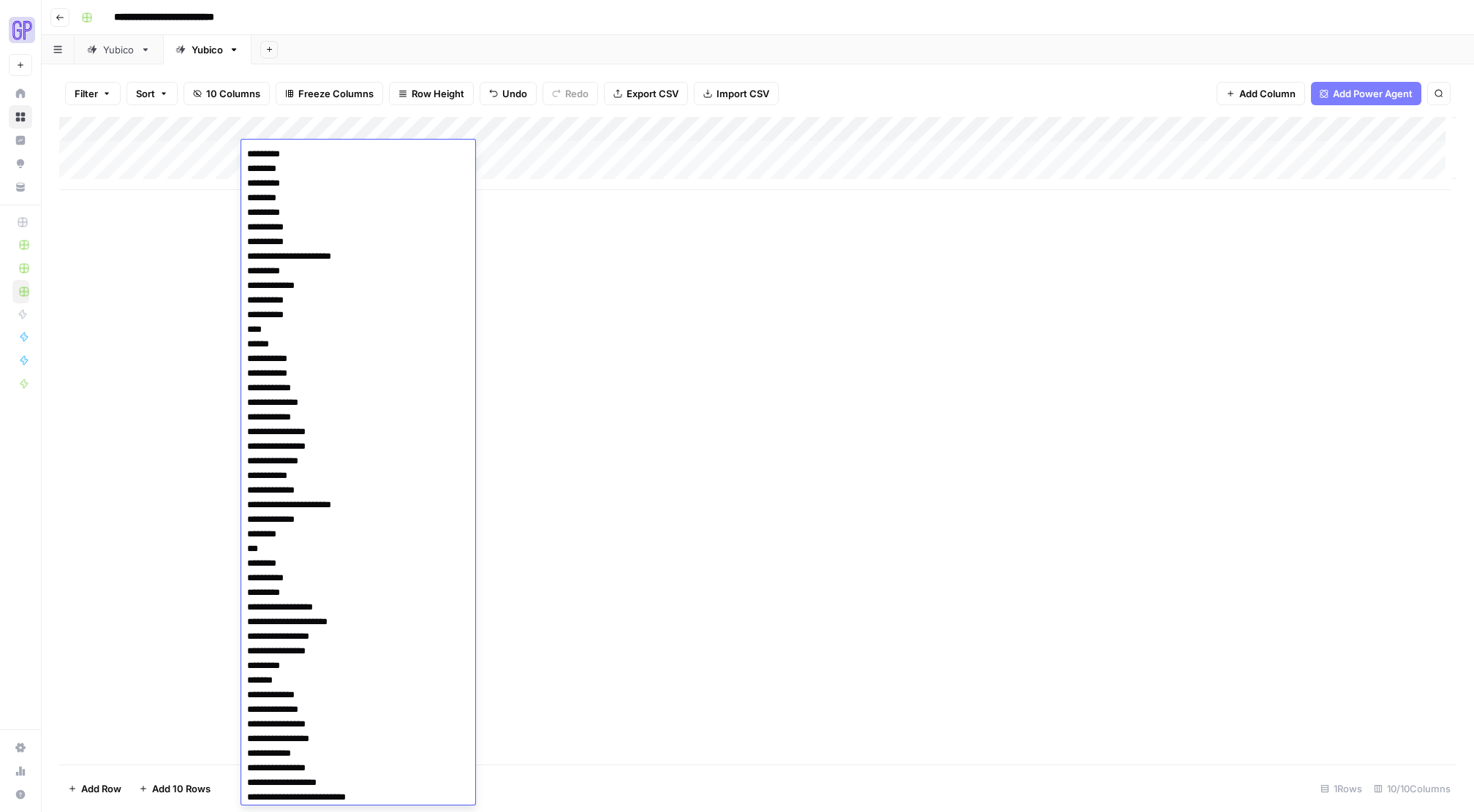
scroll to position [62, 0]
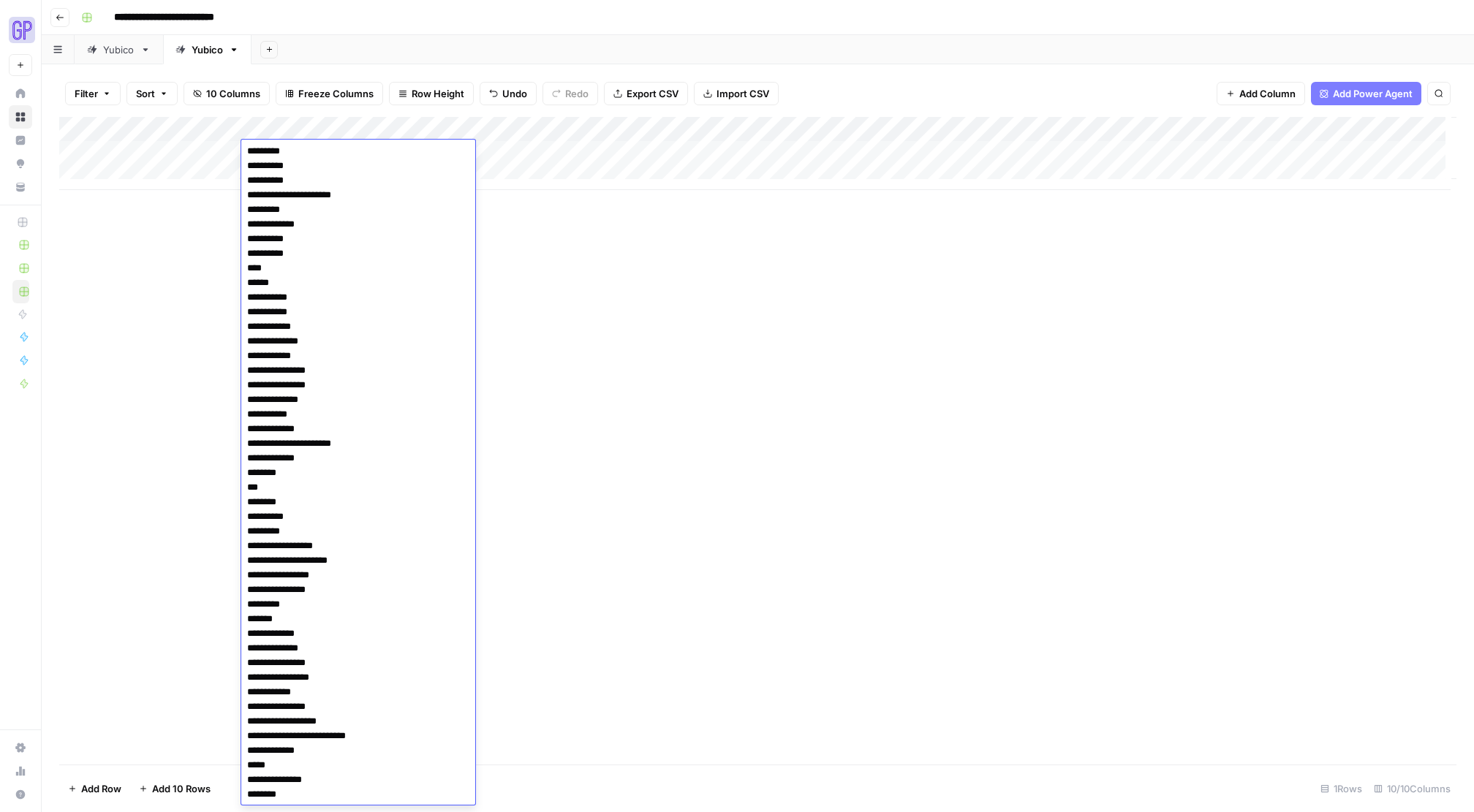
drag, startPoint x: 262, startPoint y: 314, endPoint x: 217, endPoint y: 312, distance: 45.0
click at [217, 312] on body "**********" at bounding box center [737, 406] width 1474 height 812
click at [270, 323] on textarea "**********" at bounding box center [358, 451] width 234 height 708
type textarea "**********"
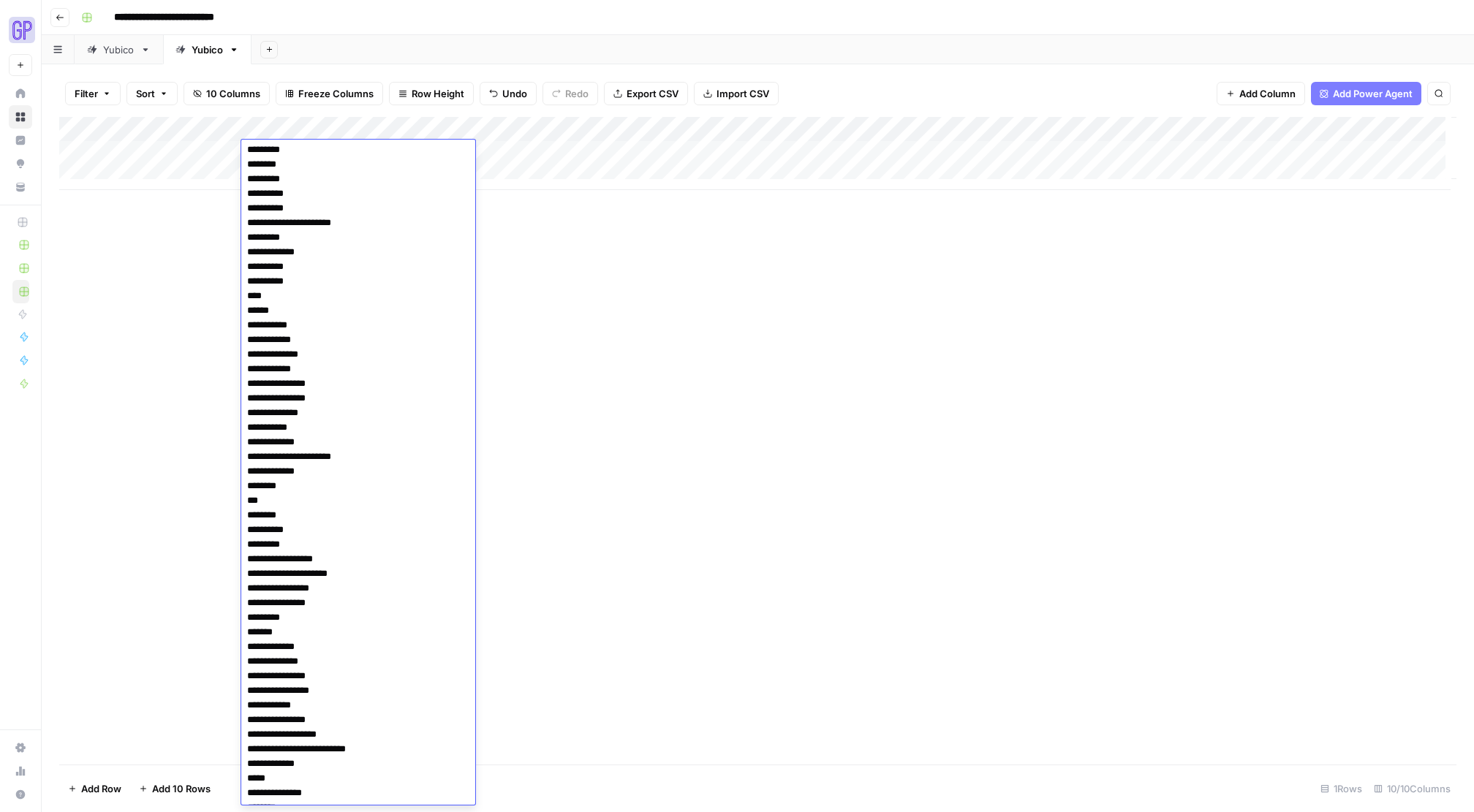
scroll to position [0, 0]
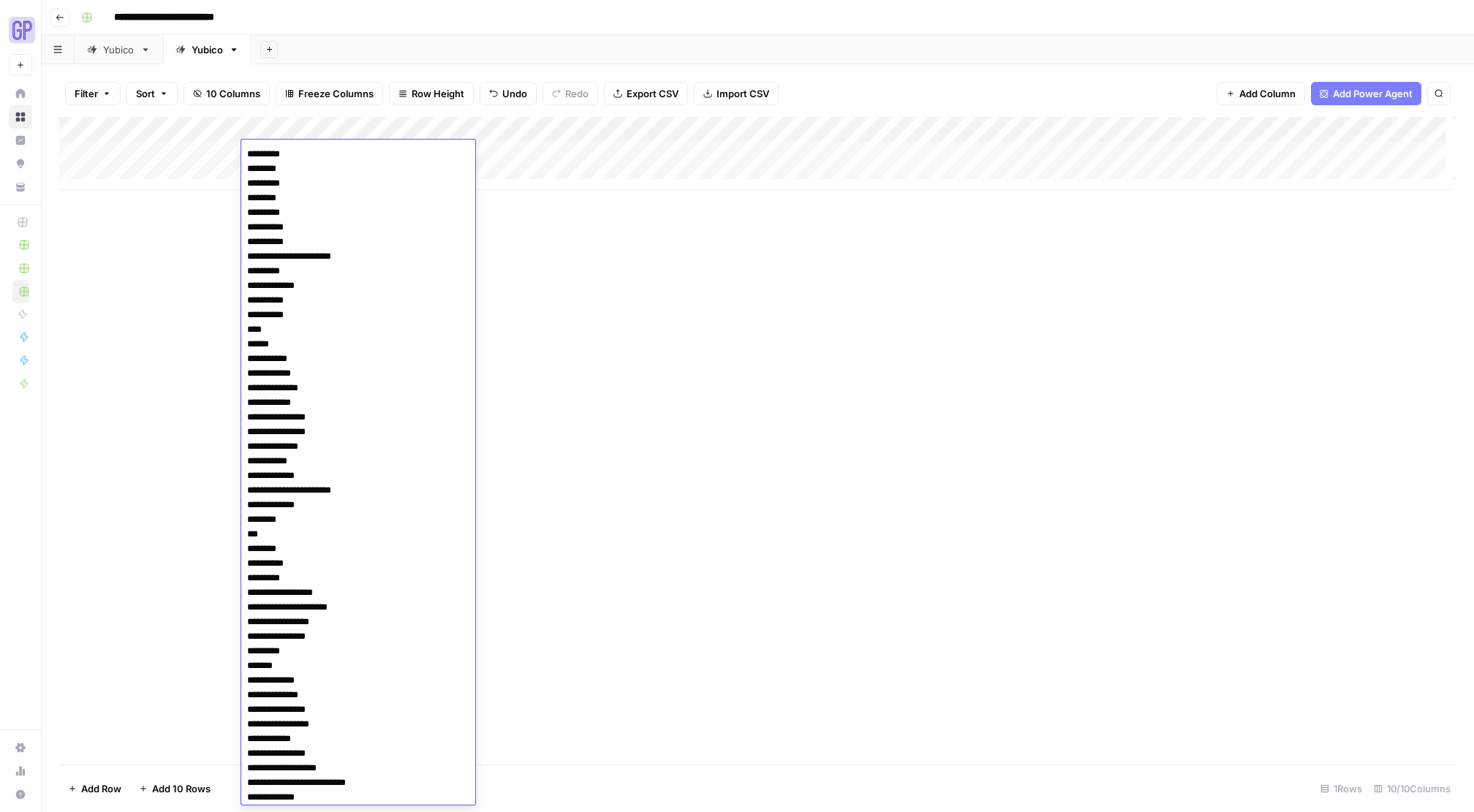
click at [560, 518] on div "Add Column" at bounding box center [758, 440] width 1398 height 648
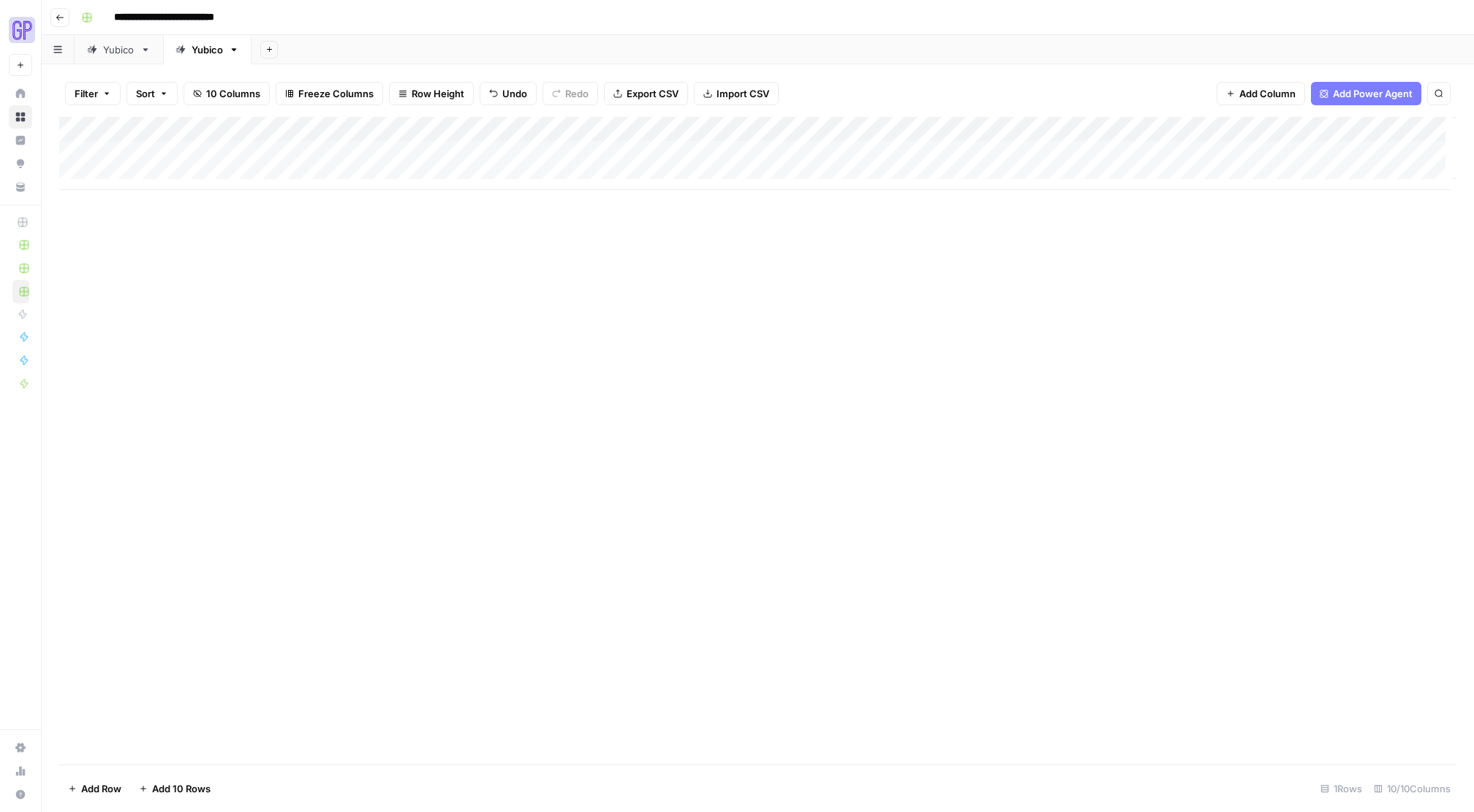
click at [439, 152] on div "Add Column" at bounding box center [758, 153] width 1398 height 73
click at [1238, 150] on div "Add Column" at bounding box center [758, 153] width 1398 height 73
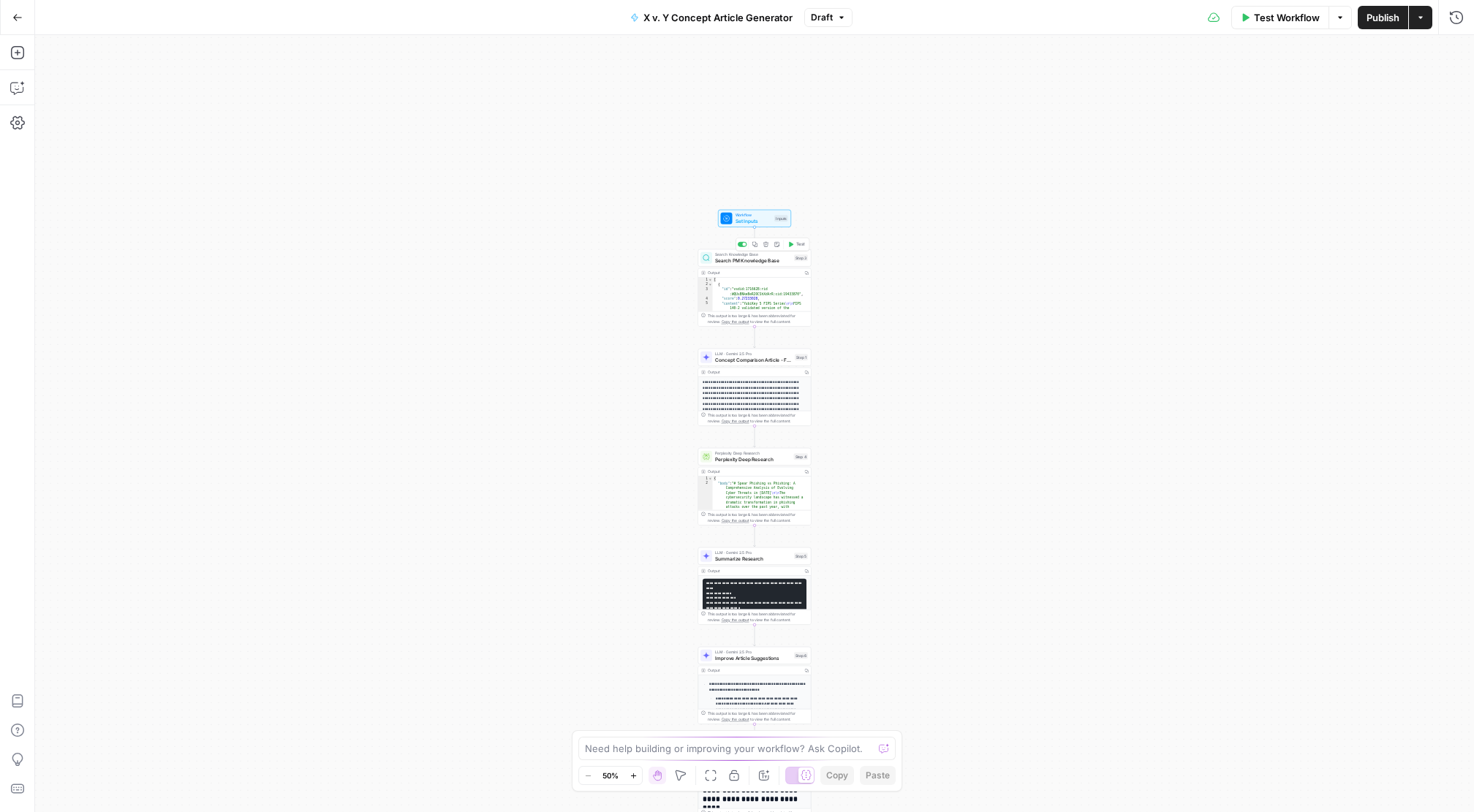
click at [768, 258] on span "Search PM Knowledge Base" at bounding box center [753, 260] width 76 height 7
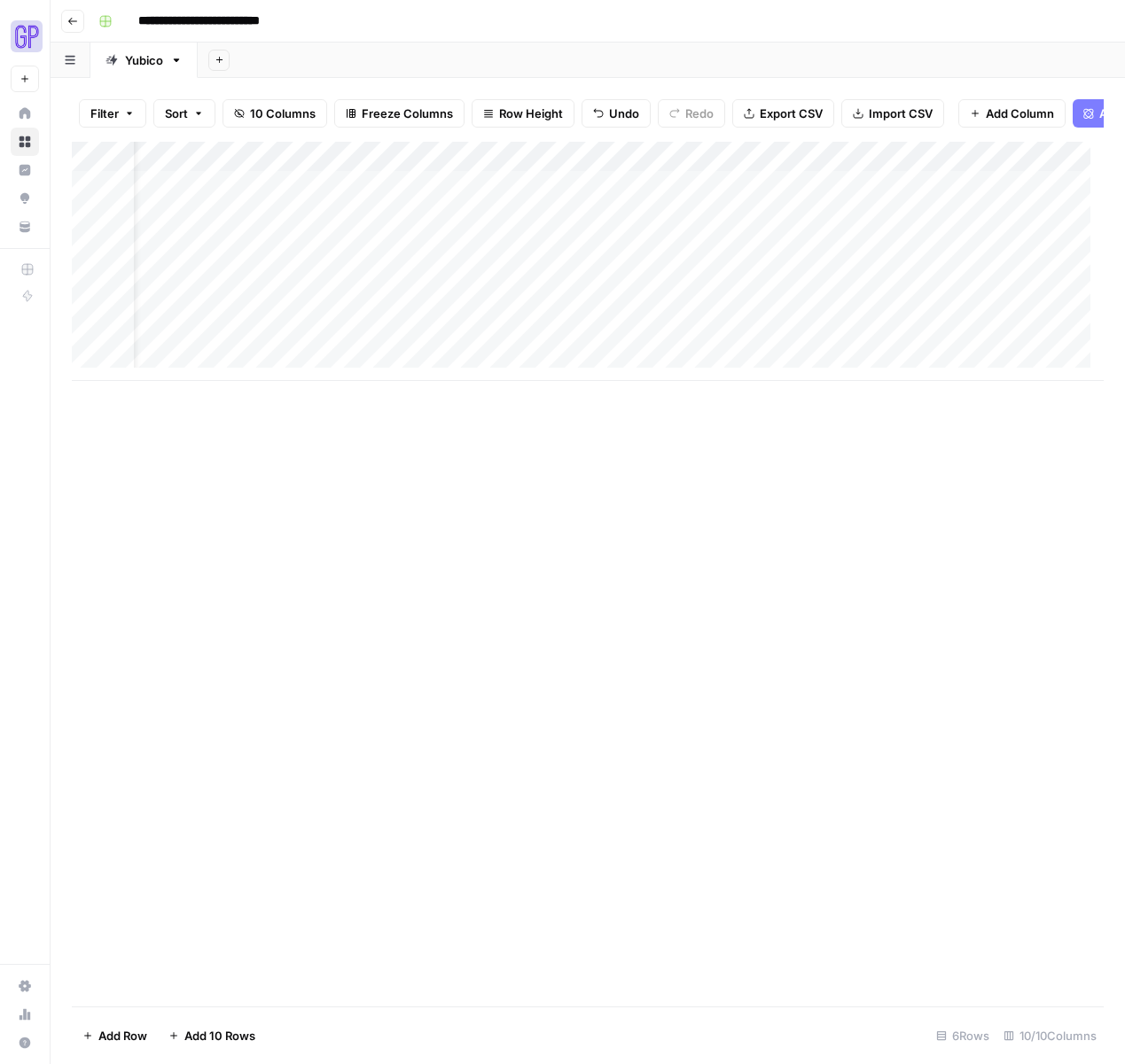
scroll to position [0, 57]
type input "**********"
click at [266, 66] on div "Yubico" at bounding box center [251, 61] width 38 height 18
click at [264, 63] on div "Yubico" at bounding box center [251, 61] width 38 height 18
click at [286, 58] on icon "button" at bounding box center [284, 60] width 12 height 12
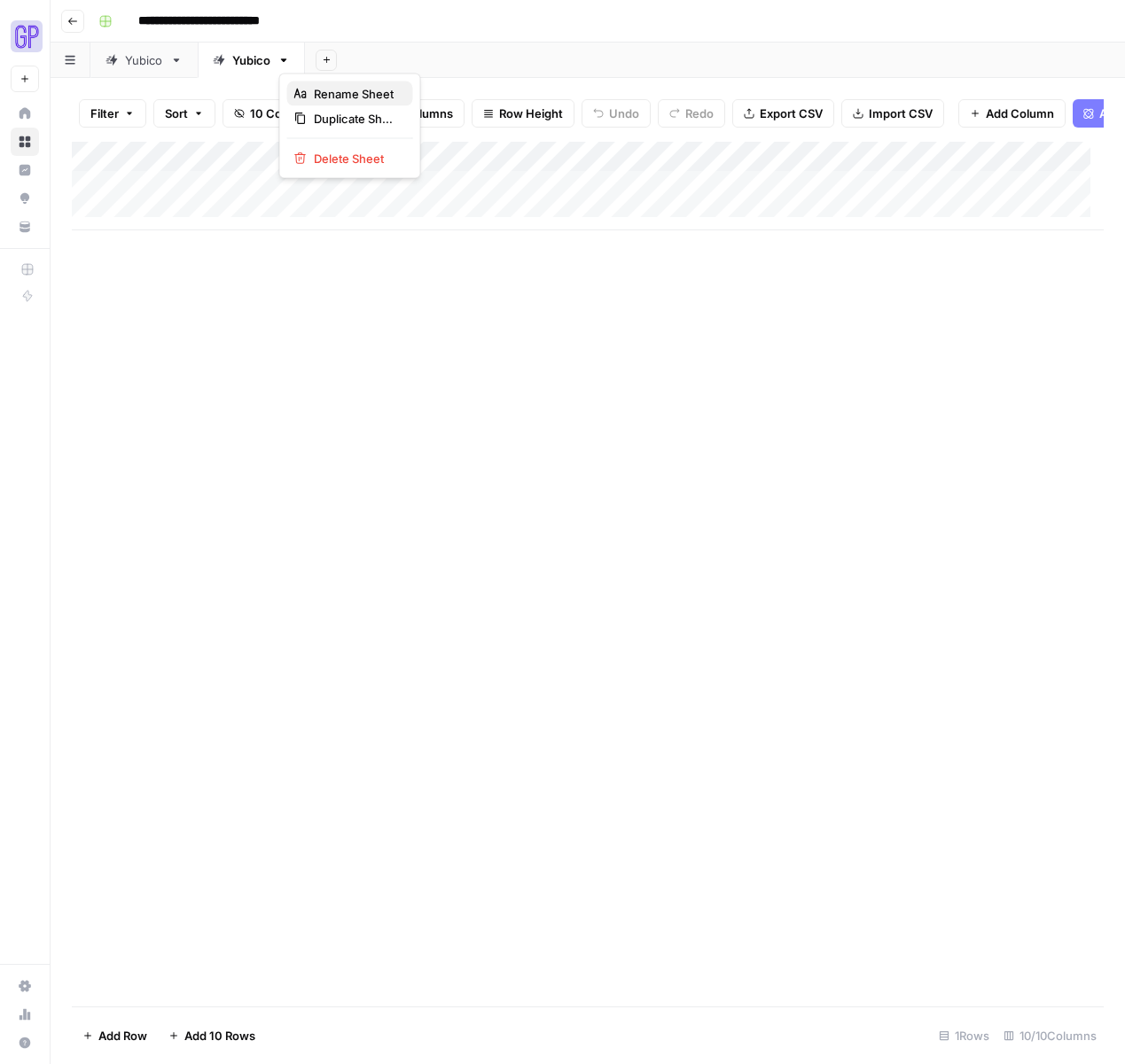
click at [324, 100] on span "Rename Sheet" at bounding box center [355, 94] width 85 height 18
click at [257, 57] on input "******" at bounding box center [252, 60] width 41 height 23
click at [257, 56] on input "******" at bounding box center [252, 60] width 41 height 23
type input "*******"
click at [425, 18] on div "**********" at bounding box center [599, 21] width 1015 height 28
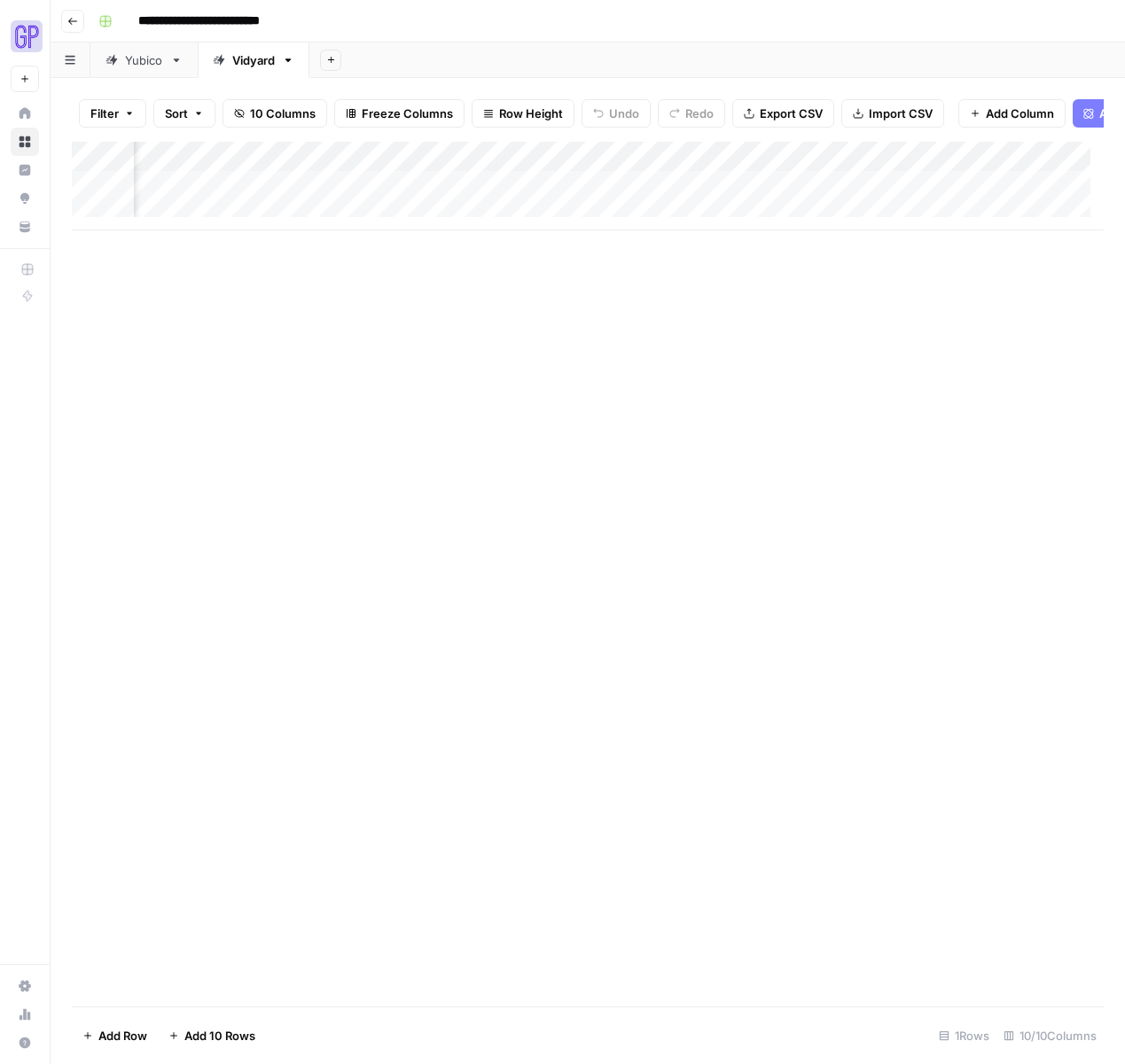
scroll to position [0, 768]
click at [977, 200] on div "Add Column" at bounding box center [587, 185] width 1031 height 89
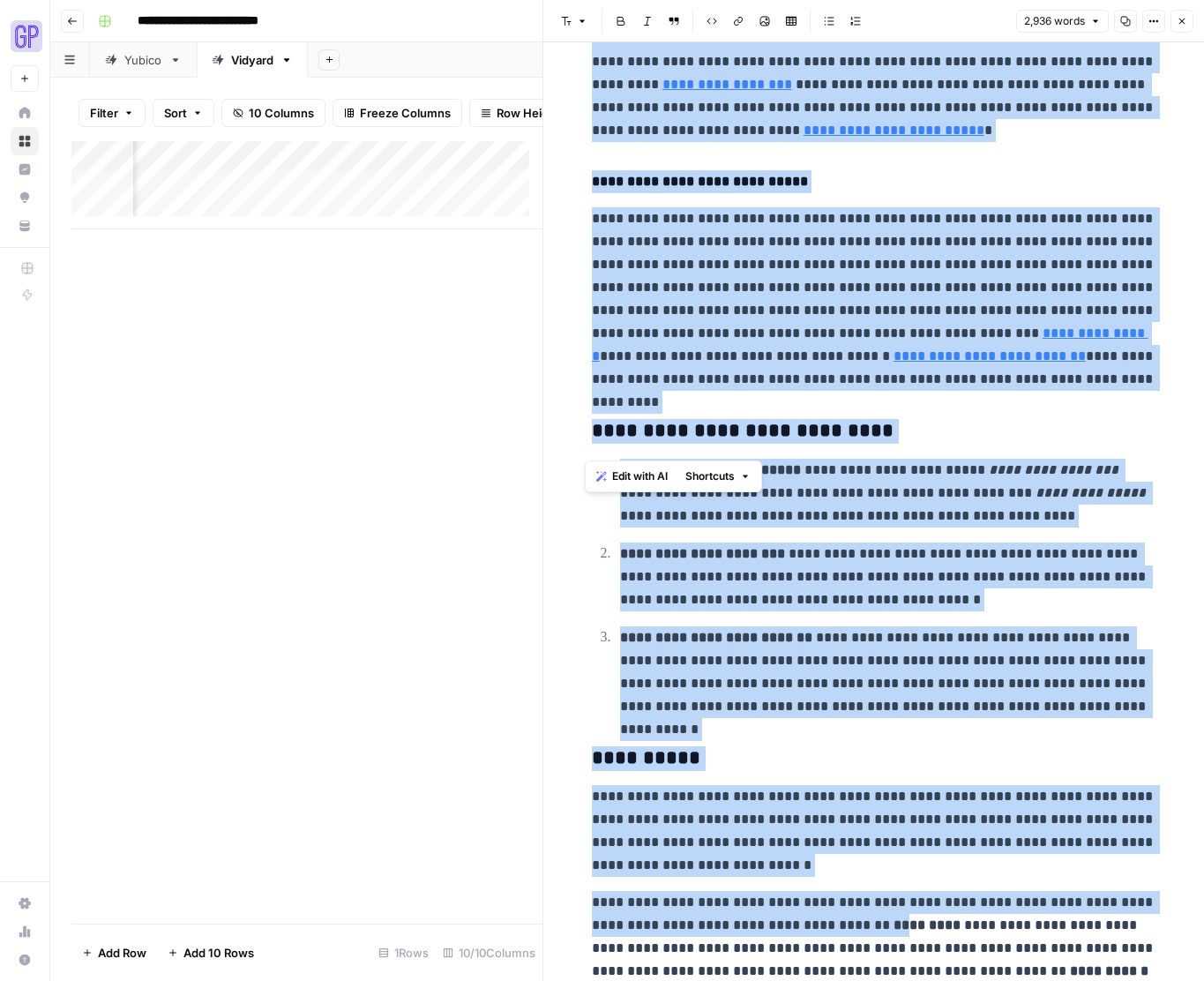
scroll to position [7490, 0]
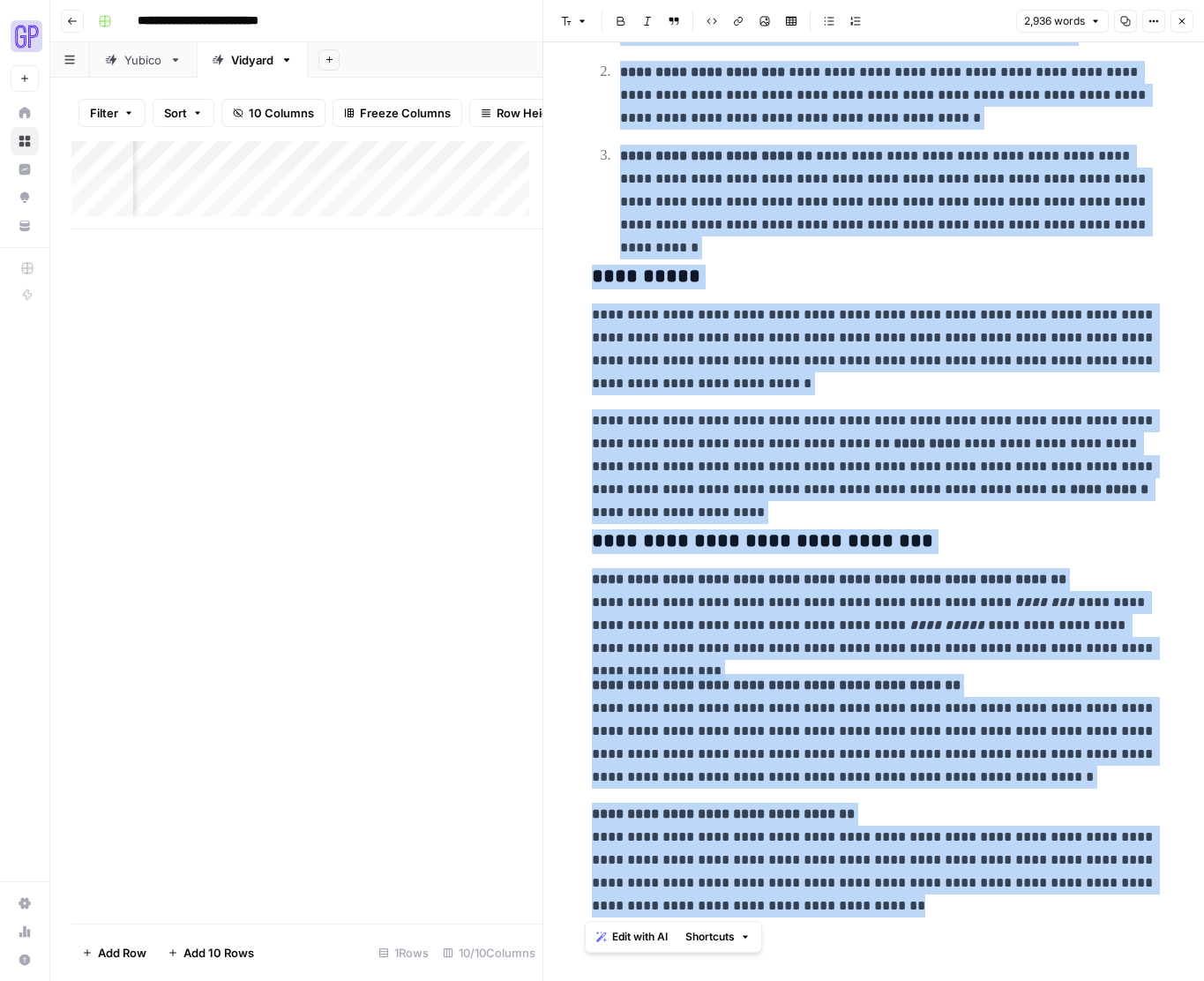
drag, startPoint x: 584, startPoint y: 91, endPoint x: 898, endPoint y: 938, distance: 903.3
copy div "**********"
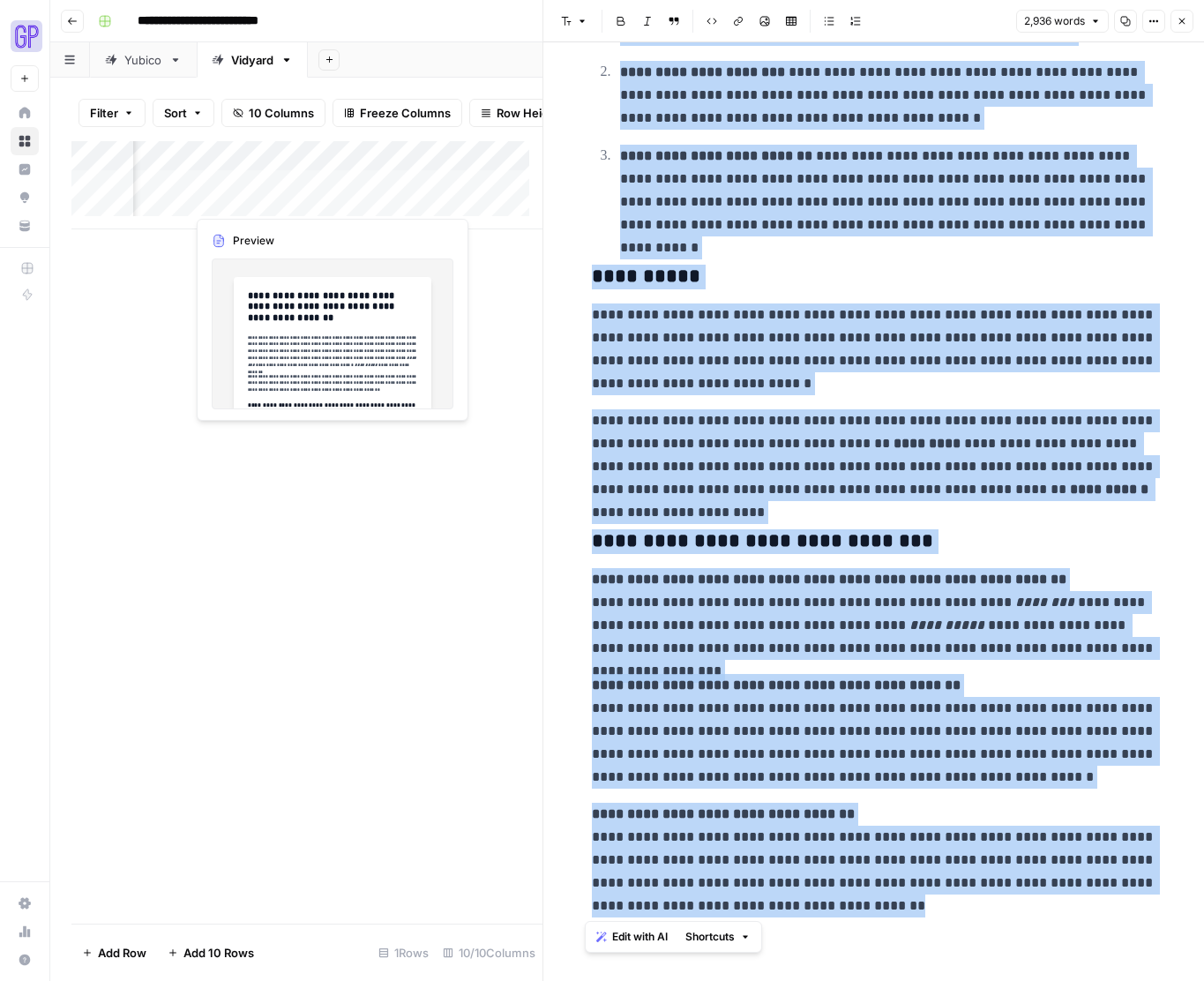
scroll to position [7467, 0]
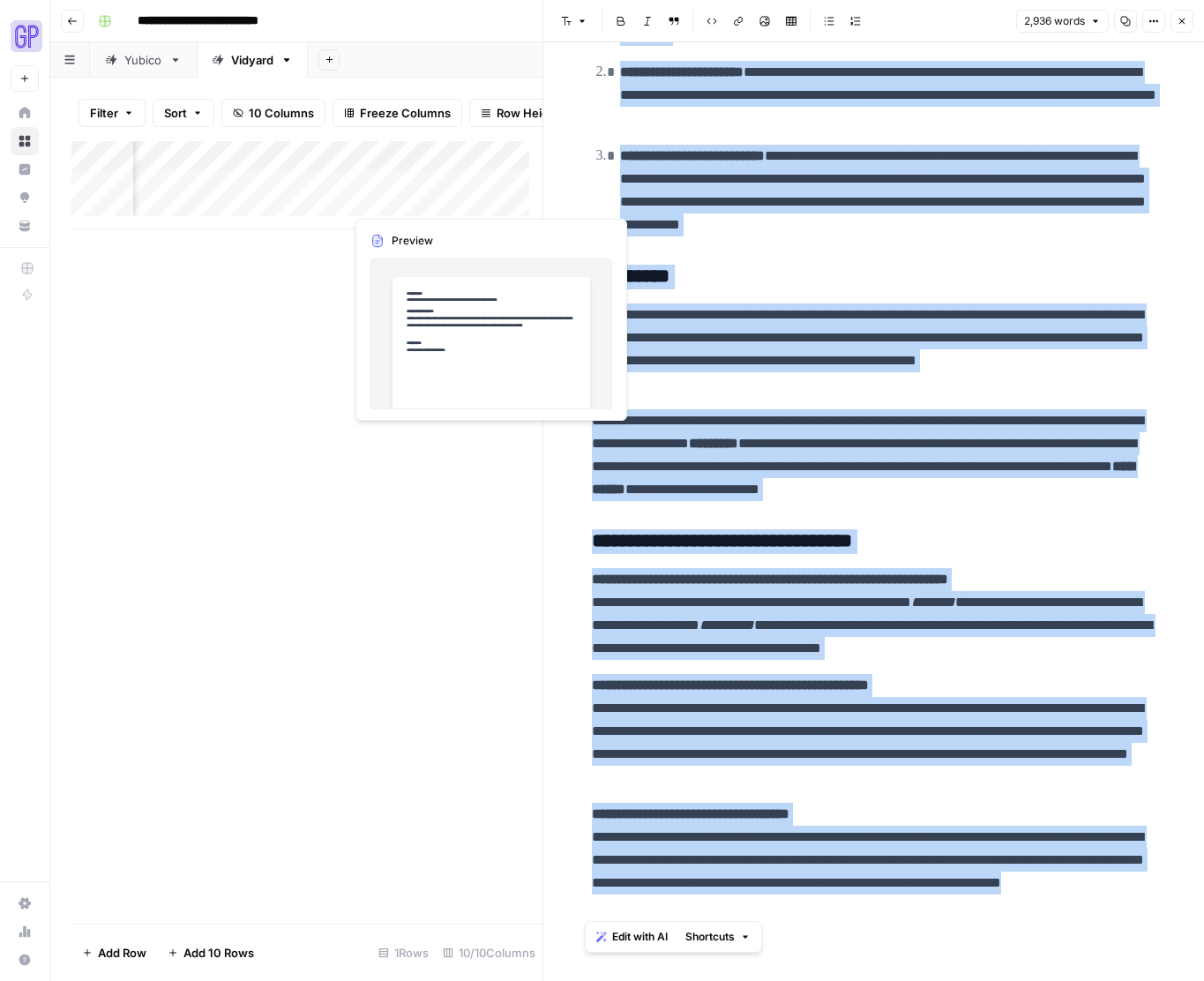
click at [396, 196] on div "Add Column" at bounding box center [306, 184] width 471 height 88
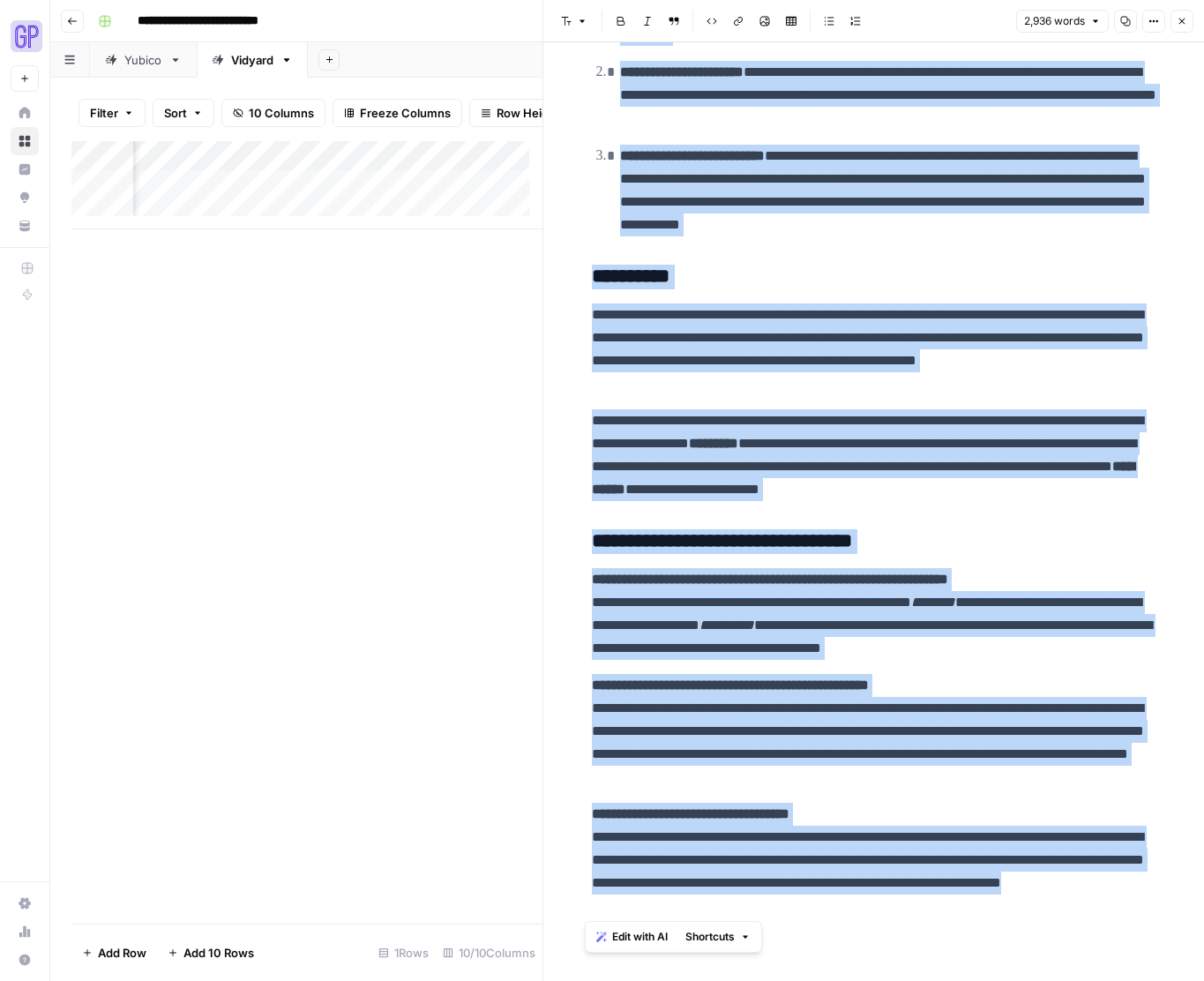
click at [396, 196] on body "**********" at bounding box center [602, 490] width 1204 height 981
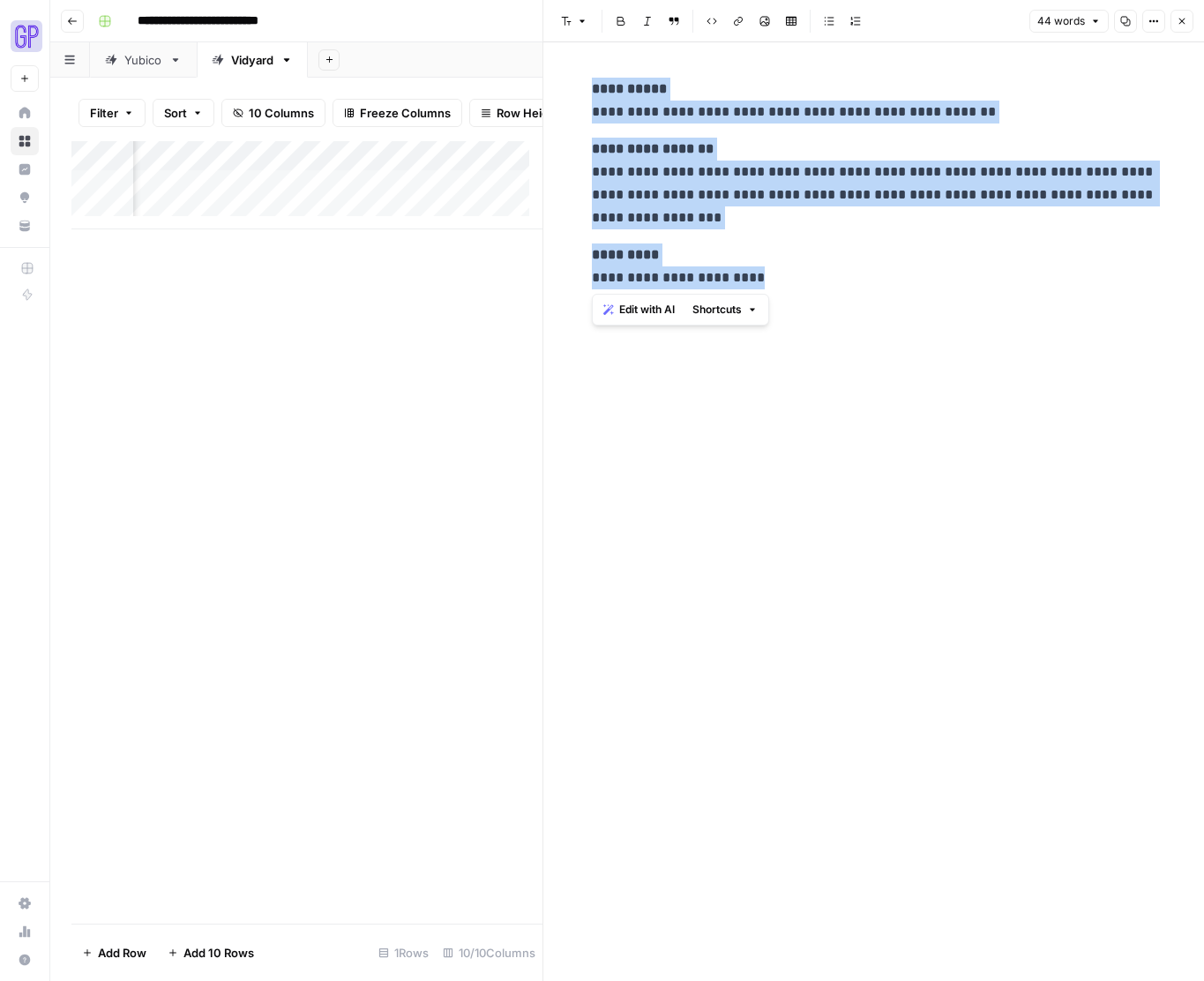
drag, startPoint x: 769, startPoint y: 273, endPoint x: 569, endPoint y: 70, distance: 285.0
click at [569, 70] on div "**********" at bounding box center [874, 511] width 661 height 938
copy div "**********"
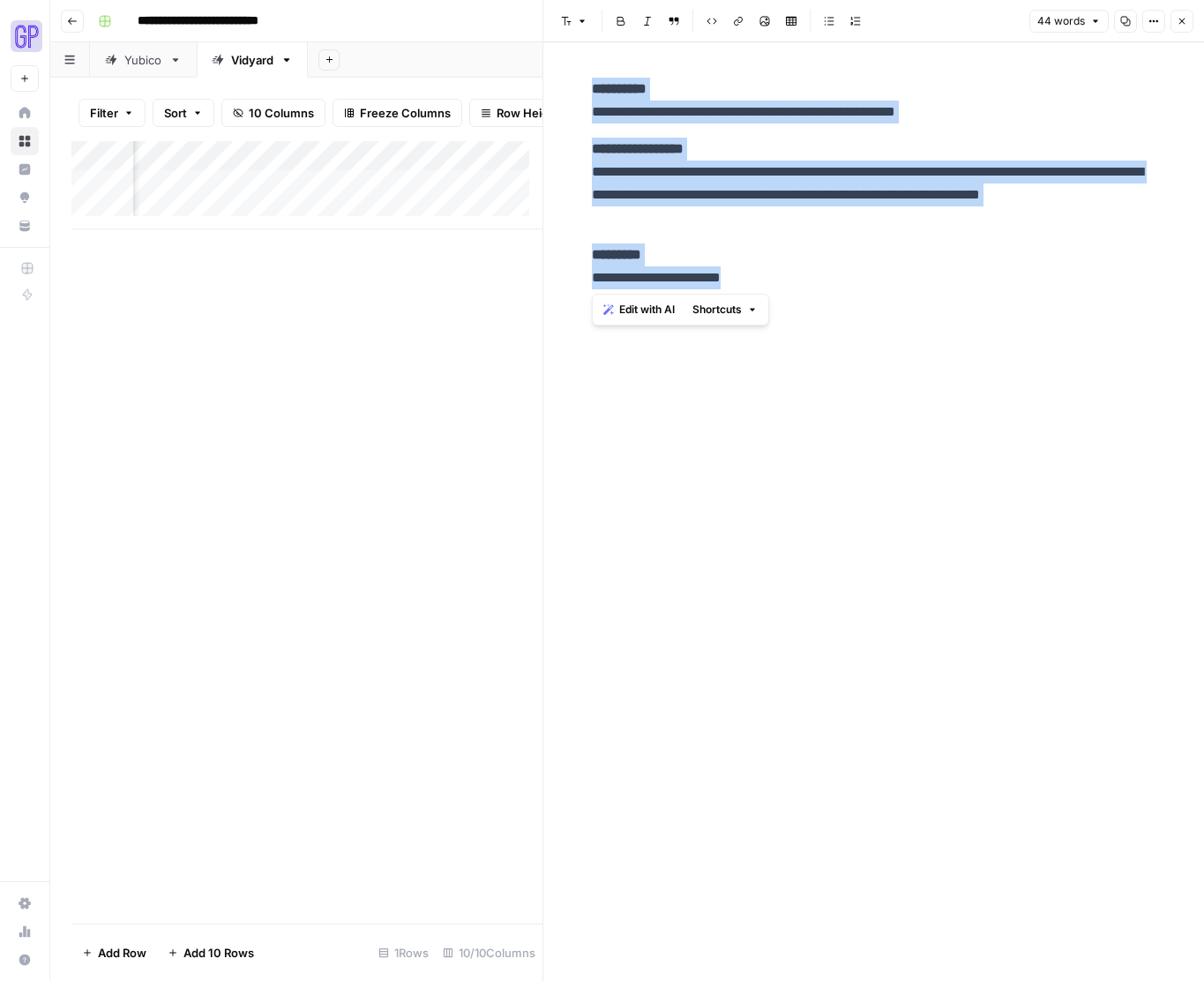
scroll to position [0, 719]
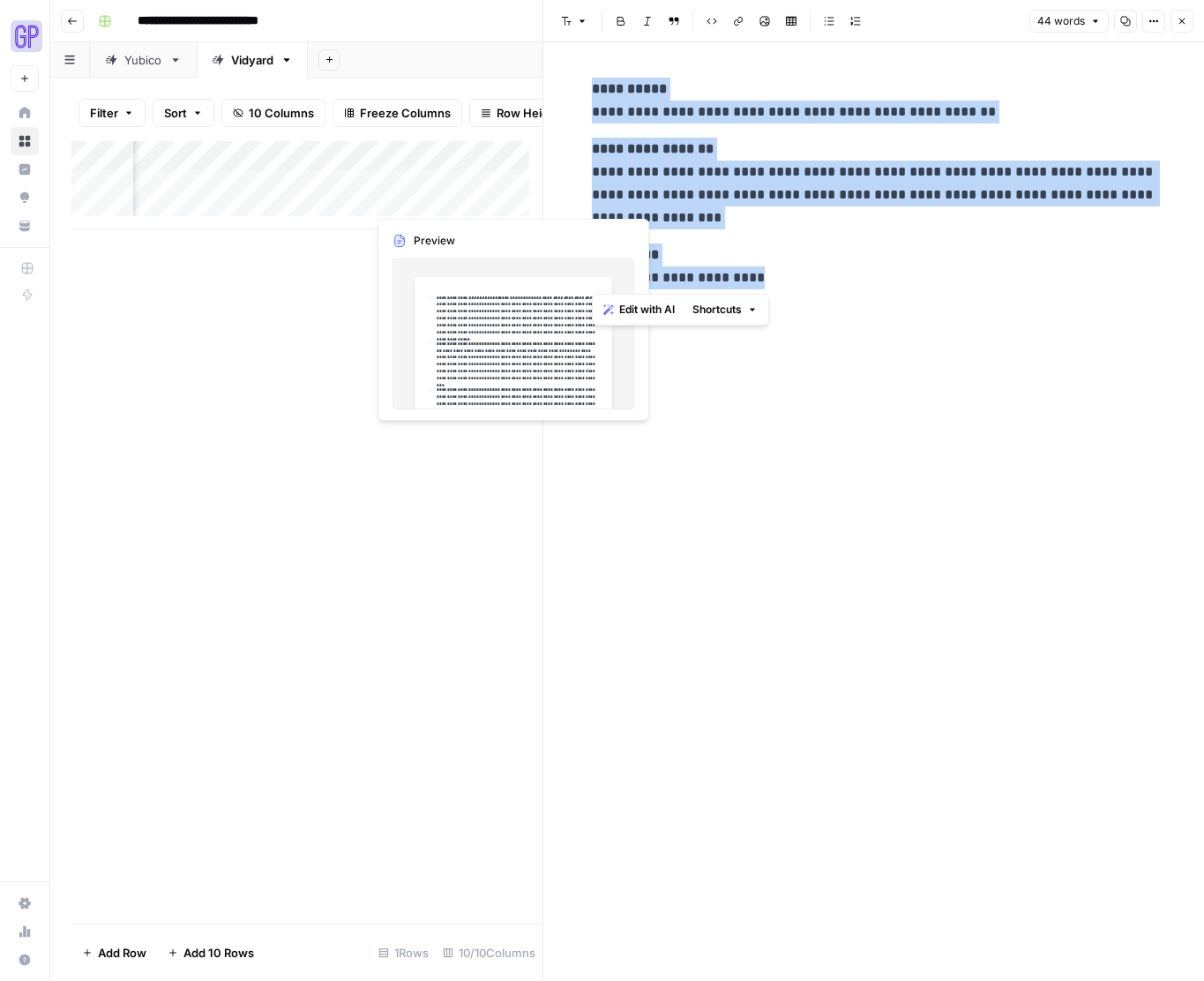
click at [408, 192] on div "Add Column" at bounding box center [306, 184] width 471 height 88
click at [415, 198] on div "Add Column" at bounding box center [306, 184] width 471 height 88
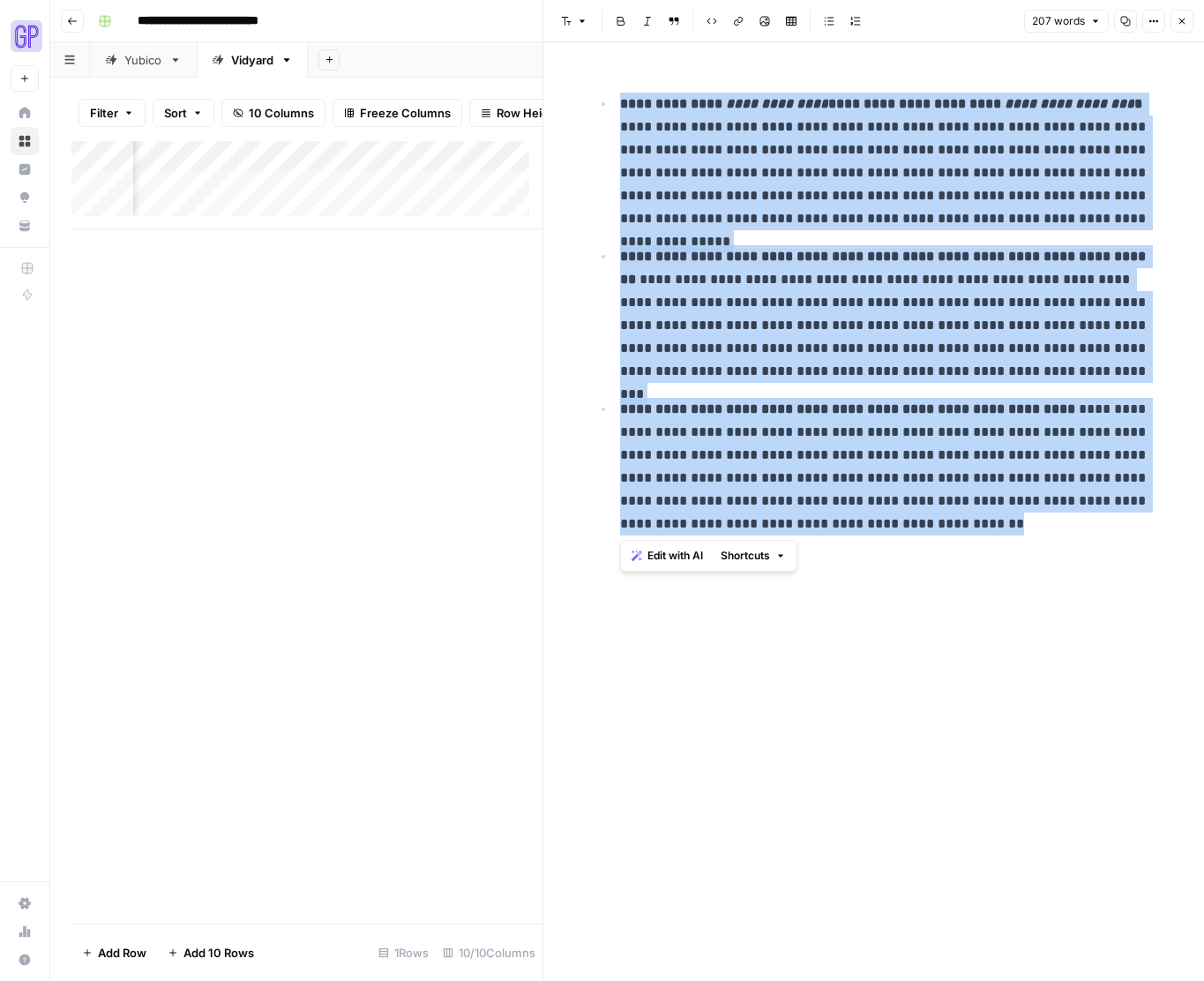
drag, startPoint x: 962, startPoint y: 532, endPoint x: 616, endPoint y: 99, distance: 554.3
click at [616, 99] on div "**********" at bounding box center [874, 310] width 586 height 480
click at [692, 557] on span "Edit with AI" at bounding box center [676, 556] width 55 height 16
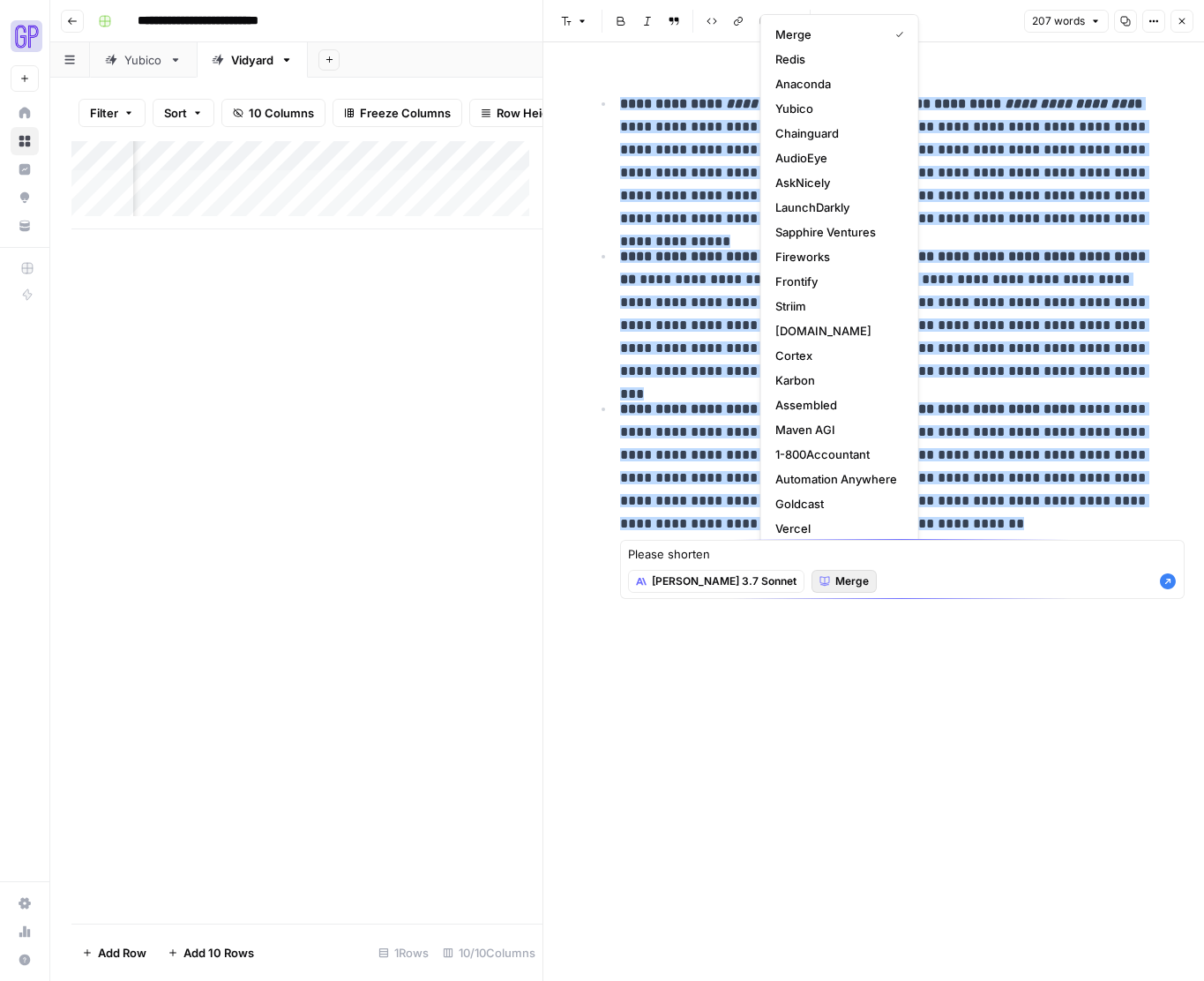
click at [820, 582] on icon "button" at bounding box center [824, 581] width 11 height 11
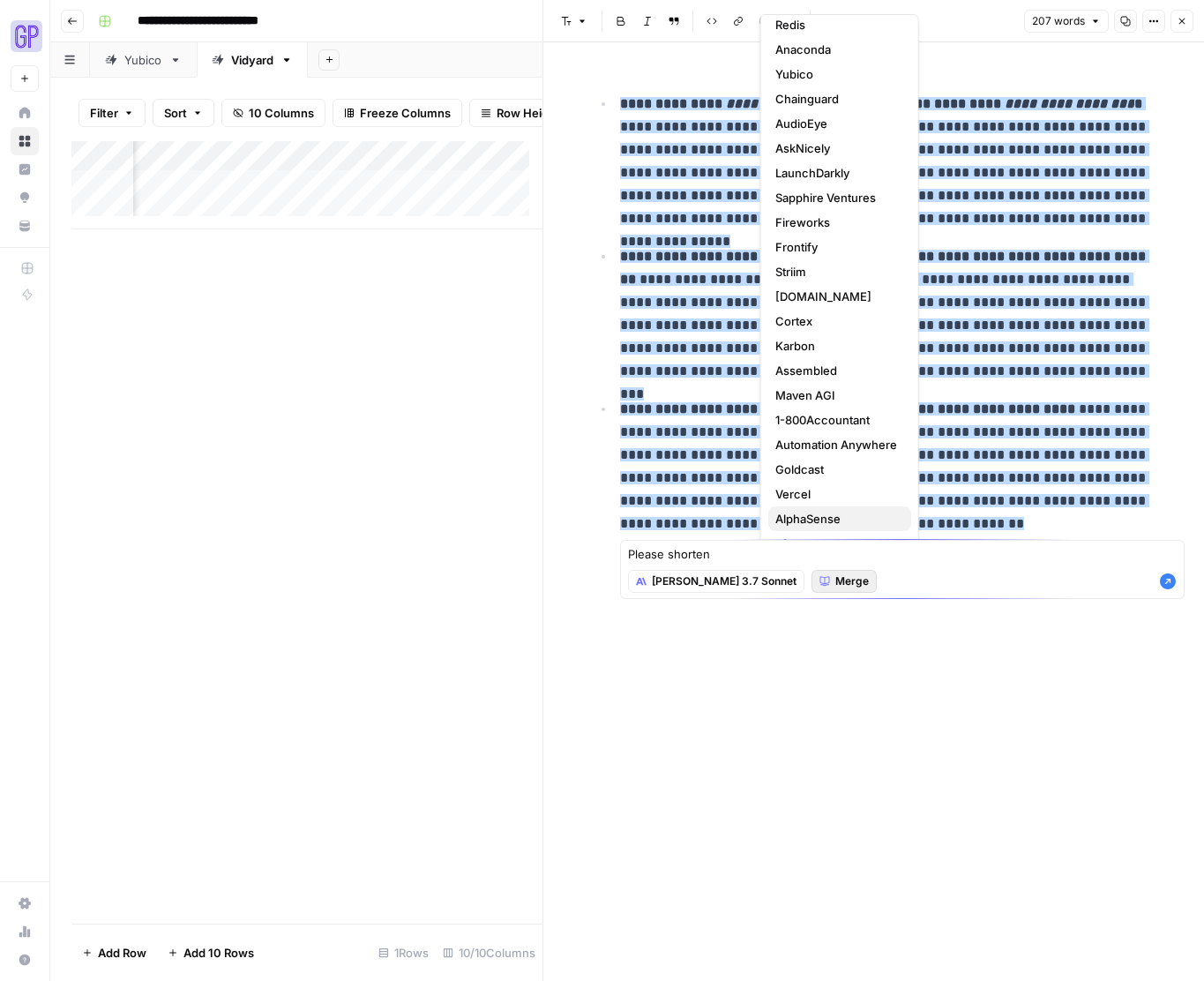
scroll to position [60, 0]
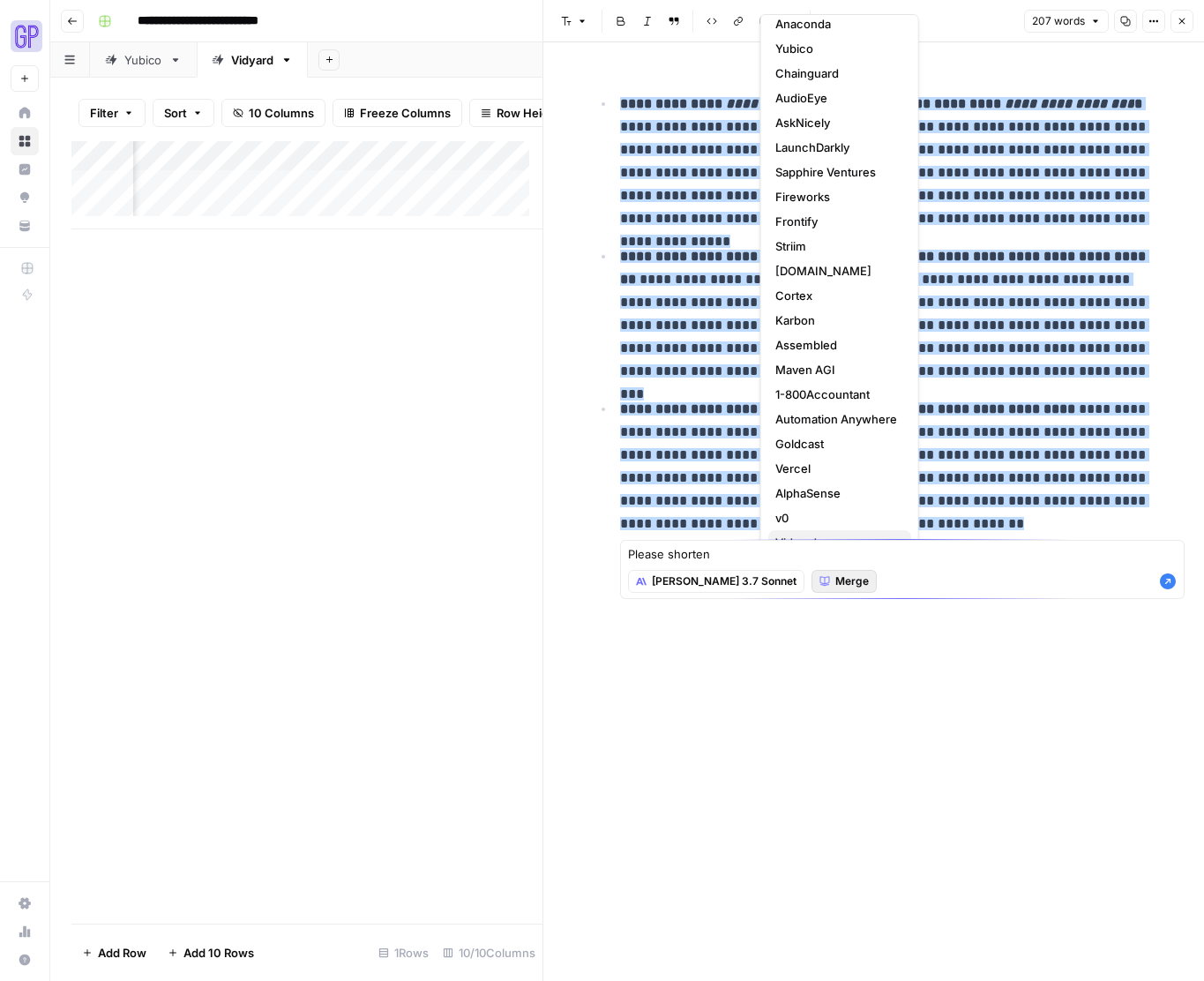
click at [832, 534] on span "Vidyard" at bounding box center [836, 543] width 122 height 18
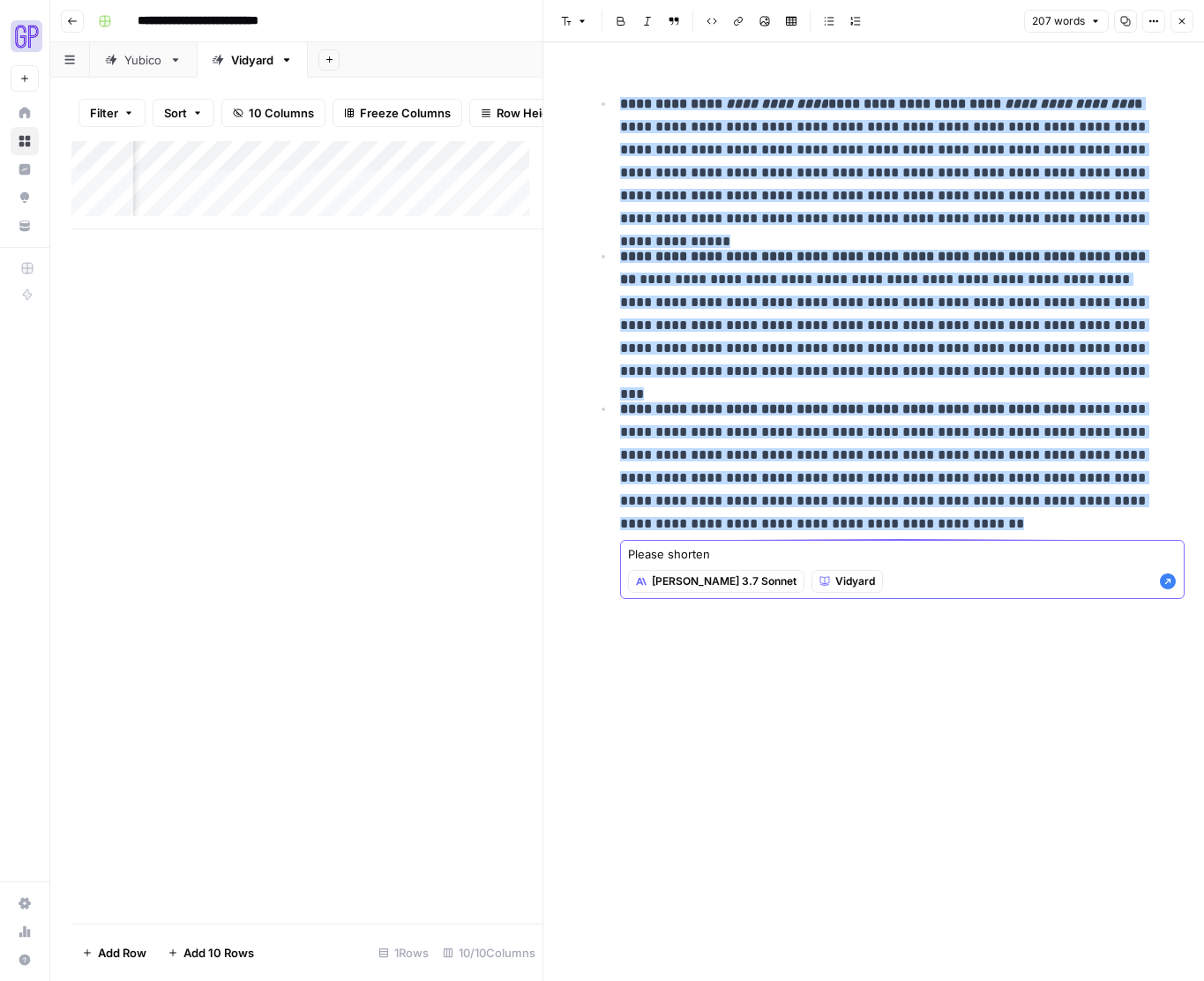
click at [744, 557] on textarea "Please shorten" at bounding box center [903, 554] width 549 height 18
type textarea "Please shorten each paragraph slightly."
click at [1119, 585] on icon "button" at bounding box center [1168, 582] width 16 height 16
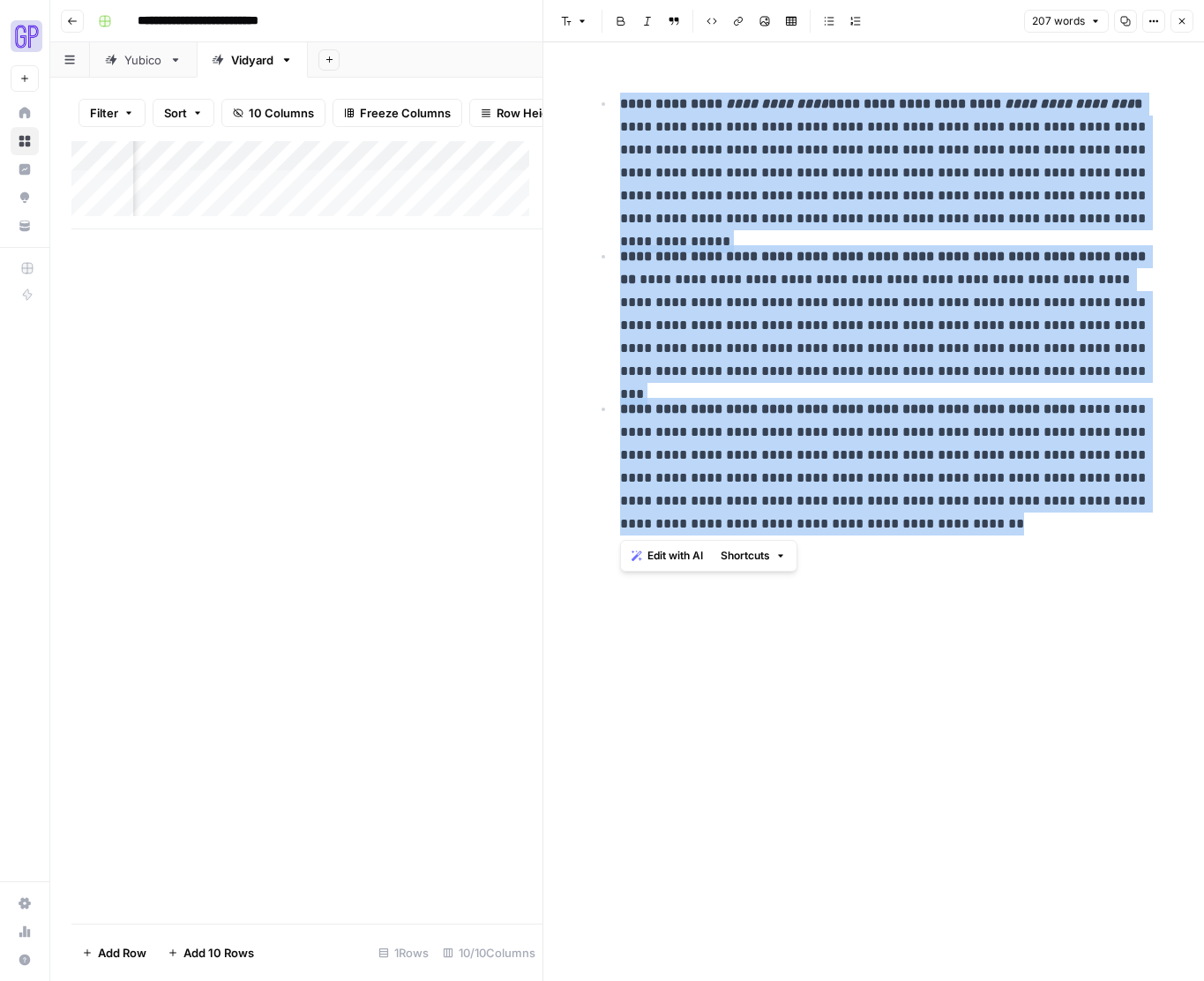
drag, startPoint x: 931, startPoint y: 524, endPoint x: 616, endPoint y: 105, distance: 524.2
click at [616, 105] on ul "**********" at bounding box center [874, 314] width 565 height 444
click at [668, 560] on span "Edit with AI" at bounding box center [676, 556] width 55 height 16
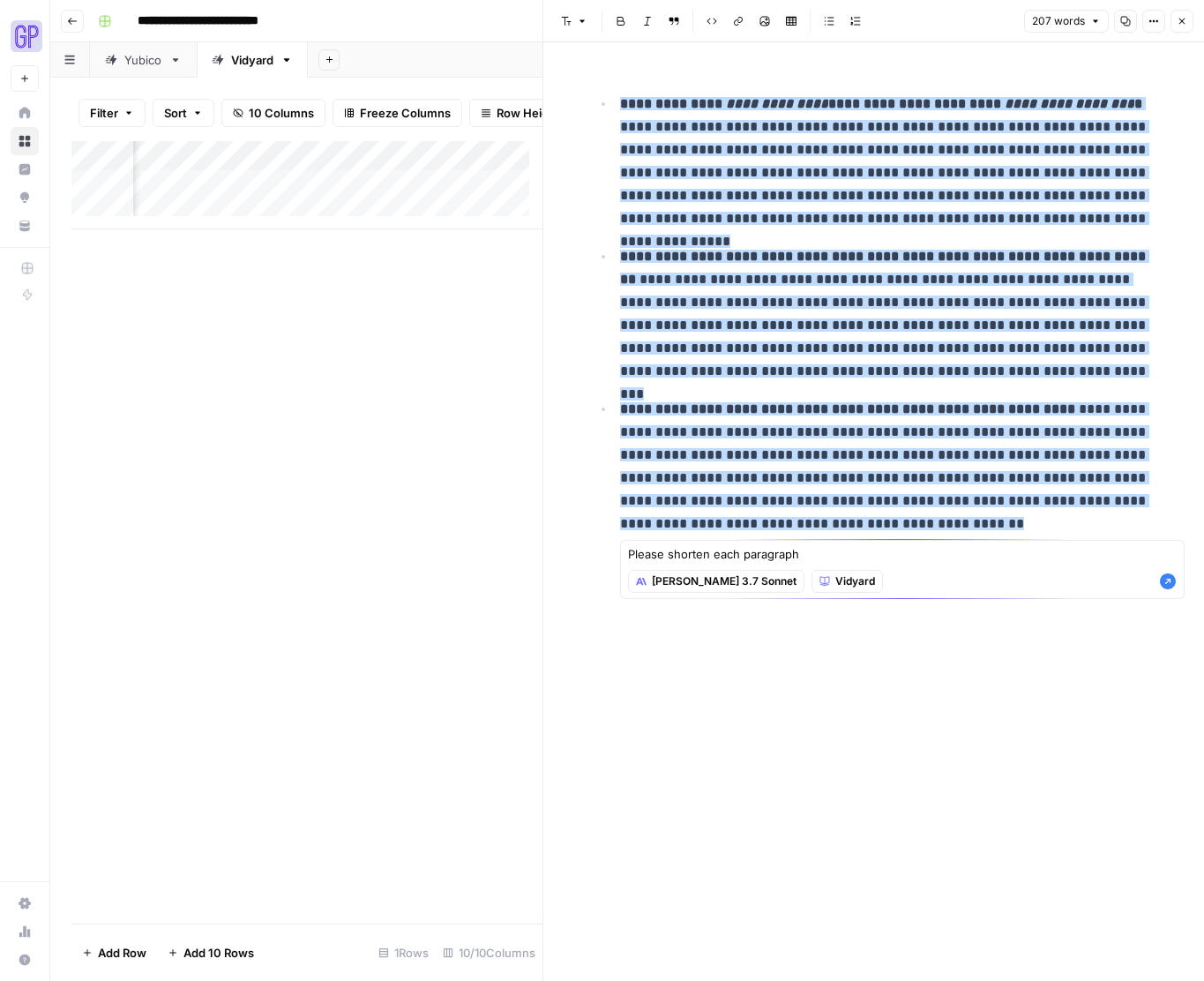
type textarea "Please shorten each paragraph"
click at [1119, 583] on icon "button" at bounding box center [1168, 582] width 18 height 18
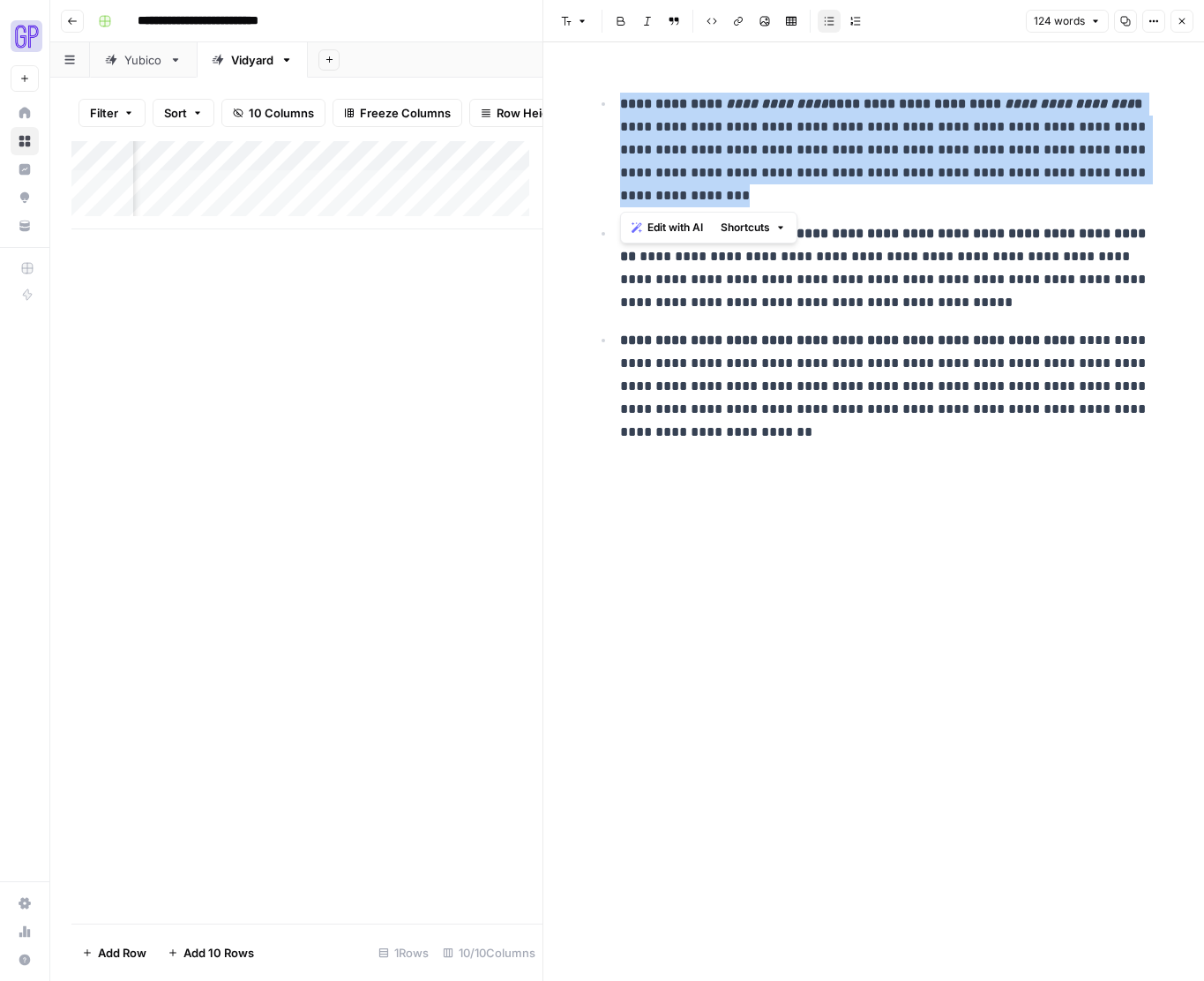
drag, startPoint x: 705, startPoint y: 196, endPoint x: 616, endPoint y: 104, distance: 128.0
click at [616, 104] on li "**********" at bounding box center [886, 150] width 542 height 116
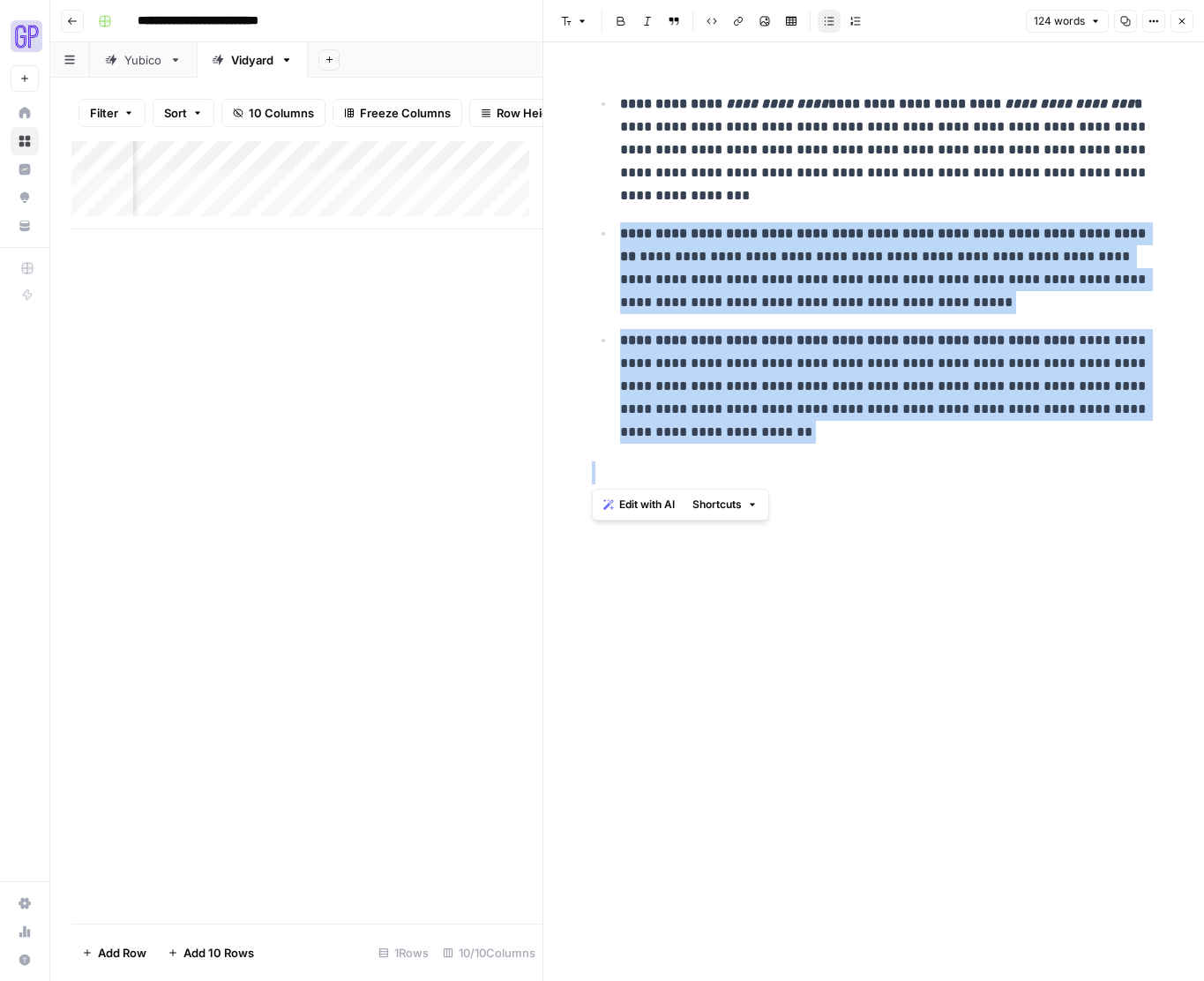
drag, startPoint x: 836, startPoint y: 453, endPoint x: 605, endPoint y: 245, distance: 310.8
click at [605, 245] on div "**********" at bounding box center [874, 280] width 586 height 421
copy ul "**********"
click at [338, 196] on div "Add Column" at bounding box center [306, 184] width 471 height 88
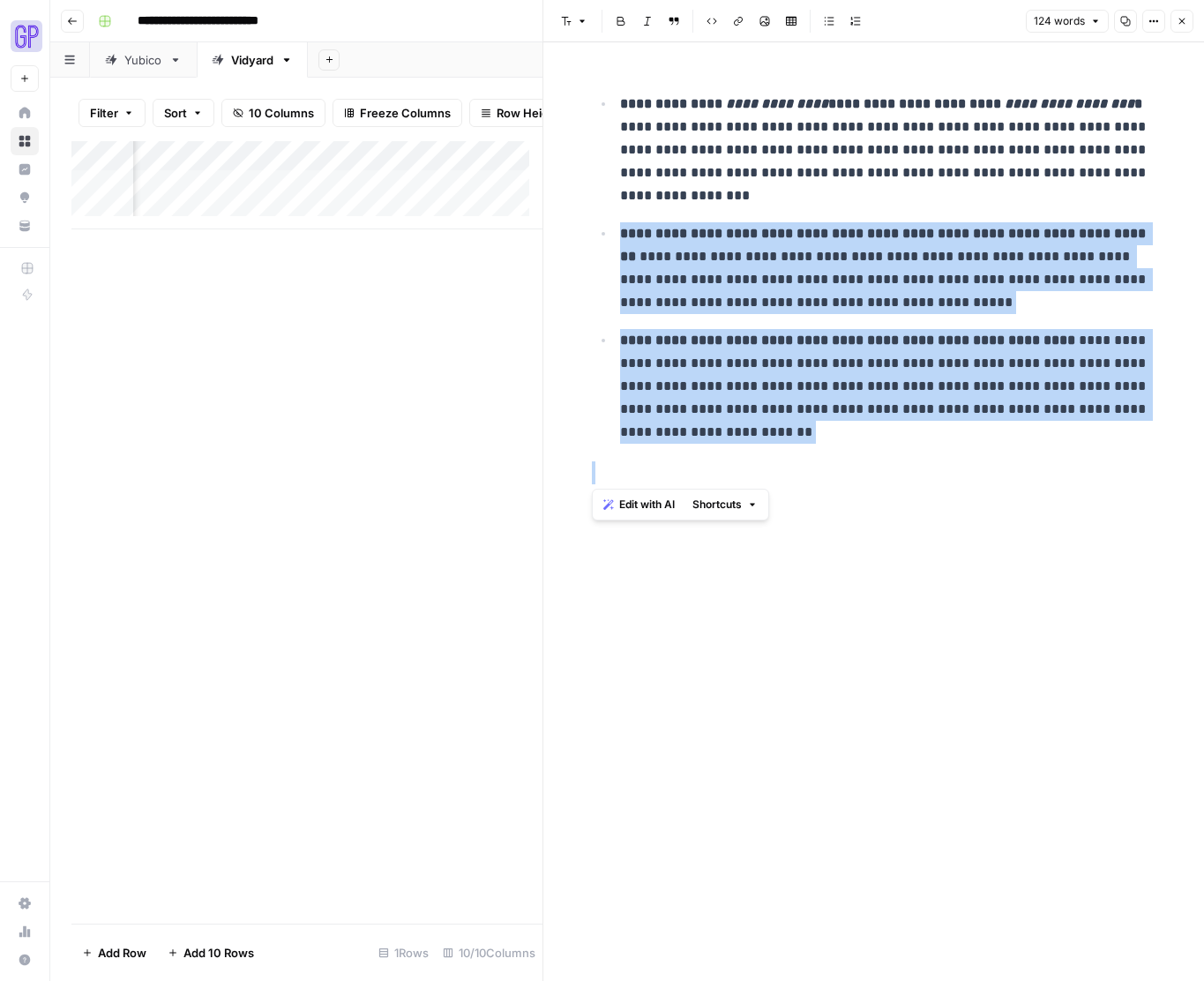
click at [338, 196] on div "Add Column" at bounding box center [306, 184] width 471 height 88
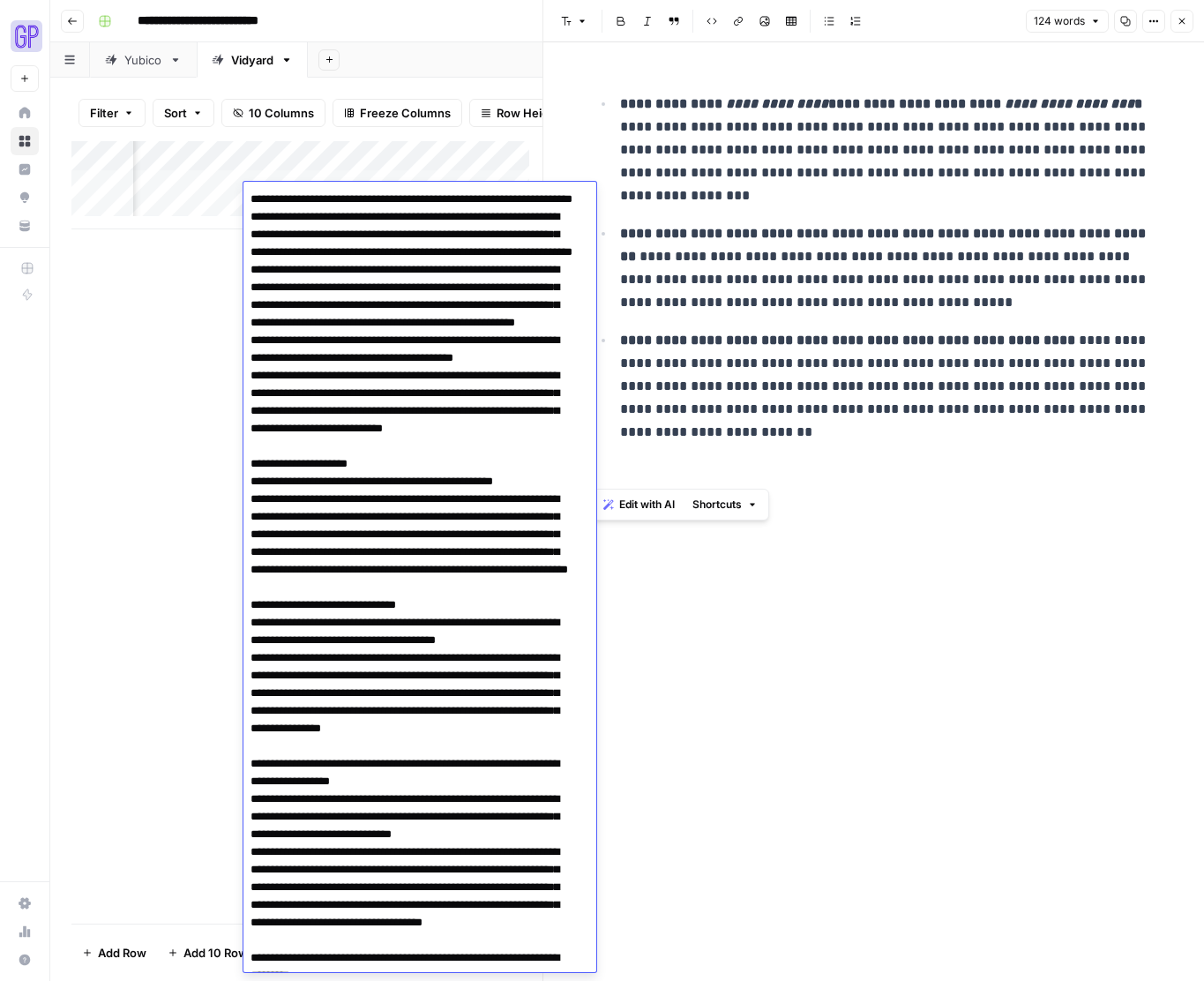
scroll to position [1252, 0]
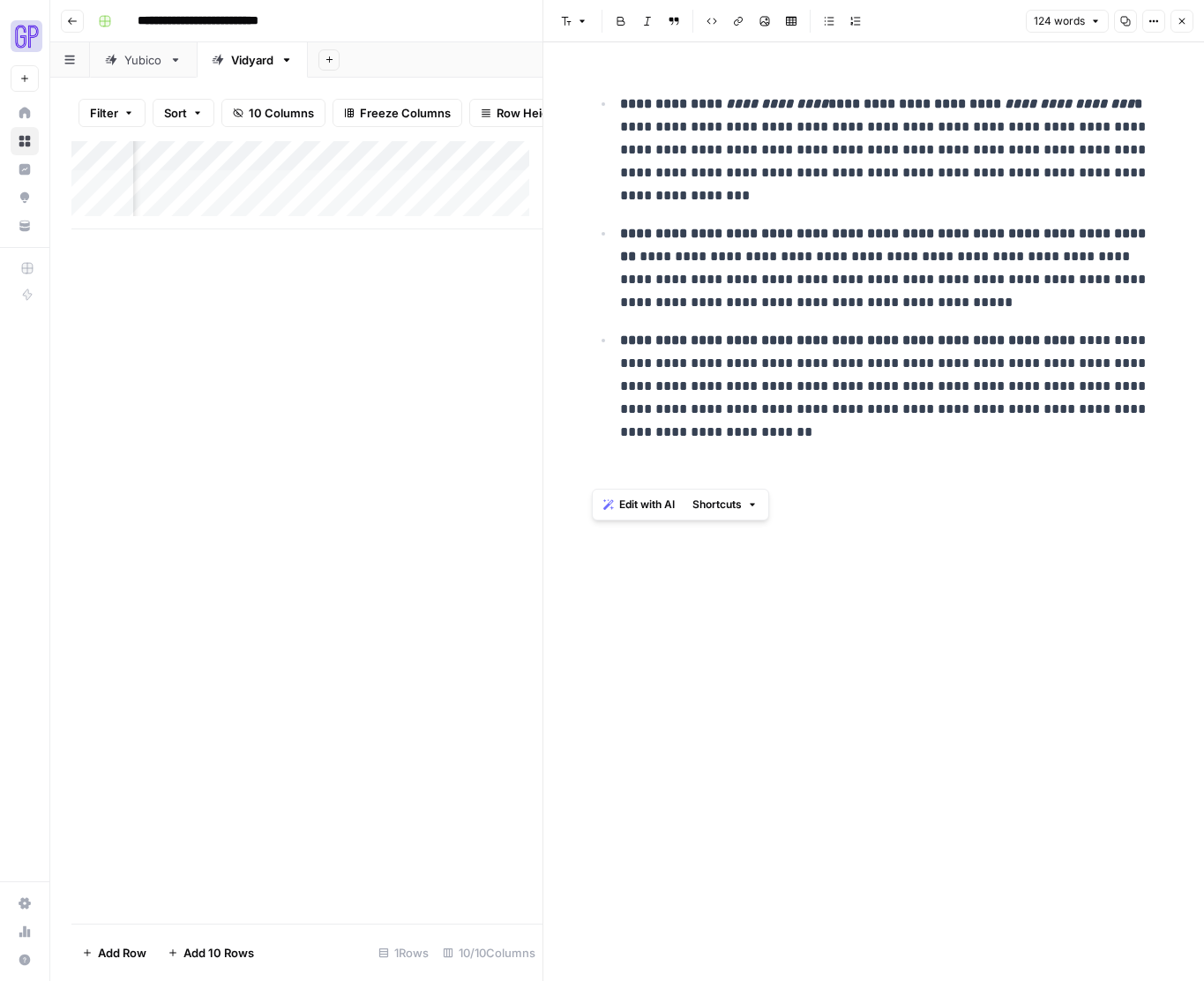
click at [193, 278] on div "Add Column" at bounding box center [306, 532] width 471 height 783
click at [317, 169] on div "Add Column" at bounding box center [306, 184] width 471 height 88
click at [317, 169] on div at bounding box center [324, 172] width 160 height 36
click at [184, 322] on div "Add Column" at bounding box center [306, 532] width 471 height 783
click at [312, 197] on div "Add Column" at bounding box center [306, 184] width 471 height 88
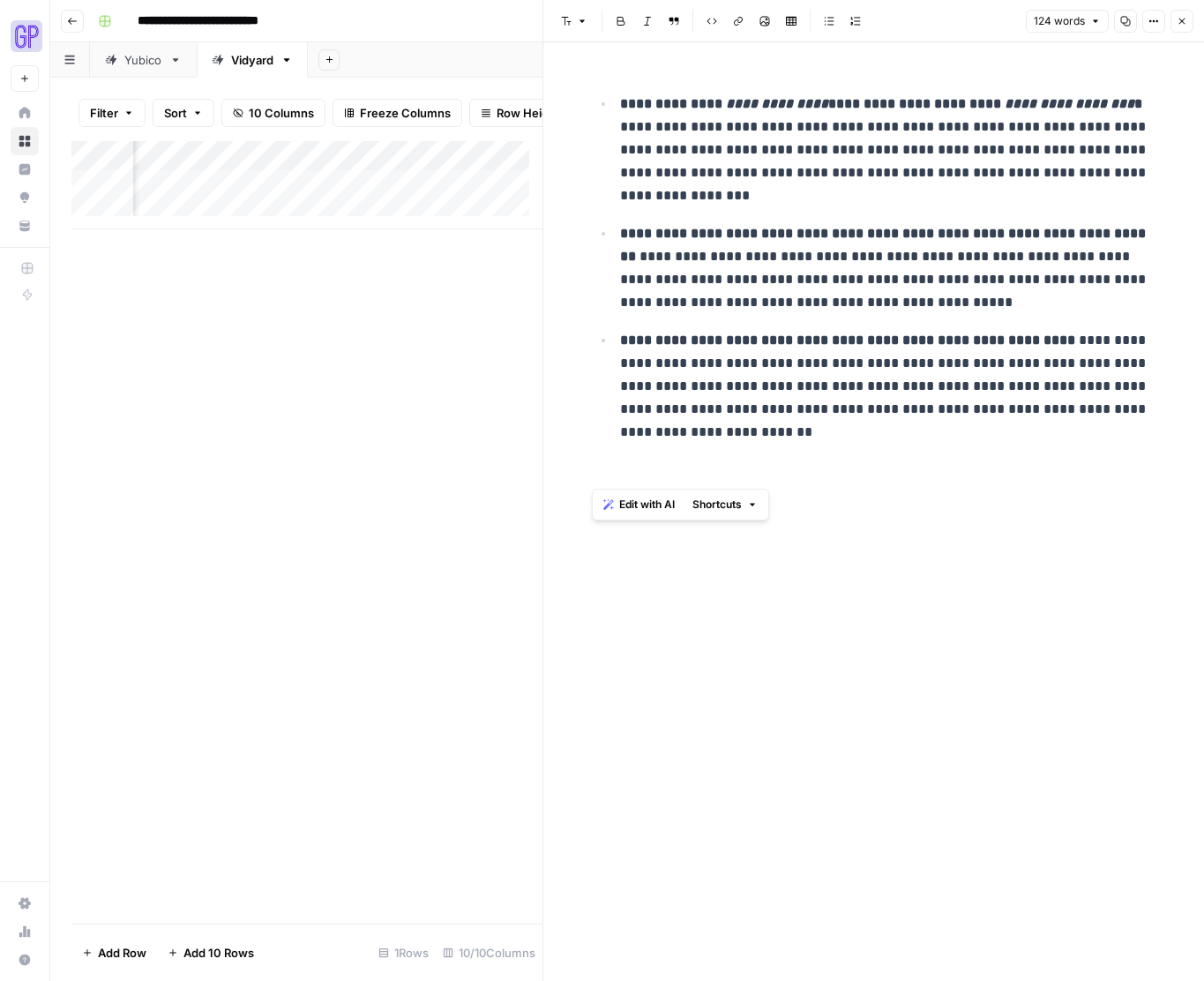
click at [312, 197] on div "Add Column" at bounding box center [306, 184] width 471 height 88
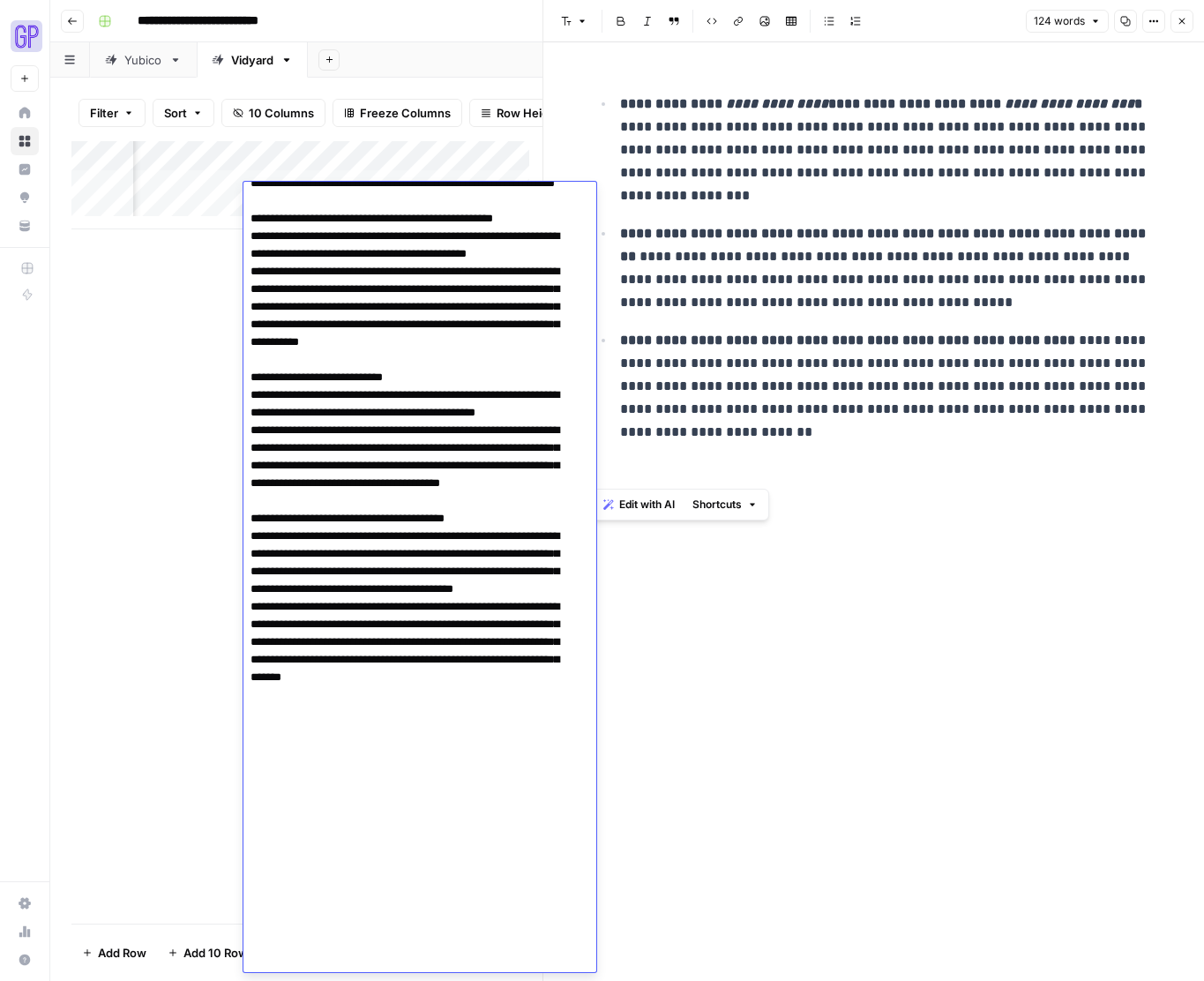
drag, startPoint x: 115, startPoint y: 414, endPoint x: 124, endPoint y: 410, distance: 9.8
click at [123, 410] on div "Add Column" at bounding box center [306, 532] width 471 height 783
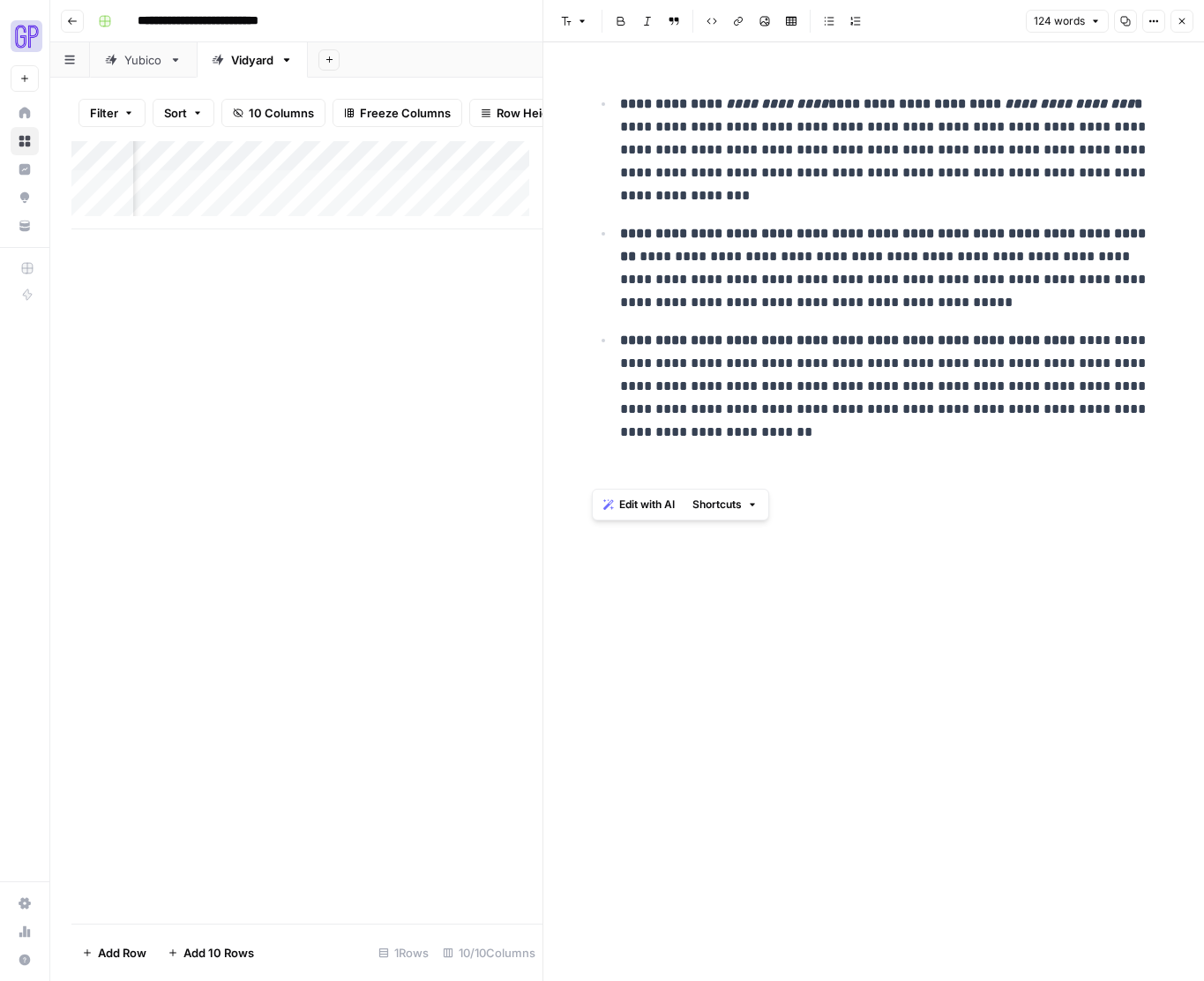
click at [849, 644] on div "**********" at bounding box center [874, 511] width 586 height 938
click at [882, 504] on div "**********" at bounding box center [874, 511] width 586 height 938
click at [846, 438] on p "**********" at bounding box center [888, 386] width 536 height 115
click at [316, 199] on div "Add Column" at bounding box center [306, 184] width 471 height 88
click at [181, 393] on div "Add Column" at bounding box center [306, 532] width 471 height 783
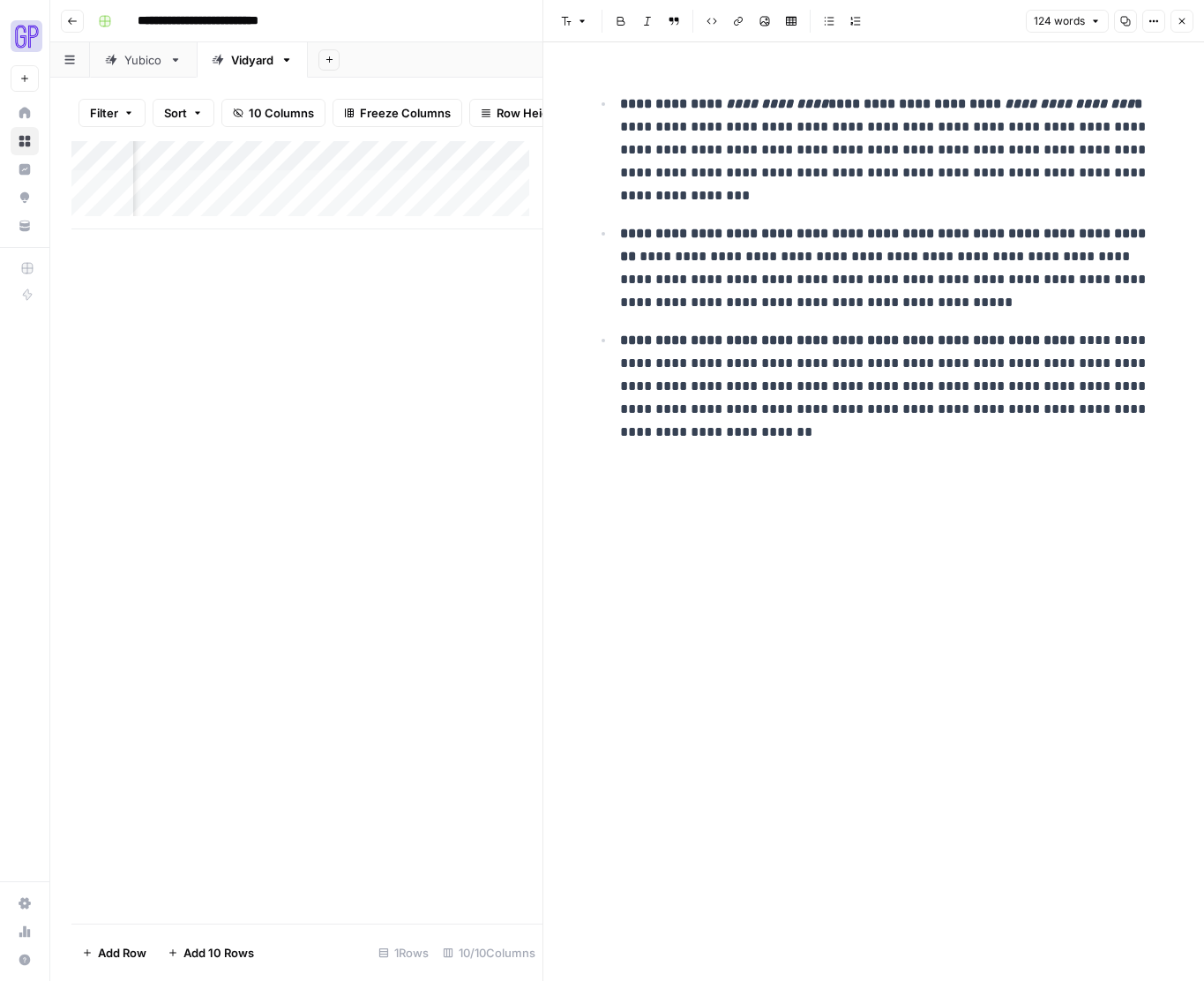
click at [331, 164] on div "Add Column" at bounding box center [306, 184] width 471 height 88
click at [470, 312] on div "Add Column" at bounding box center [306, 532] width 471 height 783
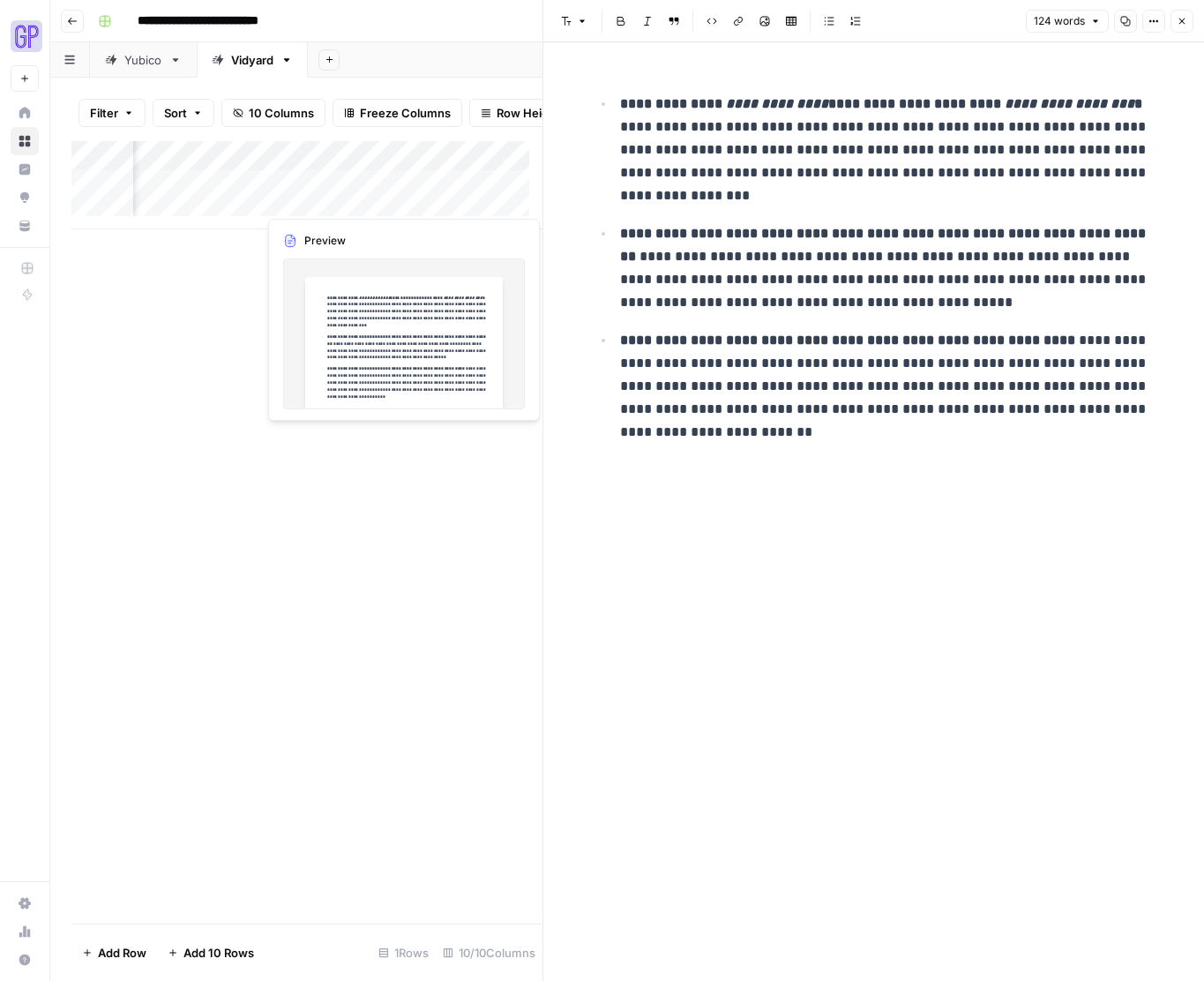
click at [360, 202] on div "Add Column" at bounding box center [306, 184] width 471 height 88
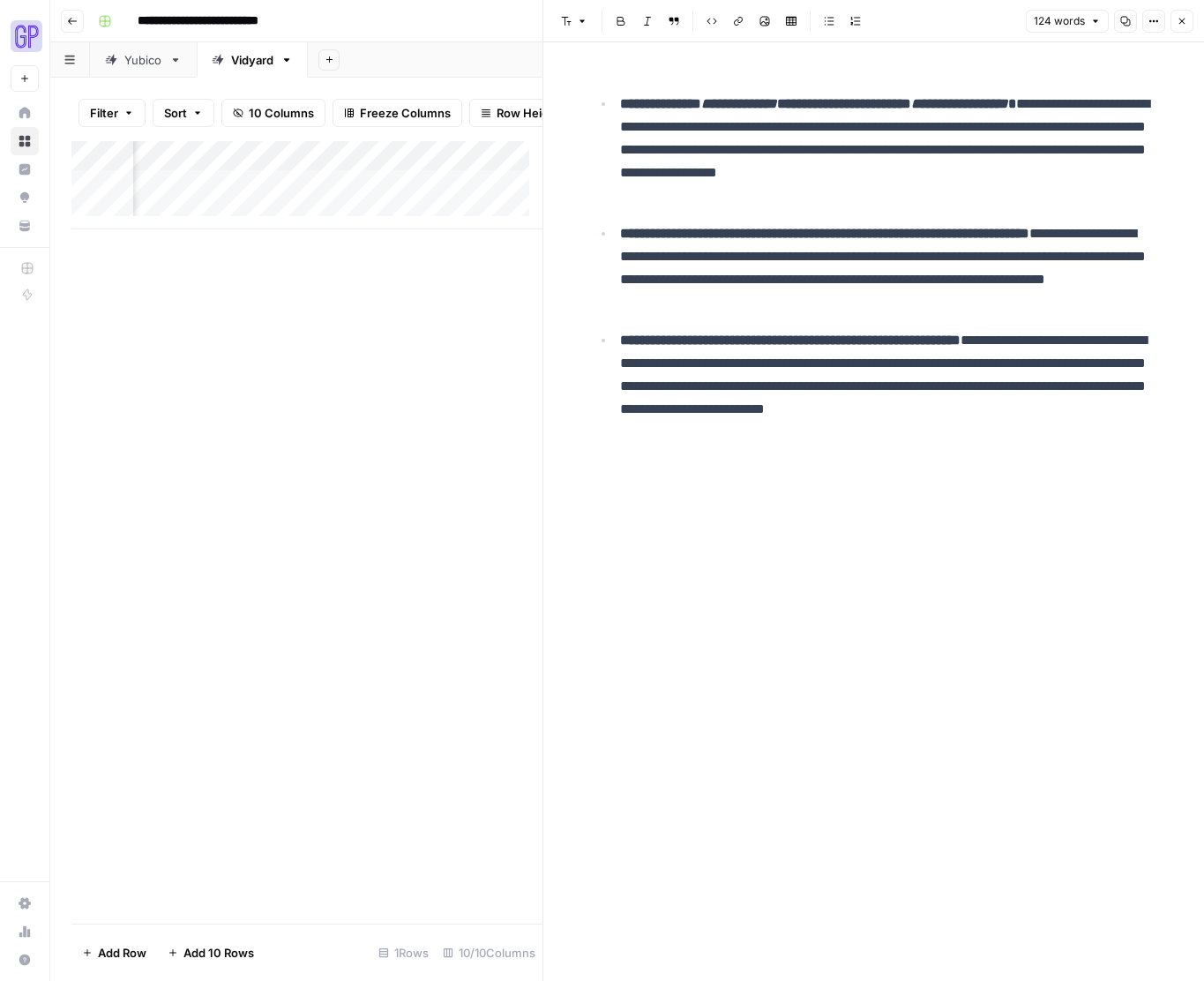
scroll to position [0, 946]
click at [433, 195] on div "Add Column" at bounding box center [306, 184] width 471 height 88
click at [415, 197] on div "Add Column" at bounding box center [306, 184] width 471 height 88
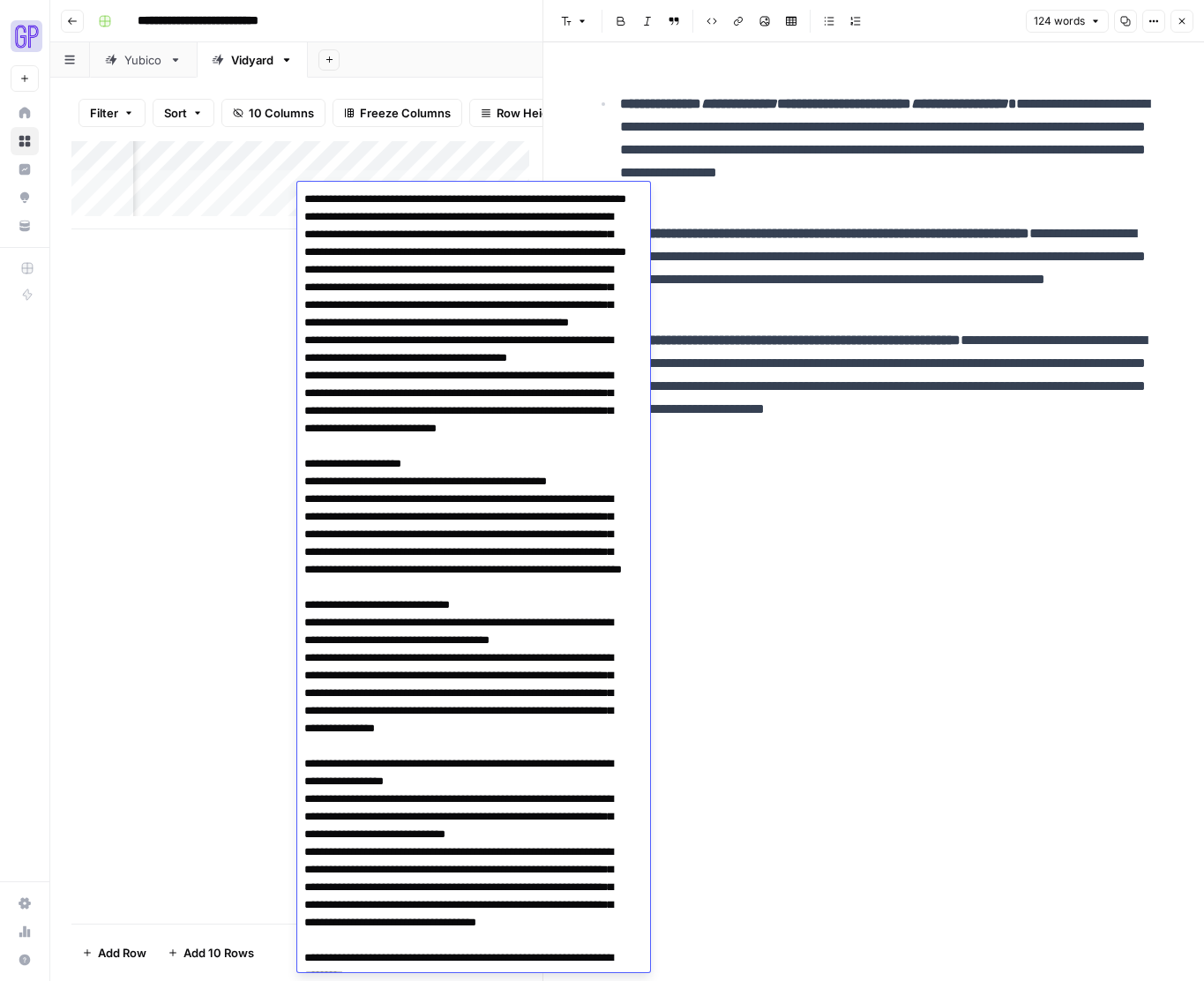
scroll to position [1252, 0]
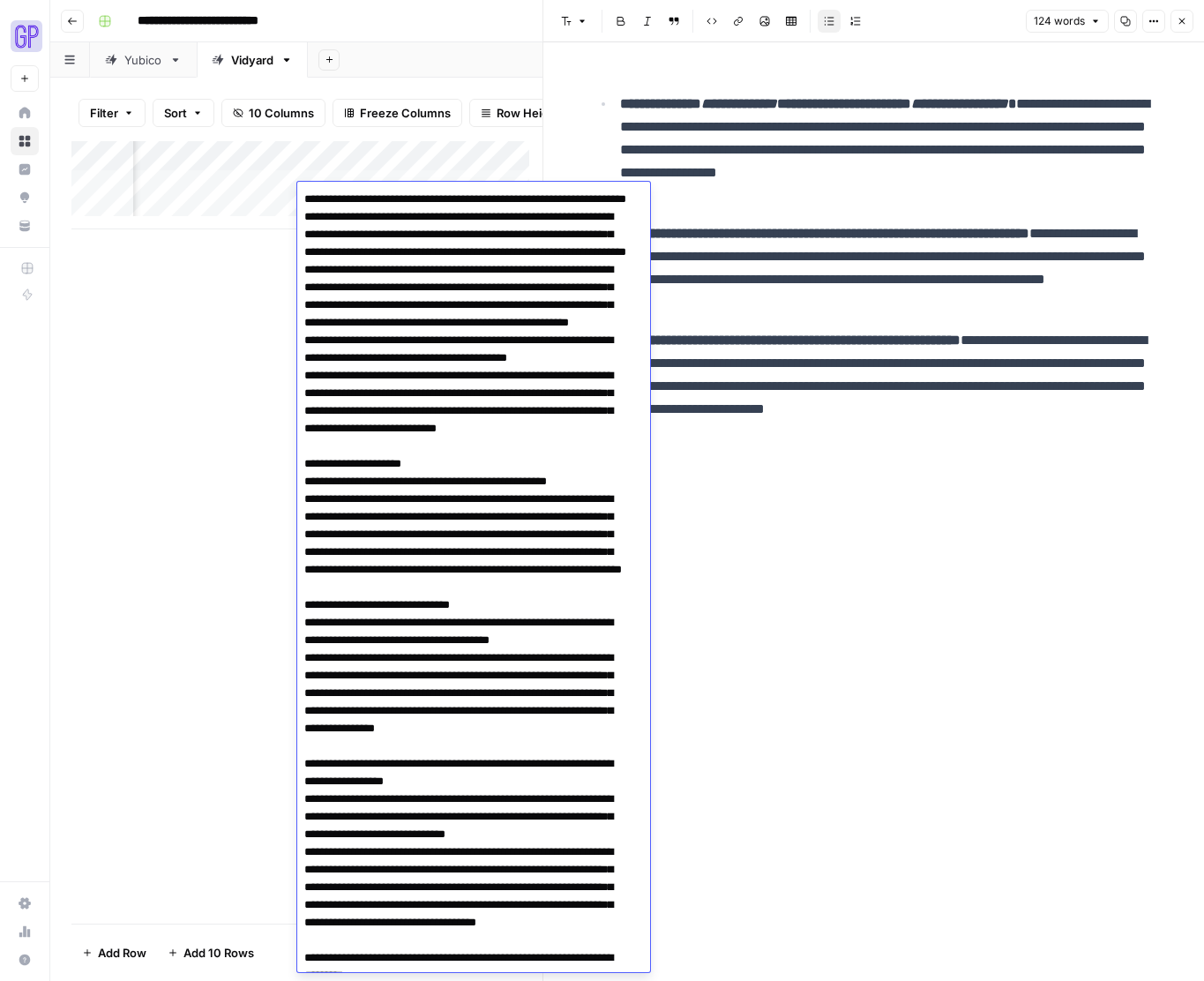
scroll to position [1252, 0]
